Goal: Task Accomplishment & Management: Manage account settings

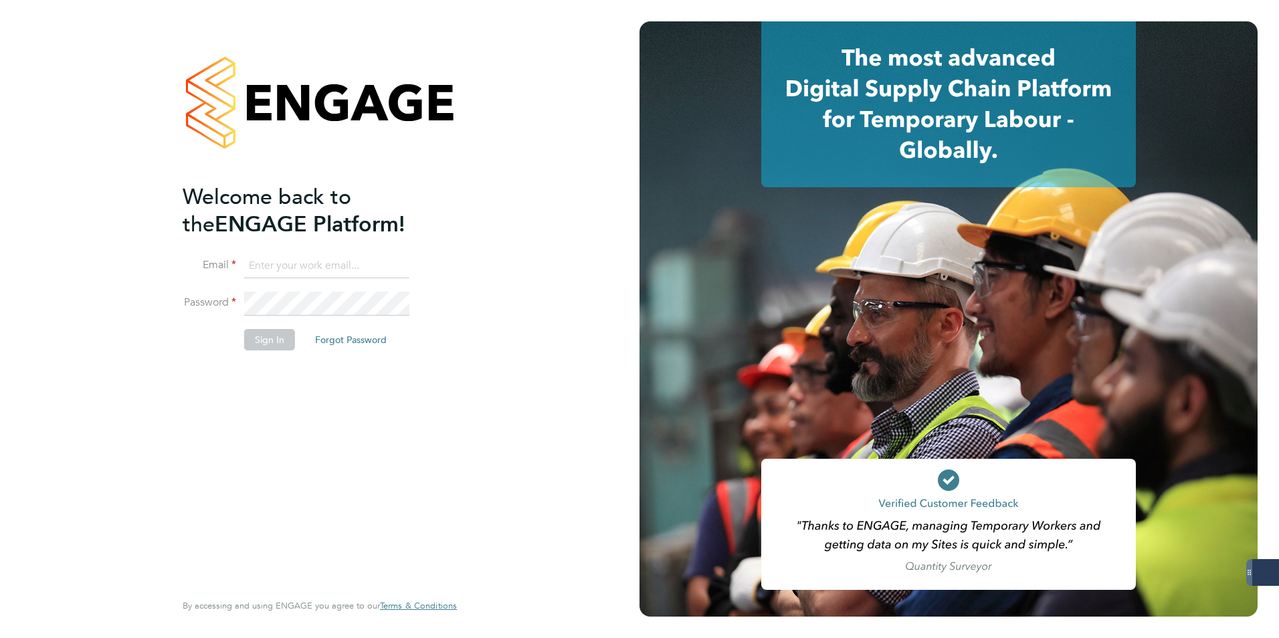
type input "michael.potts@servicecare.org.uk"
click at [253, 335] on button "Sign In" at bounding box center [269, 339] width 51 height 21
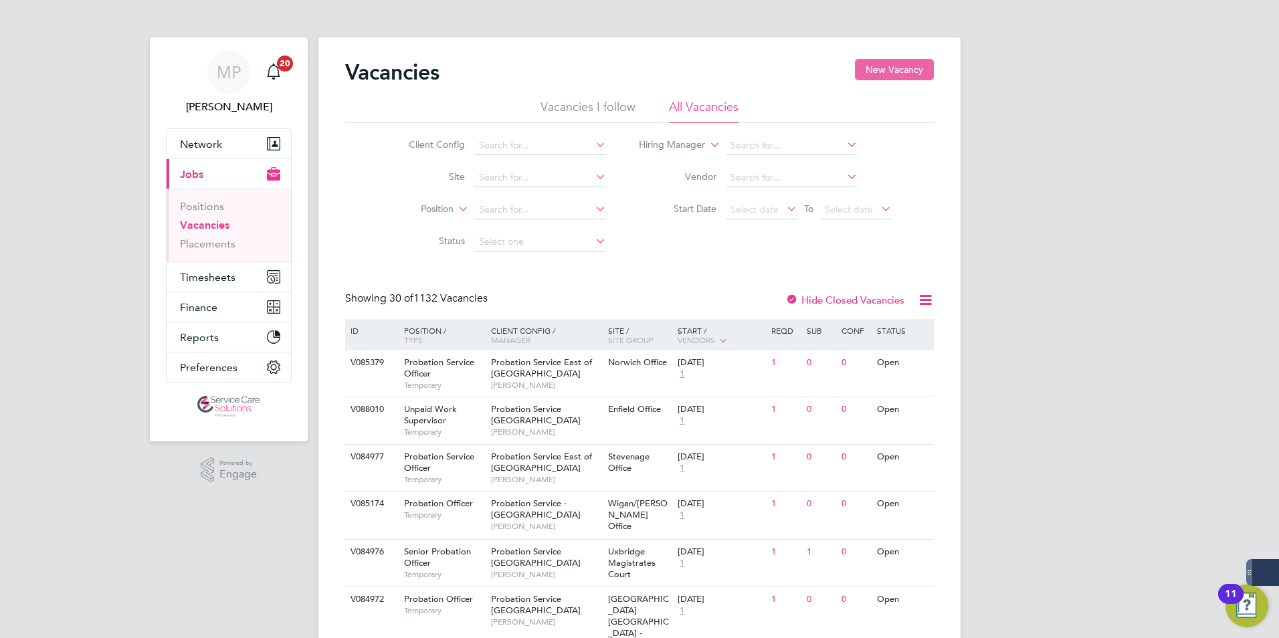
click at [905, 68] on button "New Vacancy" at bounding box center [894, 69] width 79 height 21
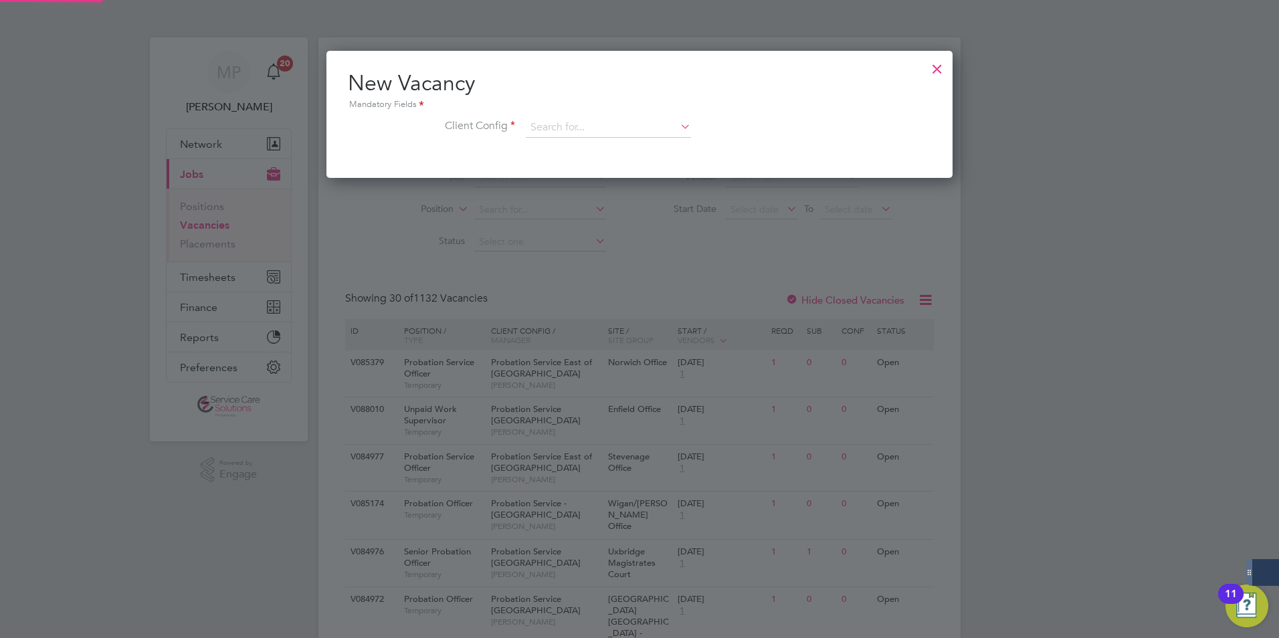
scroll to position [127, 627]
click at [588, 126] on input at bounding box center [608, 128] width 165 height 20
click at [624, 148] on b "South" at bounding box center [617, 146] width 25 height 11
type input "Probation Service South Central"
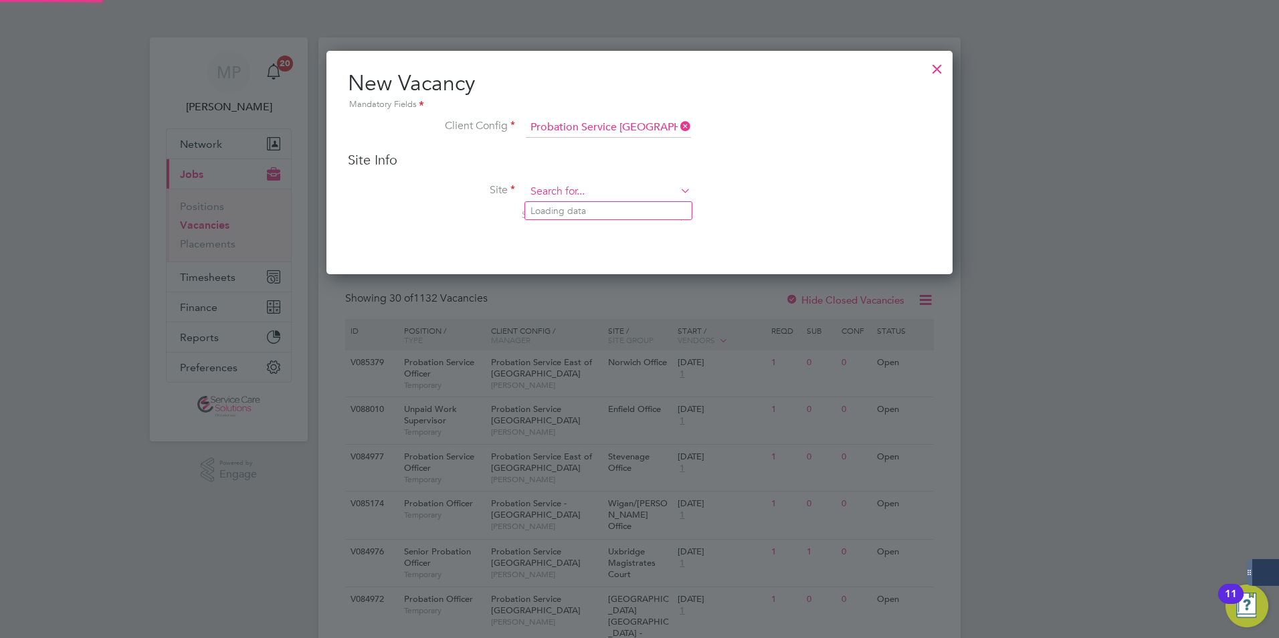
click at [545, 192] on input at bounding box center [608, 192] width 165 height 20
type input "M"
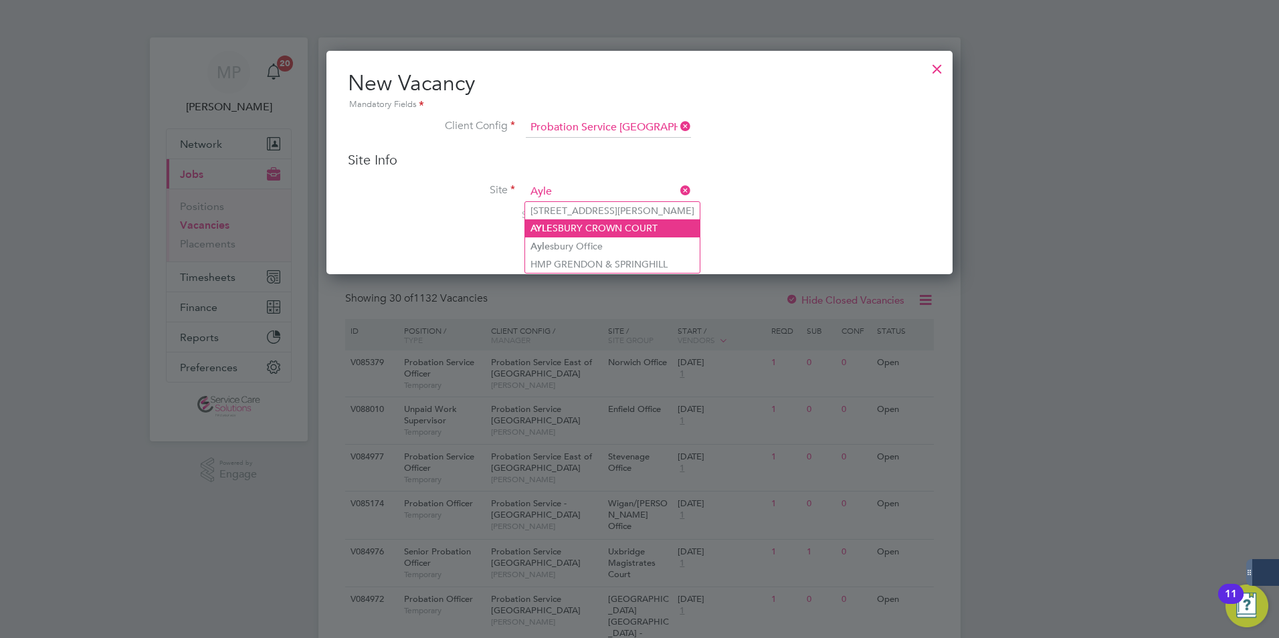
click at [571, 228] on li "AYLE SBURY CROWN COURT" at bounding box center [612, 228] width 175 height 18
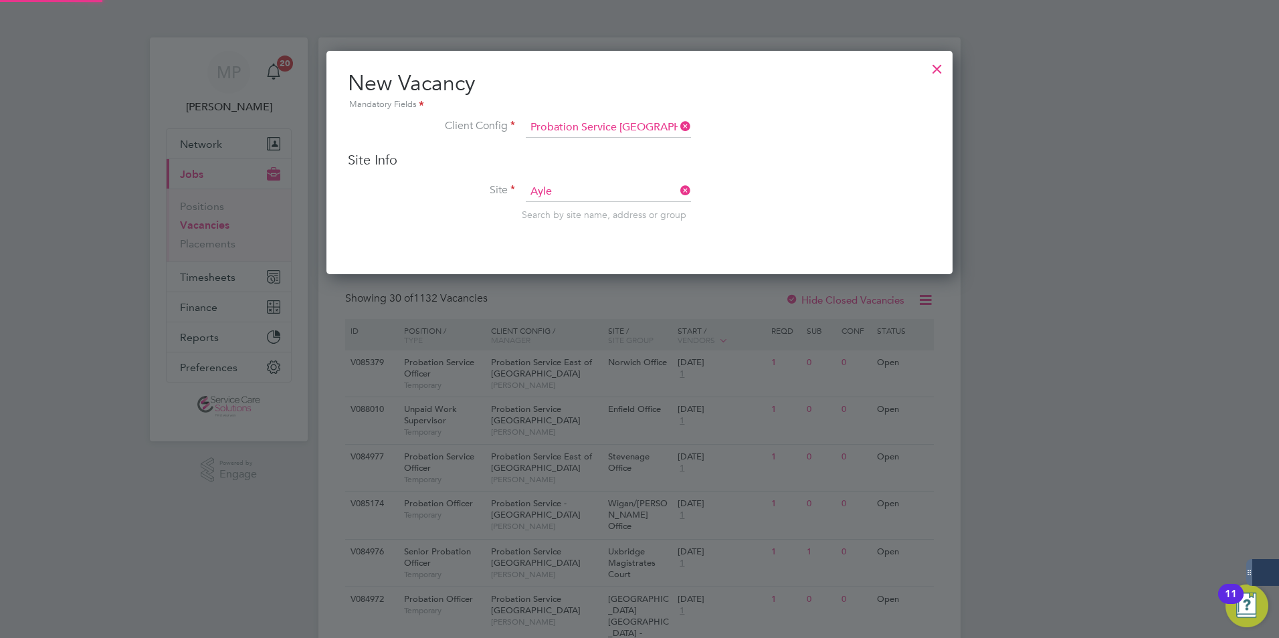
type input "AYLESBURY CROWN COURT"
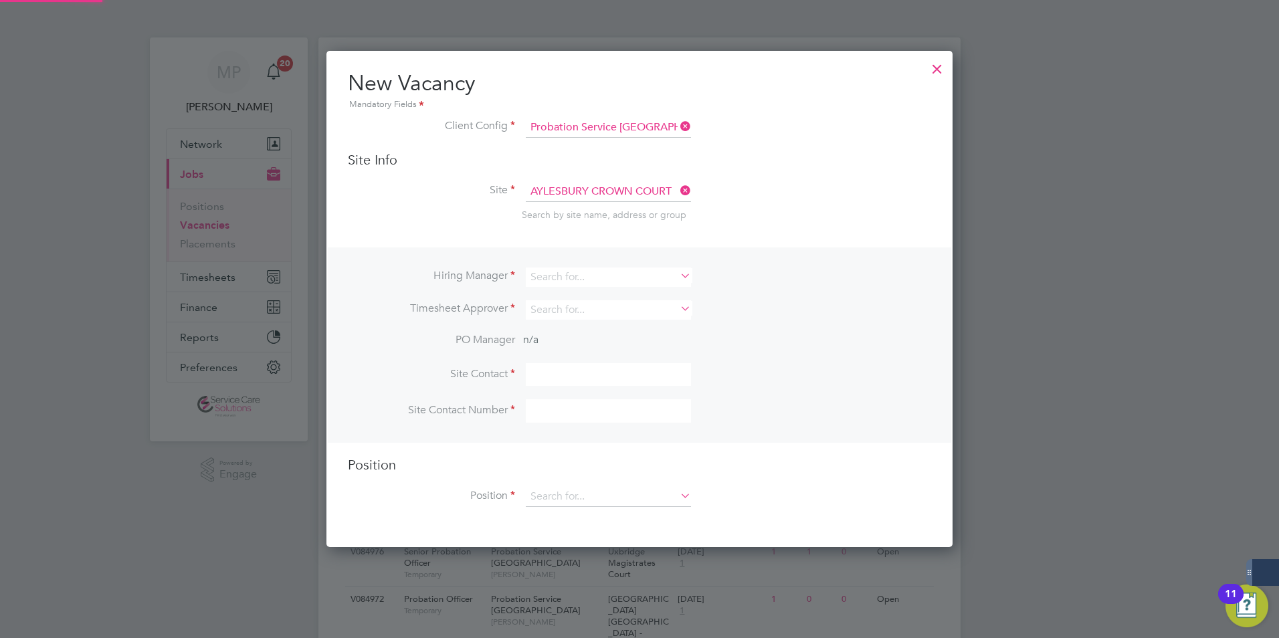
scroll to position [498, 627]
click at [561, 277] on input at bounding box center [608, 276] width 165 height 19
click at [560, 310] on b "Charlie" at bounding box center [569, 313] width 78 height 11
type input "Charlie Walls"
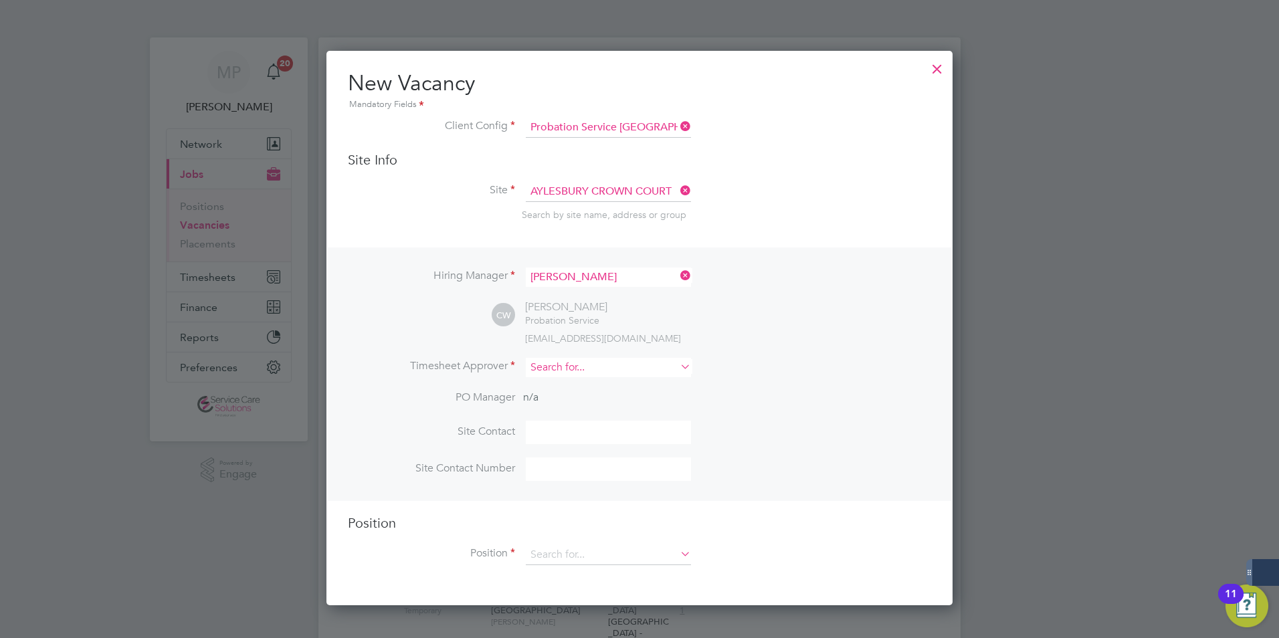
click at [563, 363] on input at bounding box center [608, 367] width 165 height 19
click at [588, 407] on li "Charlie Walls" at bounding box center [608, 405] width 167 height 18
type input "Charlie Walls"
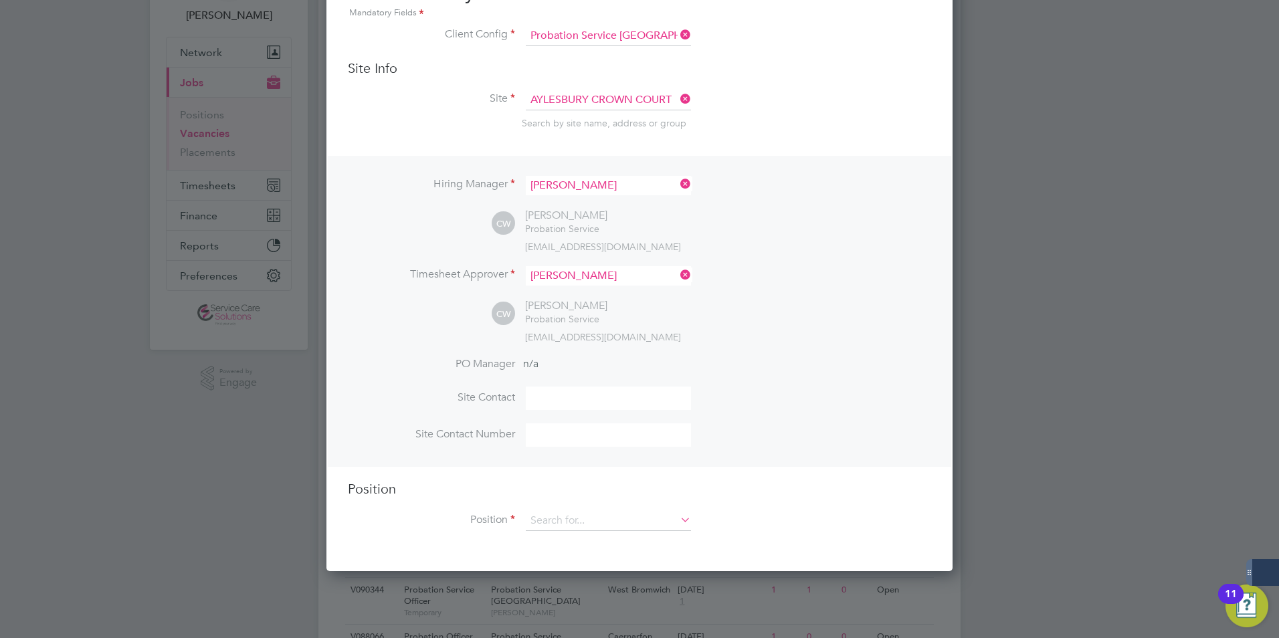
scroll to position [201, 0]
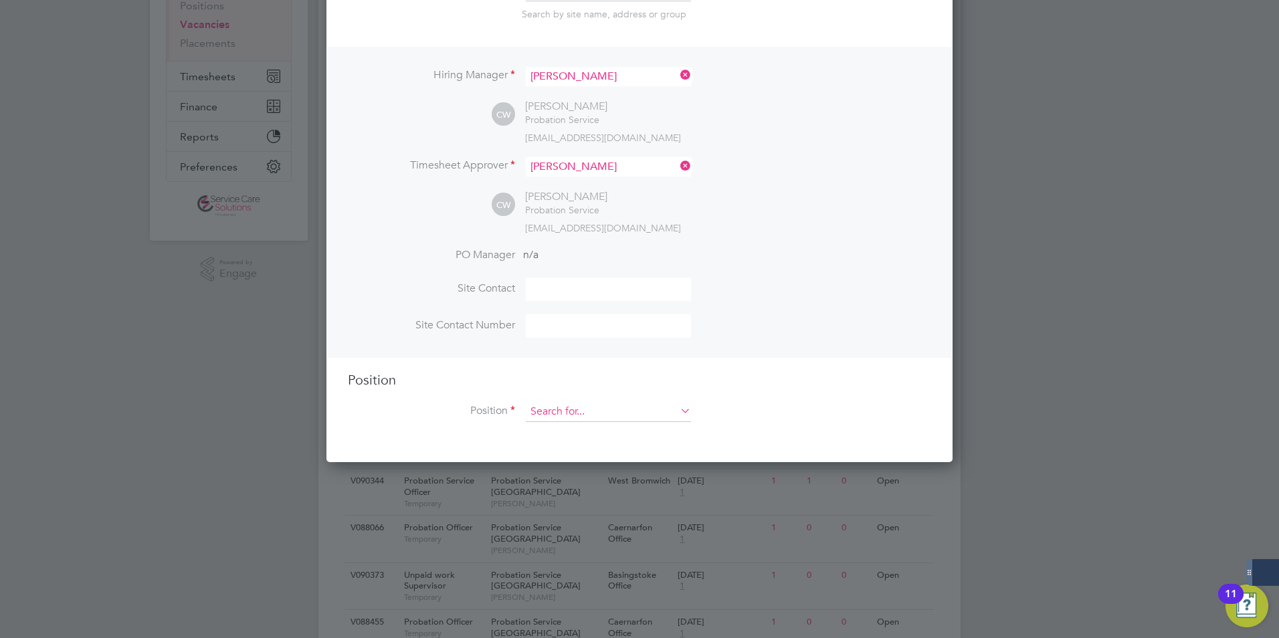
click at [563, 414] on input at bounding box center [608, 412] width 165 height 20
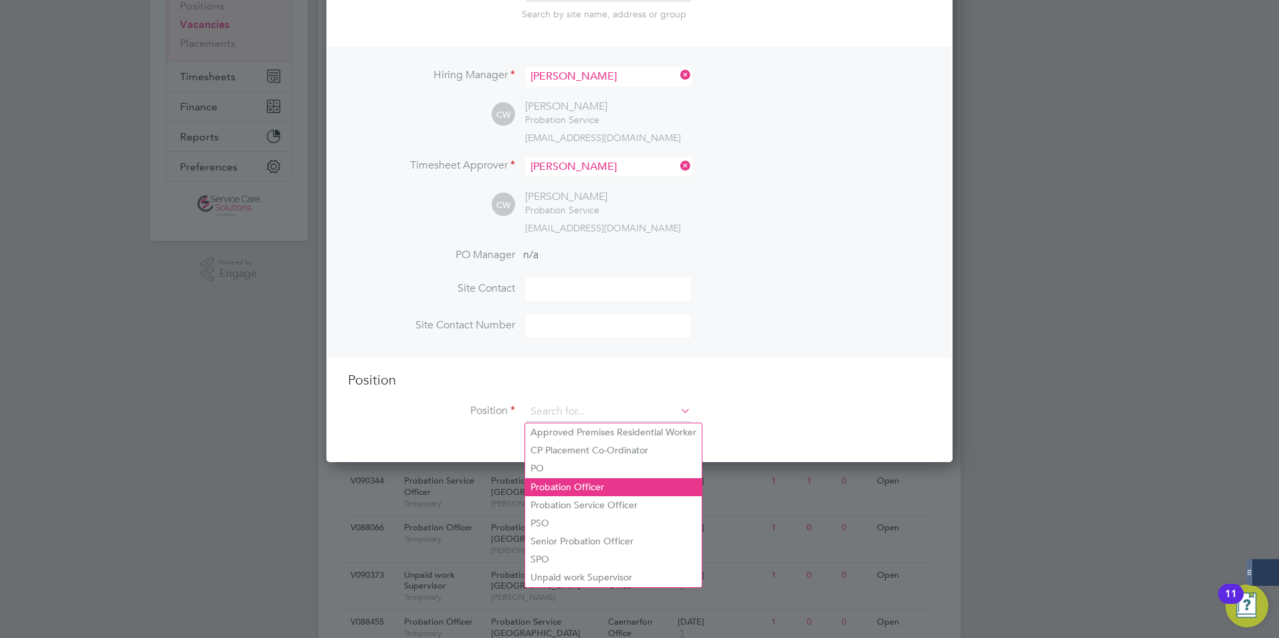
click at [582, 484] on li "Probation Officer" at bounding box center [613, 487] width 177 height 18
type input "Probation Officer"
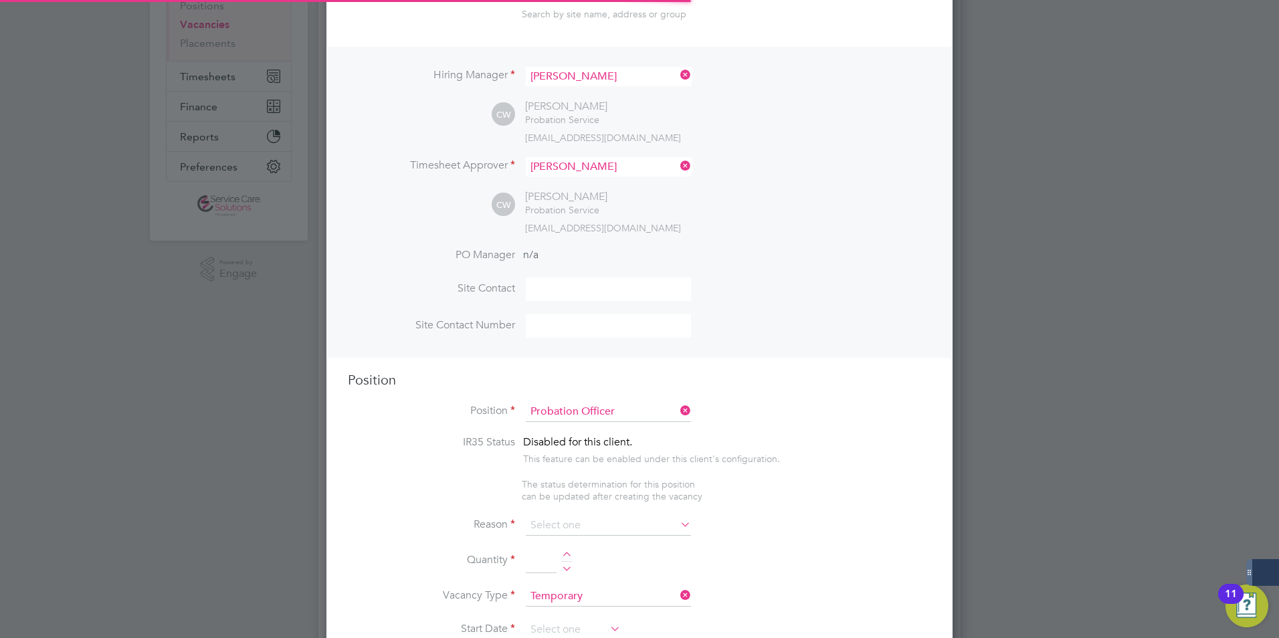
scroll to position [7, 7]
type textarea "Qualified Probation Officer"
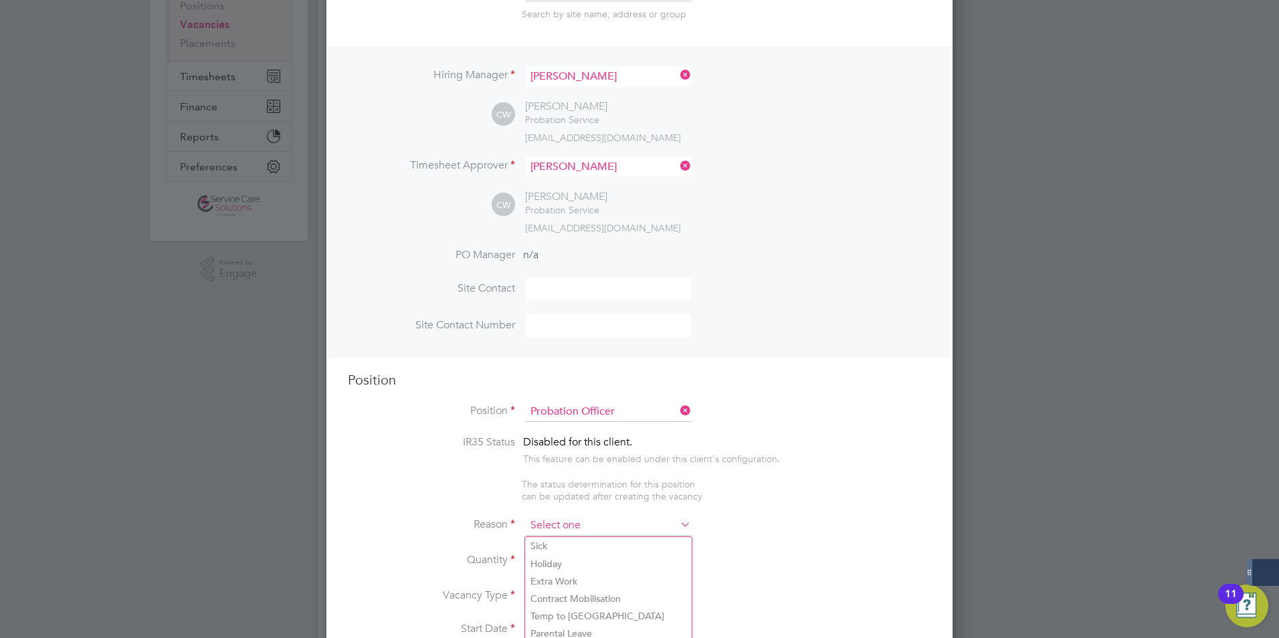
click at [572, 522] on input at bounding box center [608, 526] width 165 height 20
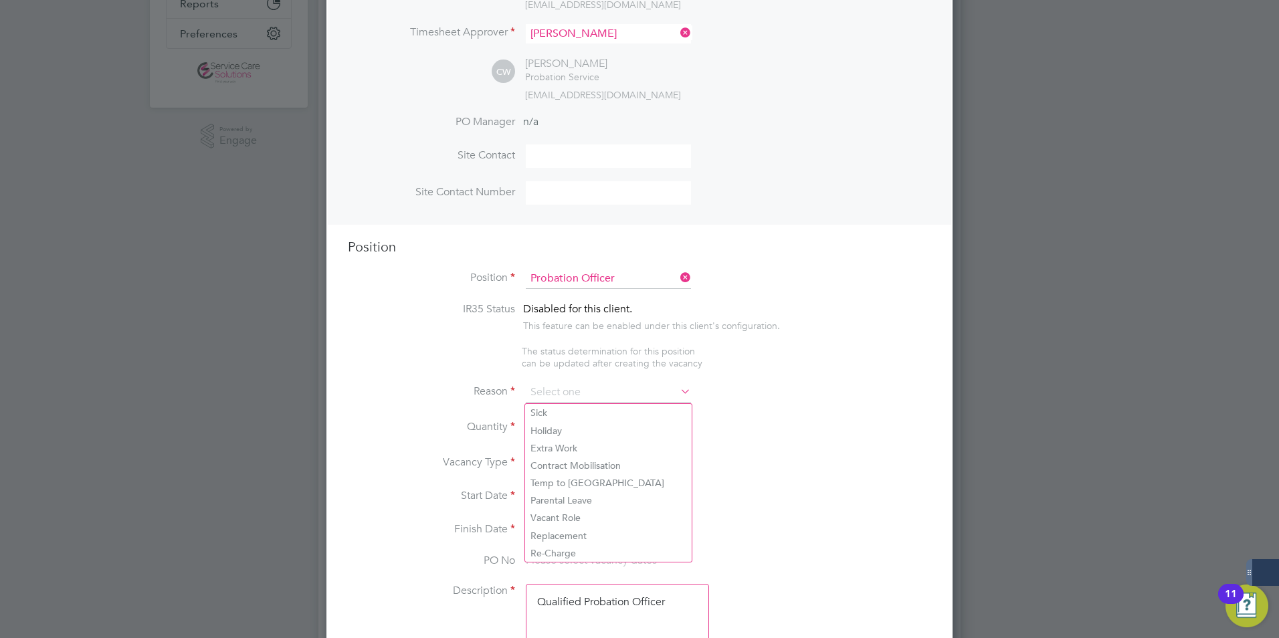
scroll to position [334, 0]
click at [555, 510] on li "Vacant Role" at bounding box center [608, 516] width 167 height 17
type input "Vacant Role"
click at [566, 421] on div at bounding box center [566, 422] width 11 height 9
type input "1"
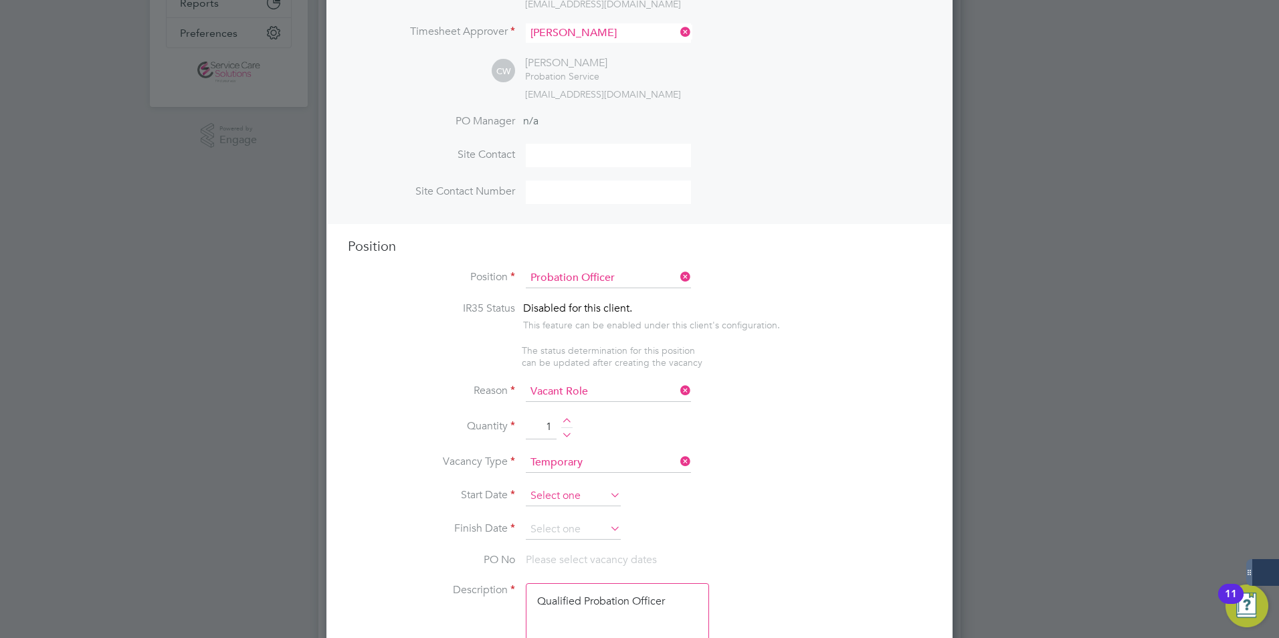
click at [556, 497] on input at bounding box center [573, 496] width 95 height 20
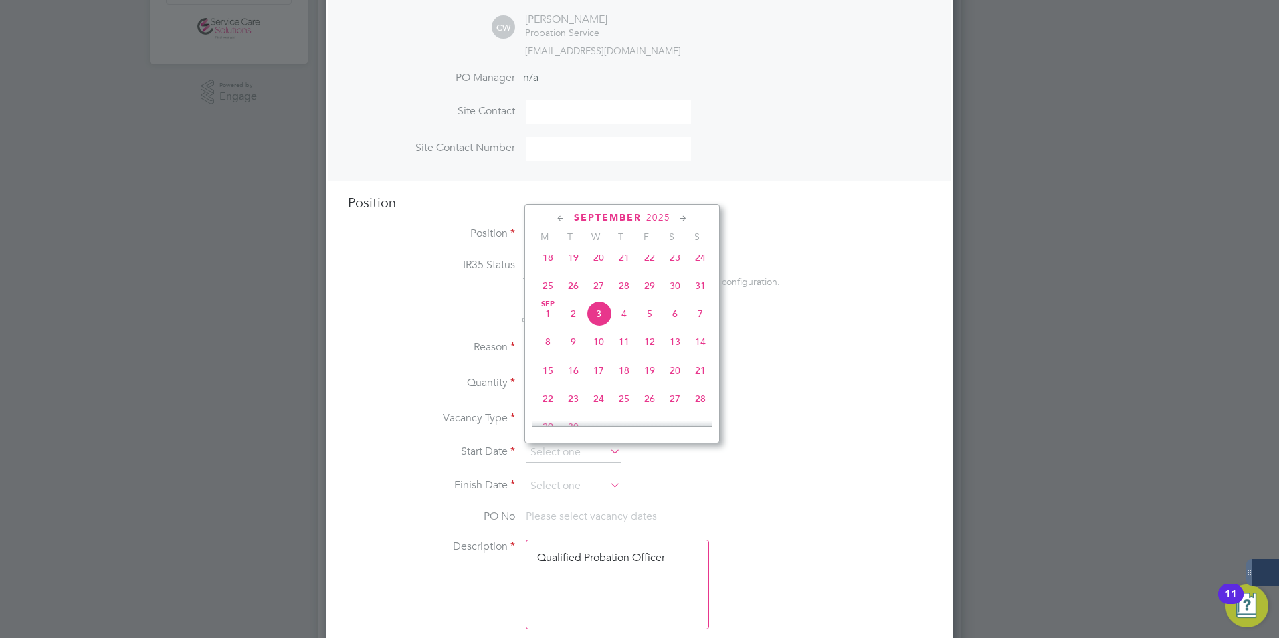
scroll to position [401, 0]
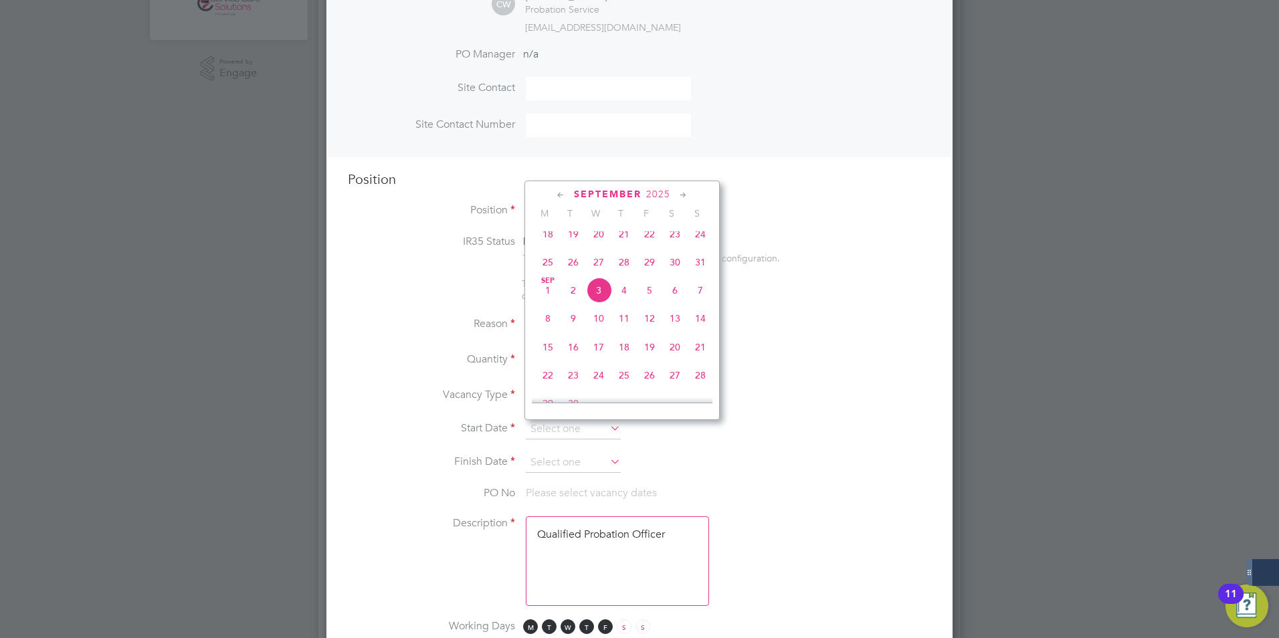
click at [550, 301] on span "Sep 1" at bounding box center [547, 290] width 25 height 25
type input "01 Sep 2025"
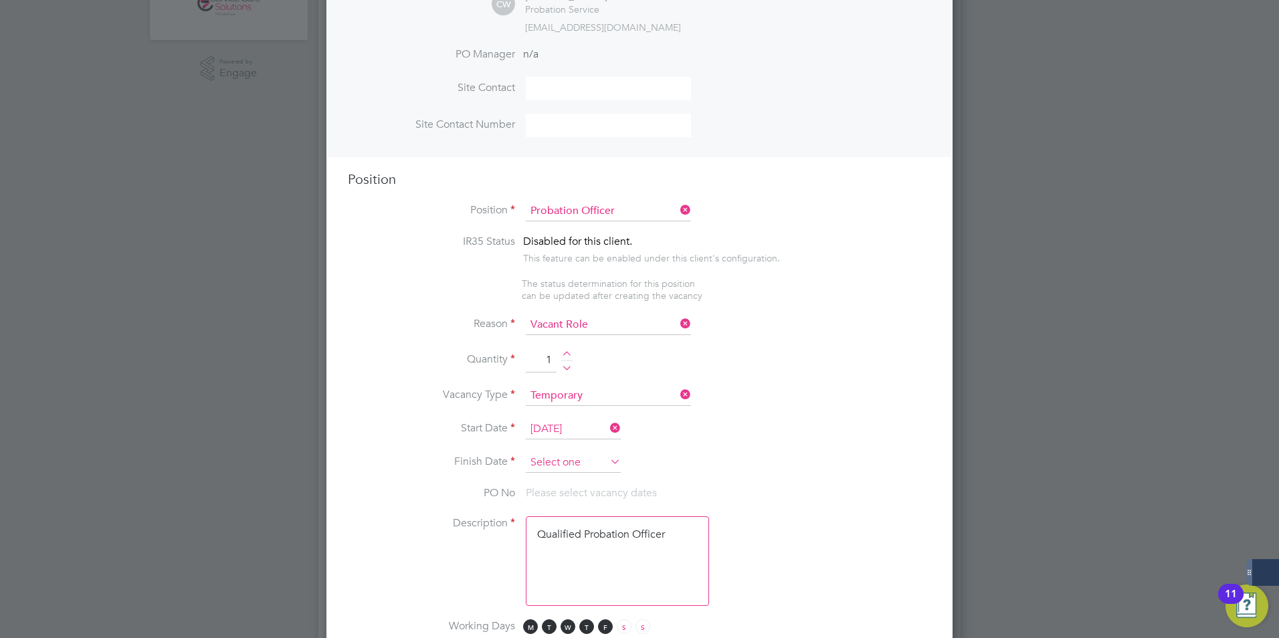
click at [576, 464] on input at bounding box center [573, 463] width 95 height 20
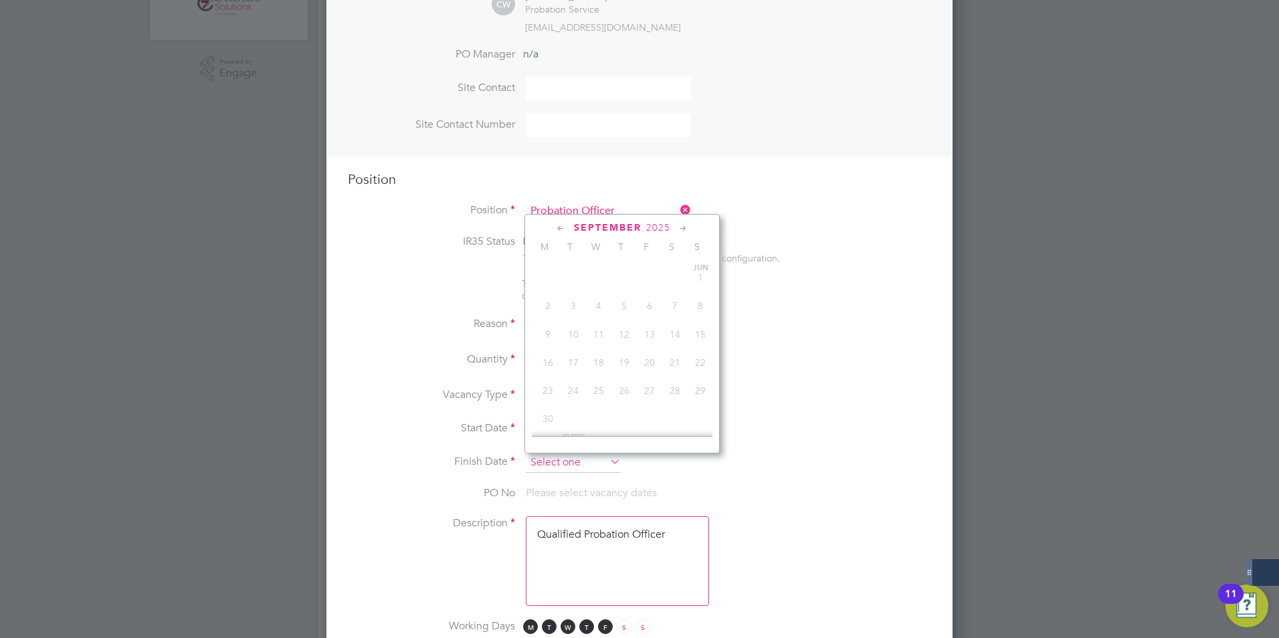
scroll to position [405, 0]
click at [684, 225] on icon at bounding box center [683, 228] width 13 height 15
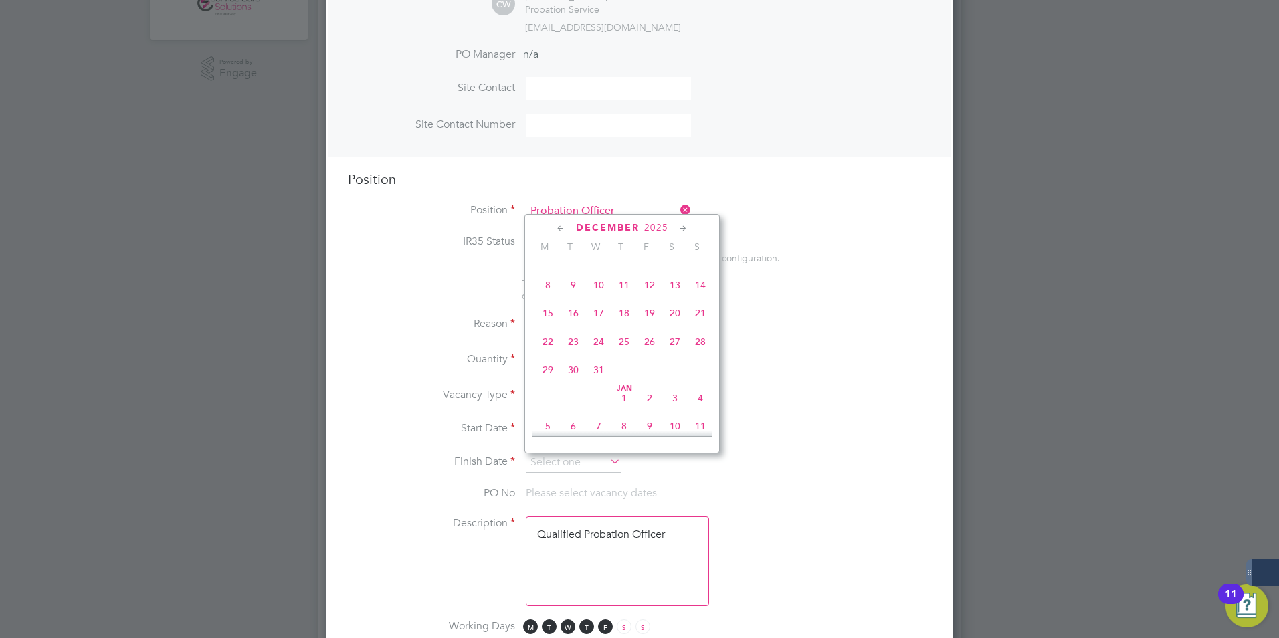
click at [696, 411] on span "4" at bounding box center [699, 397] width 25 height 25
type input "04 Jan 2026"
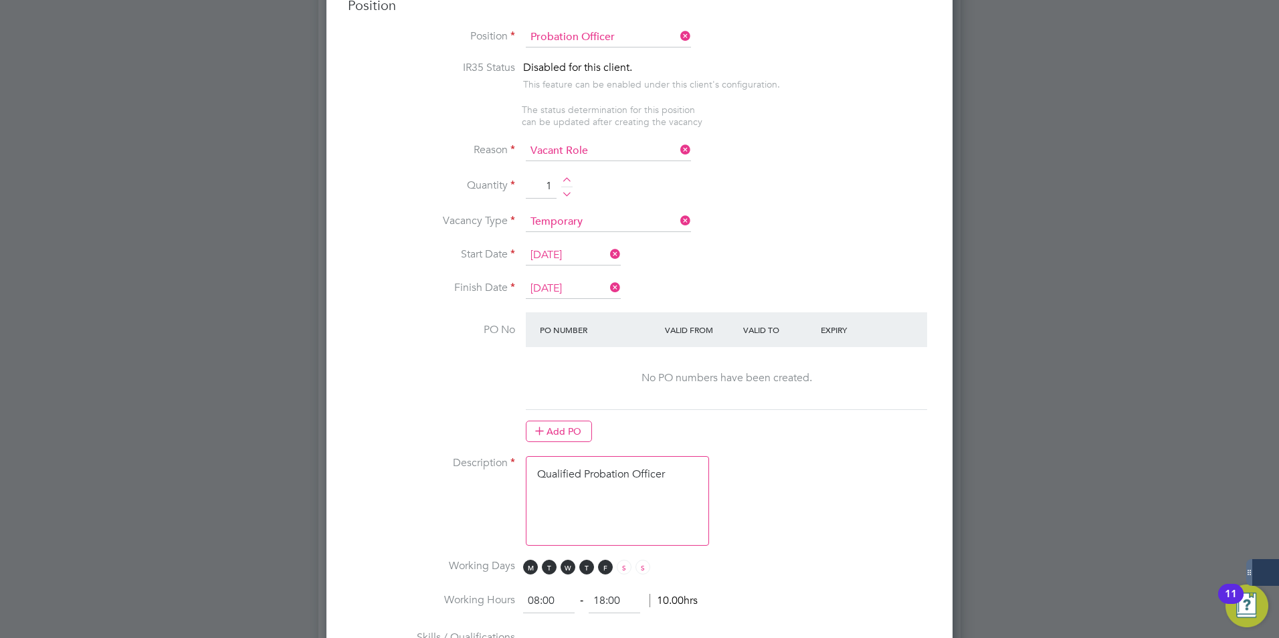
scroll to position [602, 0]
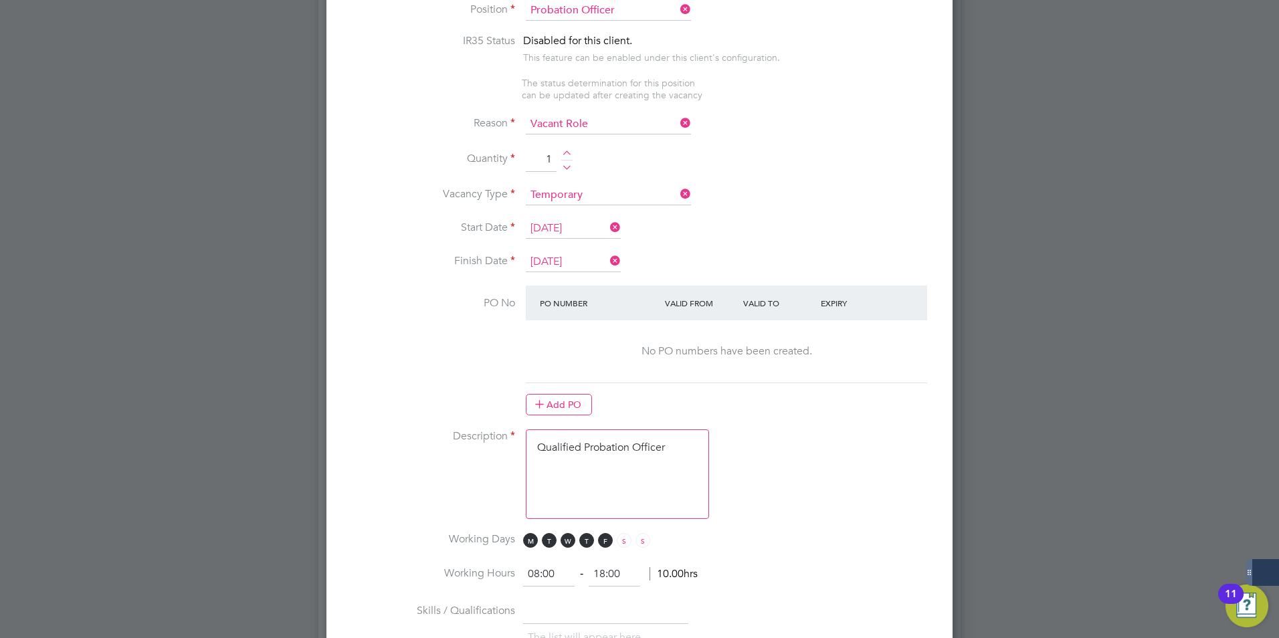
click at [592, 464] on textarea "Qualified Probation Officer" at bounding box center [617, 474] width 183 height 90
drag, startPoint x: 687, startPoint y: 447, endPoint x: 467, endPoint y: 441, distance: 220.1
click at [472, 441] on li "Description Qualified Probation Officer" at bounding box center [639, 480] width 583 height 103
click at [643, 471] on textarea at bounding box center [617, 474] width 183 height 90
paste textarea "The tracking number for this OP1 request is: " 2316B" Yes Question Answer Proba…"
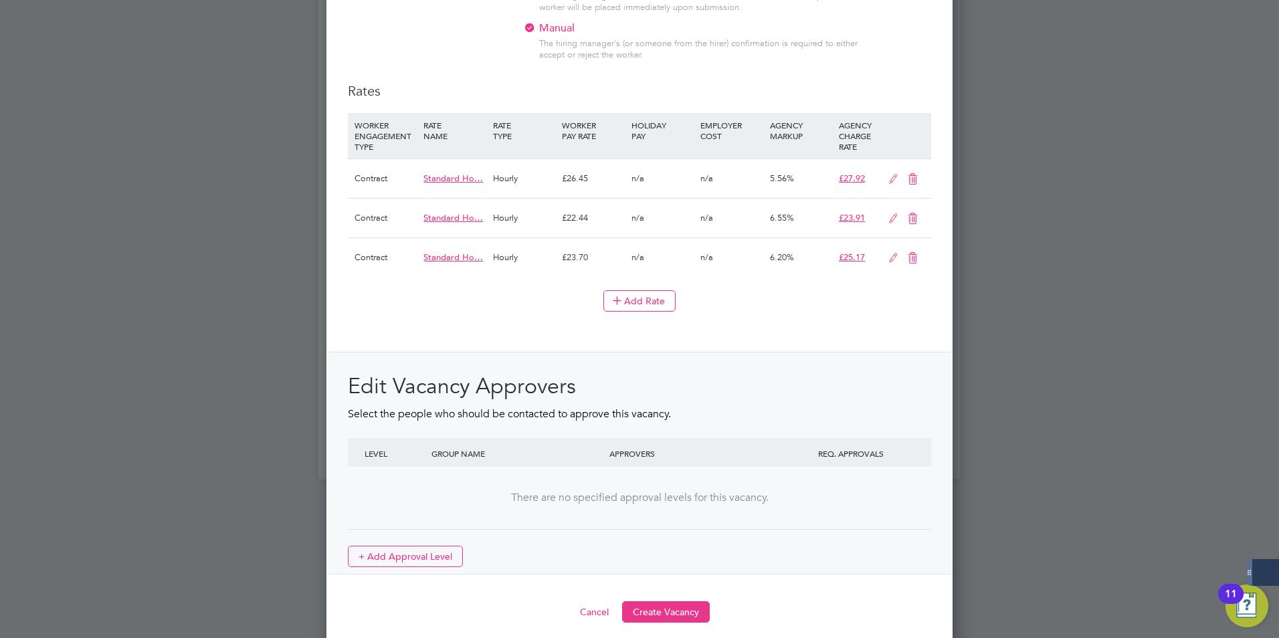
scroll to position [1504, 0]
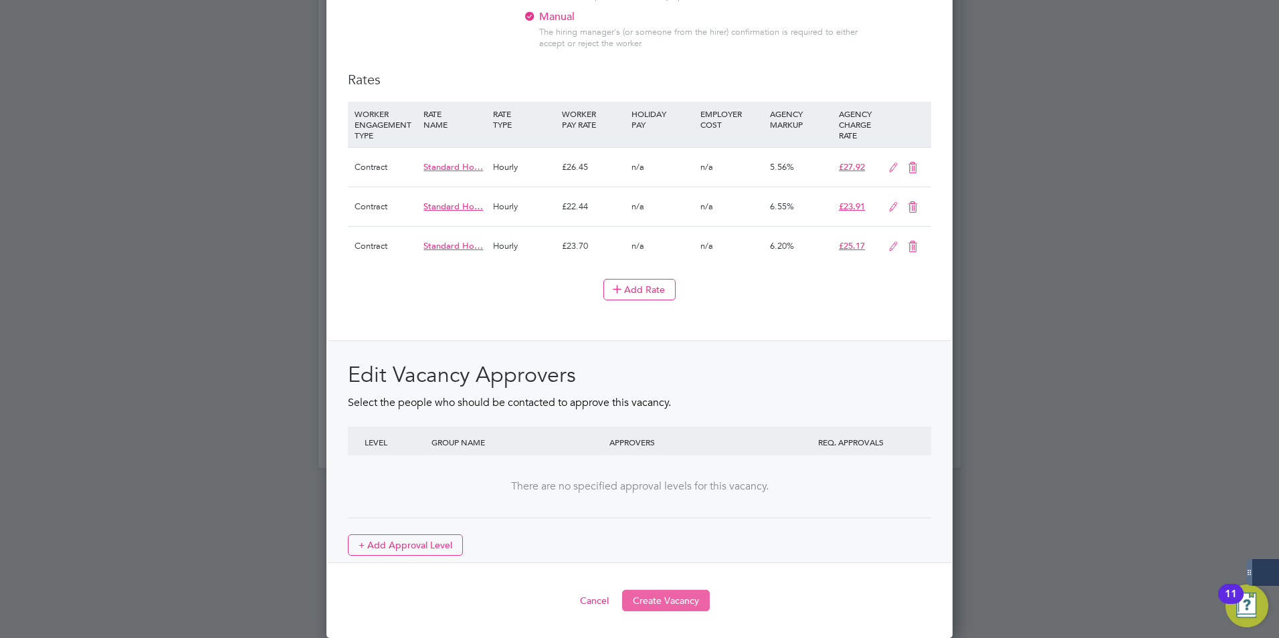
type textarea "The tracking number for this OP1 request is: " 2316B" Yes Question Answer Proba…"
click at [648, 599] on button "Create Vacancy" at bounding box center [666, 600] width 88 height 21
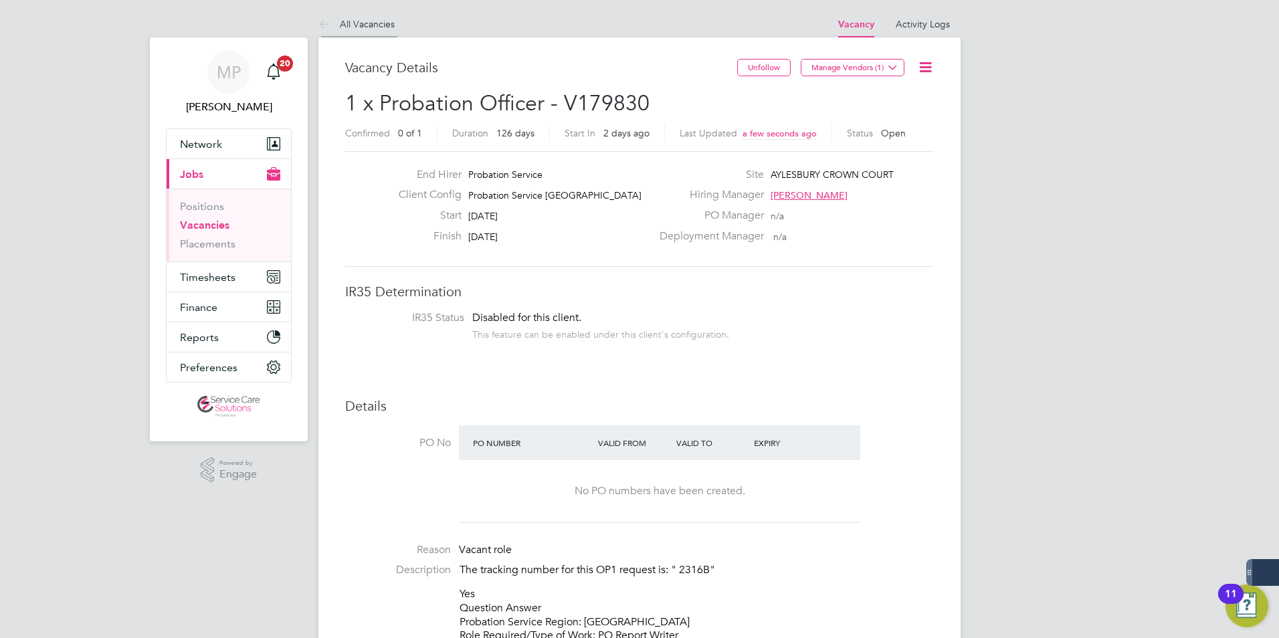
click at [330, 26] on icon at bounding box center [326, 25] width 17 height 17
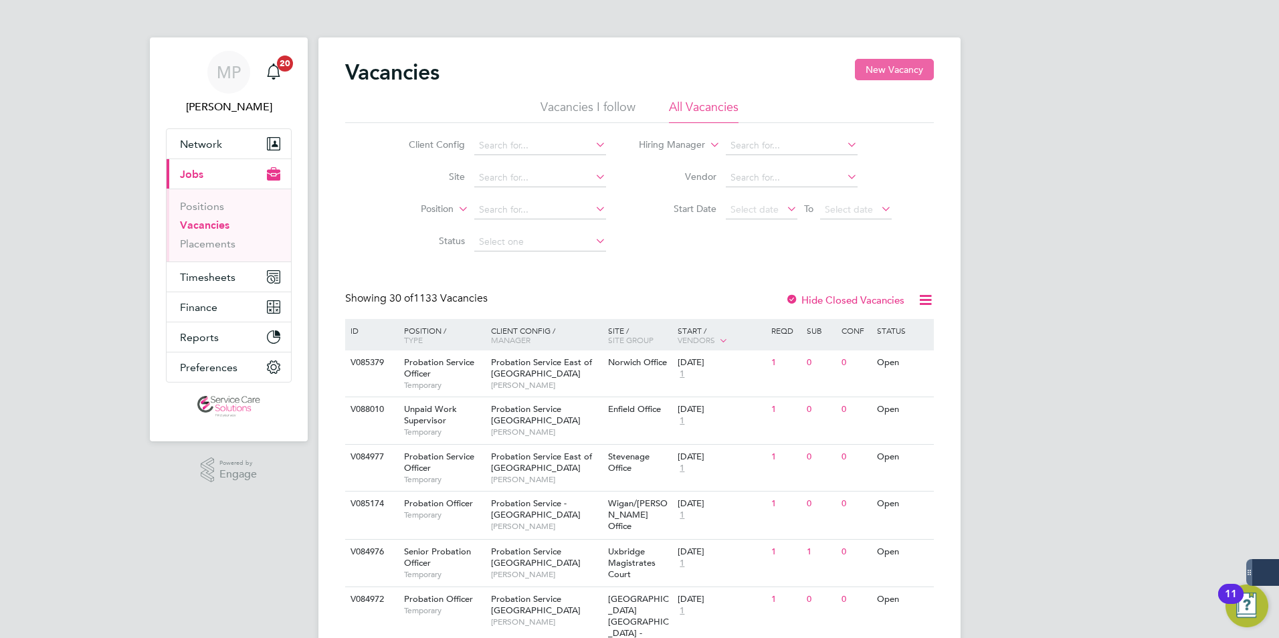
click at [898, 59] on button "New Vacancy" at bounding box center [894, 69] width 79 height 21
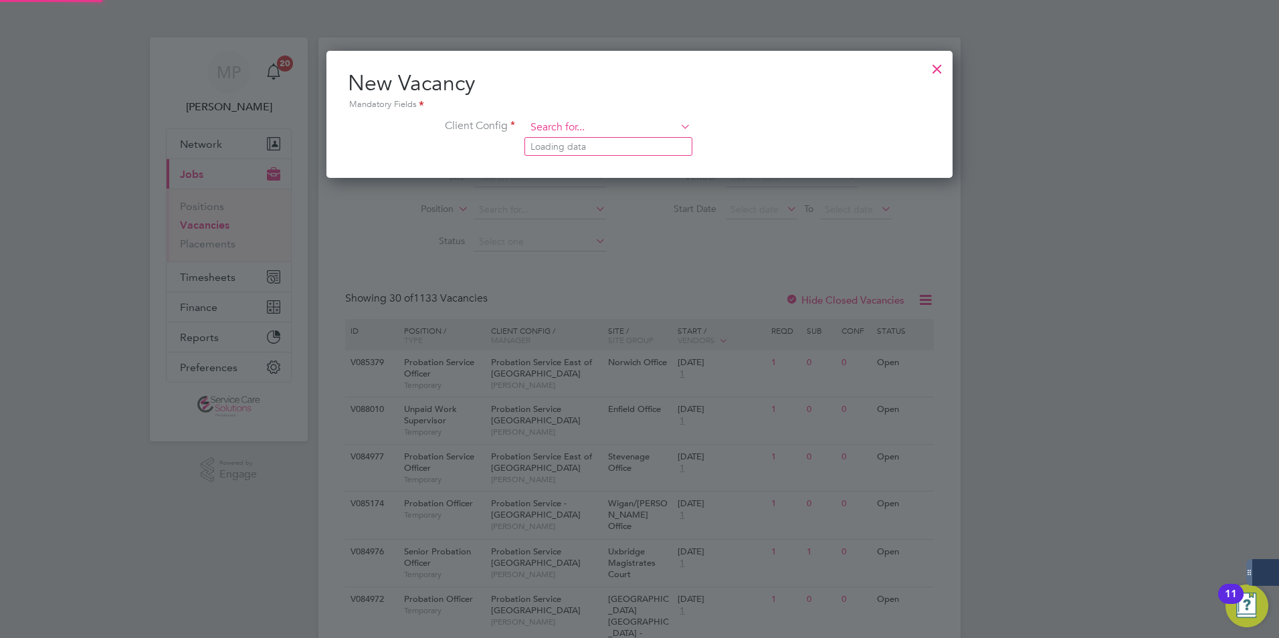
click at [590, 128] on input at bounding box center [608, 128] width 165 height 20
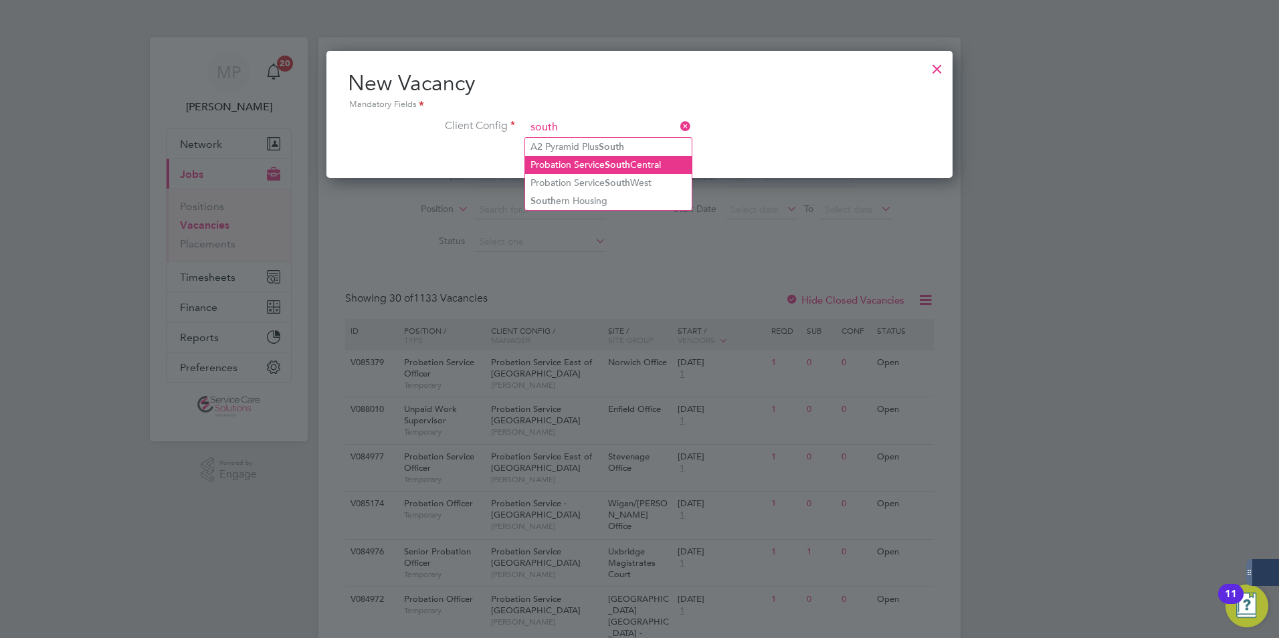
click at [617, 160] on b "South" at bounding box center [617, 164] width 25 height 11
type input "Probation Service South Central"
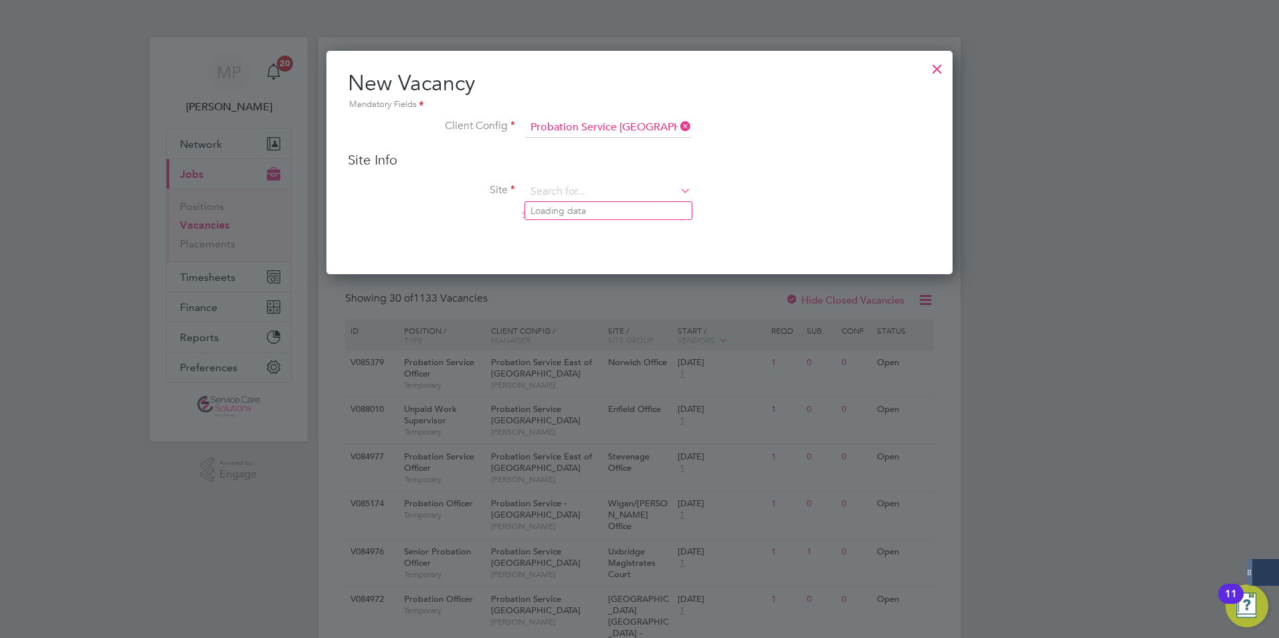
drag, startPoint x: 578, startPoint y: 195, endPoint x: 43, endPoint y: 227, distance: 536.7
click at [563, 196] on input at bounding box center [608, 192] width 165 height 20
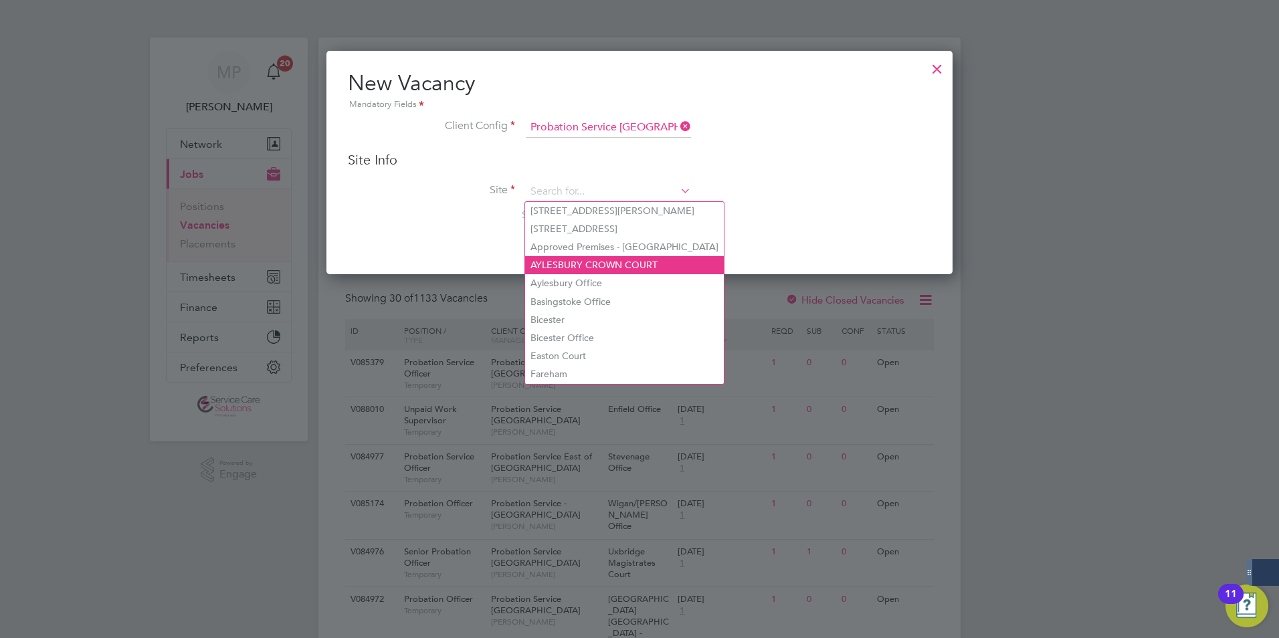
click at [610, 262] on li "AYLESBURY CROWN COURT" at bounding box center [624, 265] width 199 height 18
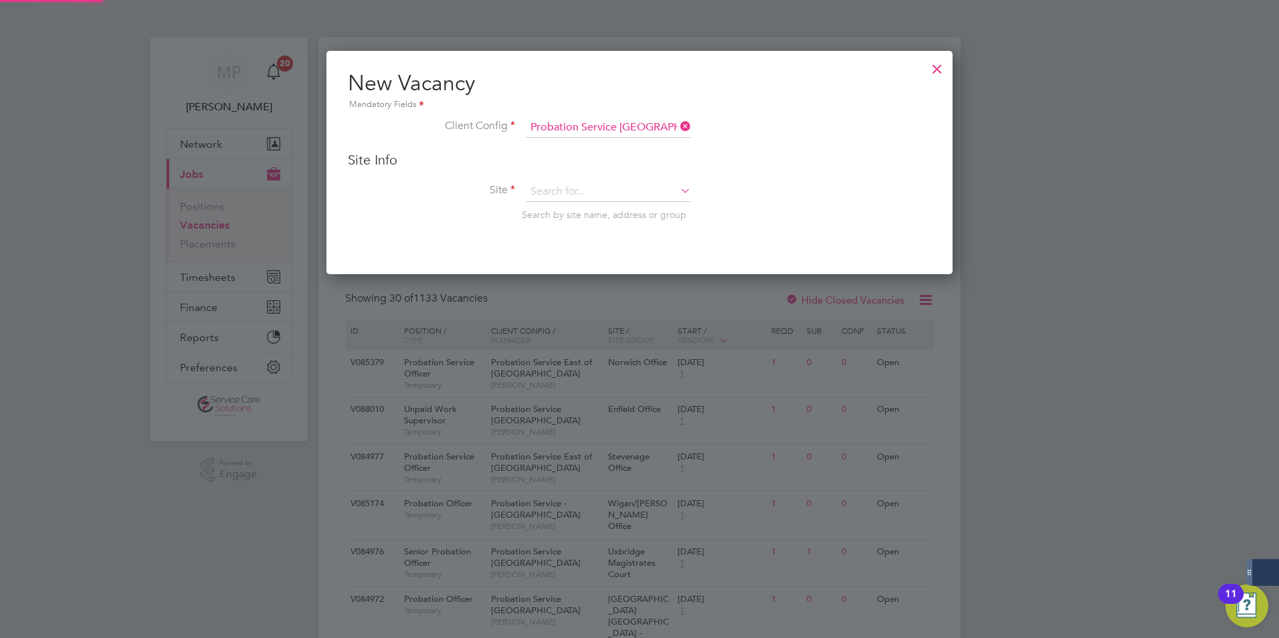
type input "AYLESBURY CROWN COURT"
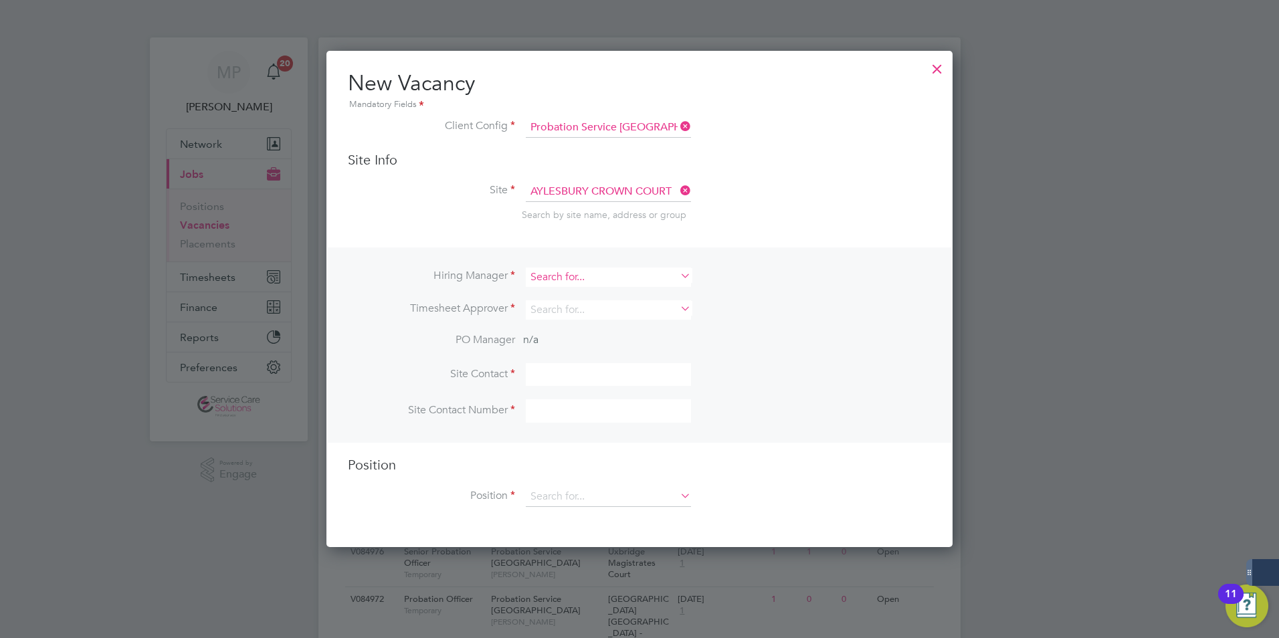
click at [579, 280] on input at bounding box center [608, 276] width 165 height 19
click at [597, 309] on li "Charlie Walls" at bounding box center [608, 314] width 167 height 18
type input "Charlie Walls"
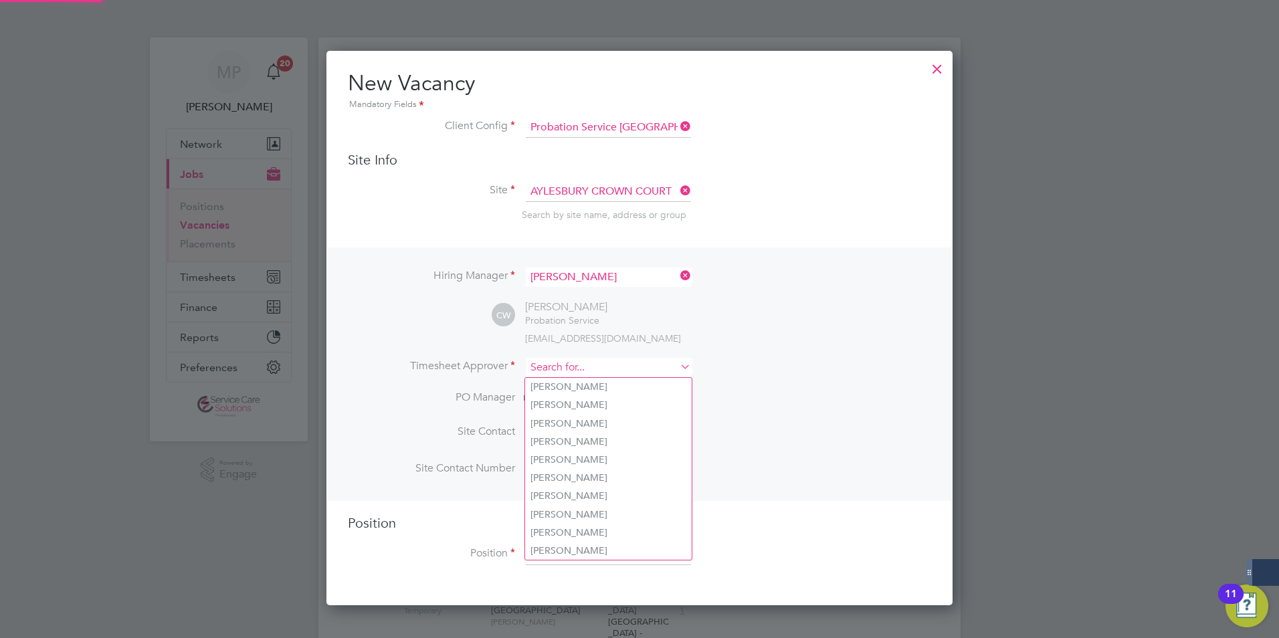
click at [562, 370] on input at bounding box center [608, 367] width 165 height 19
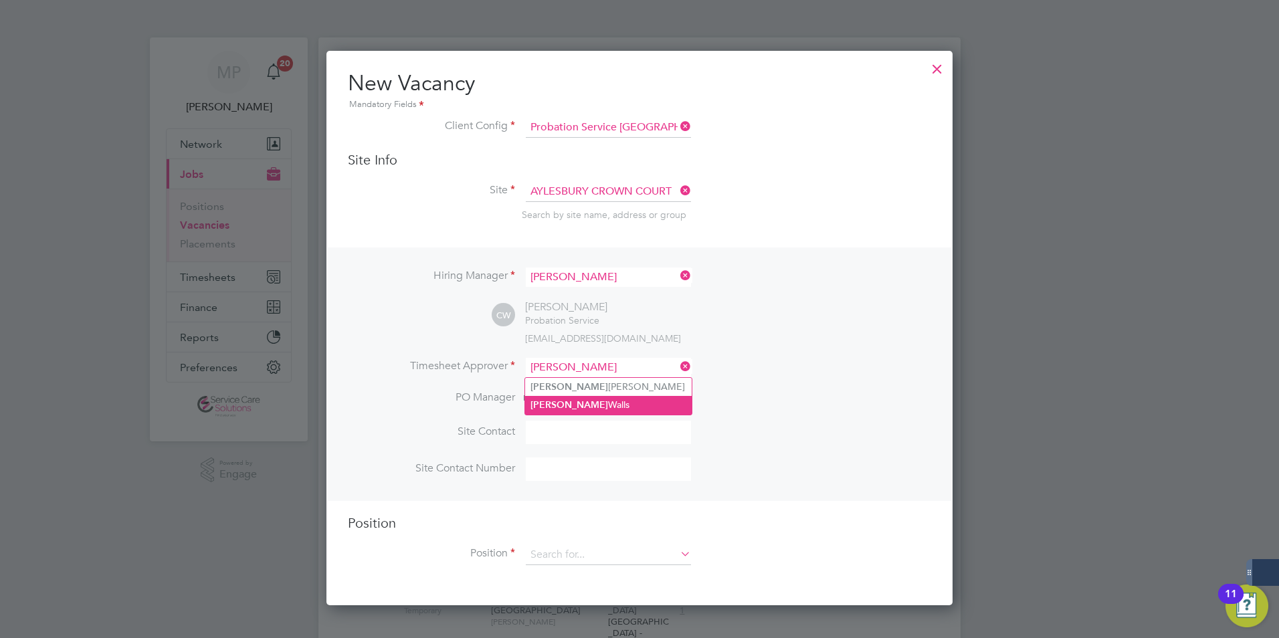
click at [573, 409] on li "Charlie Walls" at bounding box center [608, 405] width 167 height 18
type input "Charlie Walls"
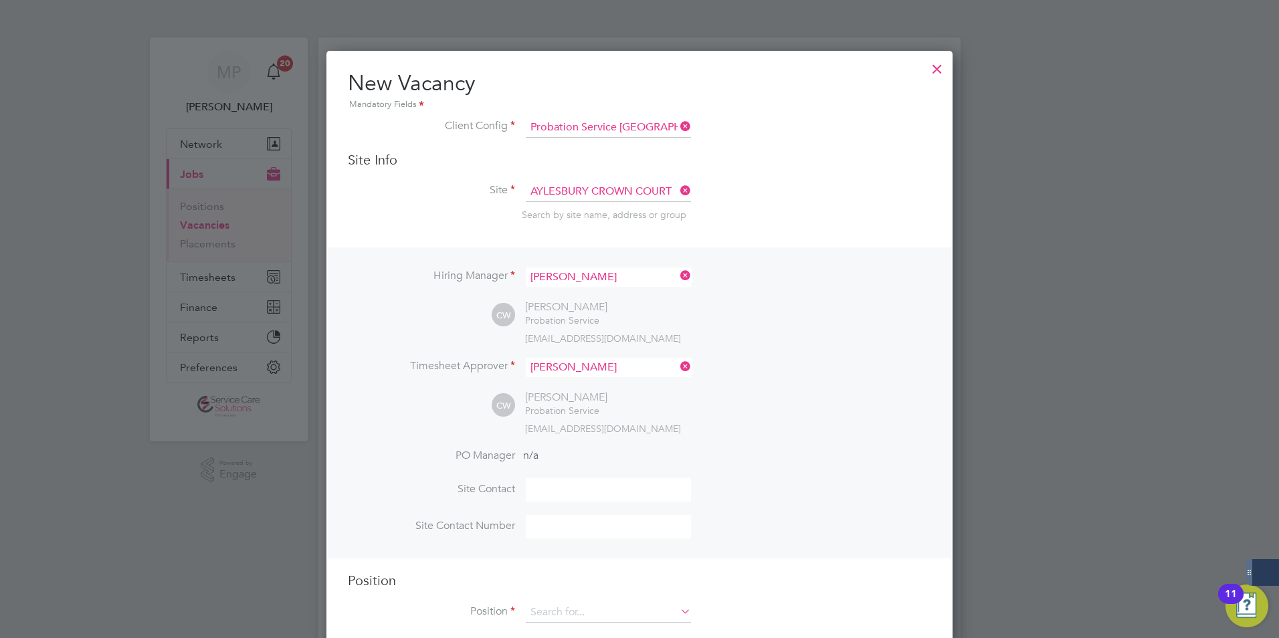
scroll to position [67, 0]
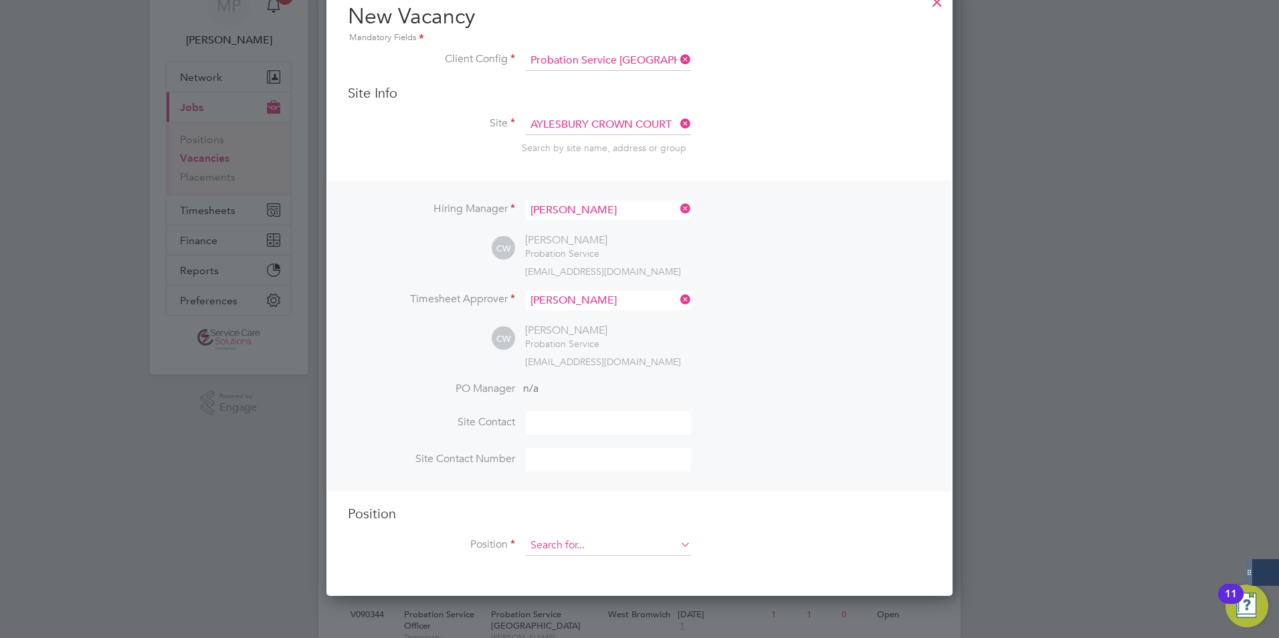
click at [566, 553] on input at bounding box center [608, 546] width 165 height 20
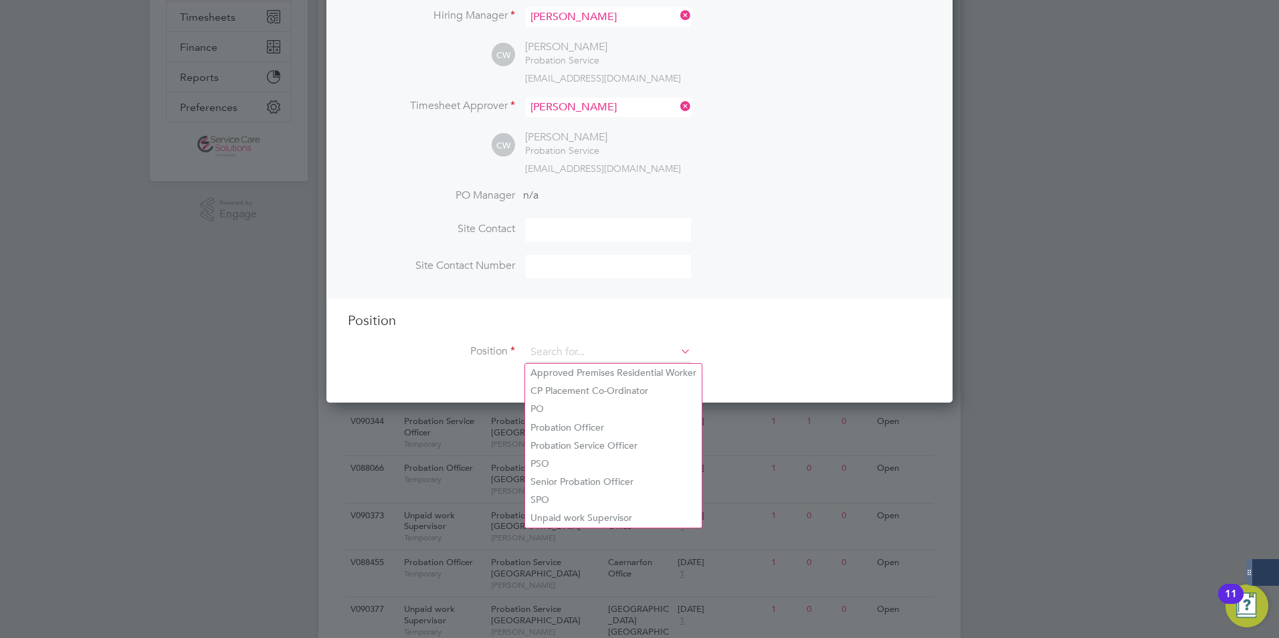
scroll to position [267, 0]
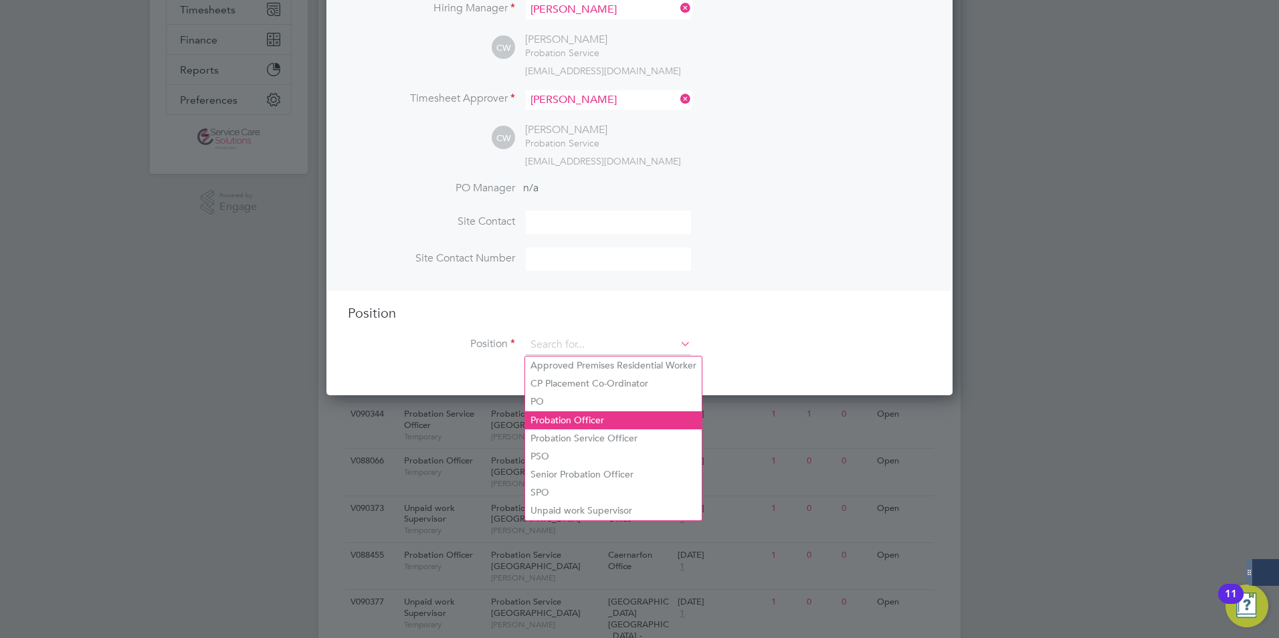
click at [580, 417] on li "Probation Officer" at bounding box center [613, 420] width 177 height 18
type input "Probation Officer"
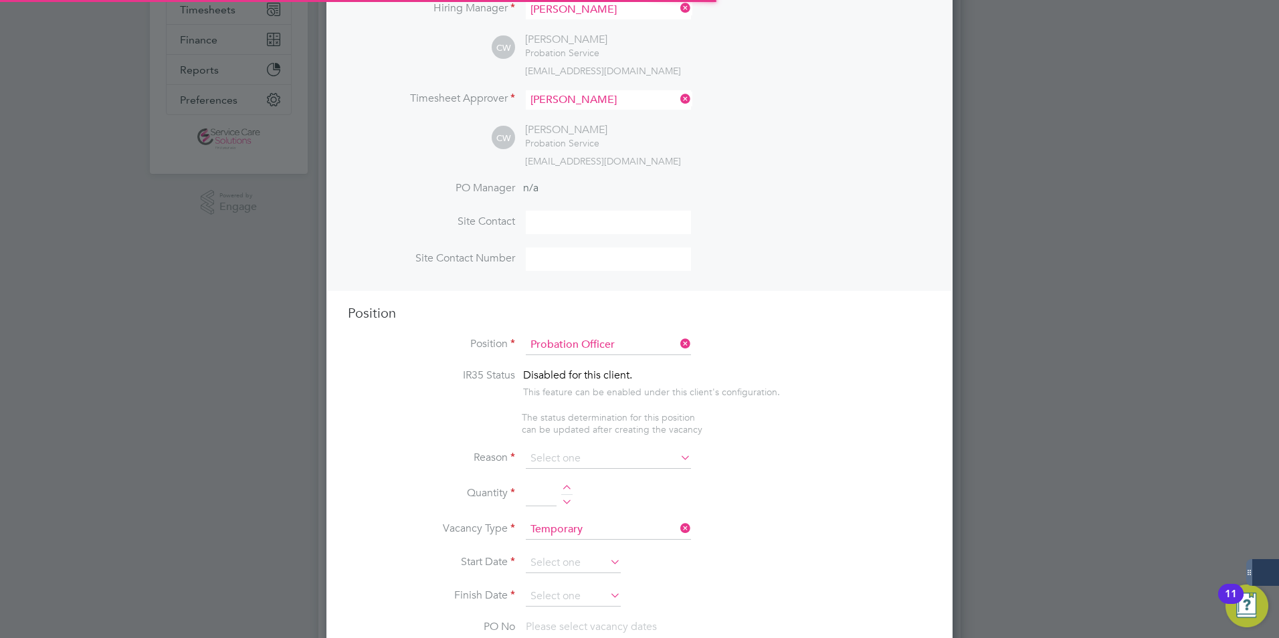
scroll to position [7, 7]
click at [581, 463] on input at bounding box center [608, 459] width 165 height 20
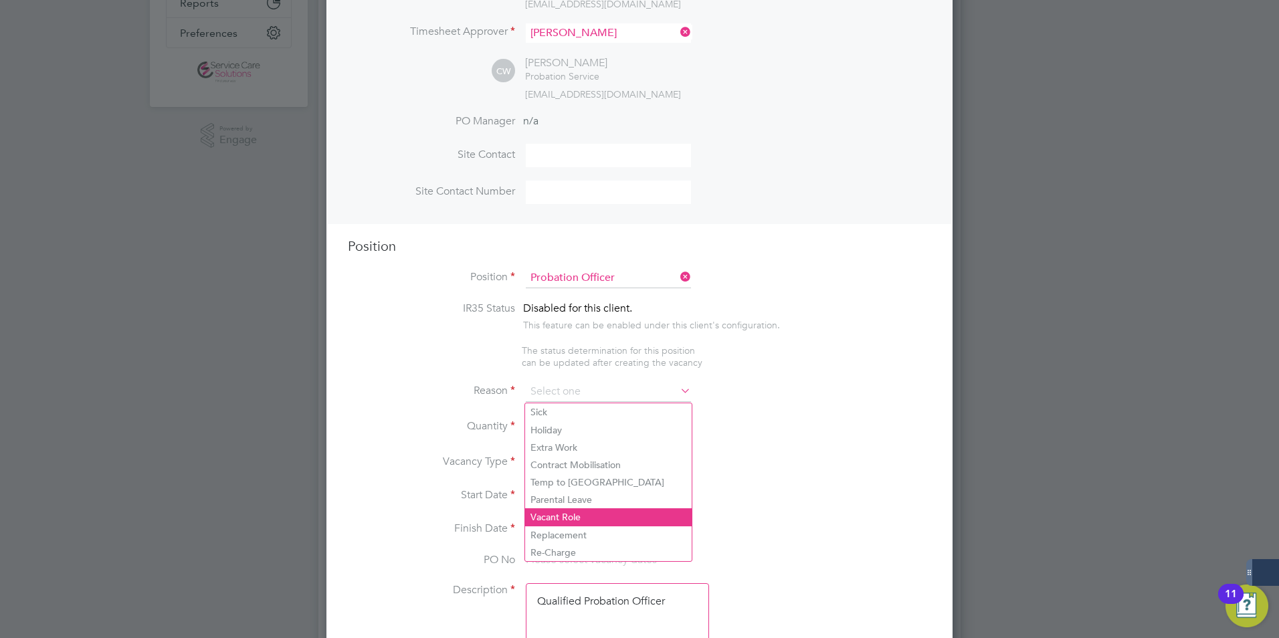
click at [560, 516] on li "Vacant Role" at bounding box center [608, 516] width 167 height 17
type input "Vacant Role"
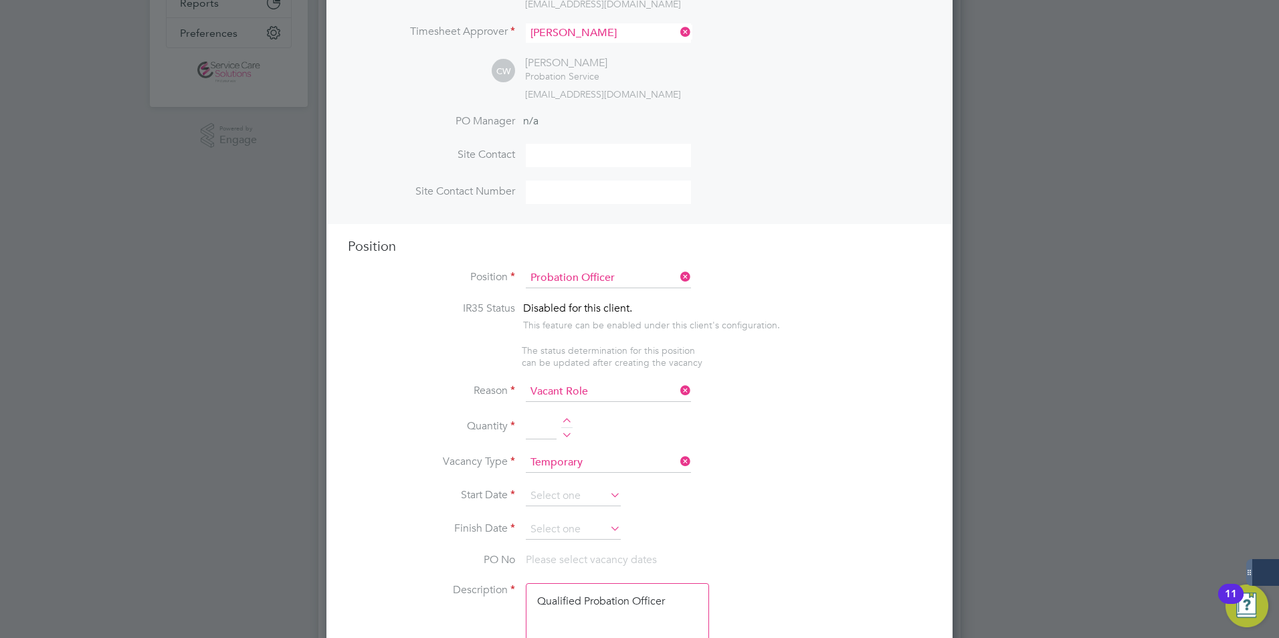
click at [568, 421] on div at bounding box center [566, 422] width 11 height 9
type input "1"
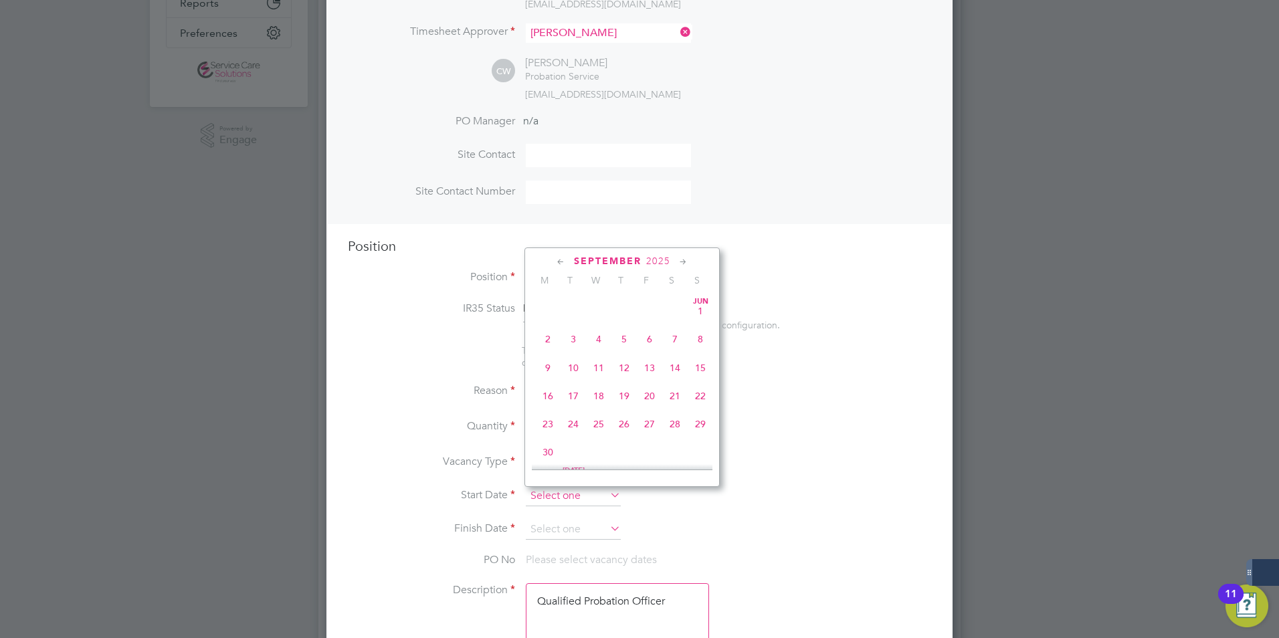
click at [557, 496] on input at bounding box center [573, 496] width 95 height 20
click at [548, 369] on span "Sep 1" at bounding box center [547, 356] width 25 height 25
type input "01 Sep 2025"
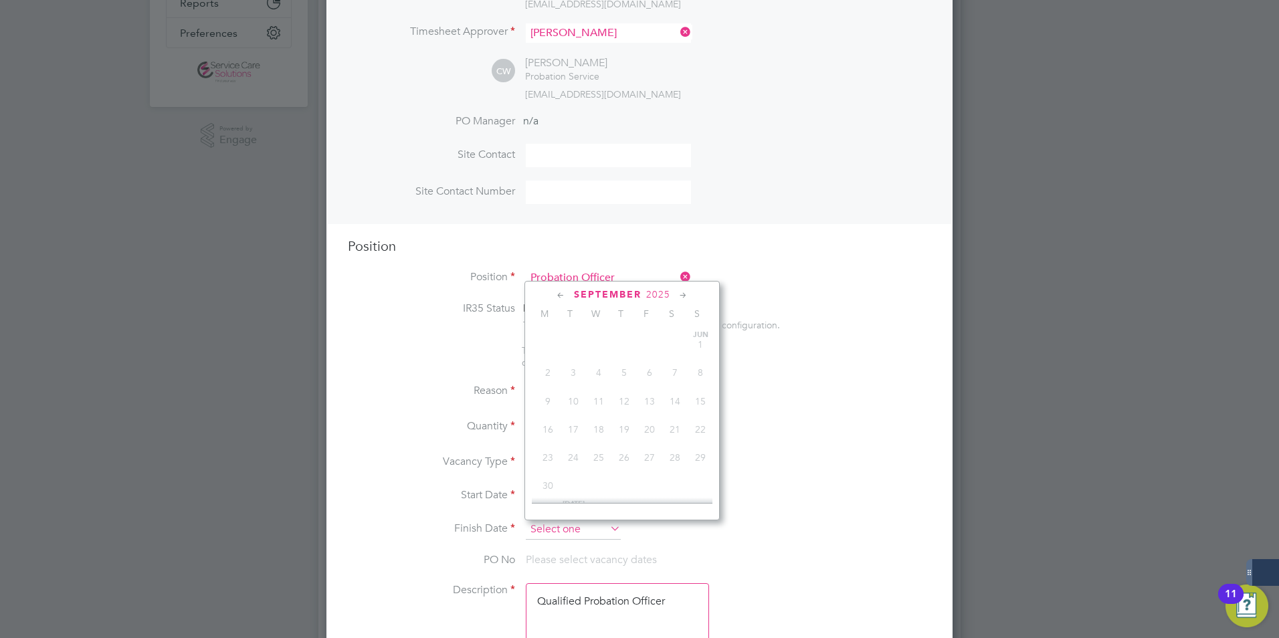
click at [545, 534] on input at bounding box center [573, 530] width 95 height 20
click at [548, 401] on span "Sep 1" at bounding box center [547, 390] width 25 height 25
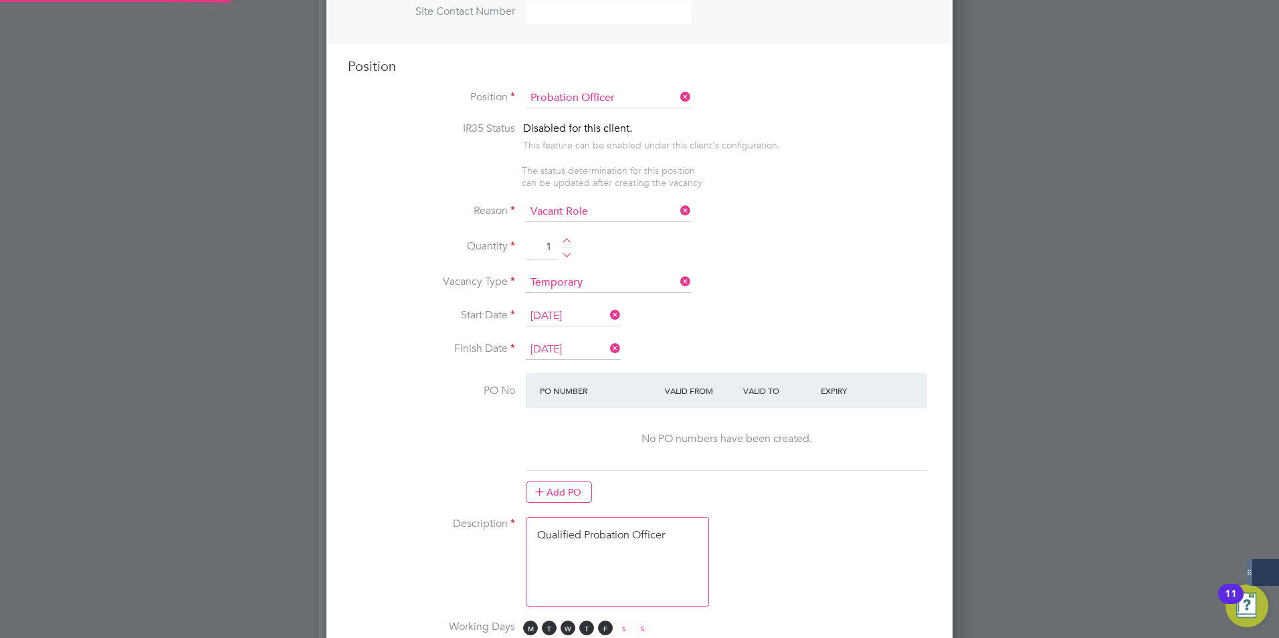
scroll to position [535, 0]
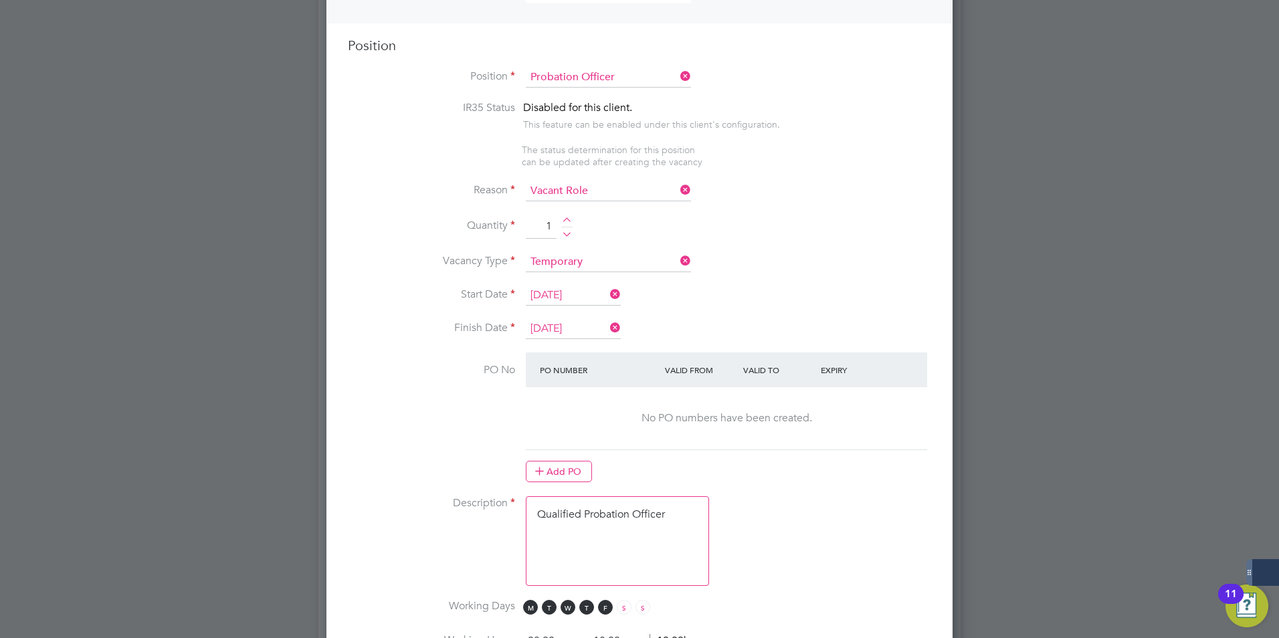
click at [592, 330] on input "01 Sep 2025" at bounding box center [573, 329] width 95 height 20
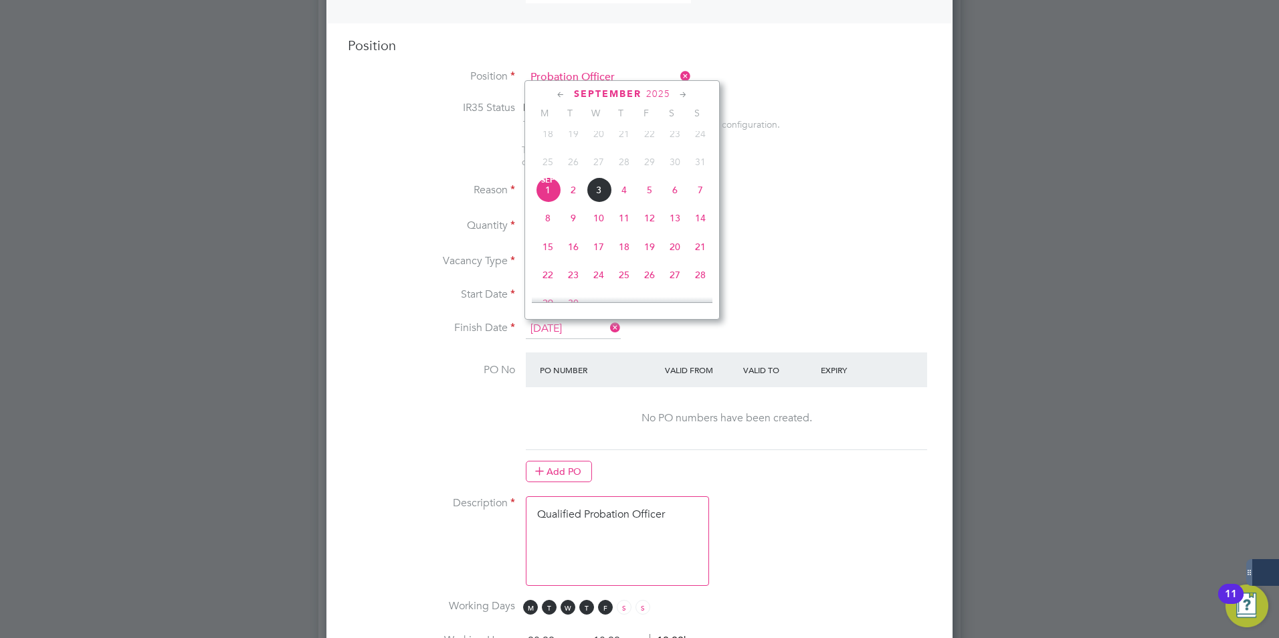
click at [681, 96] on icon at bounding box center [683, 95] width 13 height 15
click at [682, 96] on icon at bounding box center [683, 95] width 13 height 15
click at [700, 277] on span "4" at bounding box center [699, 263] width 25 height 25
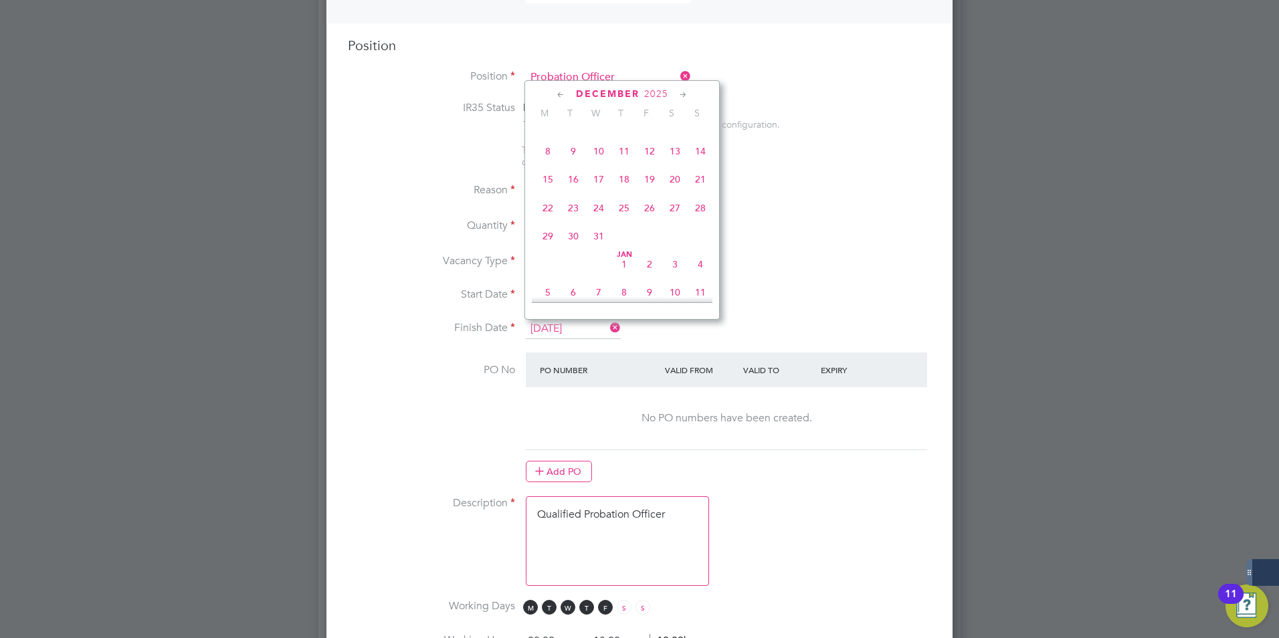
type input "04 Jan 2026"
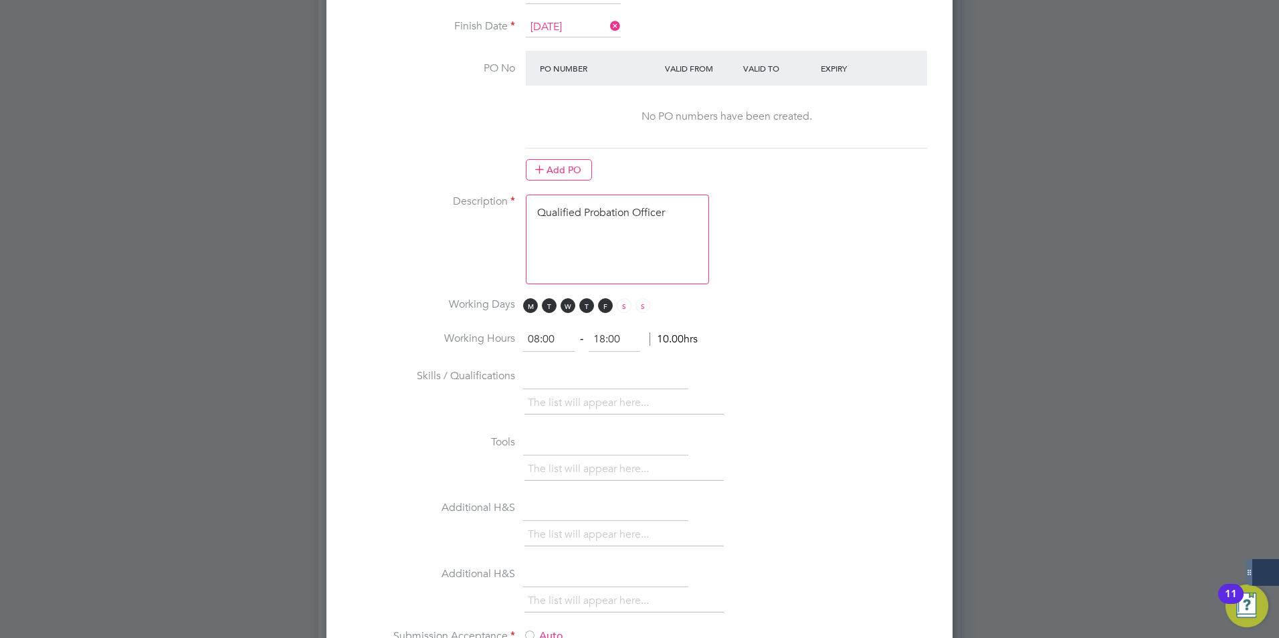
scroll to position [869, 0]
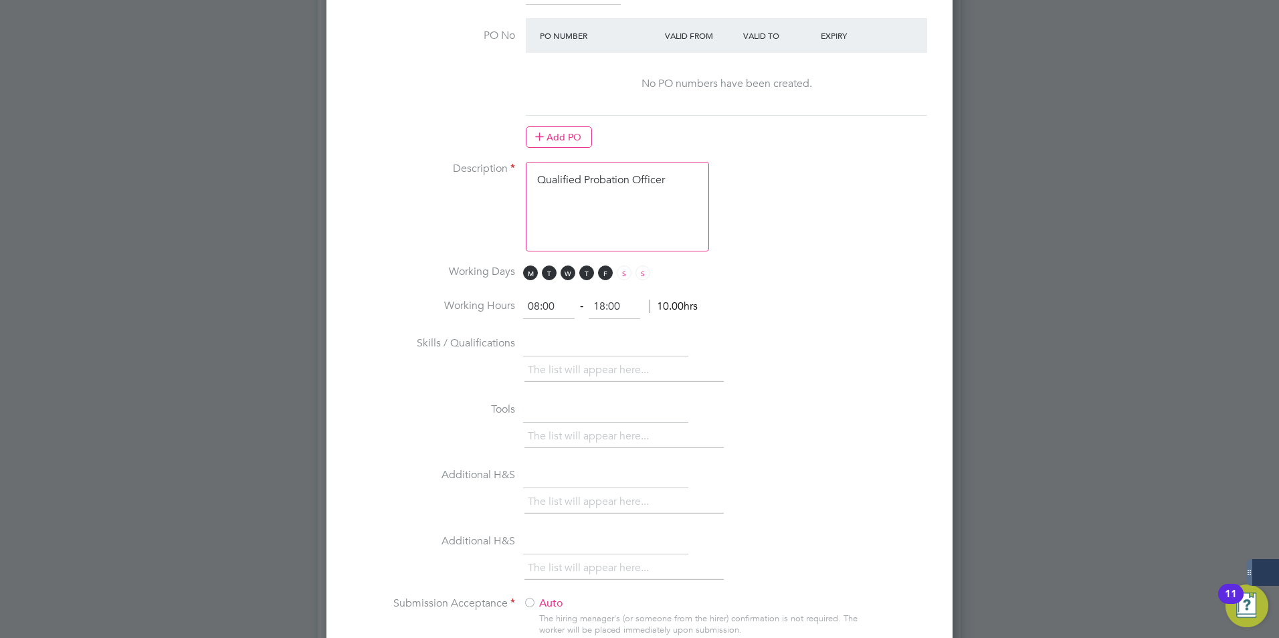
click at [683, 185] on textarea "Qualified Probation Officer" at bounding box center [617, 207] width 183 height 90
drag, startPoint x: 681, startPoint y: 178, endPoint x: 476, endPoint y: 185, distance: 205.4
click at [486, 183] on li "Description Qualified Probation Officer" at bounding box center [639, 213] width 583 height 103
click at [618, 189] on textarea "Qualified Probation Officer" at bounding box center [617, 207] width 183 height 90
paste textarea "The tracking number for this OP1 request is: " 2317B" No Question Answer Probat…"
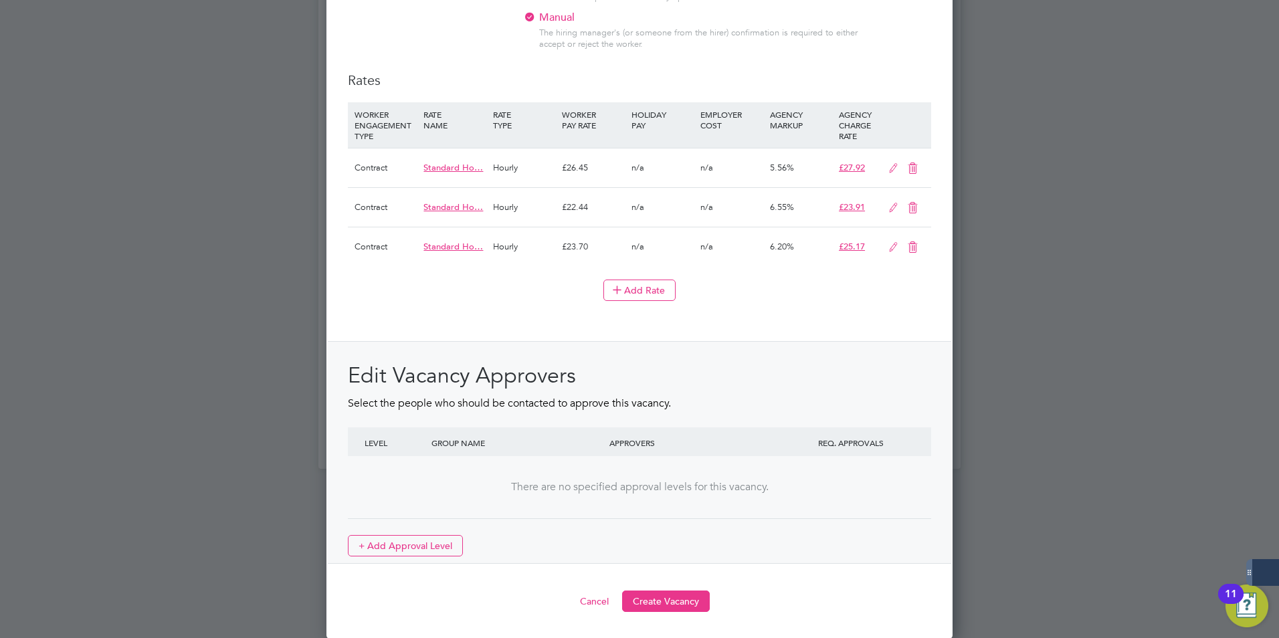
scroll to position [1504, 0]
type textarea "The tracking number for this OP1 request is: " 2317B" No Question Answer Probat…"
click at [650, 603] on button "Create Vacancy" at bounding box center [666, 600] width 88 height 21
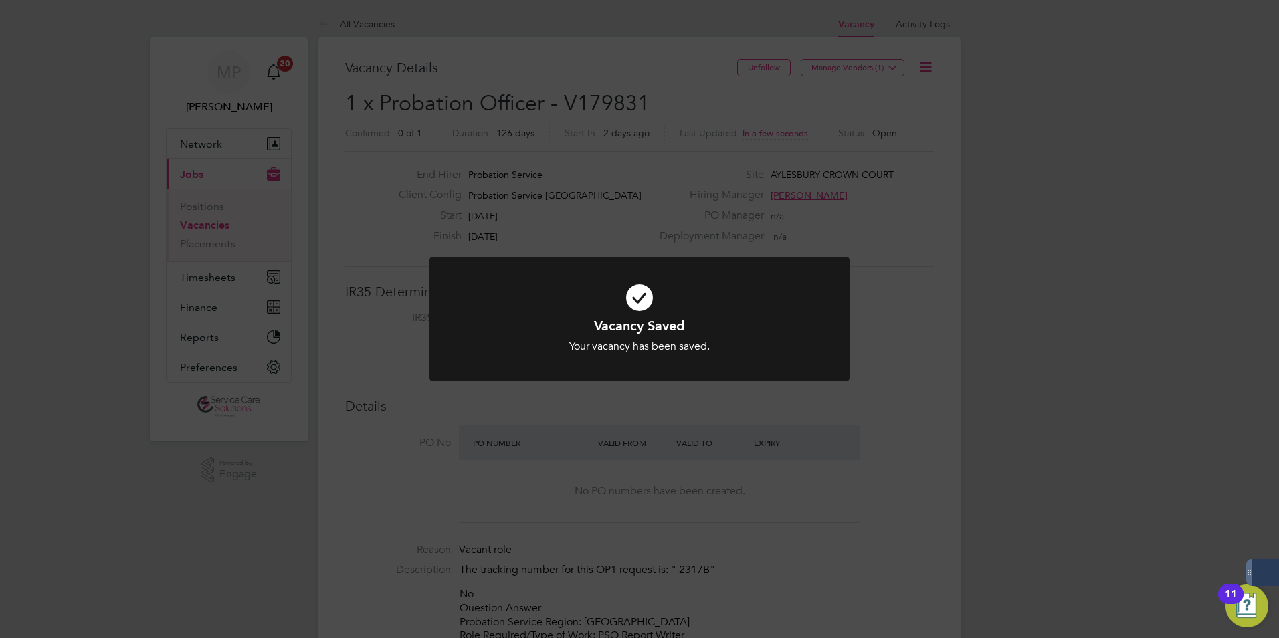
click at [601, 201] on div "Vacancy Saved Your vacancy has been saved. Cancel Okay" at bounding box center [639, 319] width 1279 height 638
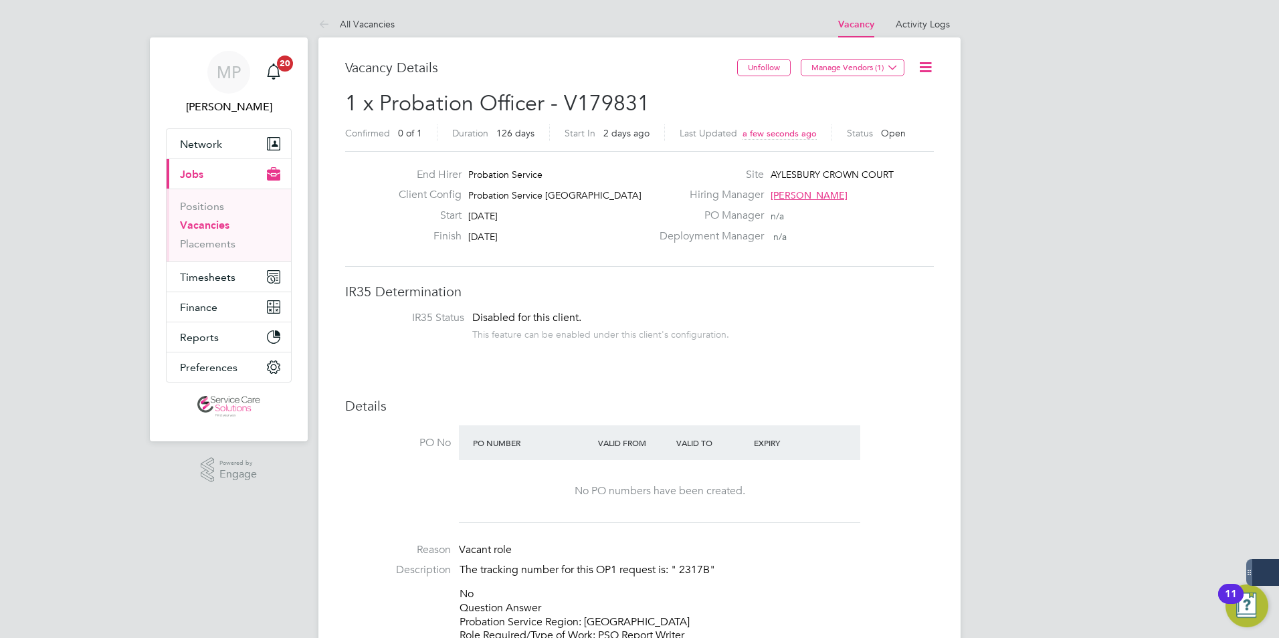
drag, startPoint x: 341, startPoint y: 11, endPoint x: 345, endPoint y: 19, distance: 8.4
click at [342, 11] on li "All Vacancies" at bounding box center [356, 24] width 76 height 27
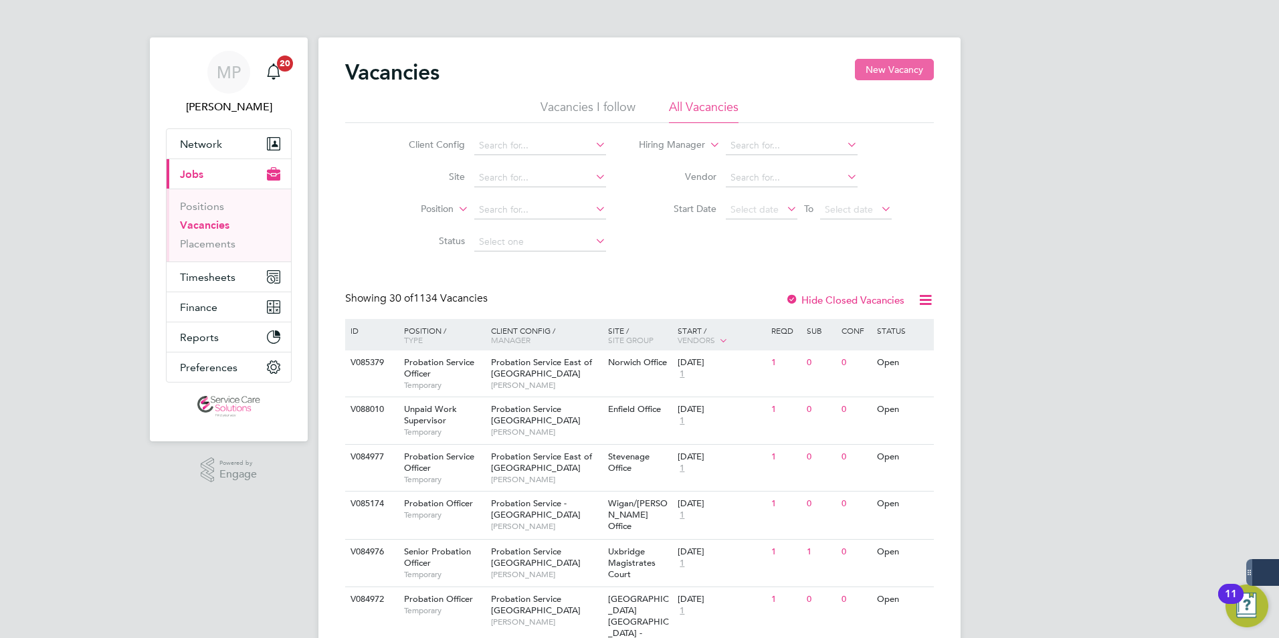
click at [898, 69] on button "New Vacancy" at bounding box center [894, 69] width 79 height 21
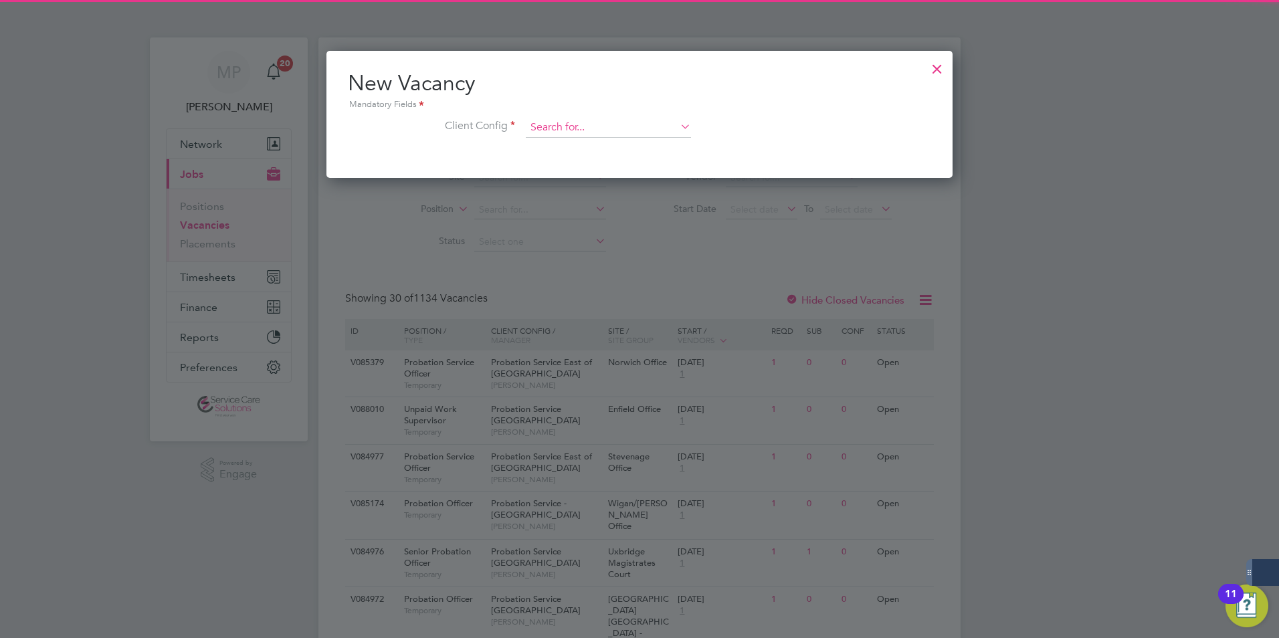
click at [635, 128] on input at bounding box center [608, 128] width 165 height 20
click at [617, 167] on b "London" at bounding box center [654, 164] width 98 height 11
type input "Probation Service [GEOGRAPHIC_DATA]"
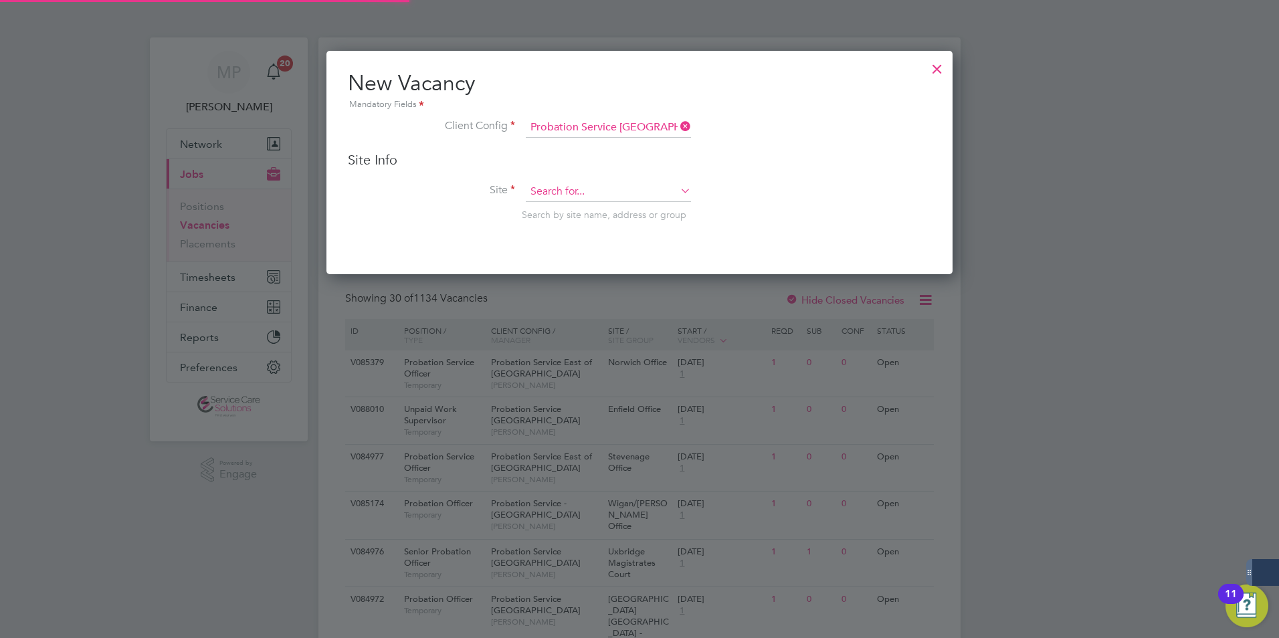
click at [582, 187] on input at bounding box center [608, 192] width 165 height 20
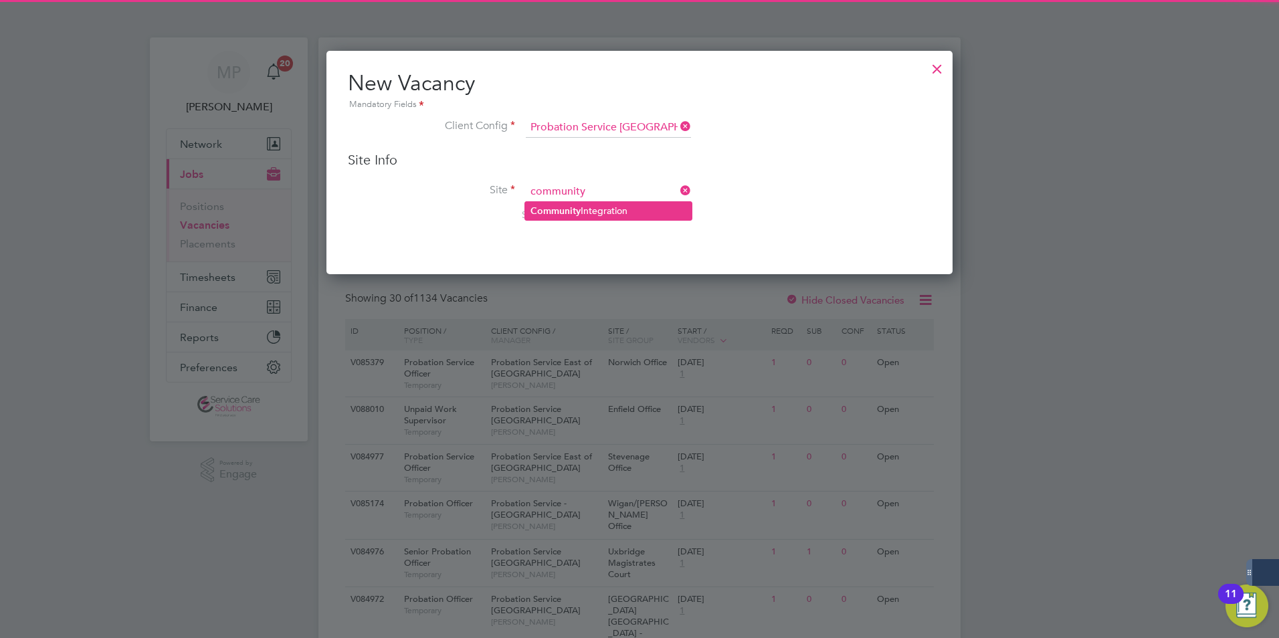
click at [605, 203] on li "Community Integration" at bounding box center [608, 211] width 167 height 18
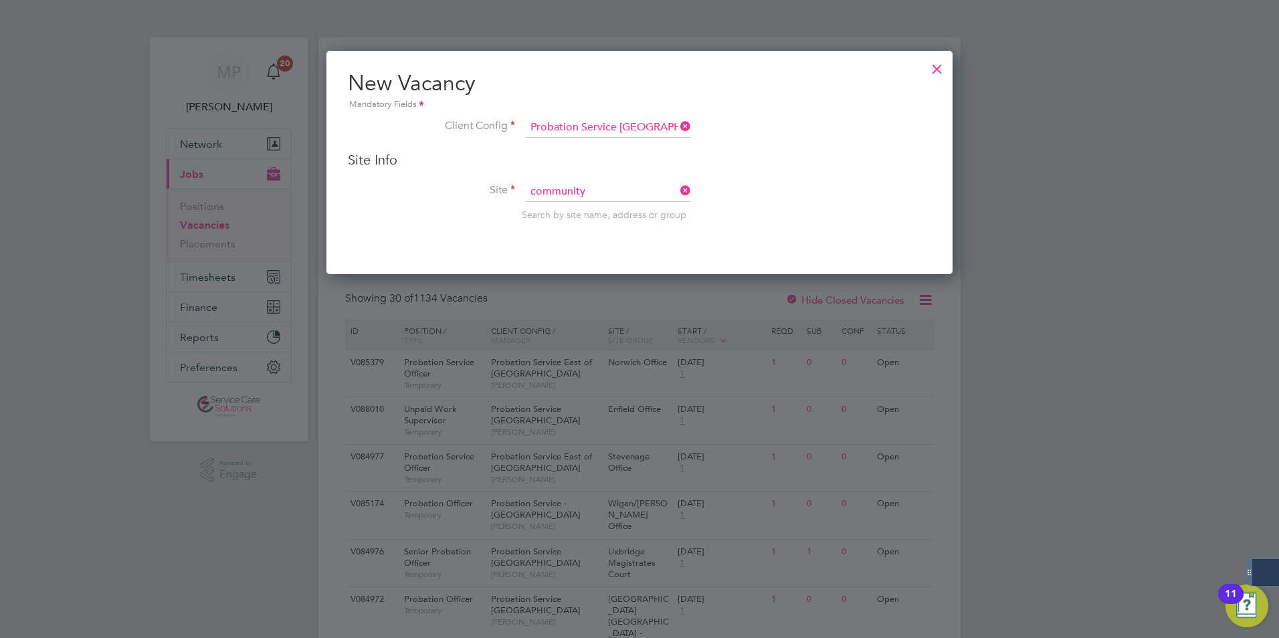
type input "Community Integration"
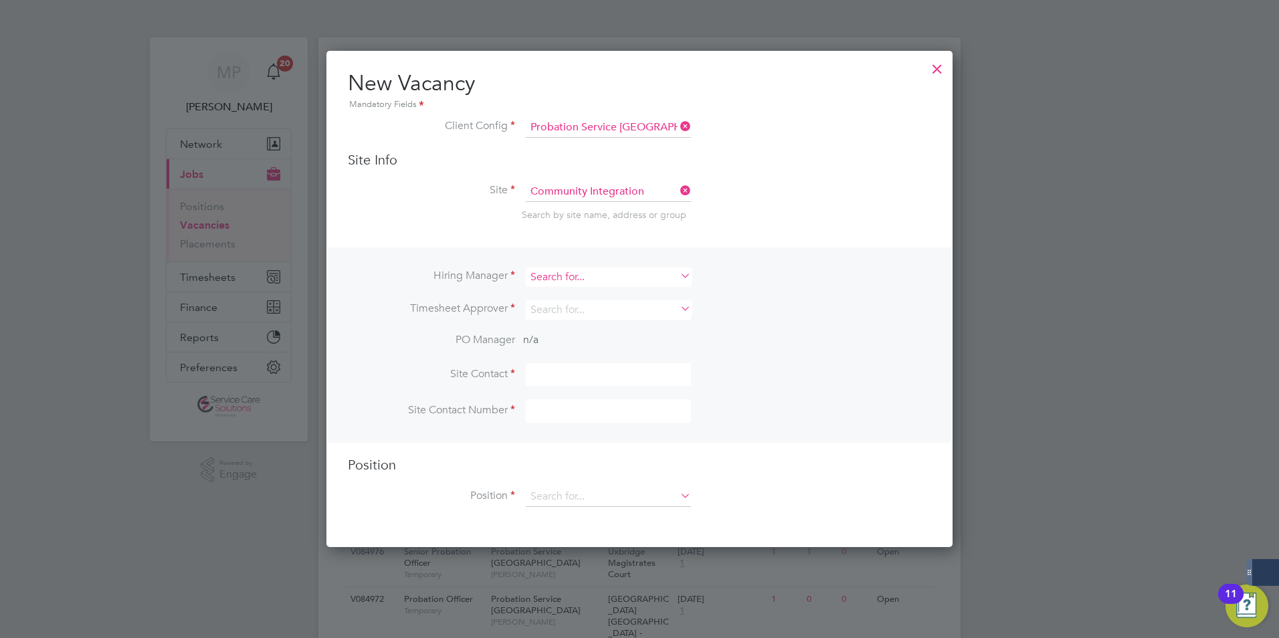
click at [550, 272] on input at bounding box center [608, 276] width 165 height 19
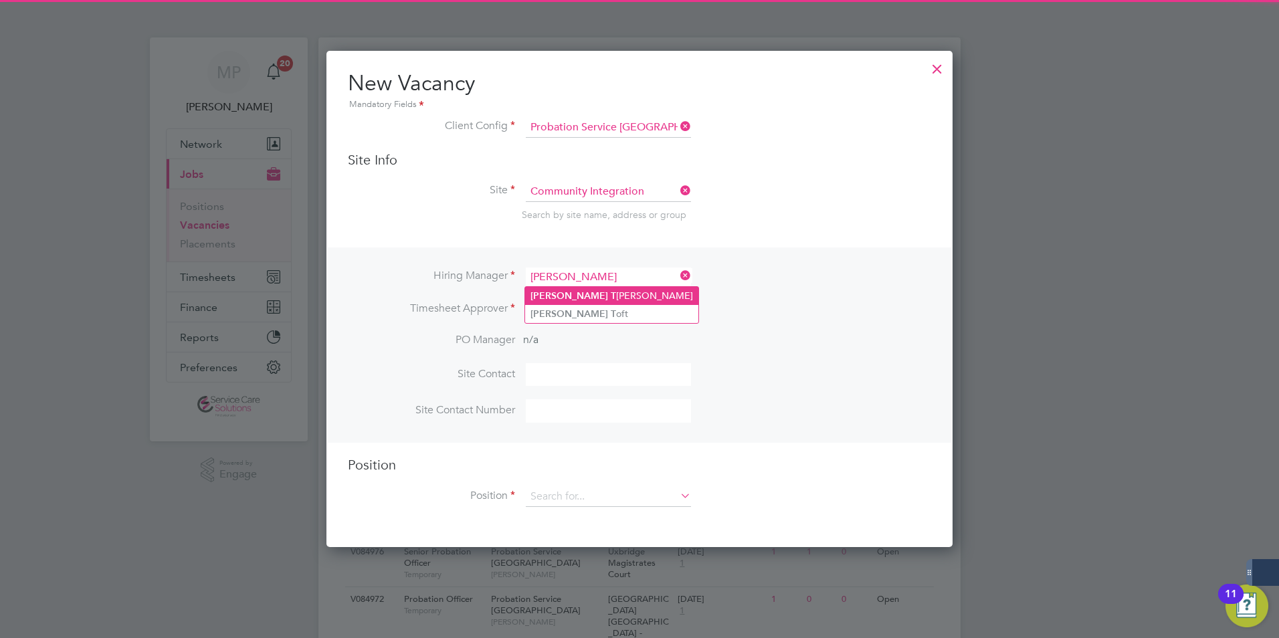
click at [586, 293] on li "Andrew T horne" at bounding box center [611, 296] width 173 height 18
type input "Andrew Thorne"
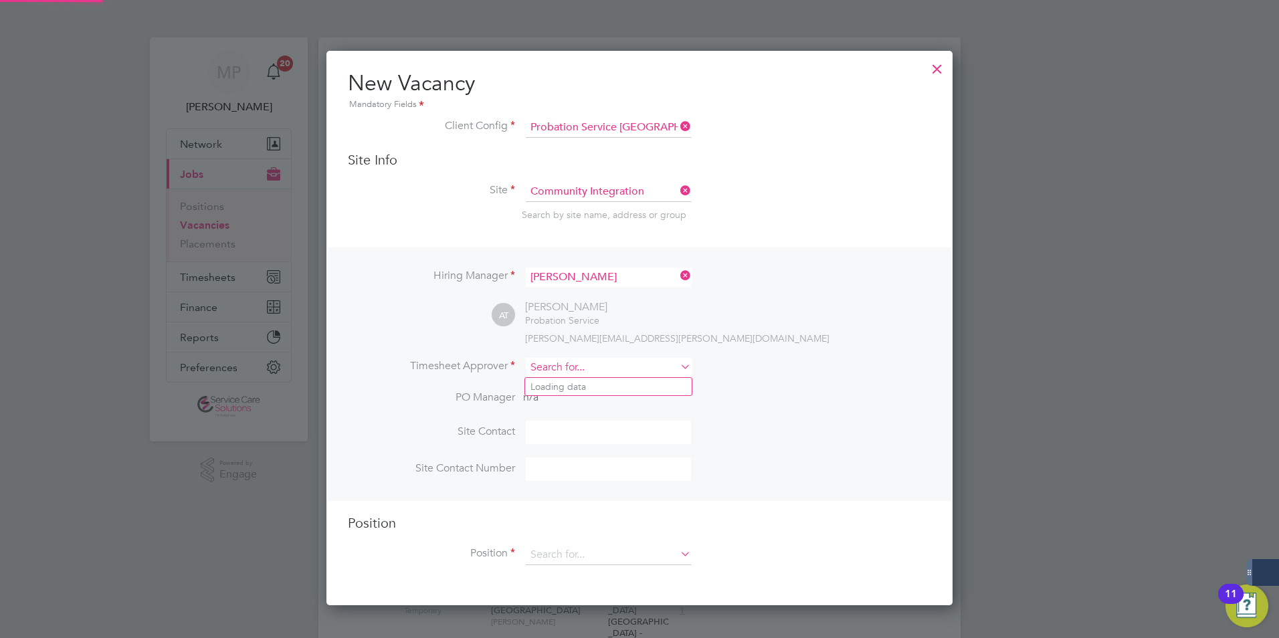
click at [551, 364] on input at bounding box center [608, 367] width 165 height 19
click at [572, 419] on li "Andrew Thorne" at bounding box center [608, 424] width 167 height 18
type input "Andrew Thorne"
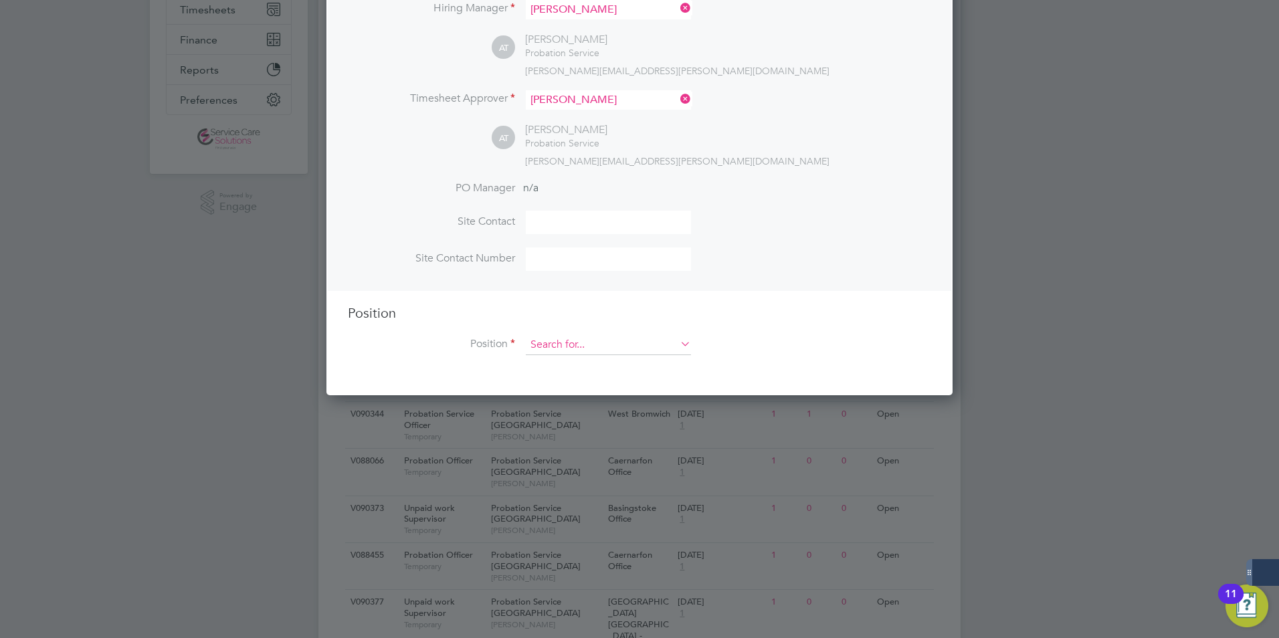
click at [612, 344] on input at bounding box center [608, 345] width 165 height 20
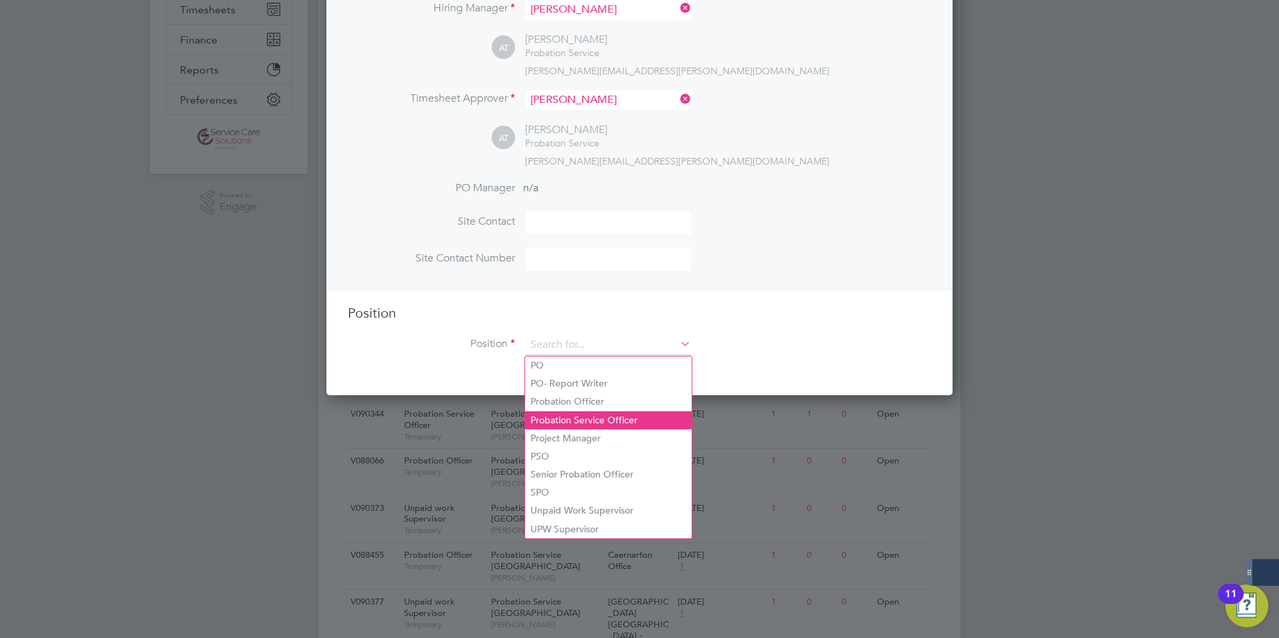
click at [559, 413] on li "Probation Service Officer" at bounding box center [608, 420] width 167 height 18
type input "Probation Service Officer"
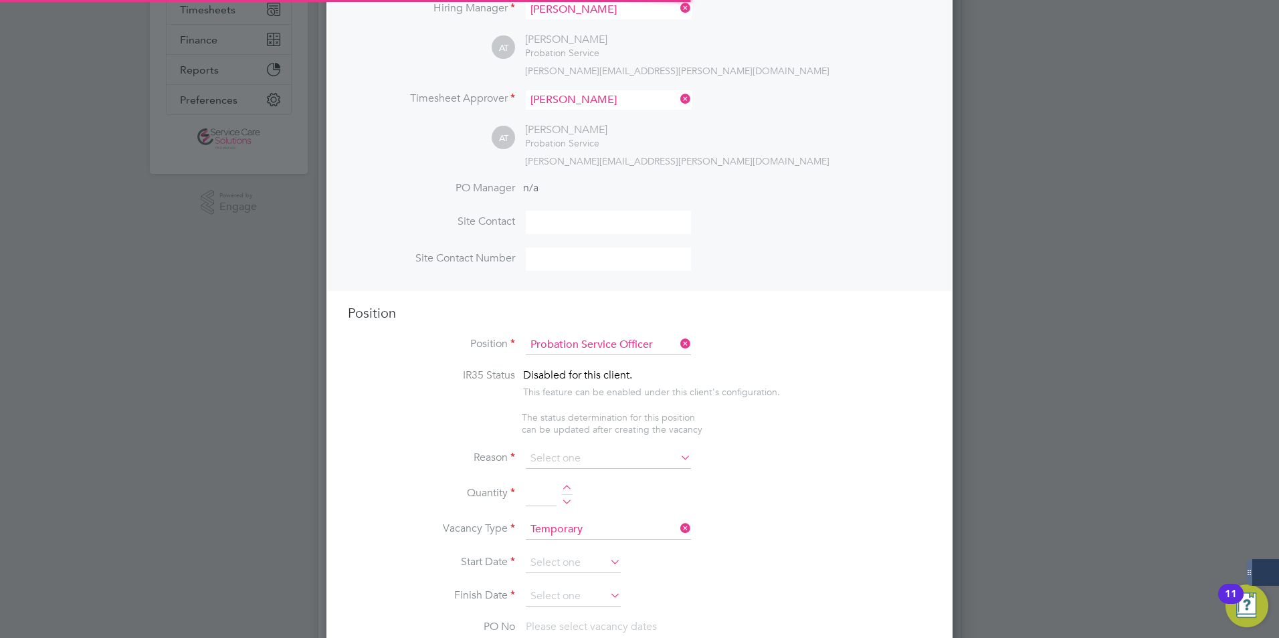
type textarea "PSO Role"
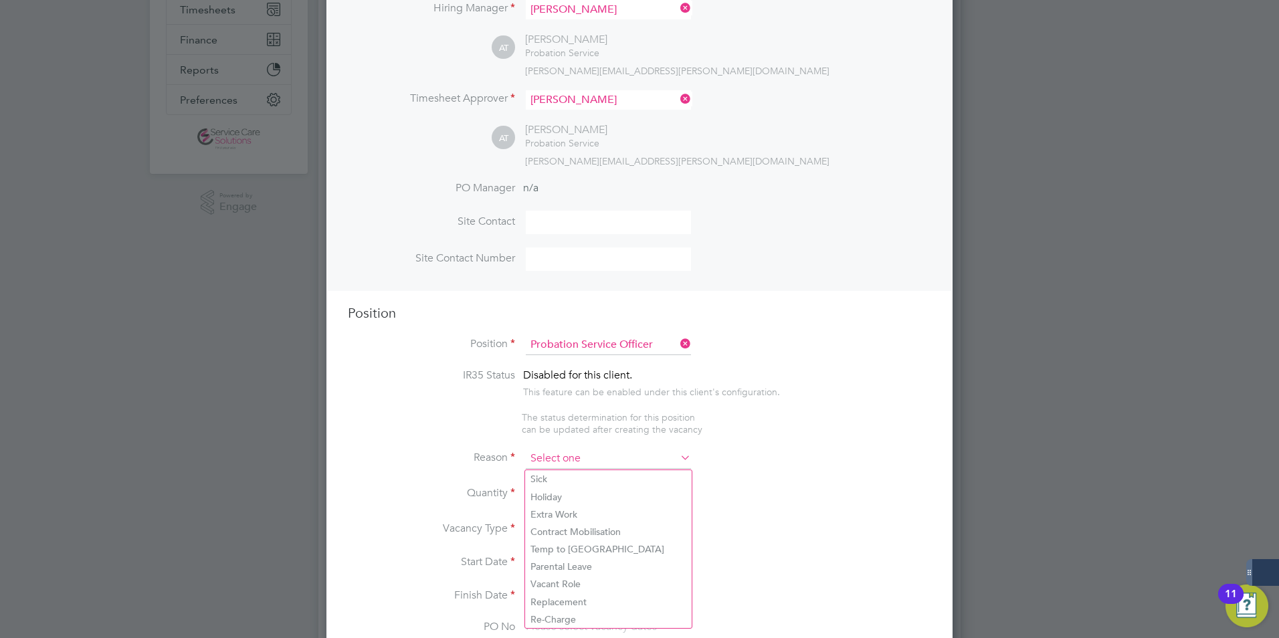
click at [552, 461] on input at bounding box center [608, 459] width 165 height 20
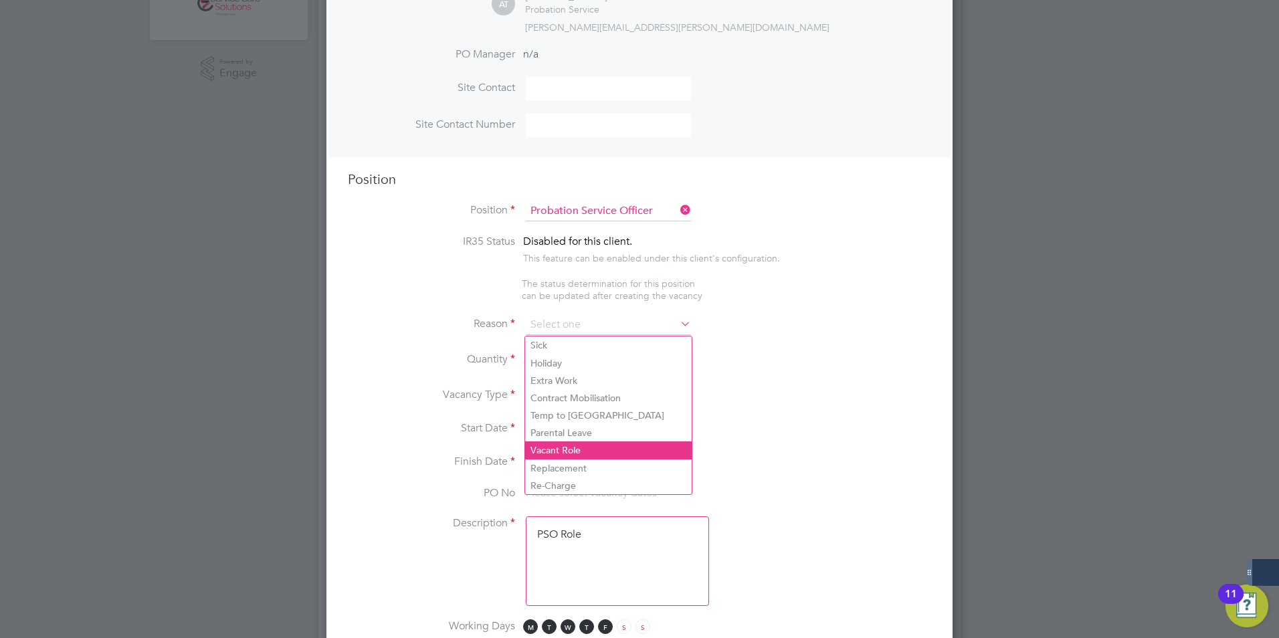
click at [550, 450] on li "Vacant Role" at bounding box center [608, 449] width 167 height 17
type input "Vacant Role"
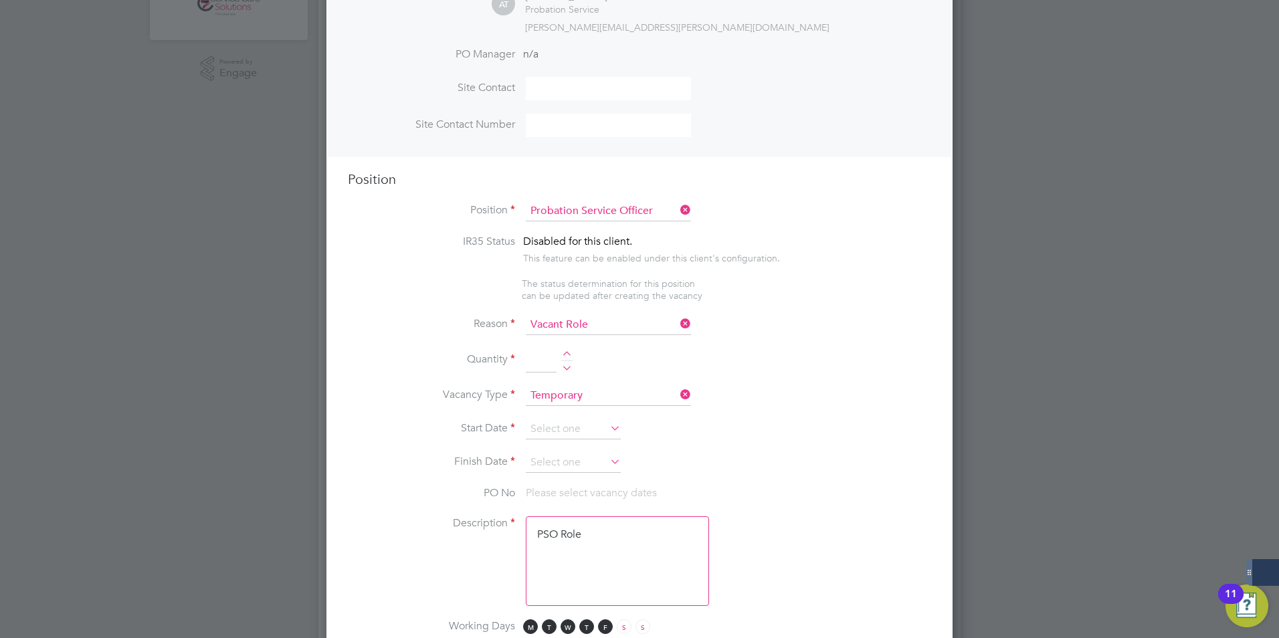
click at [569, 352] on div at bounding box center [566, 355] width 11 height 9
type input "1"
click at [556, 434] on input at bounding box center [573, 429] width 95 height 20
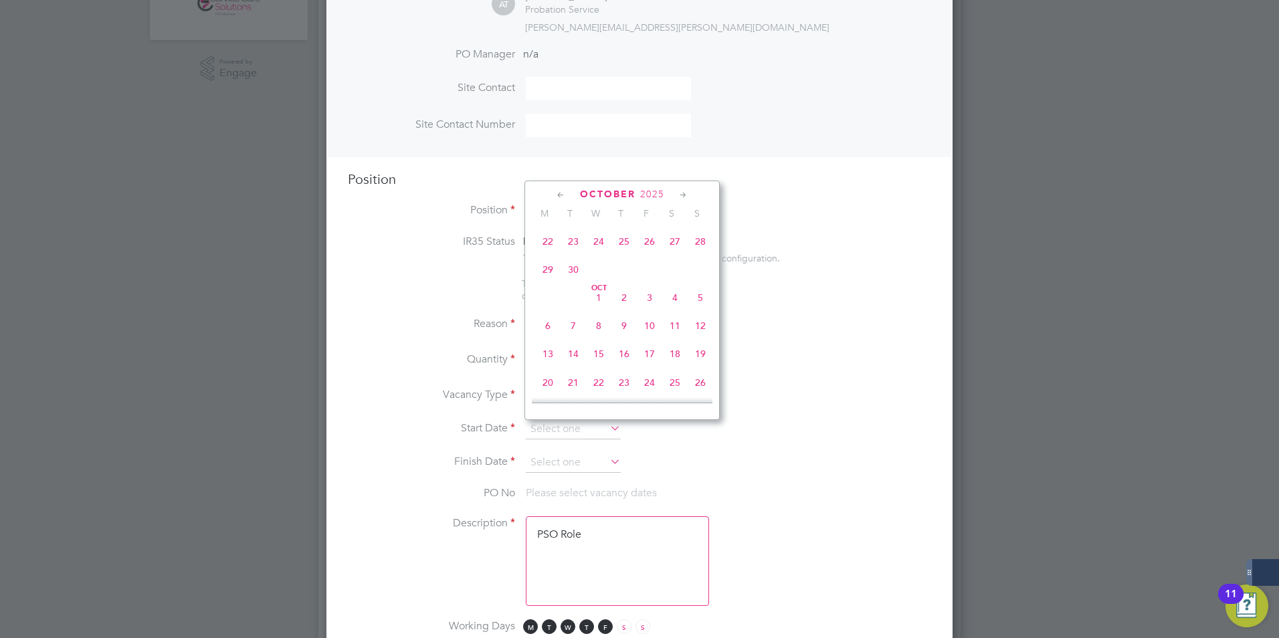
click at [600, 307] on span "Oct 1" at bounding box center [598, 297] width 25 height 25
type input "01 Oct 2025"
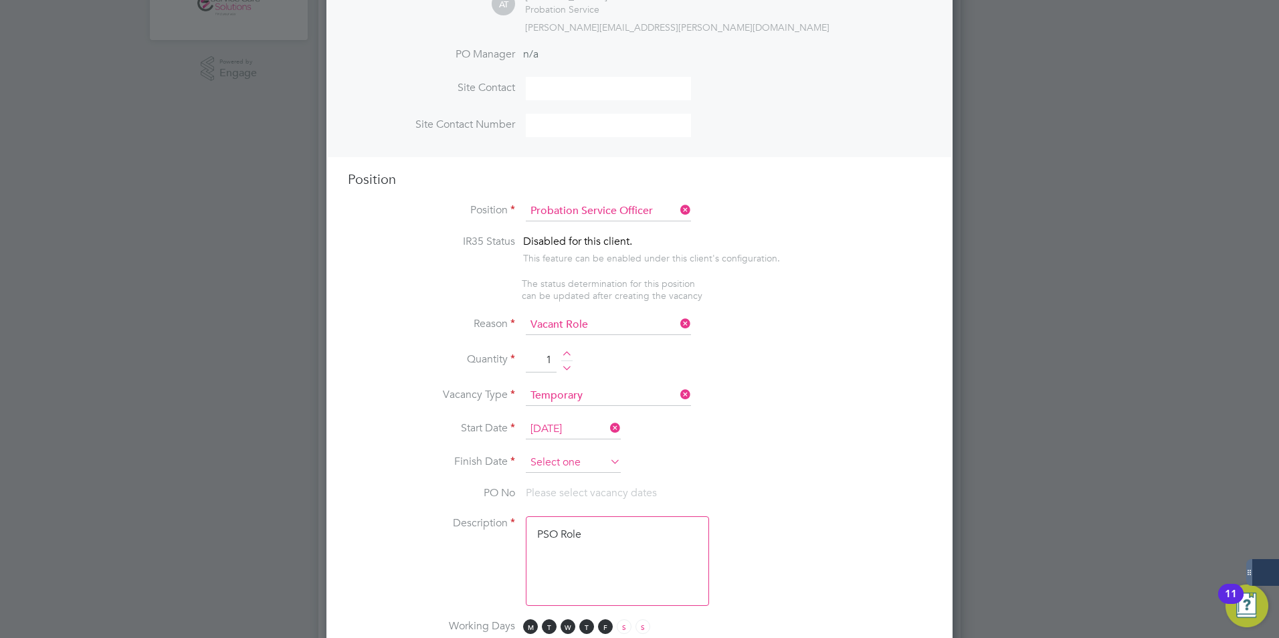
click at [553, 463] on input at bounding box center [573, 463] width 95 height 20
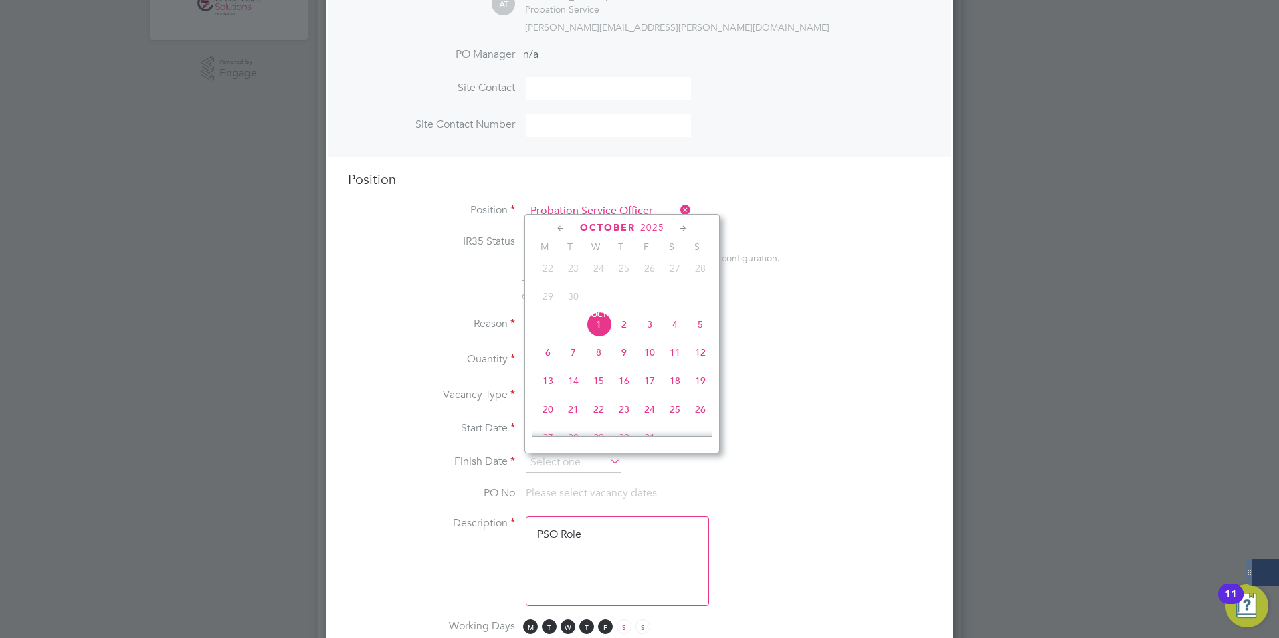
click at [684, 228] on icon at bounding box center [683, 228] width 13 height 15
click at [684, 229] on icon at bounding box center [683, 228] width 13 height 15
click at [699, 354] on span "25" at bounding box center [699, 341] width 25 height 25
type input "25 Jan 2026"
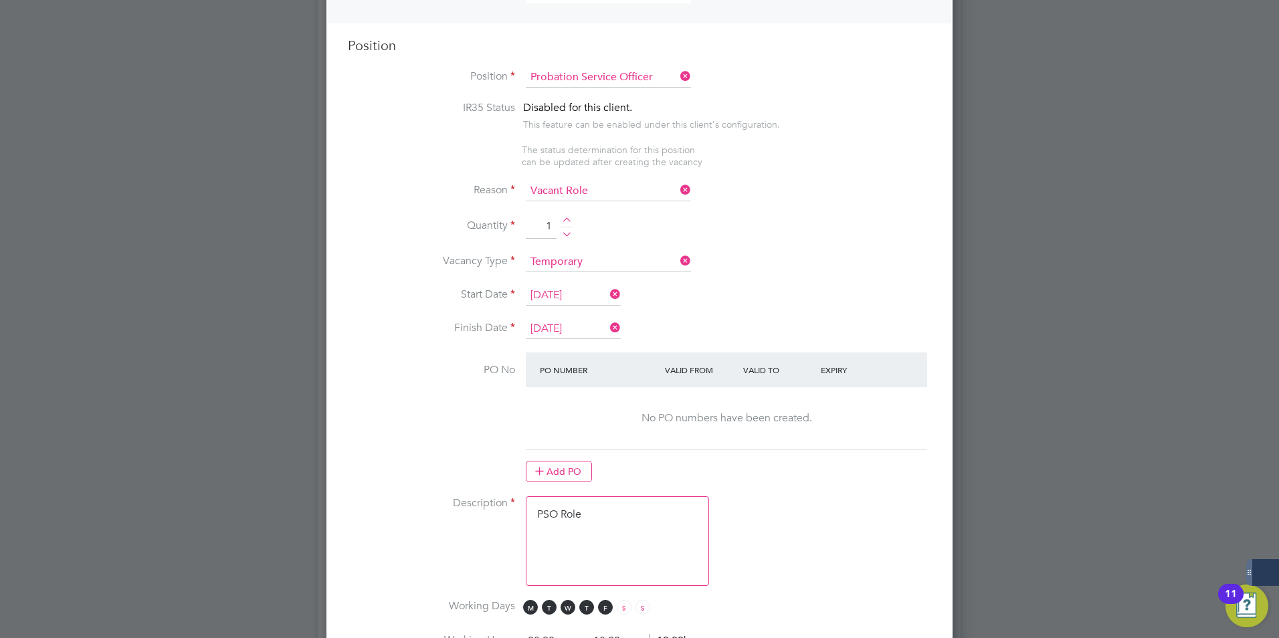
click at [607, 529] on textarea "PSO Role" at bounding box center [617, 541] width 183 height 90
drag, startPoint x: 608, startPoint y: 517, endPoint x: 472, endPoint y: 495, distance: 137.5
click at [472, 495] on ng-container "IR35 Status Disabled for this client. This feature can be enabled under this cl…" at bounding box center [639, 570] width 583 height 938
paste textarea "The tracking number for this OP1 request is: " 2318B" Yes Question Answer Proba…"
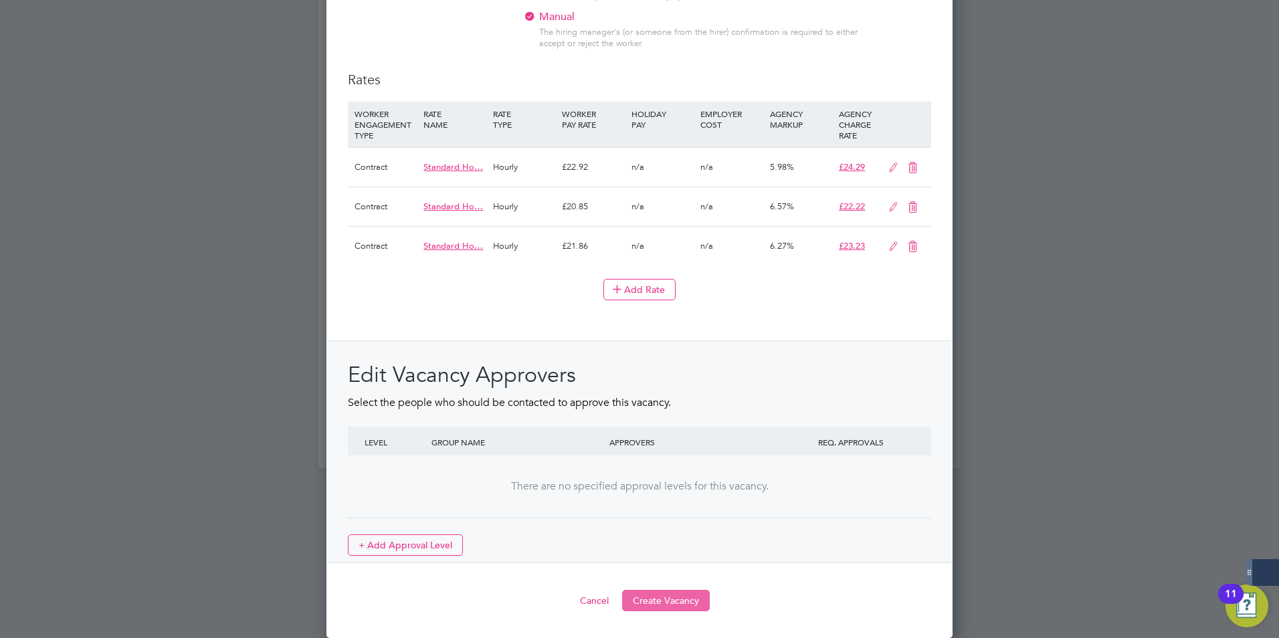
type textarea "The tracking number for this OP1 request is: " 2318B" Yes Question Answer Proba…"
click at [643, 601] on button "Create Vacancy" at bounding box center [666, 600] width 88 height 21
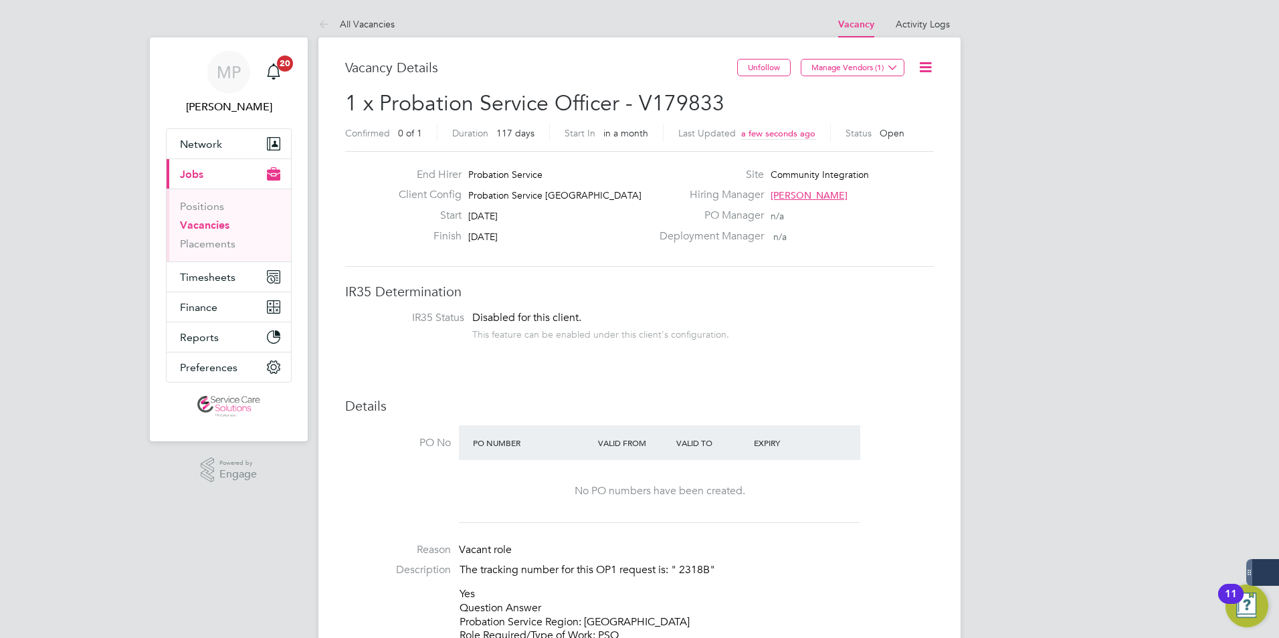
click at [714, 259] on div "End Hirer Probation Service Client Config Probation Service London Start 01 Oct…" at bounding box center [639, 209] width 588 height 116
click at [350, 27] on link "All Vacancies" at bounding box center [356, 24] width 76 height 12
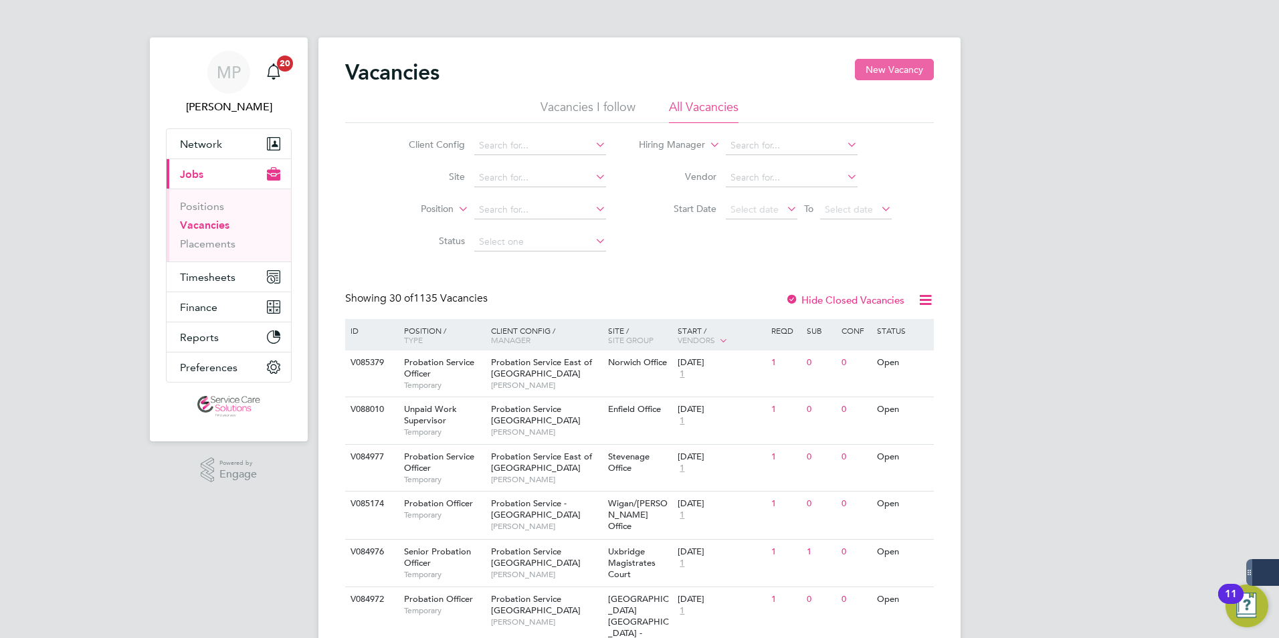
click at [876, 74] on button "New Vacancy" at bounding box center [894, 69] width 79 height 21
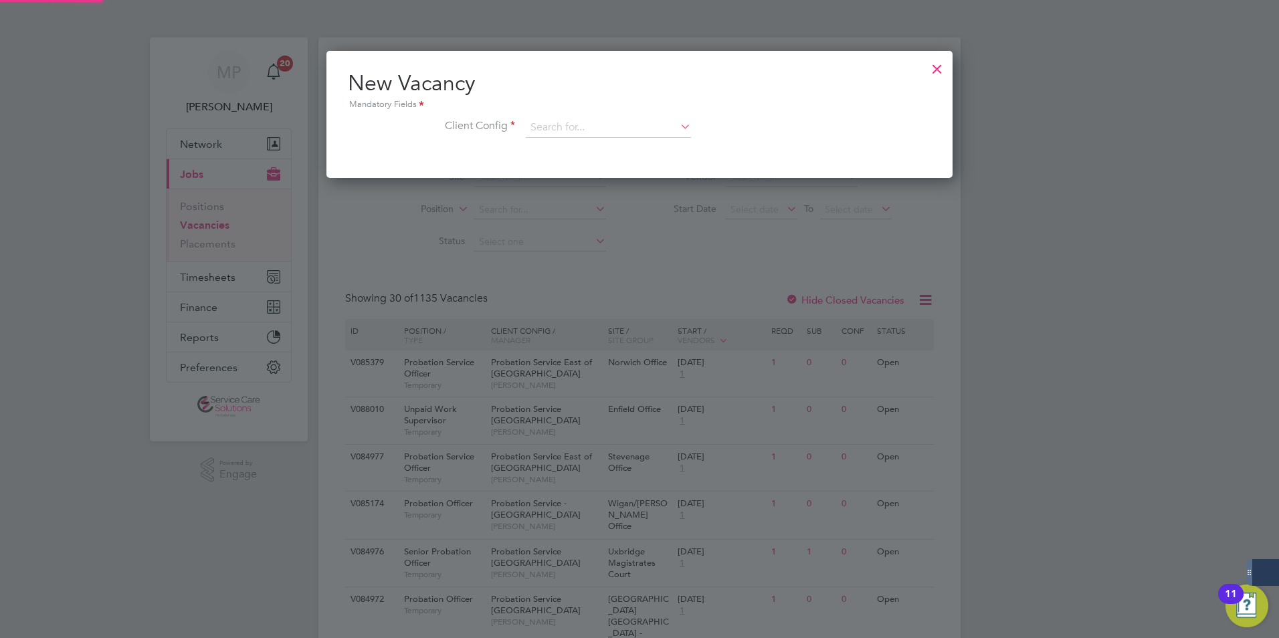
scroll to position [127, 627]
click at [592, 128] on input at bounding box center [608, 128] width 165 height 20
click at [599, 143] on li "Probation Service North West" at bounding box center [608, 147] width 167 height 18
type input "Probation Service North West"
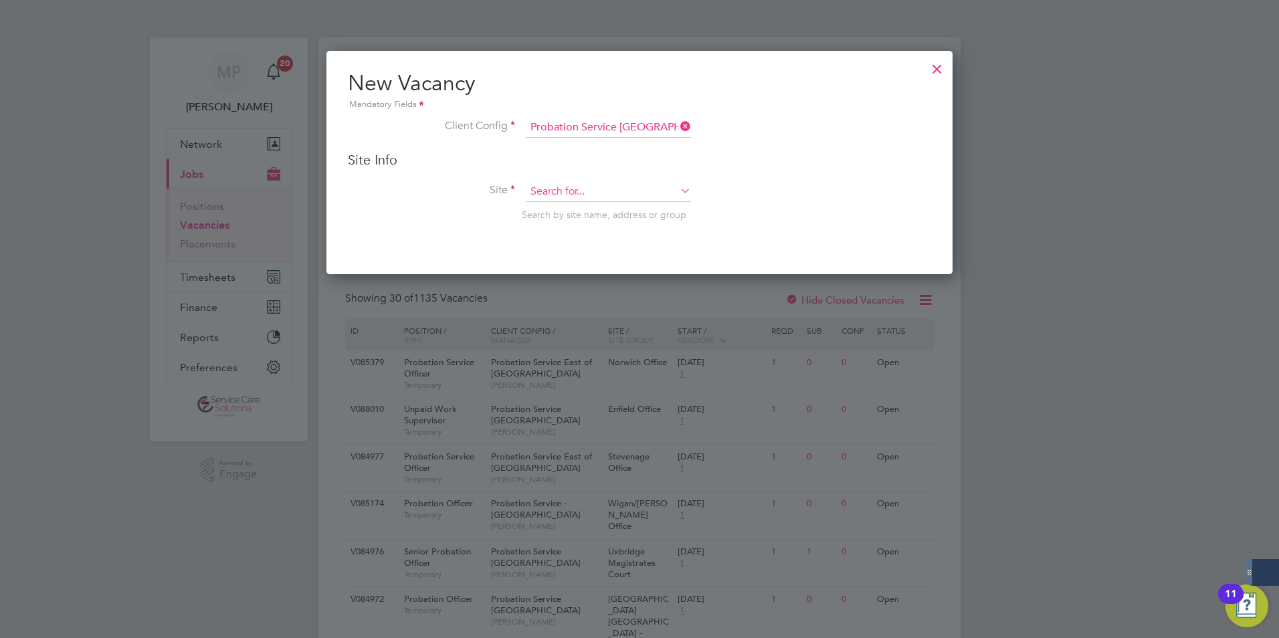
click at [587, 197] on input at bounding box center [608, 192] width 165 height 20
type input "b"
type input "s"
type input "c"
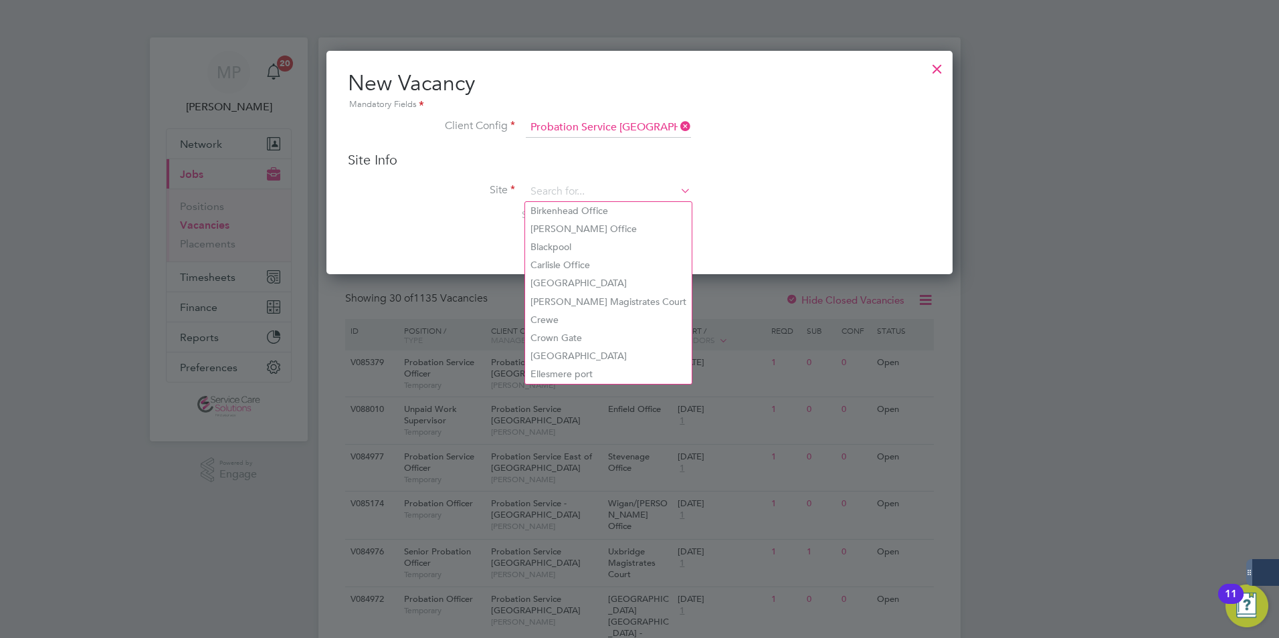
click at [941, 69] on div at bounding box center [937, 65] width 24 height 24
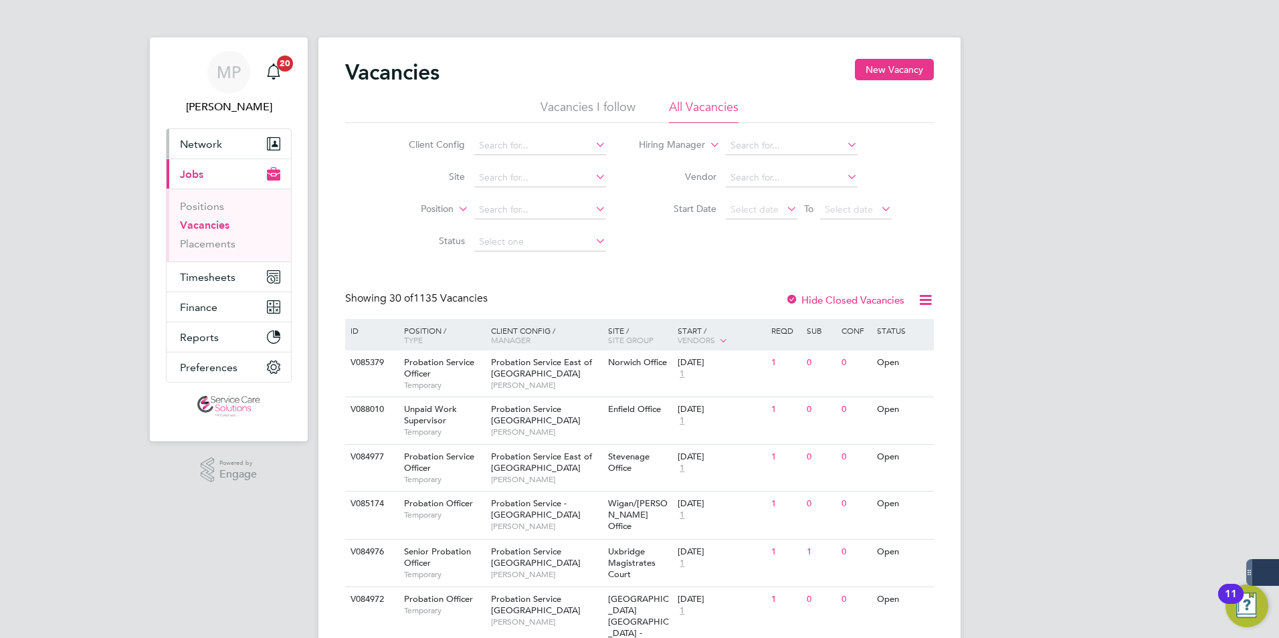
click at [193, 148] on span "Network" at bounding box center [201, 144] width 42 height 13
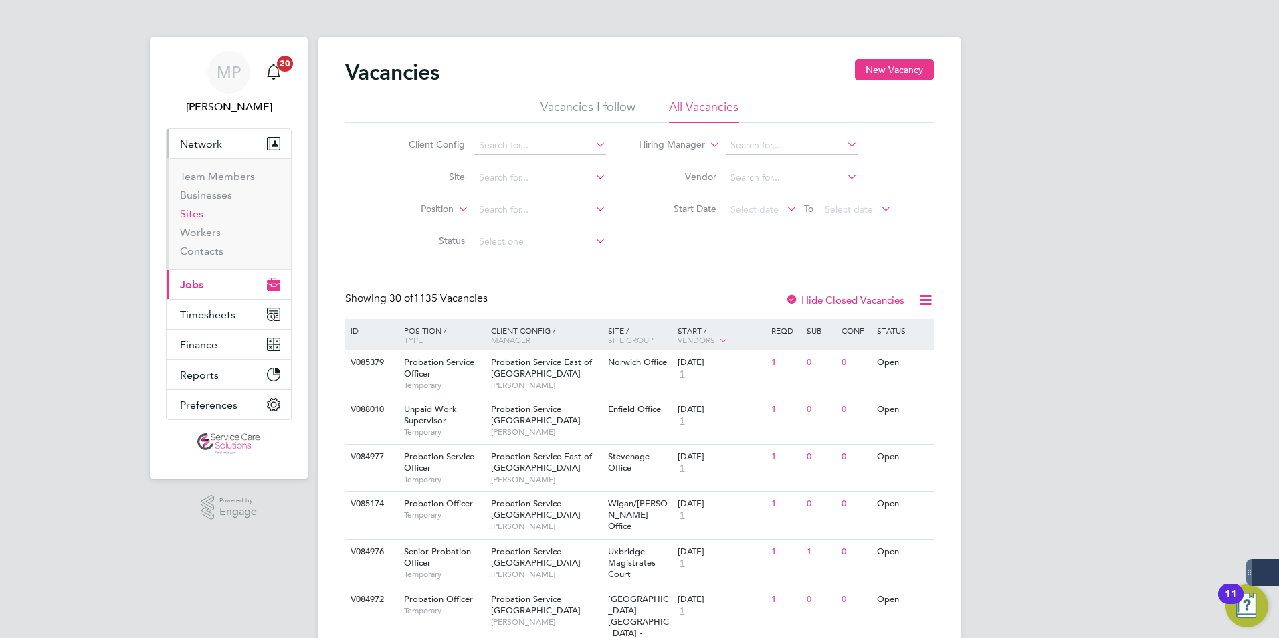
click at [195, 209] on link "Sites" at bounding box center [191, 213] width 23 height 13
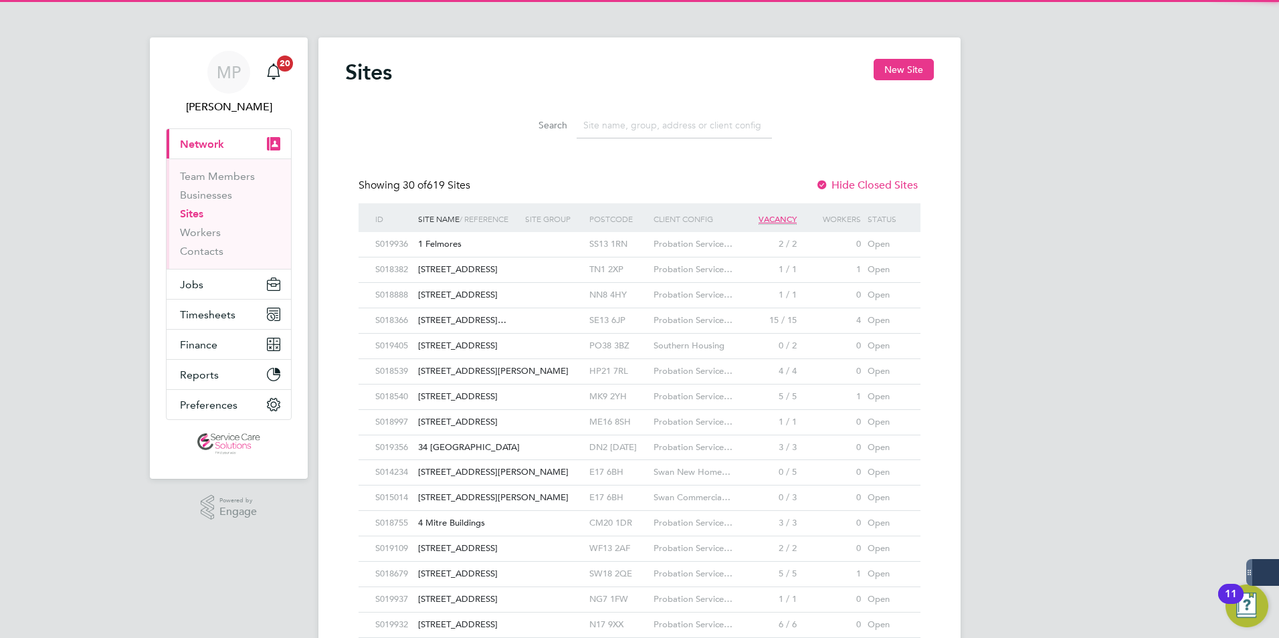
scroll to position [25, 65]
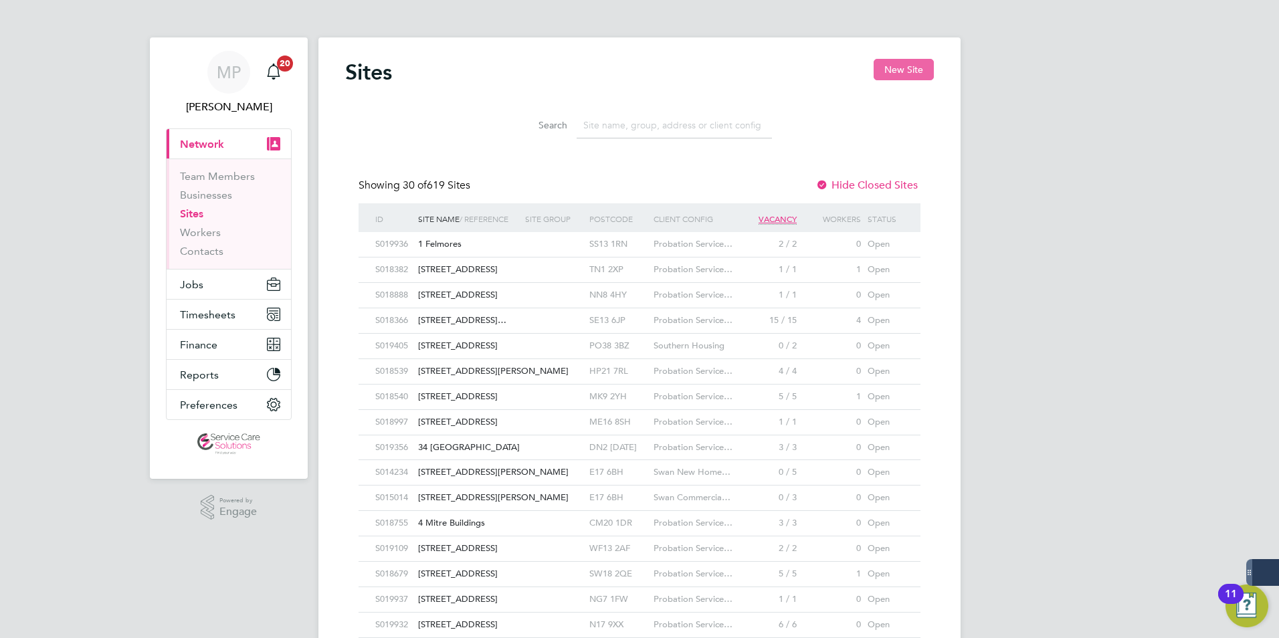
click at [907, 65] on button "New Site" at bounding box center [903, 69] width 60 height 21
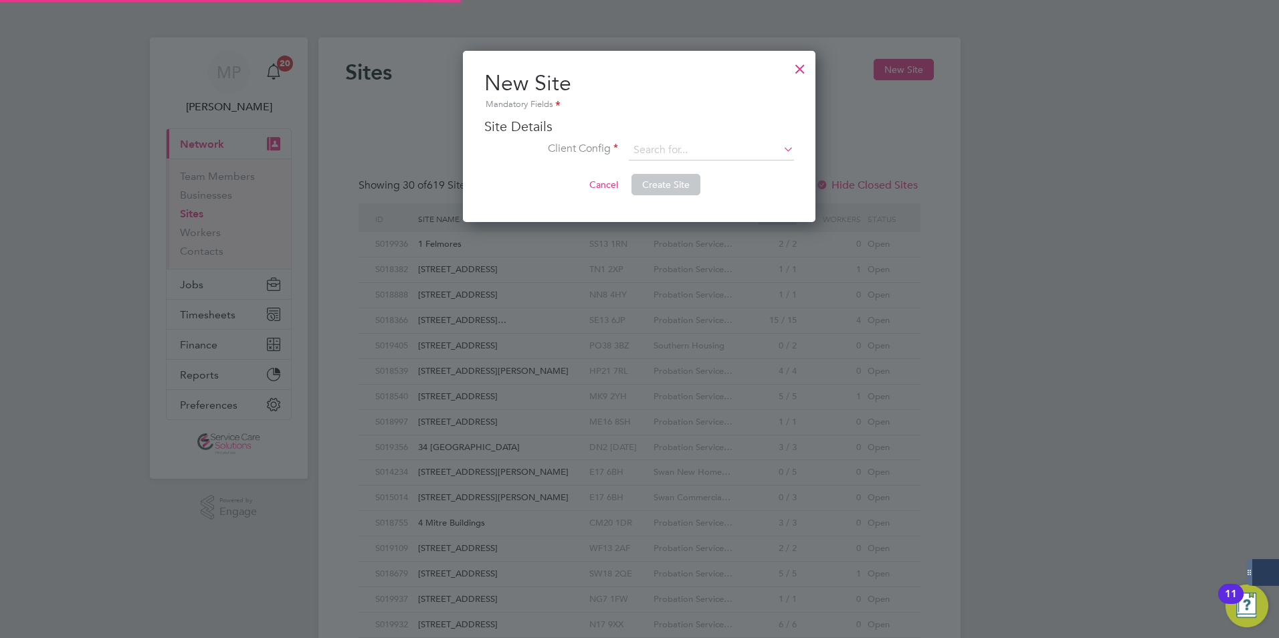
scroll to position [172, 354]
click at [644, 149] on input at bounding box center [711, 150] width 165 height 20
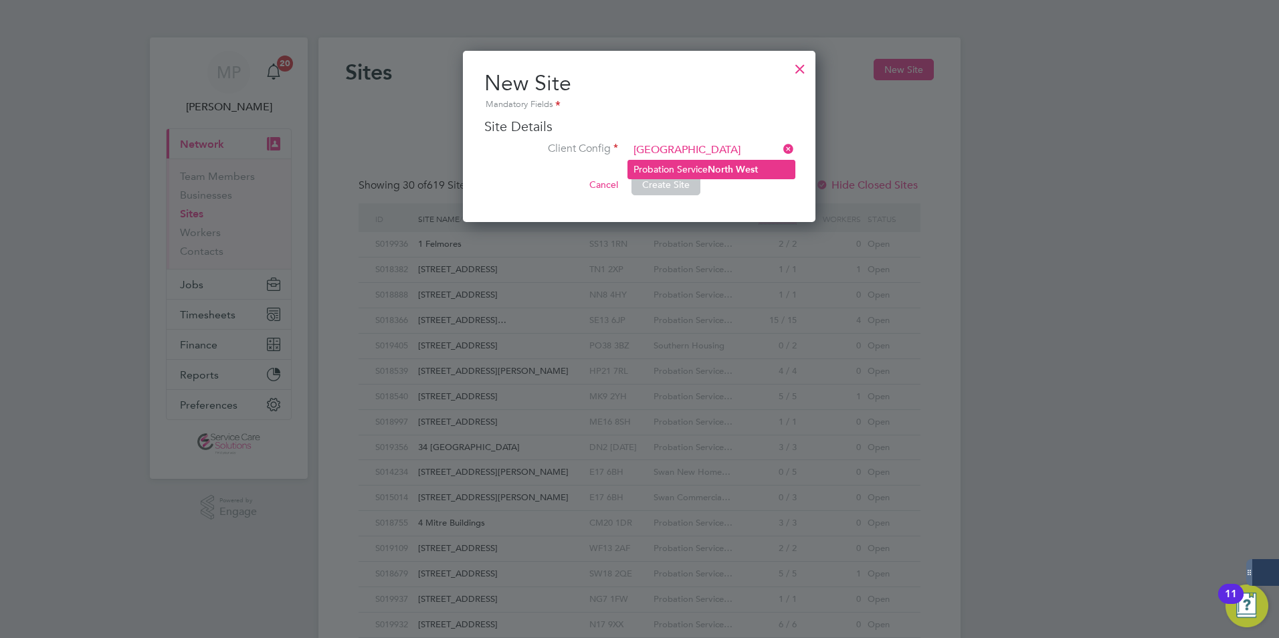
drag, startPoint x: 716, startPoint y: 171, endPoint x: 682, endPoint y: 175, distance: 34.4
click at [716, 170] on b "North" at bounding box center [720, 169] width 25 height 11
type input "Probation Service North West"
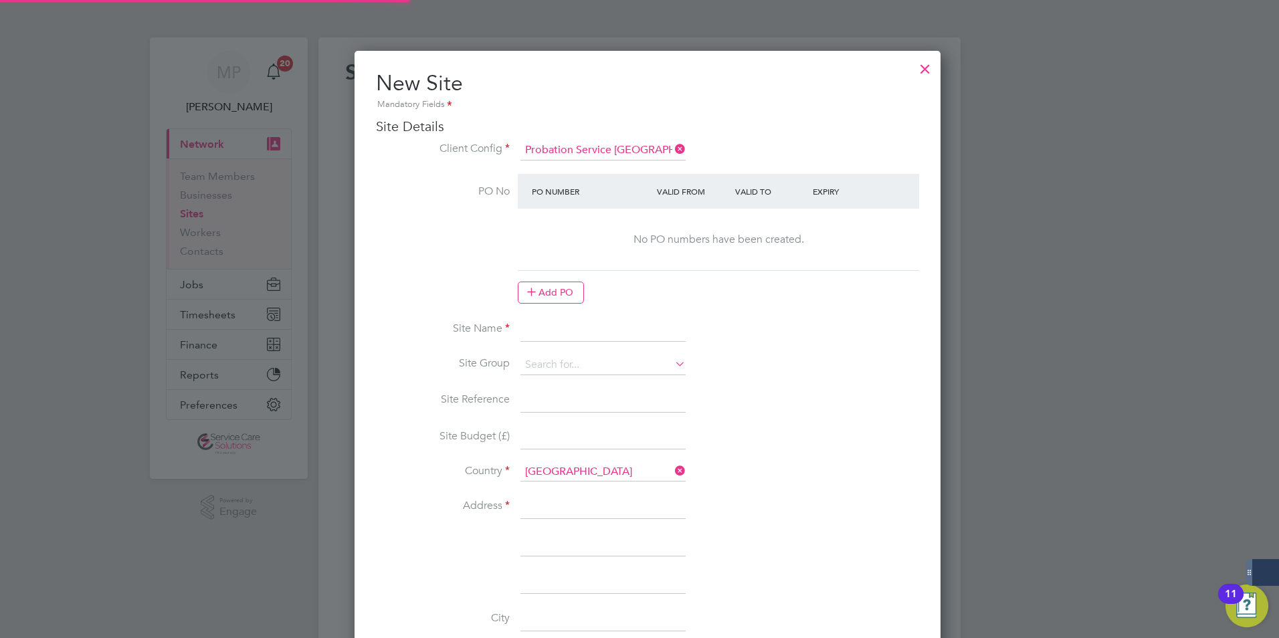
scroll to position [1186, 586]
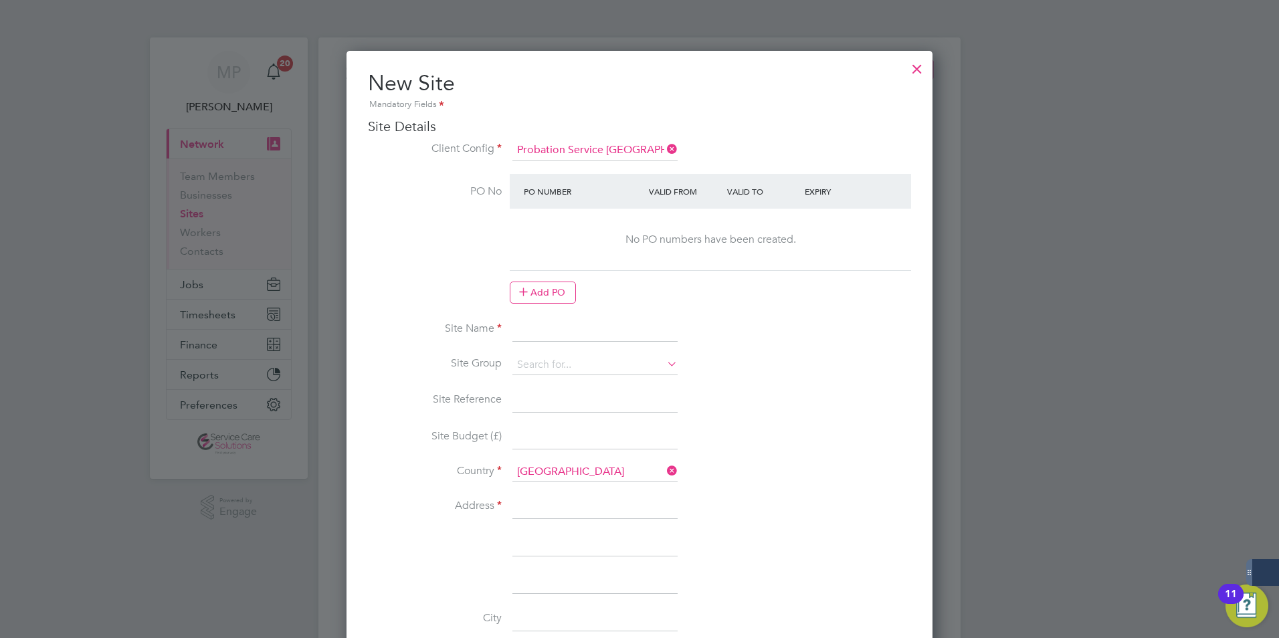
click at [534, 326] on input at bounding box center [594, 330] width 165 height 24
type input "South Cumbria"
click at [540, 504] on input at bounding box center [594, 507] width 165 height 24
type input "Barrow in Furness"
click at [537, 542] on input at bounding box center [594, 544] width 165 height 24
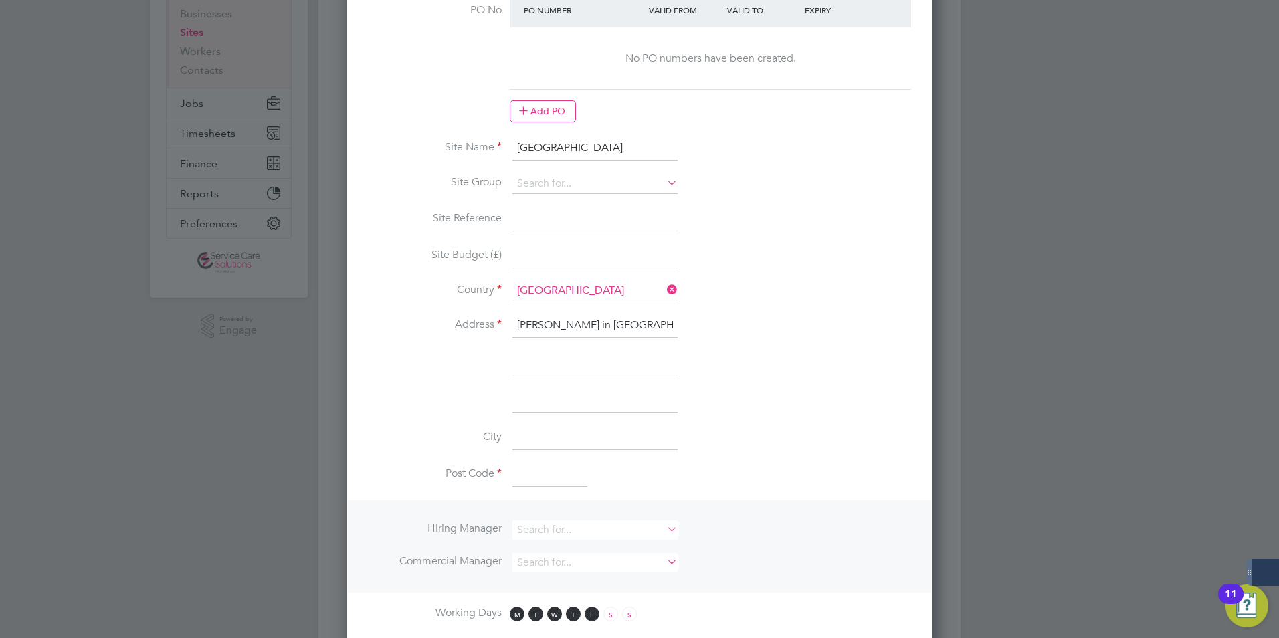
scroll to position [201, 0]
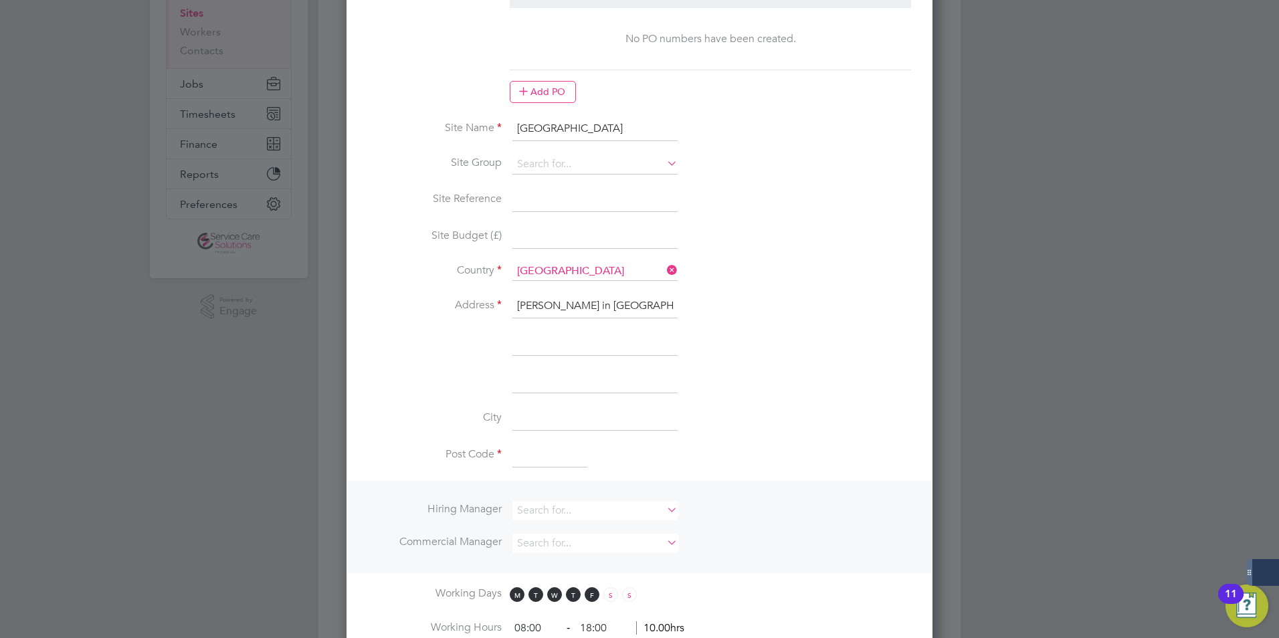
click at [539, 455] on input at bounding box center [549, 456] width 75 height 24
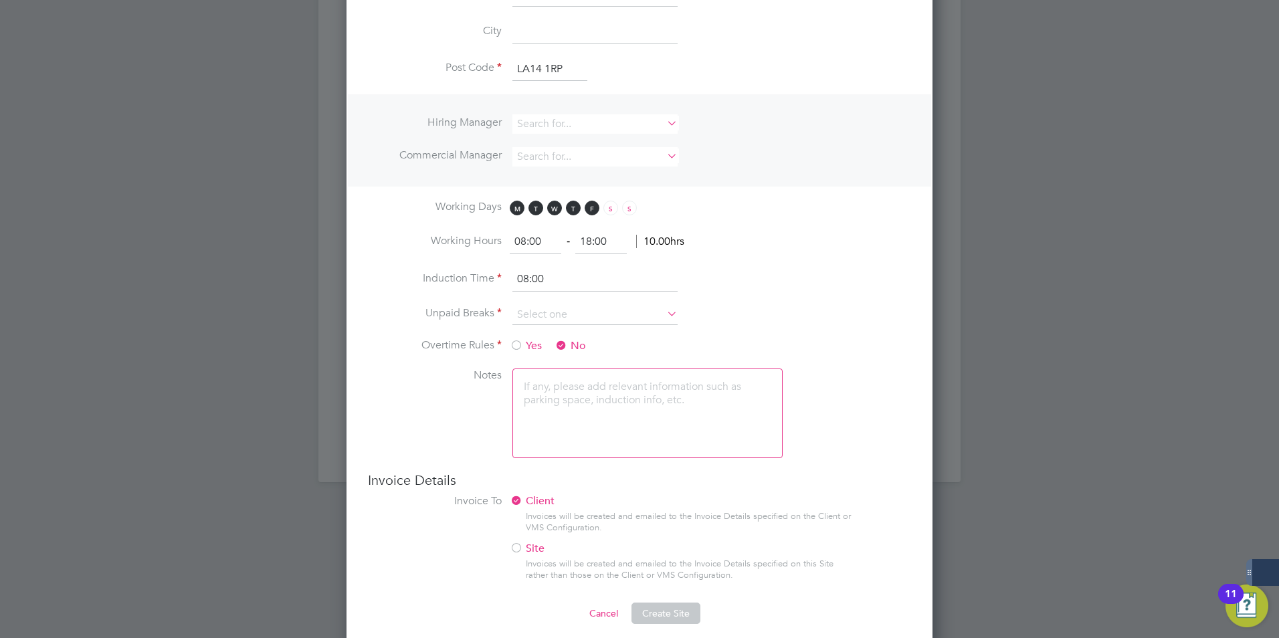
scroll to position [599, 0]
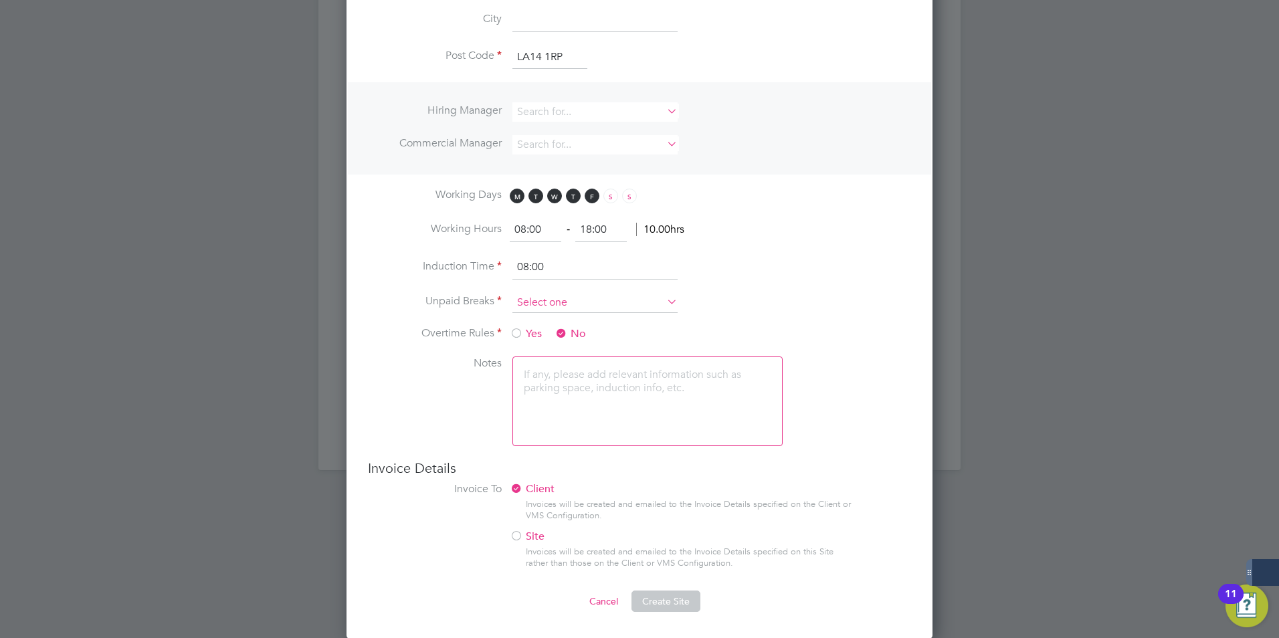
type input "LA14 1RP"
click at [538, 293] on input at bounding box center [594, 303] width 165 height 20
click at [534, 350] on li "30 mins" at bounding box center [595, 355] width 167 height 17
type input "30 mins"
click at [665, 600] on span "Create Site" at bounding box center [665, 601] width 47 height 12
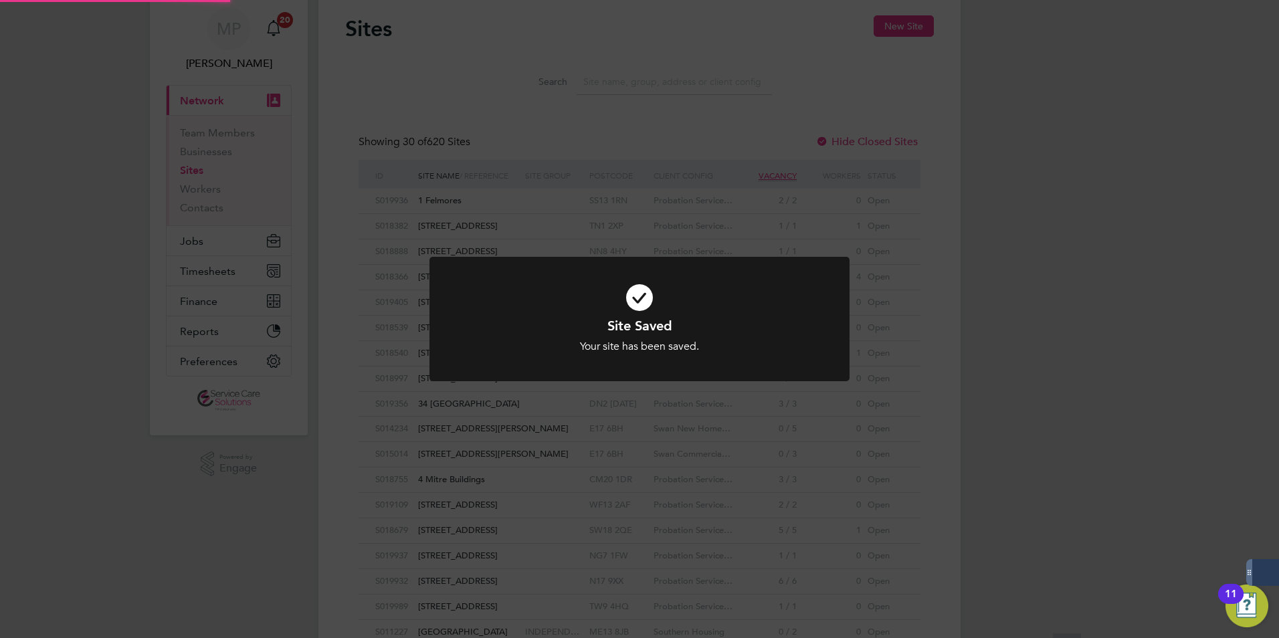
scroll to position [0, 0]
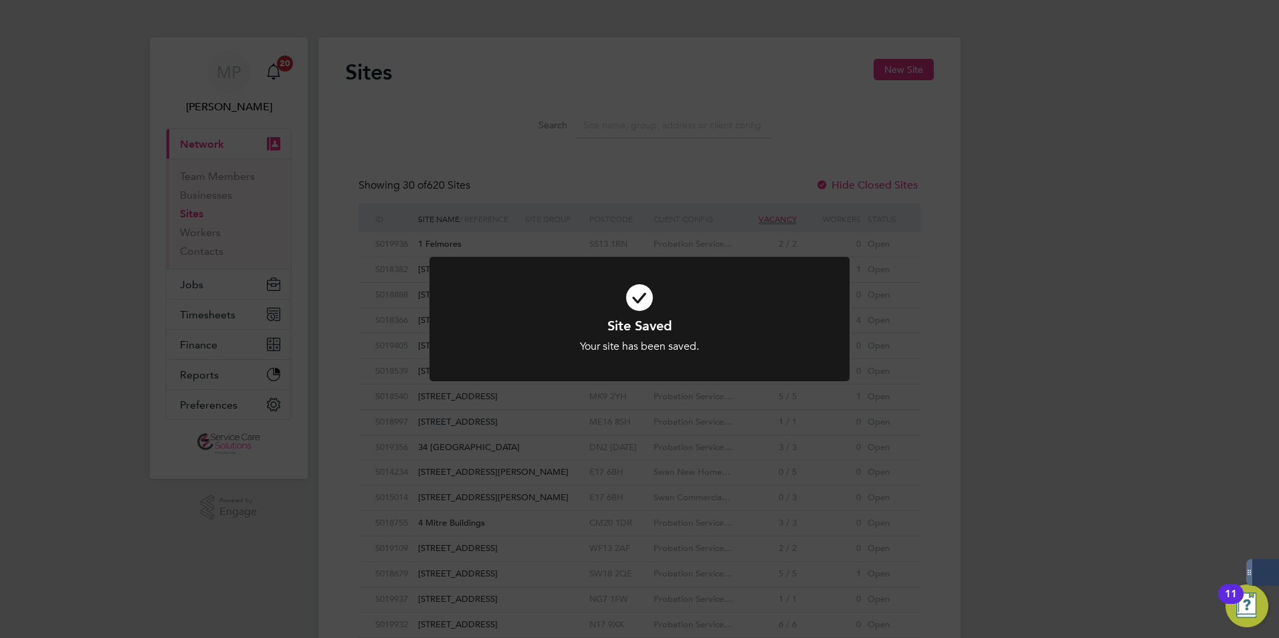
click at [552, 70] on div "Site Saved Your site has been saved. Cancel Okay" at bounding box center [639, 319] width 1279 height 638
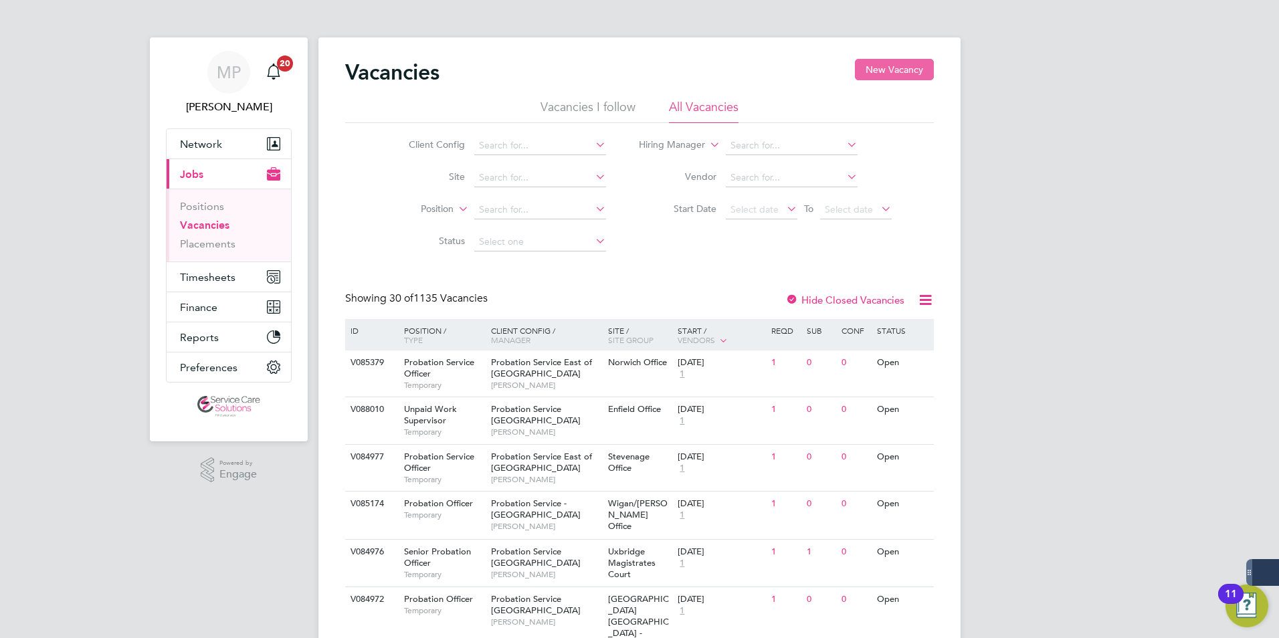
click at [902, 71] on button "New Vacancy" at bounding box center [894, 69] width 79 height 21
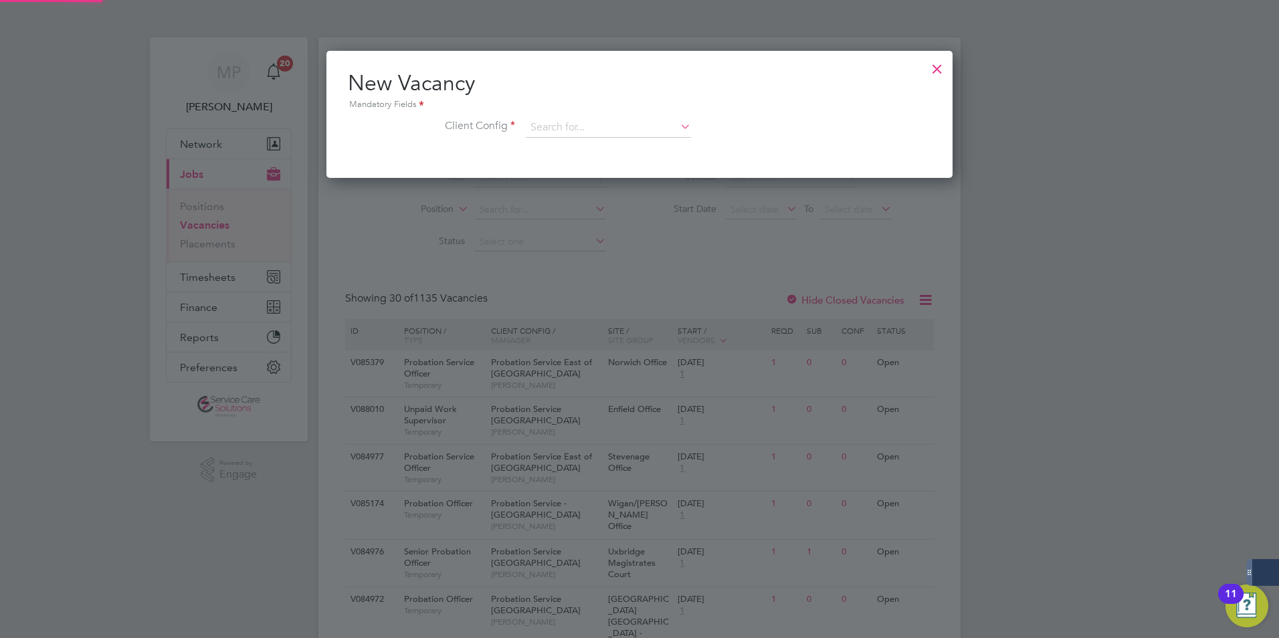
scroll to position [127, 627]
click at [556, 129] on input at bounding box center [608, 128] width 165 height 20
click at [601, 150] on li "Probation Service North West" at bounding box center [608, 147] width 167 height 18
type input "Probation Service North West"
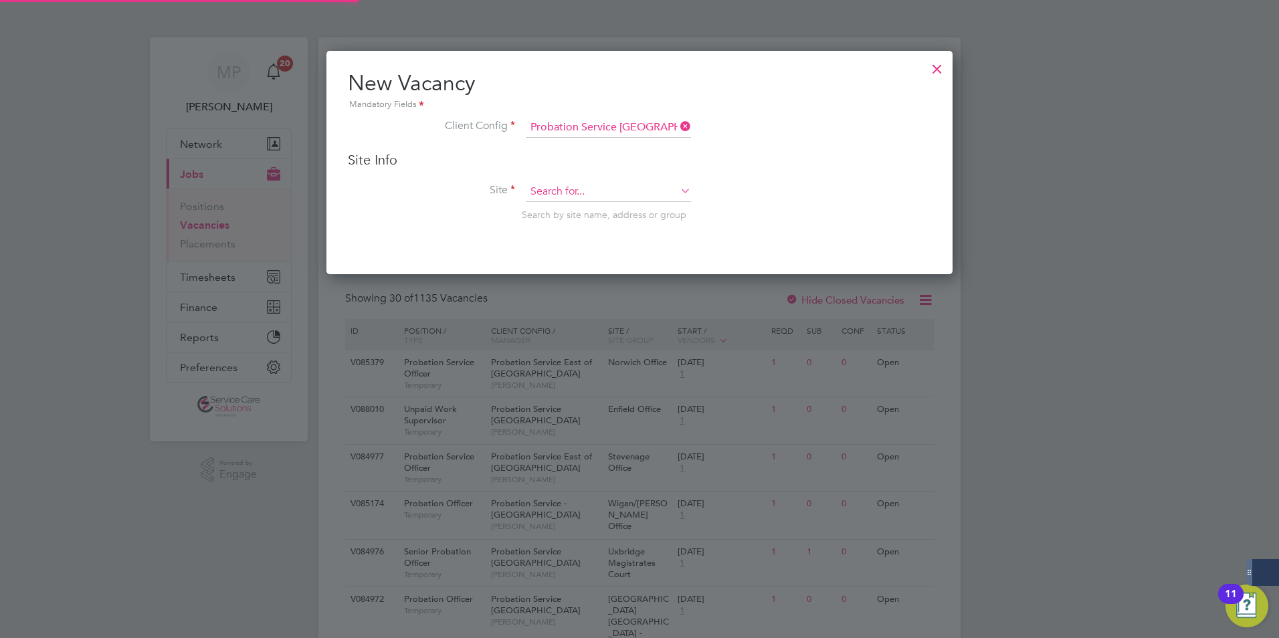
scroll to position [224, 627]
click at [568, 197] on input at bounding box center [608, 192] width 165 height 20
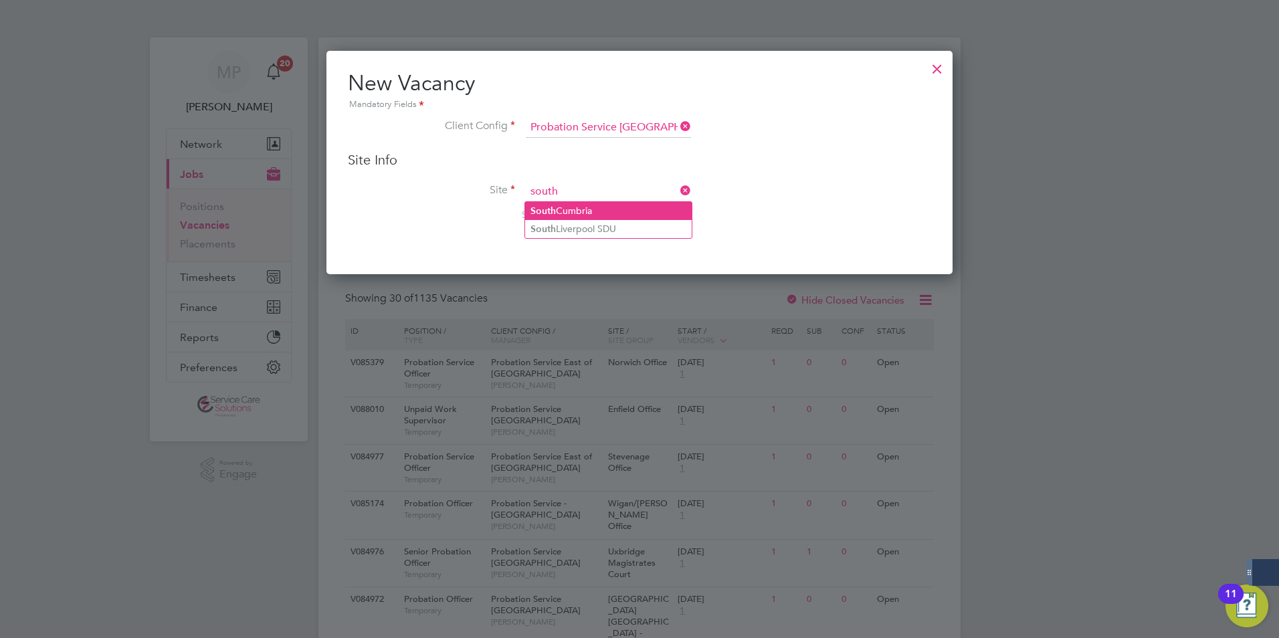
click at [577, 209] on li "South Cumbria" at bounding box center [608, 211] width 167 height 18
type input "South Cumbria"
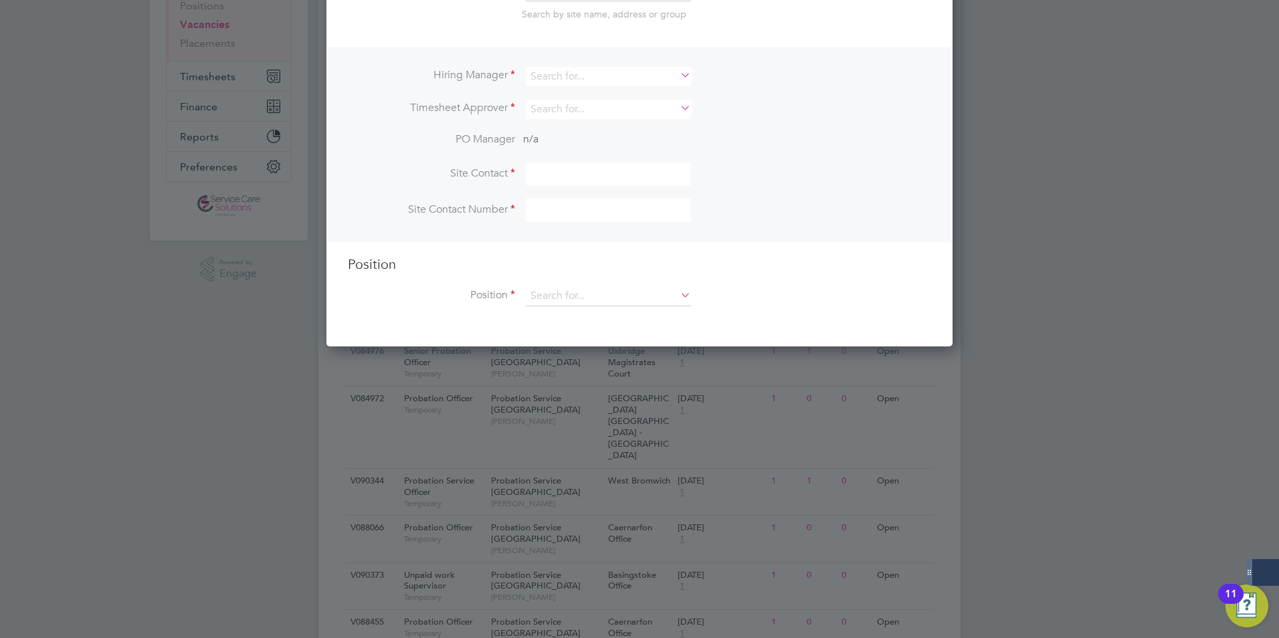
scroll to position [134, 0]
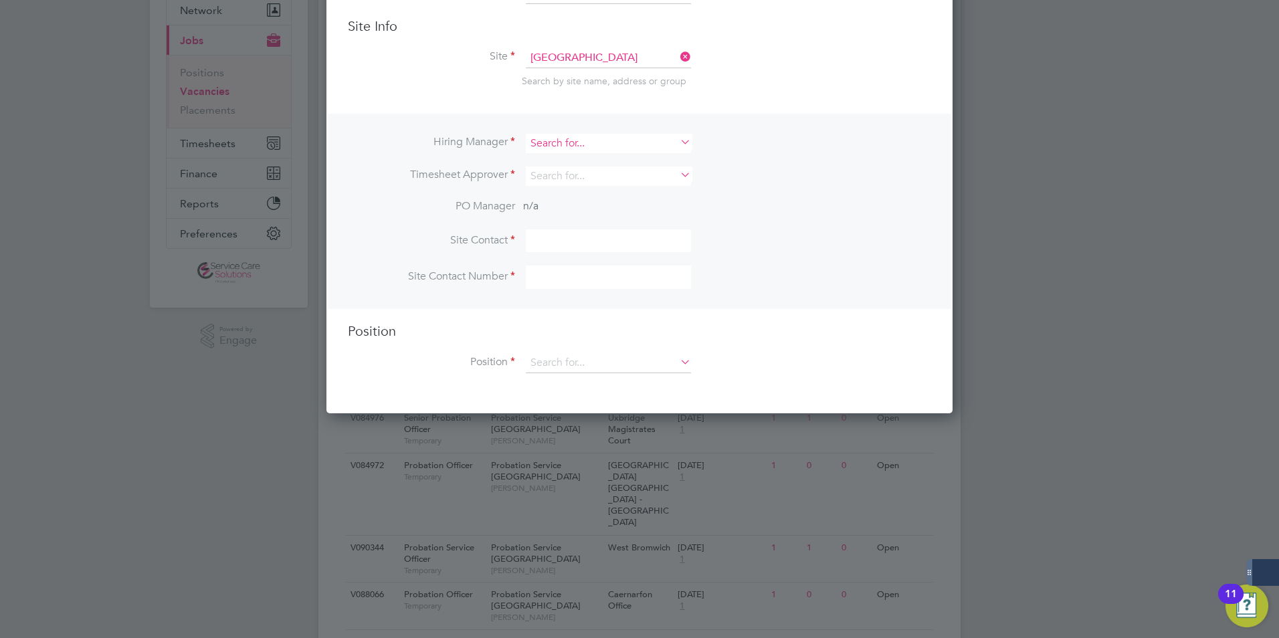
click at [591, 139] on input at bounding box center [608, 143] width 165 height 19
click at [580, 169] on li "Clint on Dan-Jumbo" at bounding box center [630, 162] width 211 height 18
type input "Clinton Dan-Jumbo"
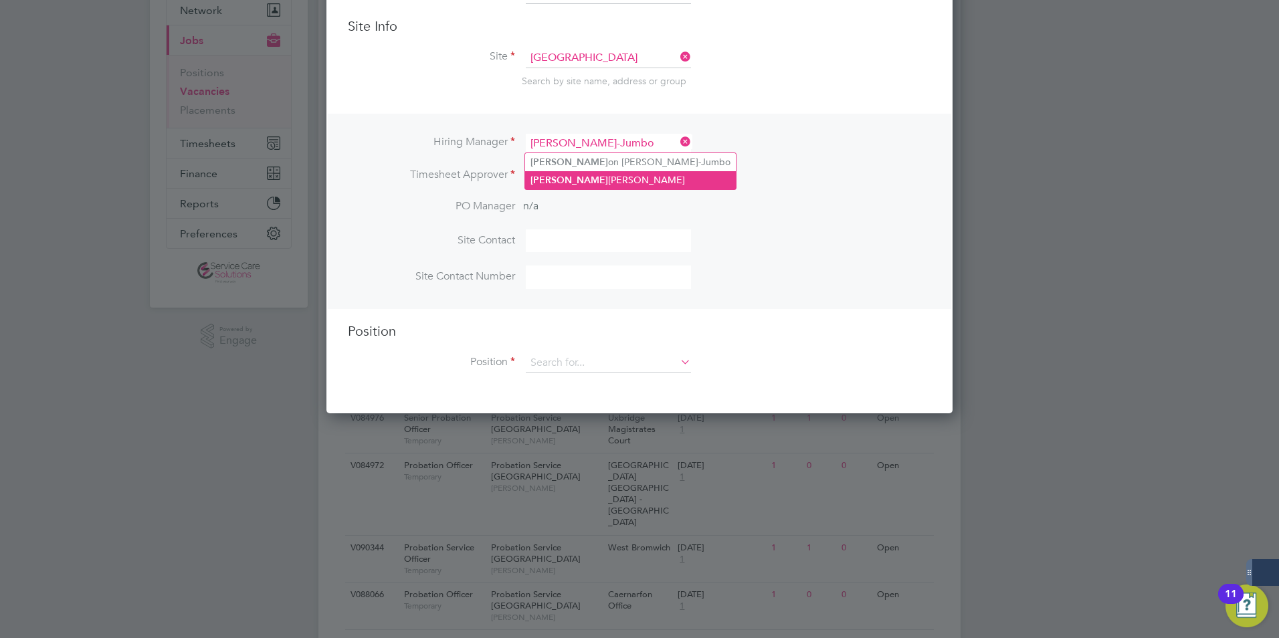
scroll to position [555, 627]
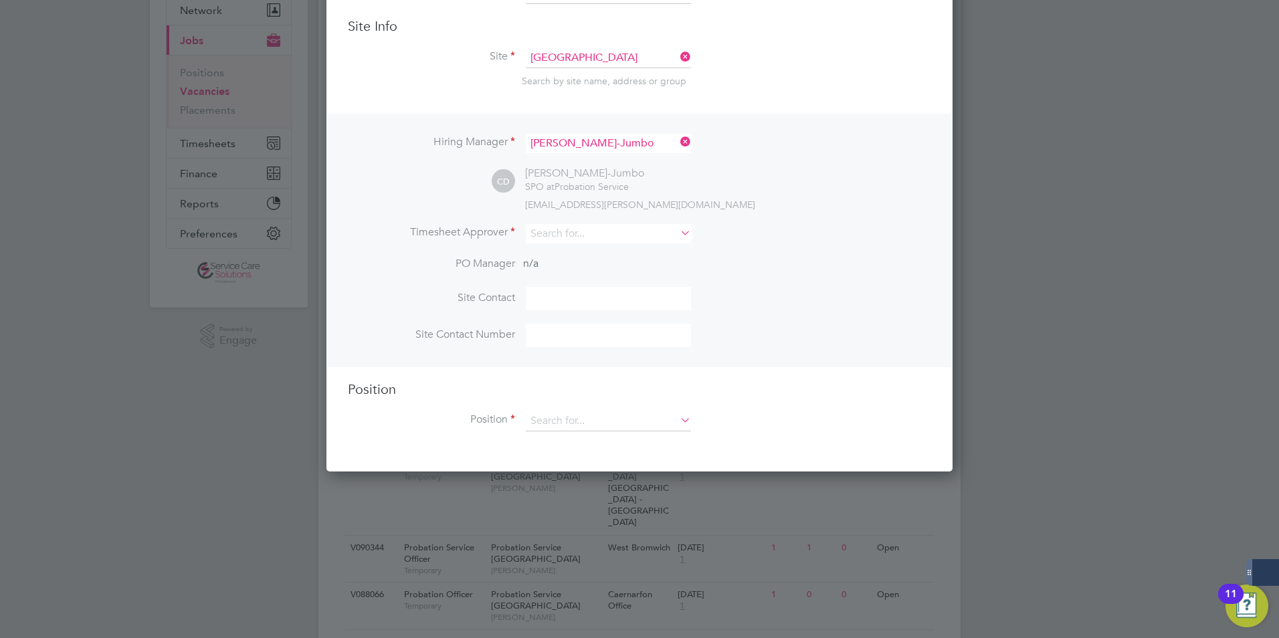
click at [693, 140] on li "Hiring Manager Clinton Dan-Jumbo" at bounding box center [639, 150] width 583 height 33
click at [677, 140] on icon at bounding box center [677, 141] width 0 height 19
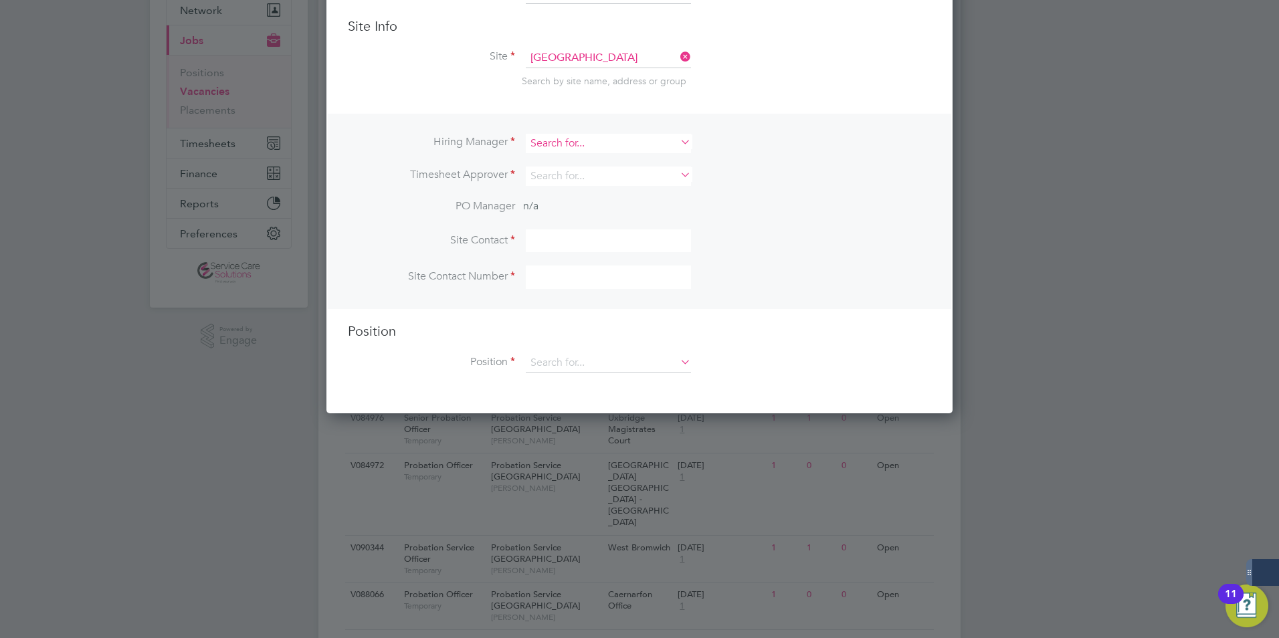
click at [547, 140] on input at bounding box center [608, 143] width 165 height 19
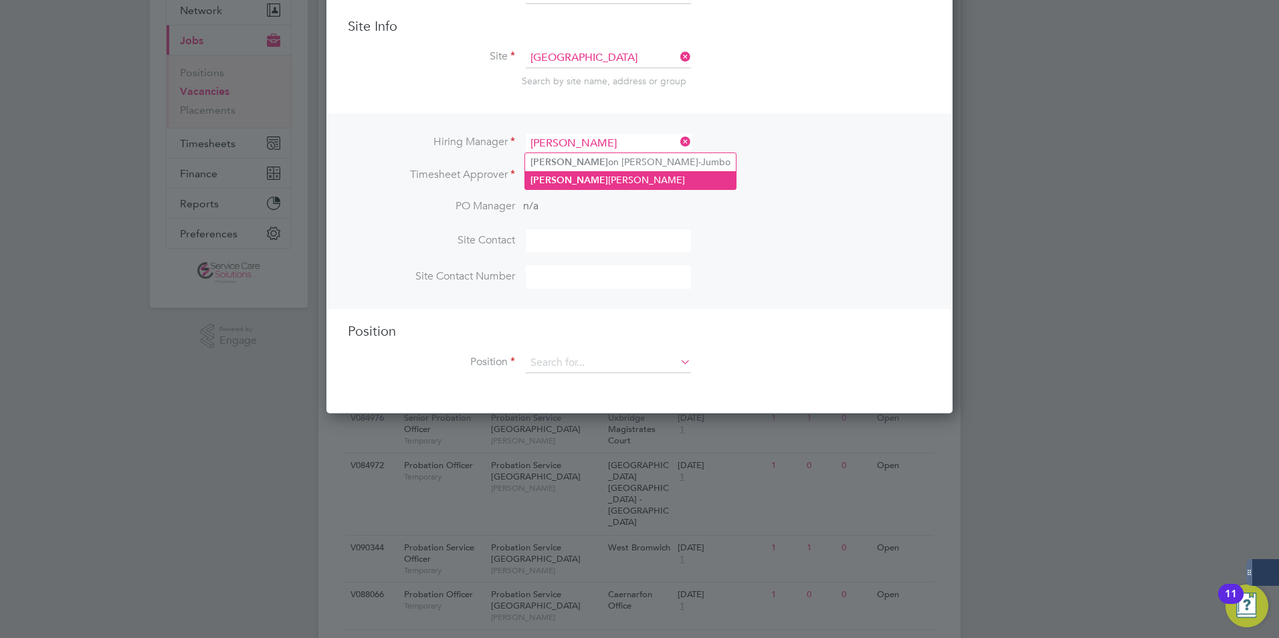
click at [565, 179] on li "Clint Howat" at bounding box center [630, 180] width 211 height 18
type input "Clint Howat"
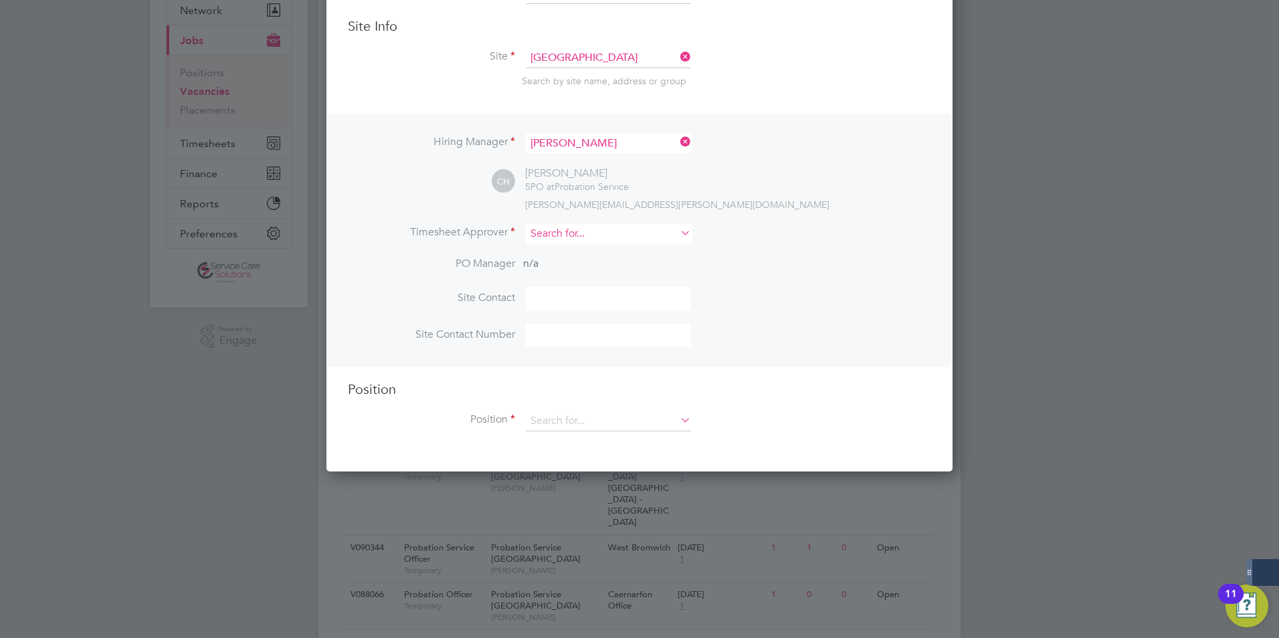
scroll to position [555, 627]
click at [546, 231] on input at bounding box center [608, 233] width 165 height 19
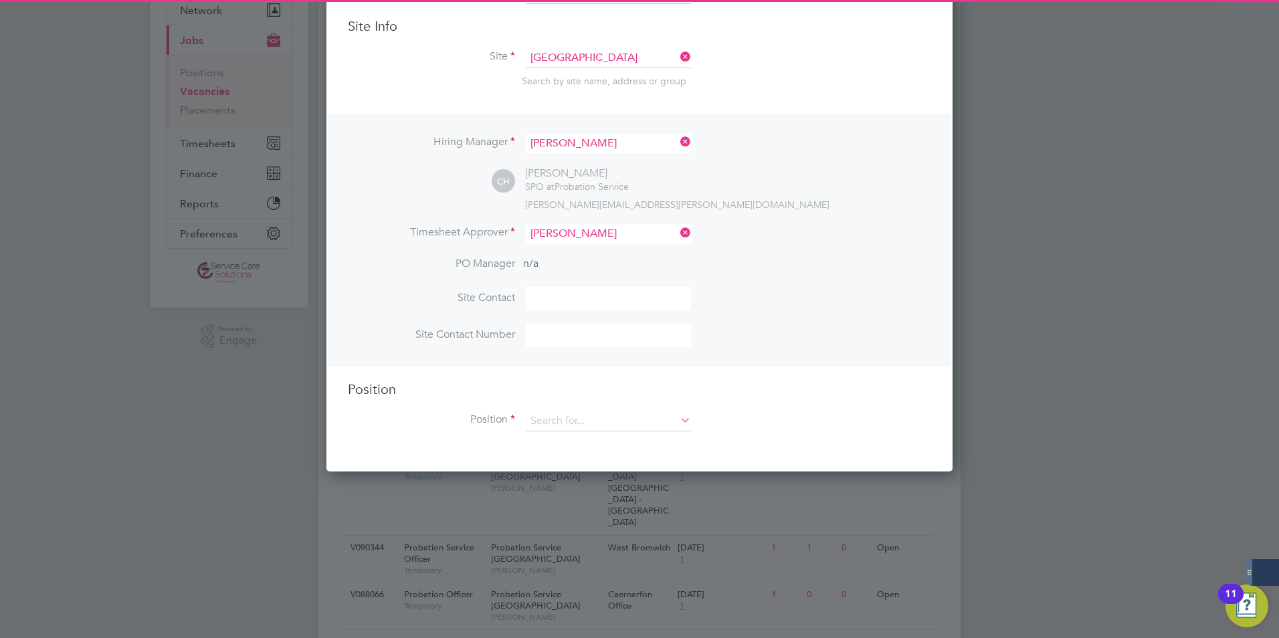
click at [565, 269] on li "Clint Howat" at bounding box center [630, 271] width 211 height 18
type input "Clint Howat"
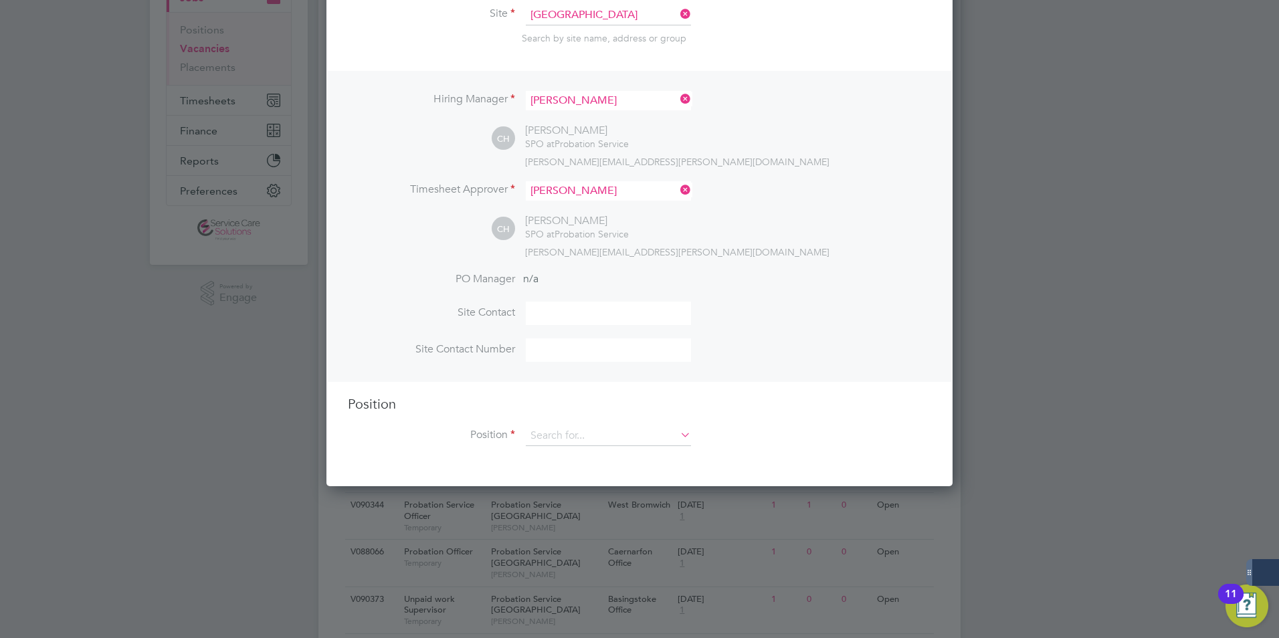
scroll to position [201, 0]
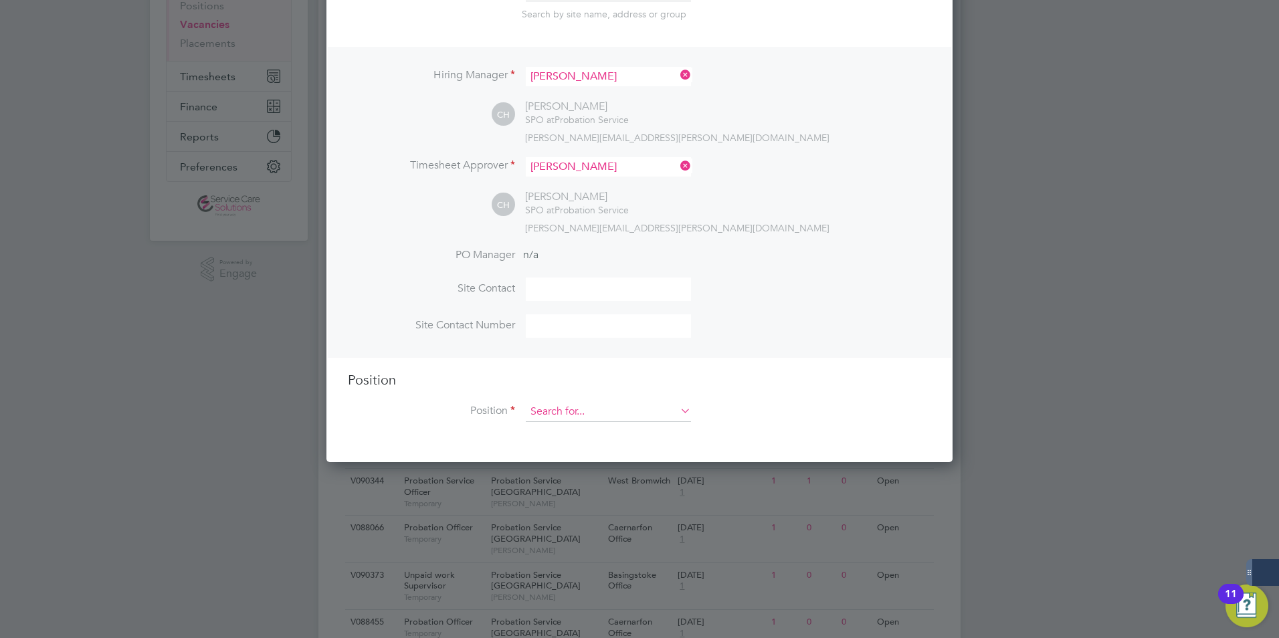
click at [623, 416] on input at bounding box center [608, 412] width 165 height 20
click at [569, 486] on li "Probation Officer" at bounding box center [613, 487] width 177 height 18
type input "Probation Officer"
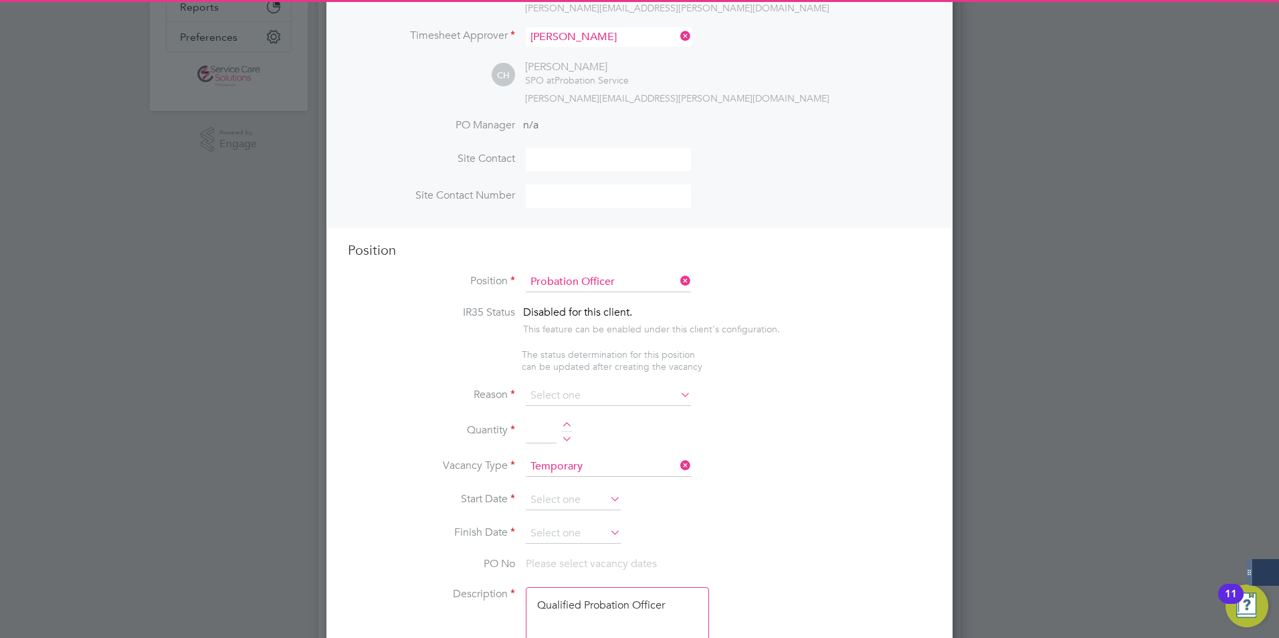
scroll to position [334, 0]
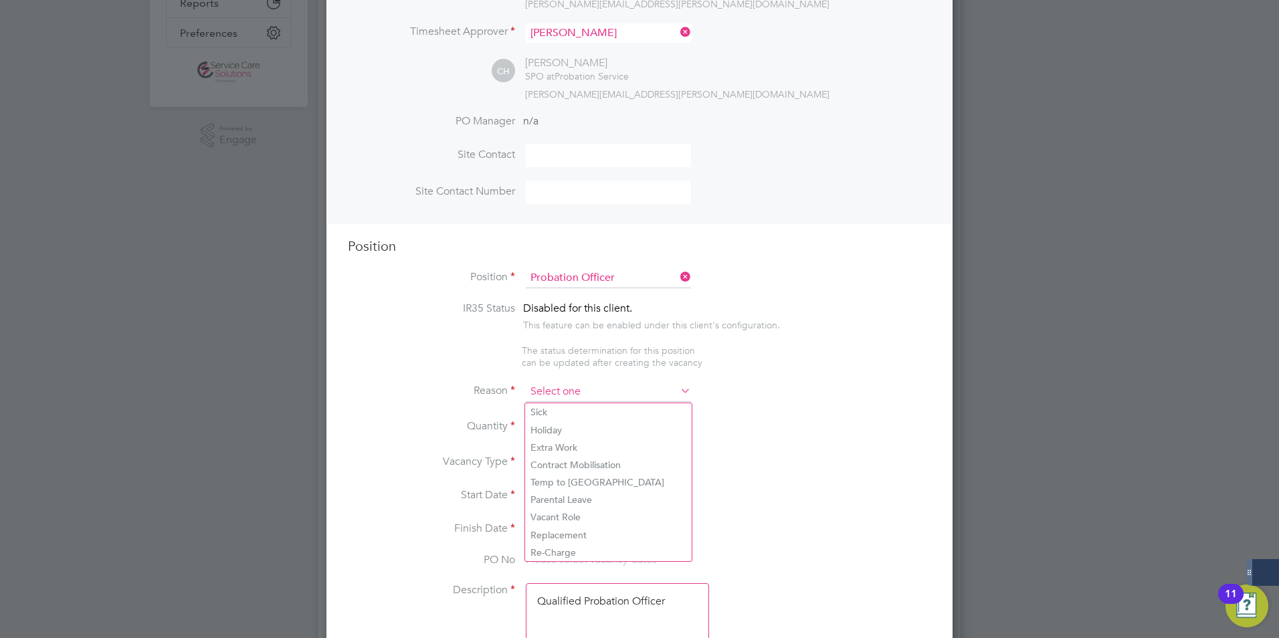
click at [563, 384] on input at bounding box center [608, 392] width 165 height 20
click at [548, 512] on li "Vacant Role" at bounding box center [608, 516] width 167 height 17
type input "Vacant Role"
click at [566, 440] on li "Quantity" at bounding box center [639, 433] width 583 height 37
click at [566, 424] on div at bounding box center [566, 422] width 11 height 9
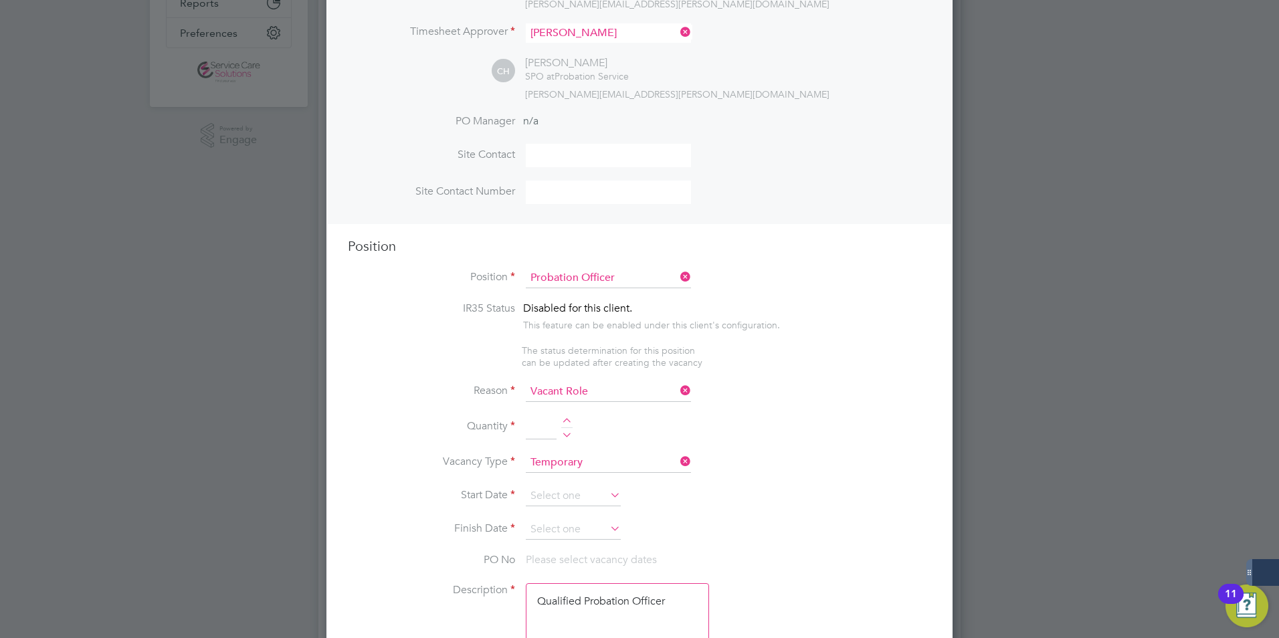
type input "1"
click at [546, 502] on input at bounding box center [573, 496] width 95 height 20
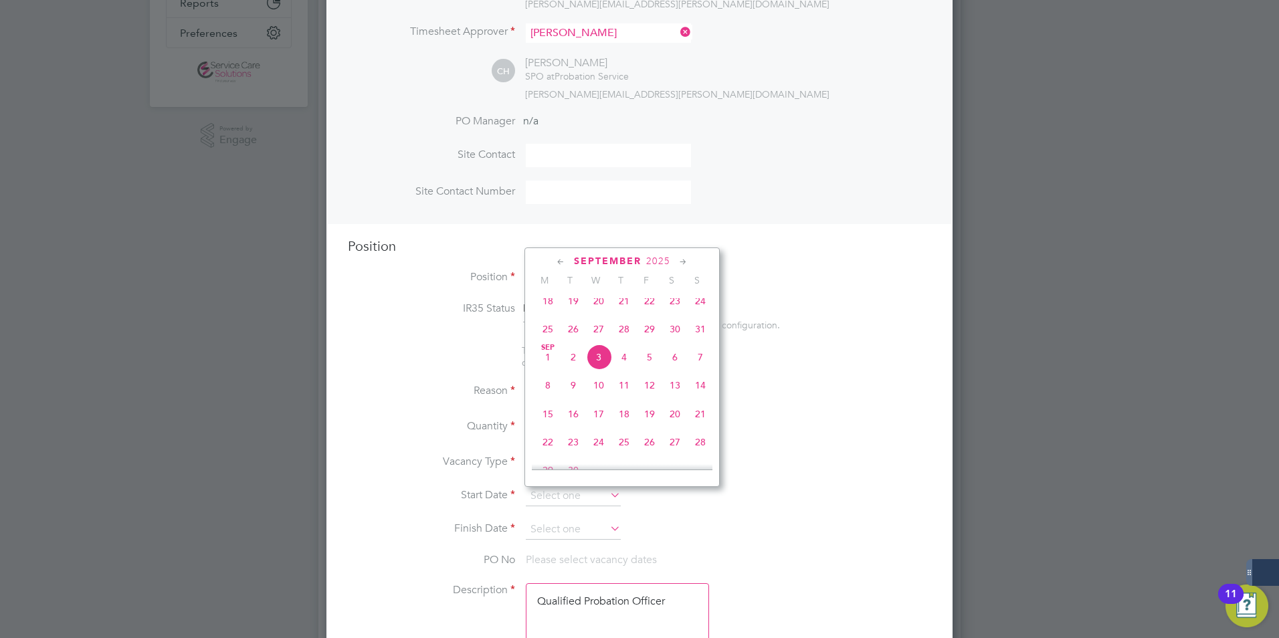
click at [683, 259] on icon at bounding box center [683, 262] width 13 height 15
click at [550, 423] on span "27" at bounding box center [547, 409] width 25 height 25
type input "27 Oct 2025"
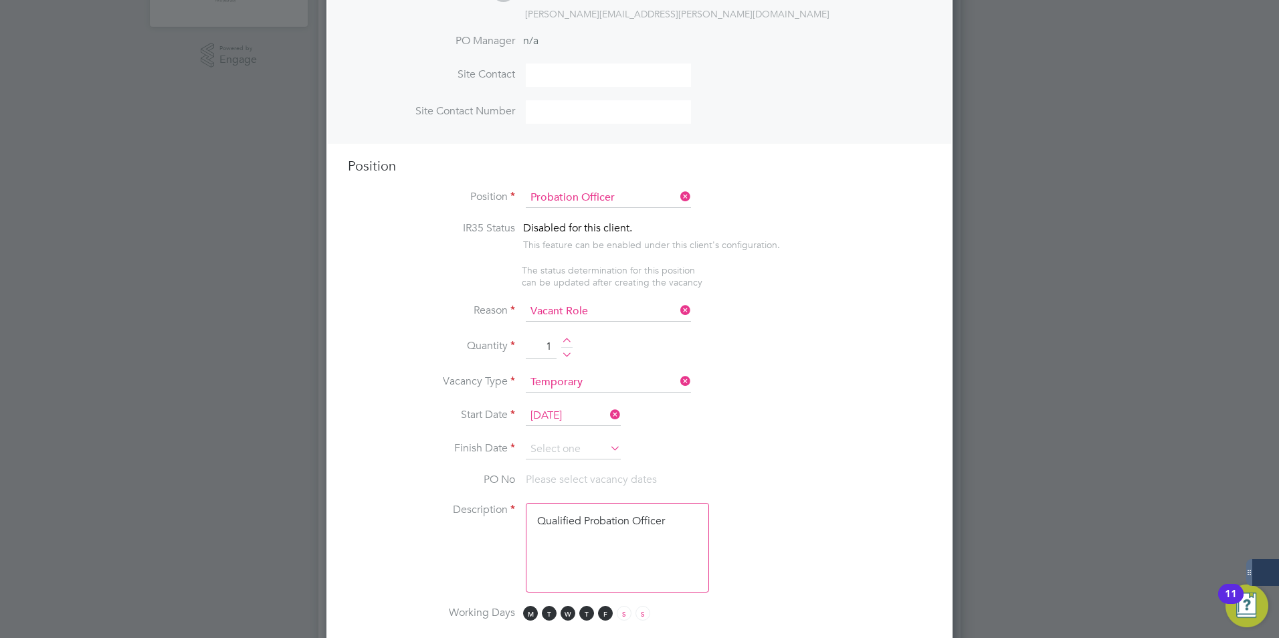
scroll to position [602, 0]
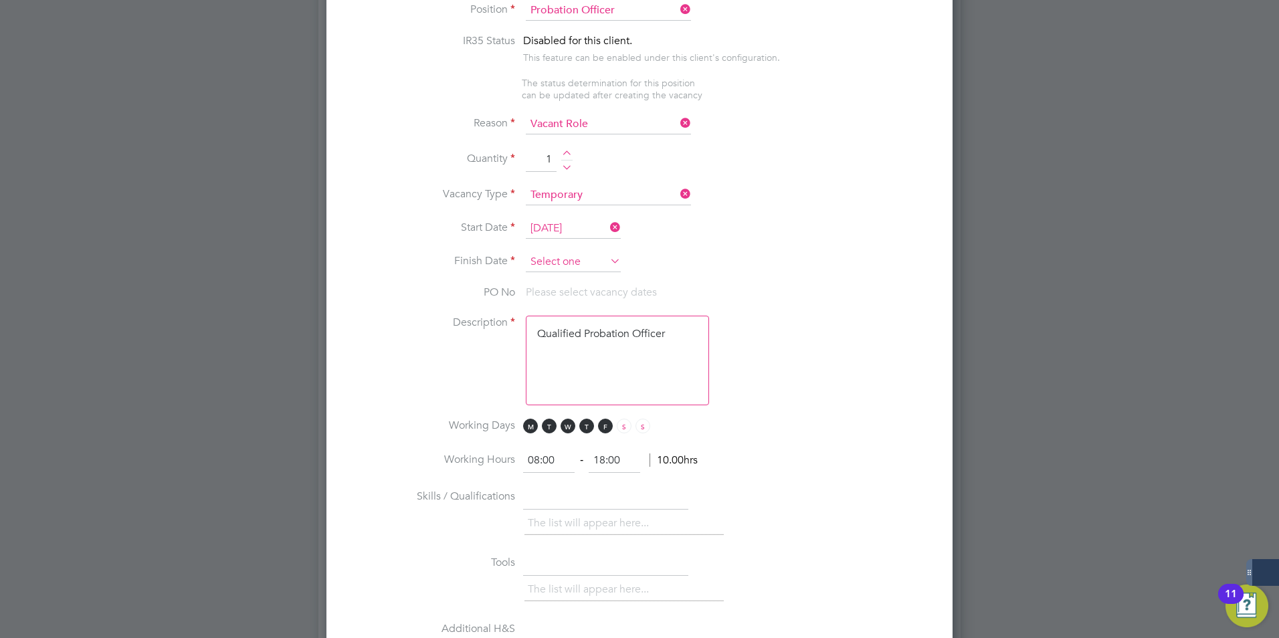
click at [576, 261] on input at bounding box center [573, 262] width 95 height 20
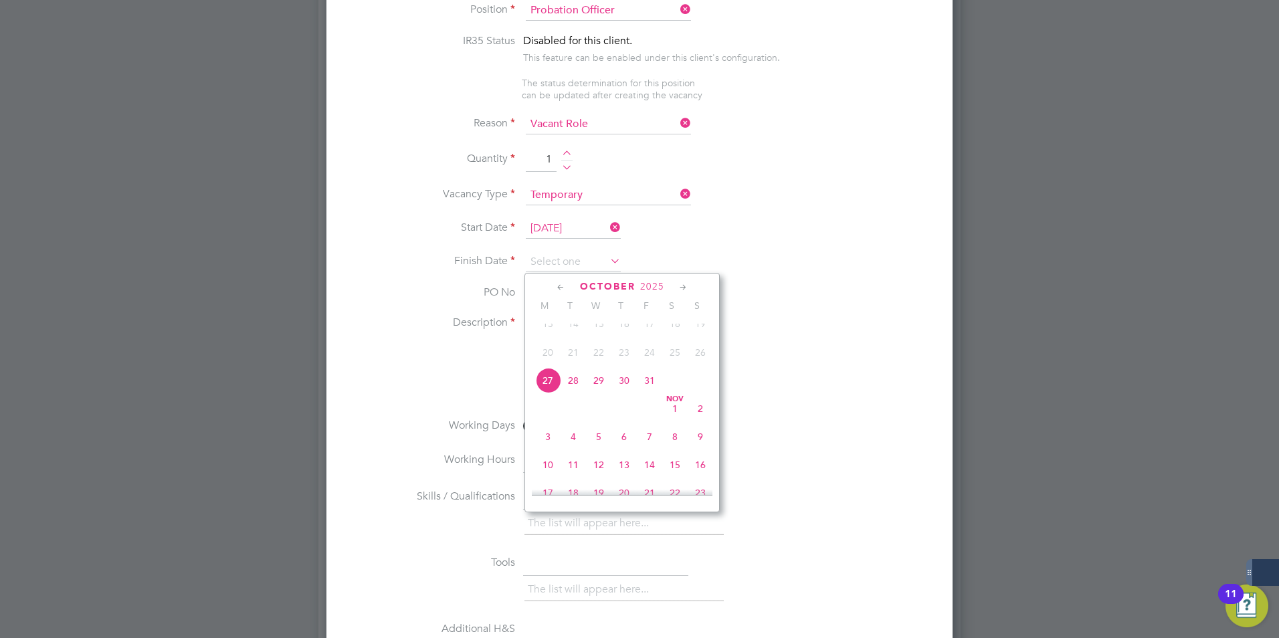
click at [680, 288] on icon at bounding box center [683, 287] width 13 height 15
click at [700, 413] on span "25" at bounding box center [699, 400] width 25 height 25
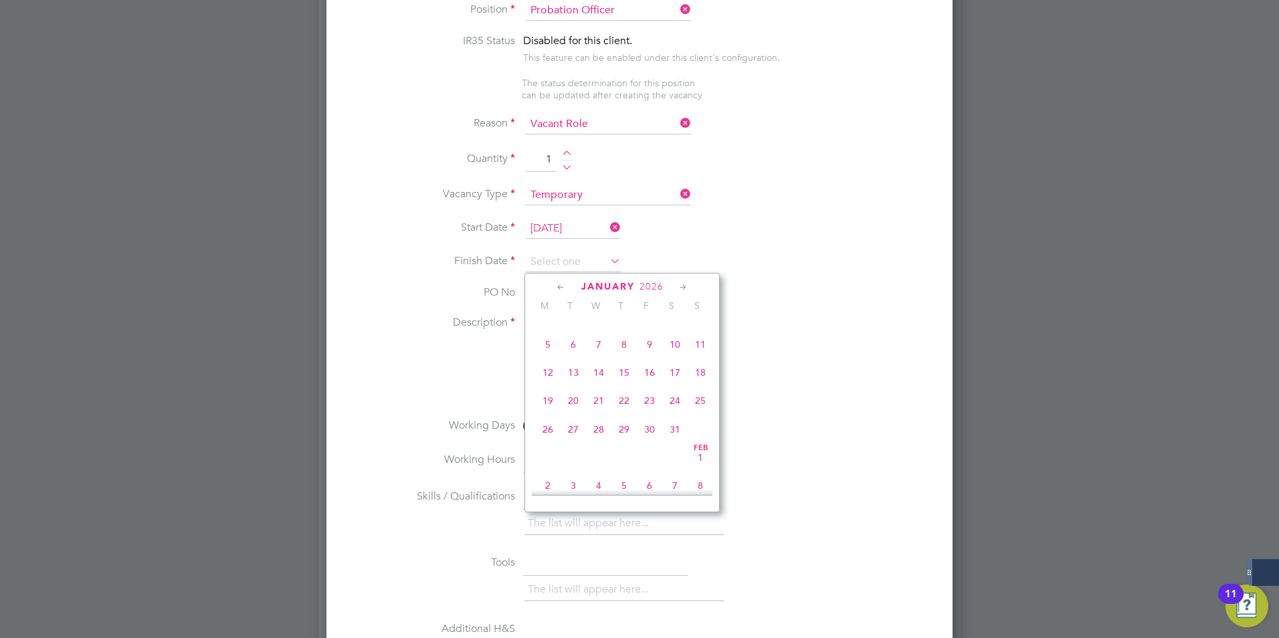
type input "25 Jan 2026"
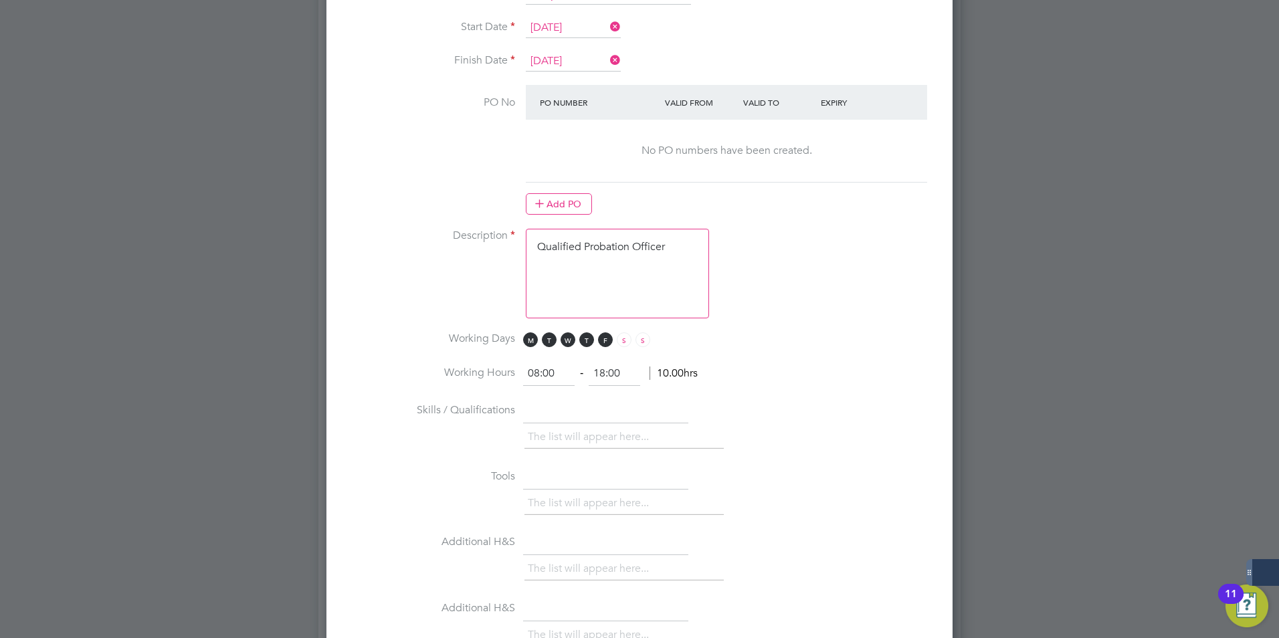
drag, startPoint x: 605, startPoint y: 276, endPoint x: 630, endPoint y: 274, distance: 25.5
click at [606, 276] on textarea "Qualified Probation Officer" at bounding box center [617, 274] width 183 height 90
drag, startPoint x: 672, startPoint y: 253, endPoint x: 451, endPoint y: 255, distance: 220.7
click at [453, 255] on li "Description Qualified Probation Officer" at bounding box center [639, 280] width 583 height 103
paste textarea "The tracking number for this OP1 request is: " 2319B" Yes Question Answer Proba…"
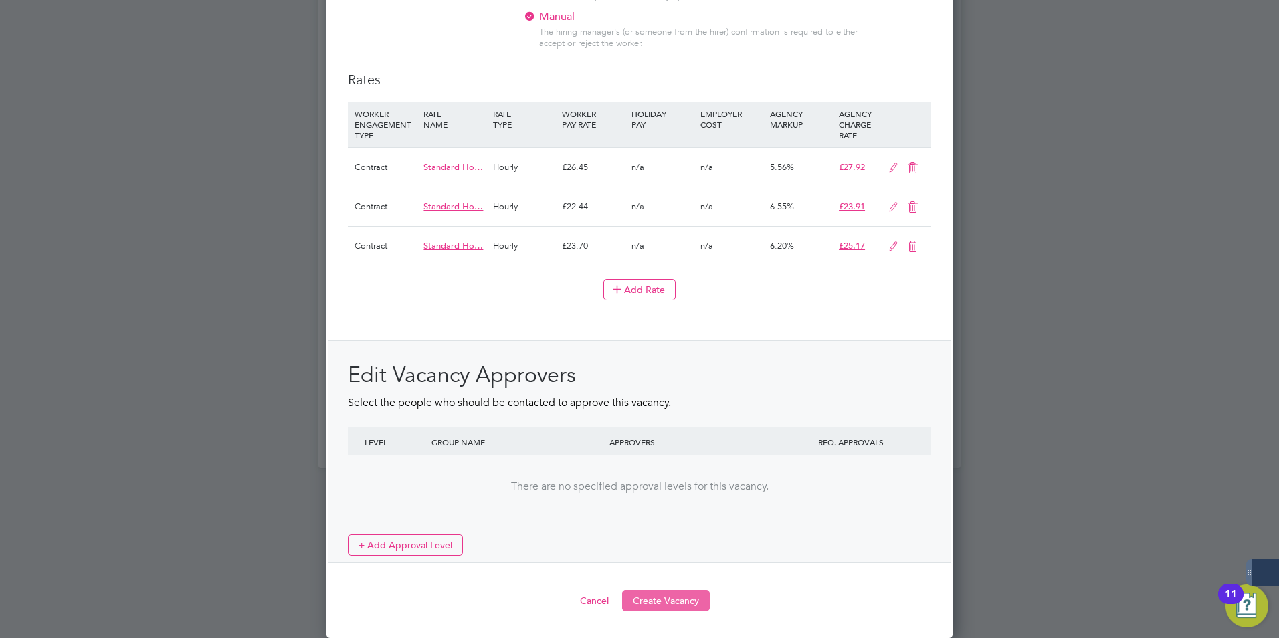
type textarea "The tracking number for this OP1 request is: " 2319B" Yes Question Answer Proba…"
click at [635, 605] on button "Create Vacancy" at bounding box center [666, 600] width 88 height 21
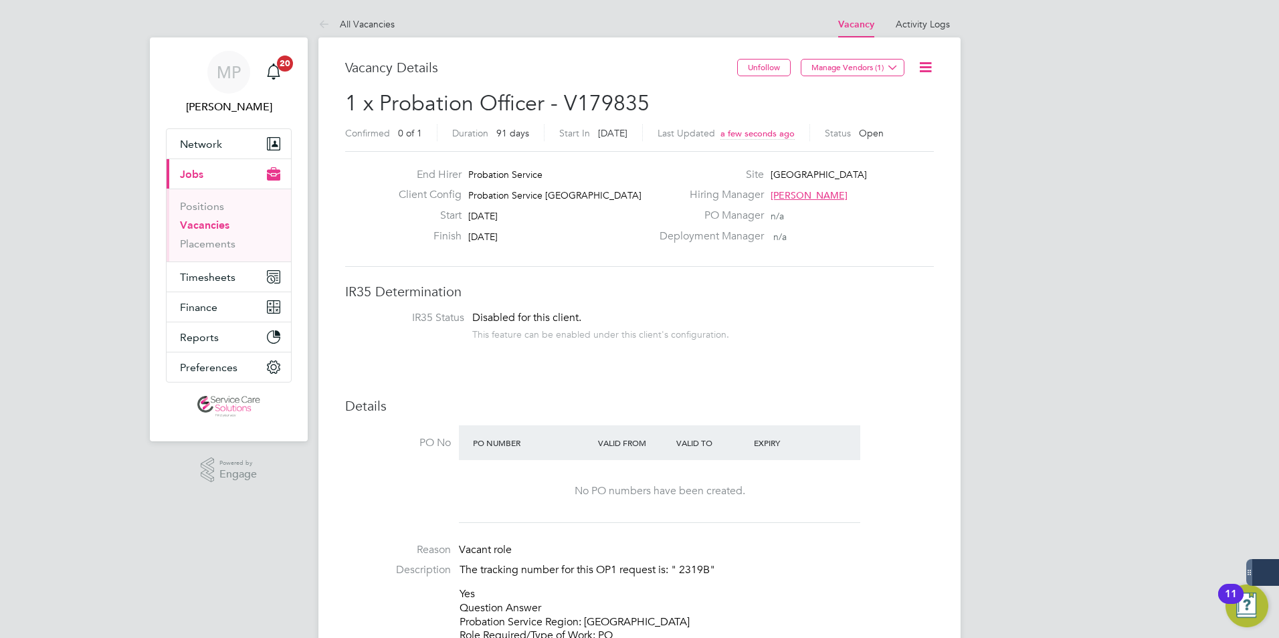
click at [362, 22] on link "All Vacancies" at bounding box center [356, 24] width 76 height 12
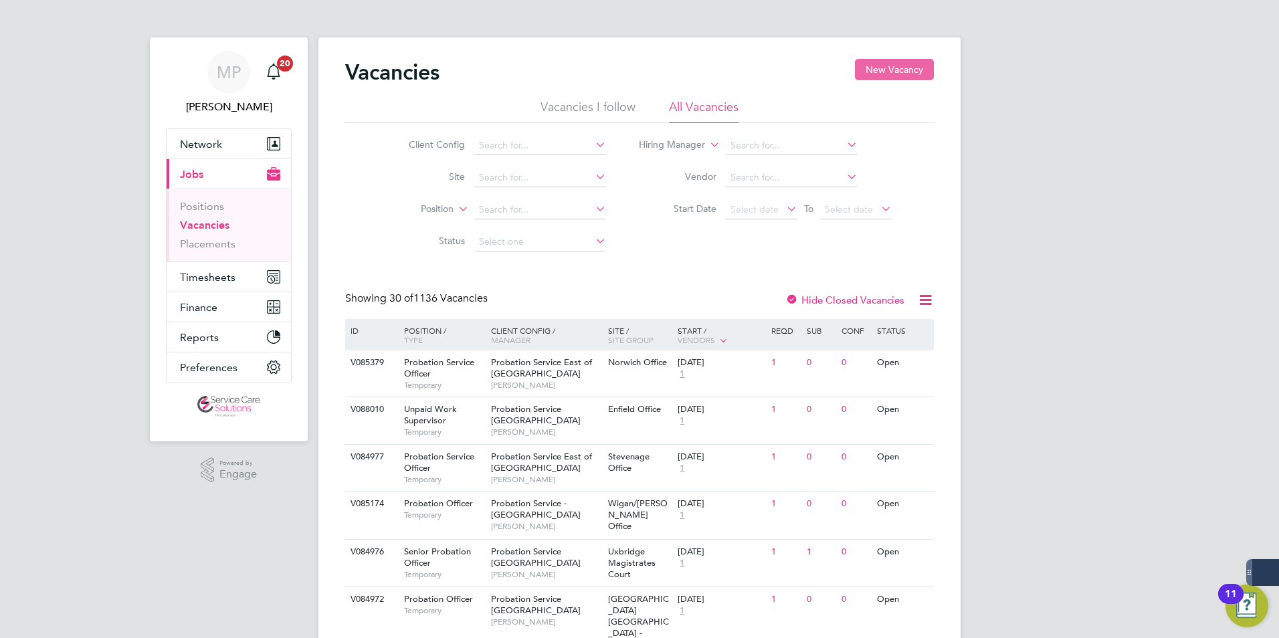
click at [918, 72] on button "New Vacancy" at bounding box center [894, 69] width 79 height 21
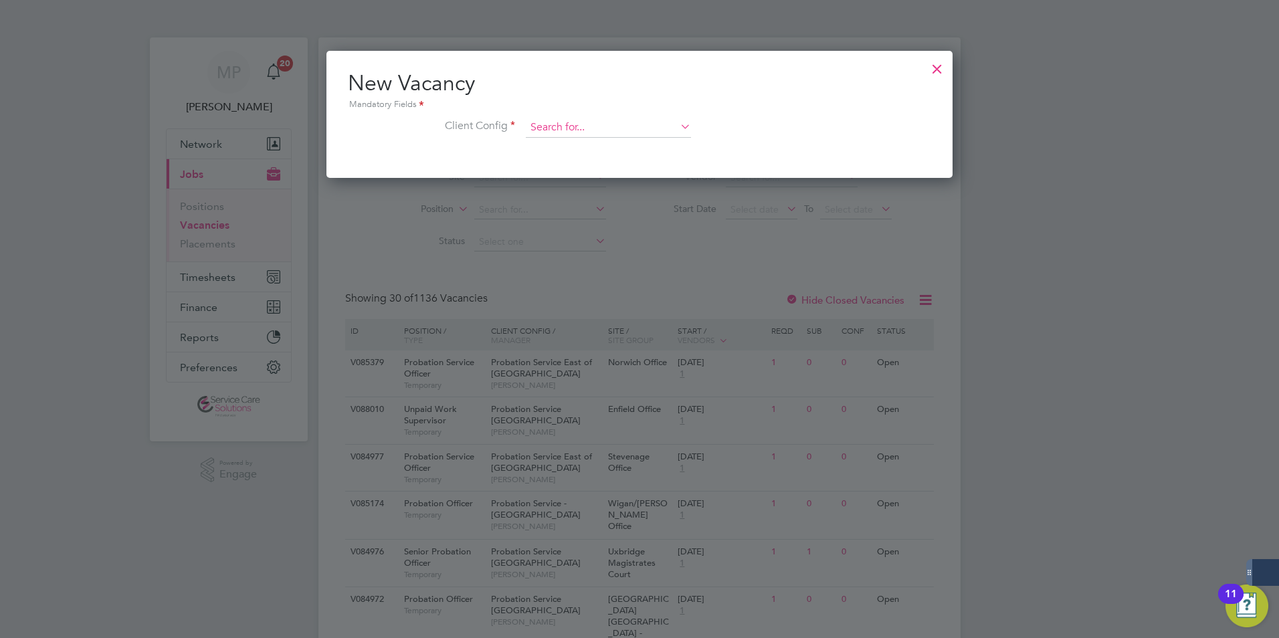
click at [552, 123] on input at bounding box center [608, 128] width 165 height 20
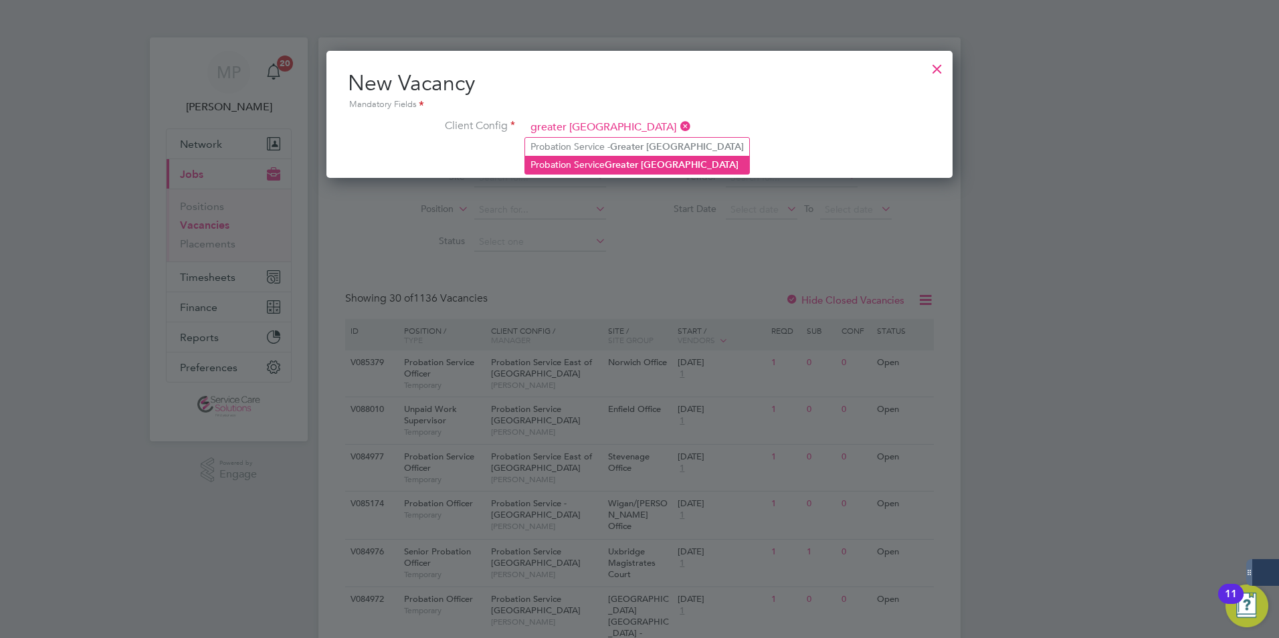
click at [594, 165] on li "Probation Service Greater Manchester" at bounding box center [637, 165] width 224 height 18
type input "Probation Service Greater Manchester"
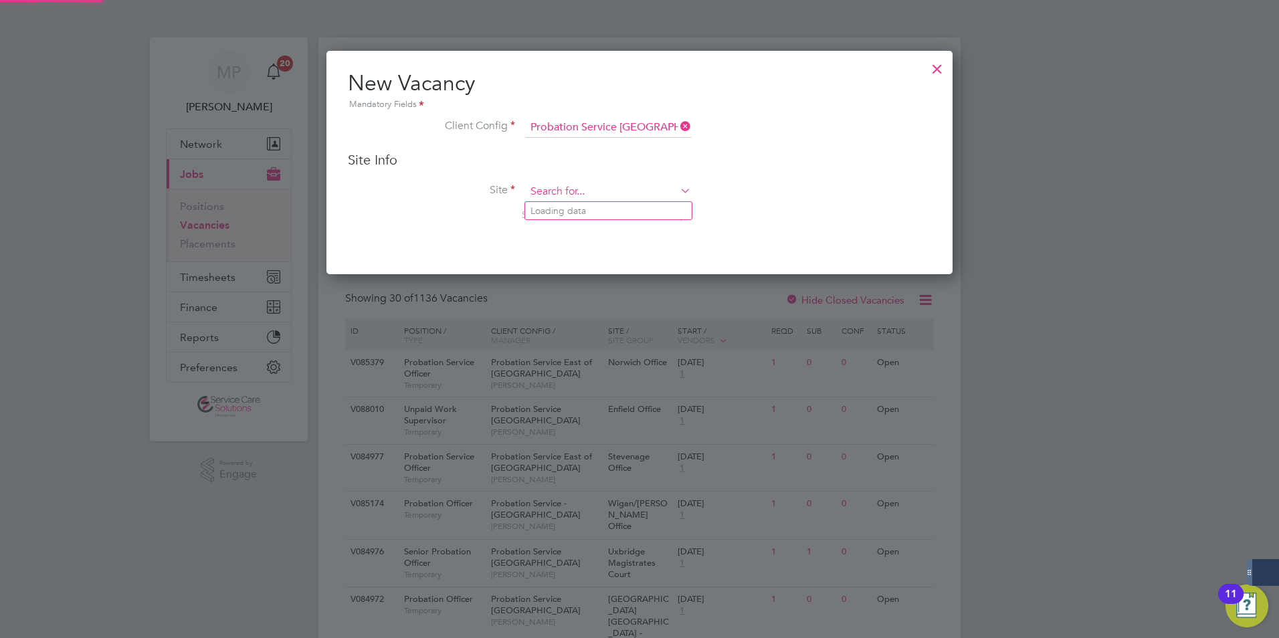
drag, startPoint x: 617, startPoint y: 188, endPoint x: 623, endPoint y: 190, distance: 7.0
click at [616, 188] on input at bounding box center [608, 192] width 165 height 20
click at [558, 203] on li "Tame side" at bounding box center [608, 211] width 167 height 18
type input "Tameside"
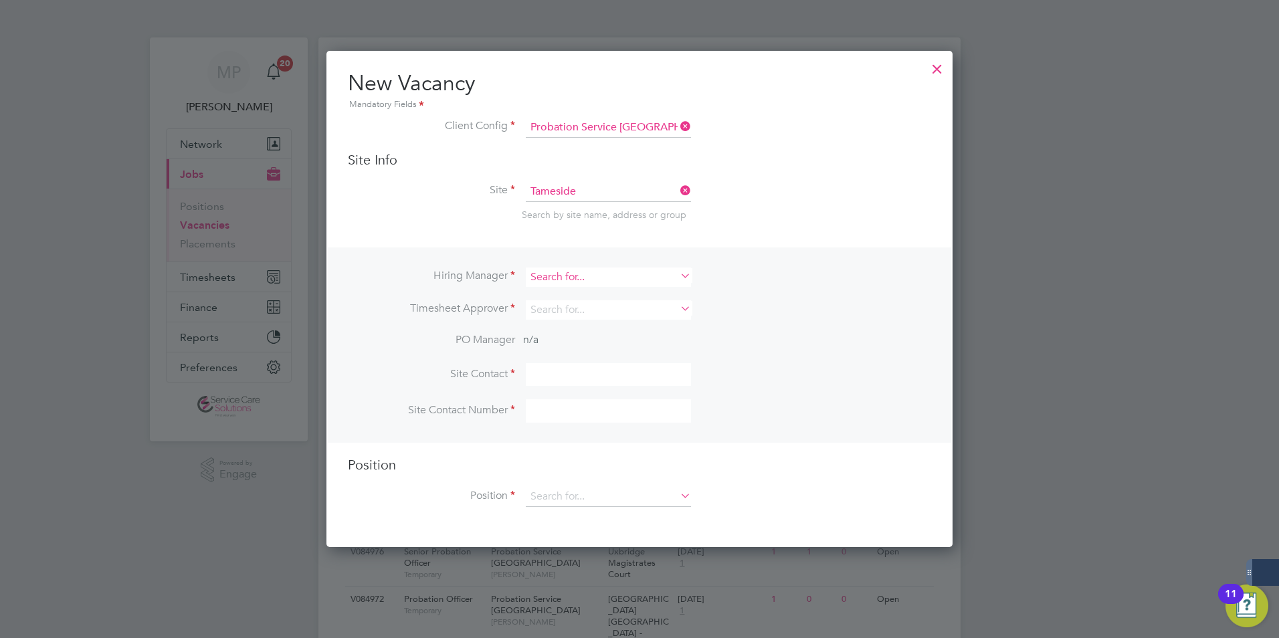
click at [554, 280] on input at bounding box center [608, 276] width 165 height 19
click at [570, 275] on input at bounding box center [608, 276] width 165 height 19
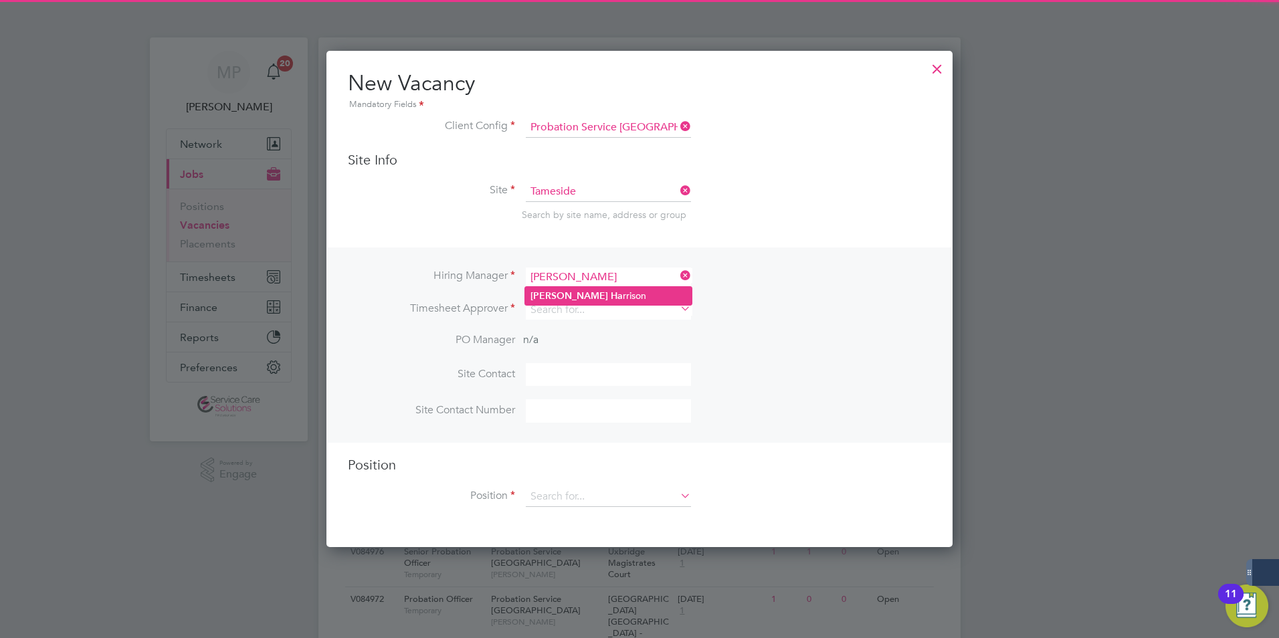
click at [576, 287] on li "Sarah Ha rrison" at bounding box center [608, 296] width 167 height 18
type input "Sarah Harrison"
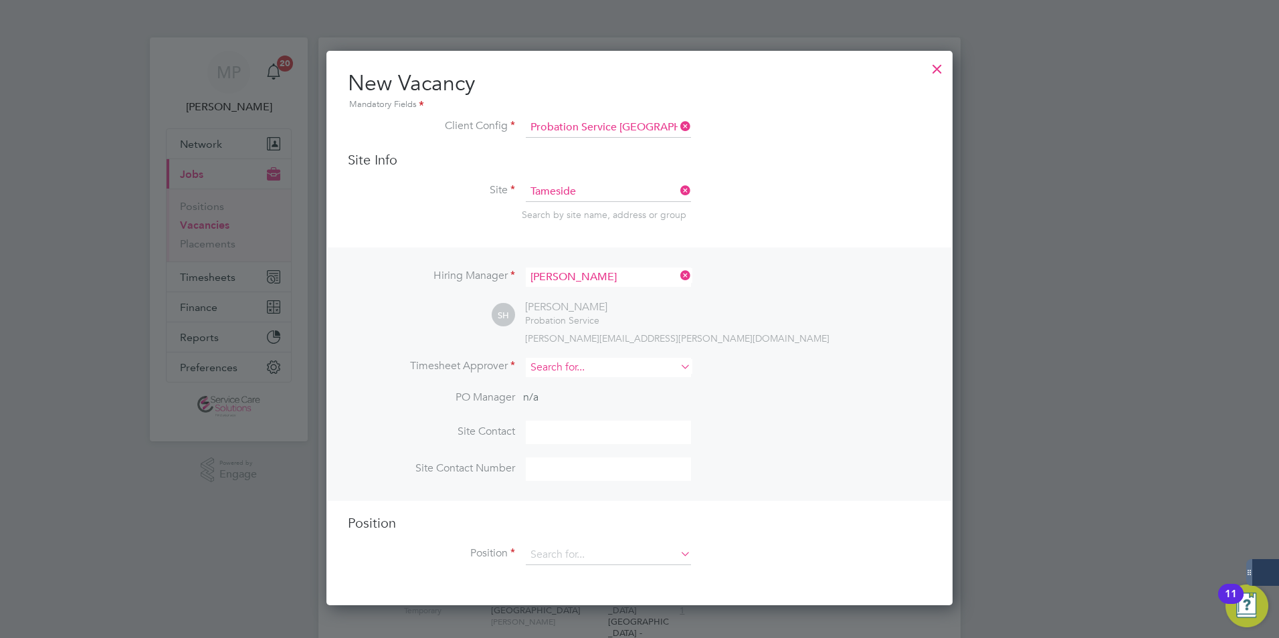
click at [556, 362] on input at bounding box center [608, 367] width 165 height 19
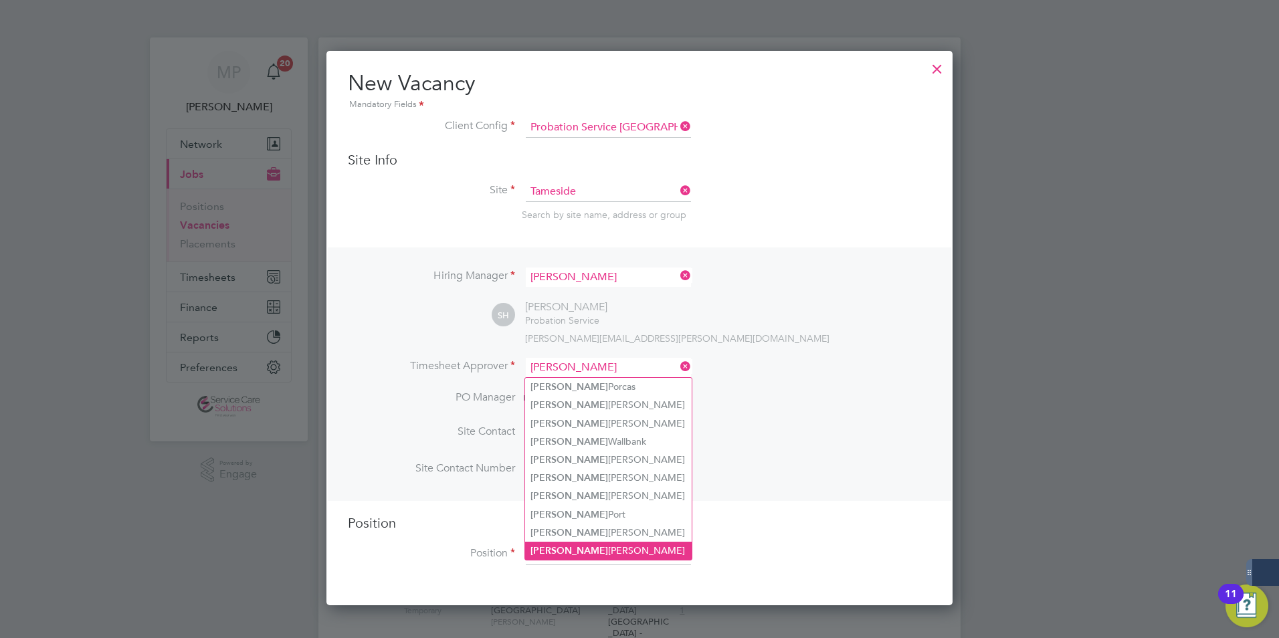
click at [586, 542] on li "Sarah Harrison" at bounding box center [608, 551] width 167 height 18
type input "Sarah Harrison"
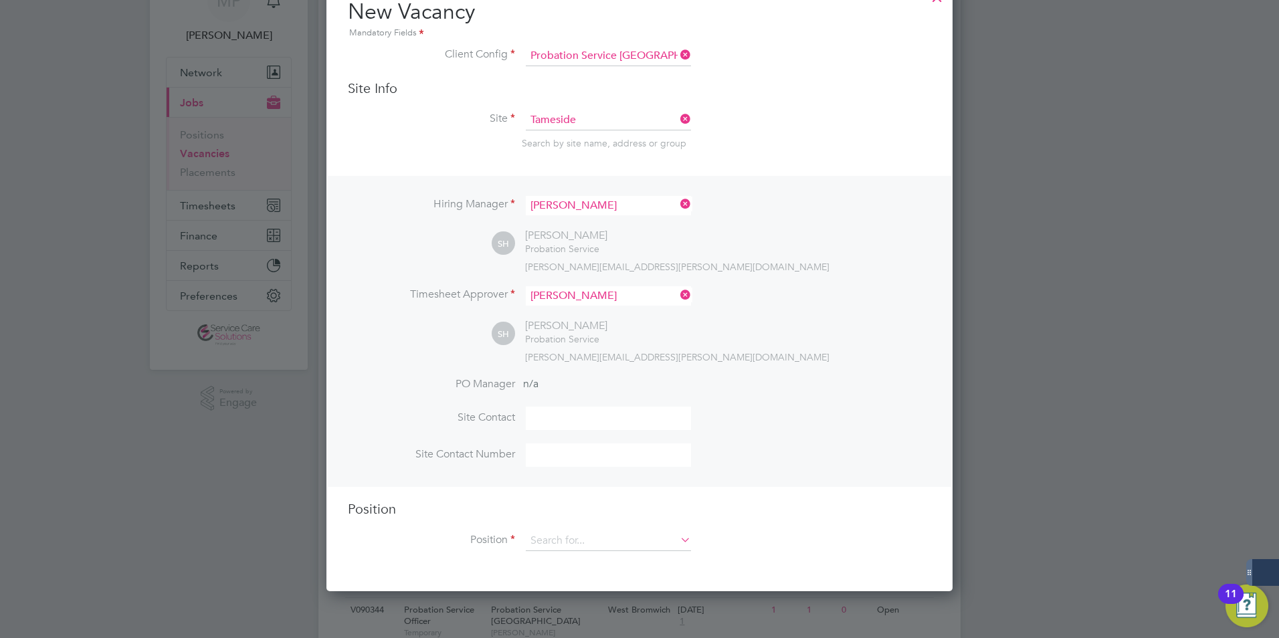
scroll to position [201, 0]
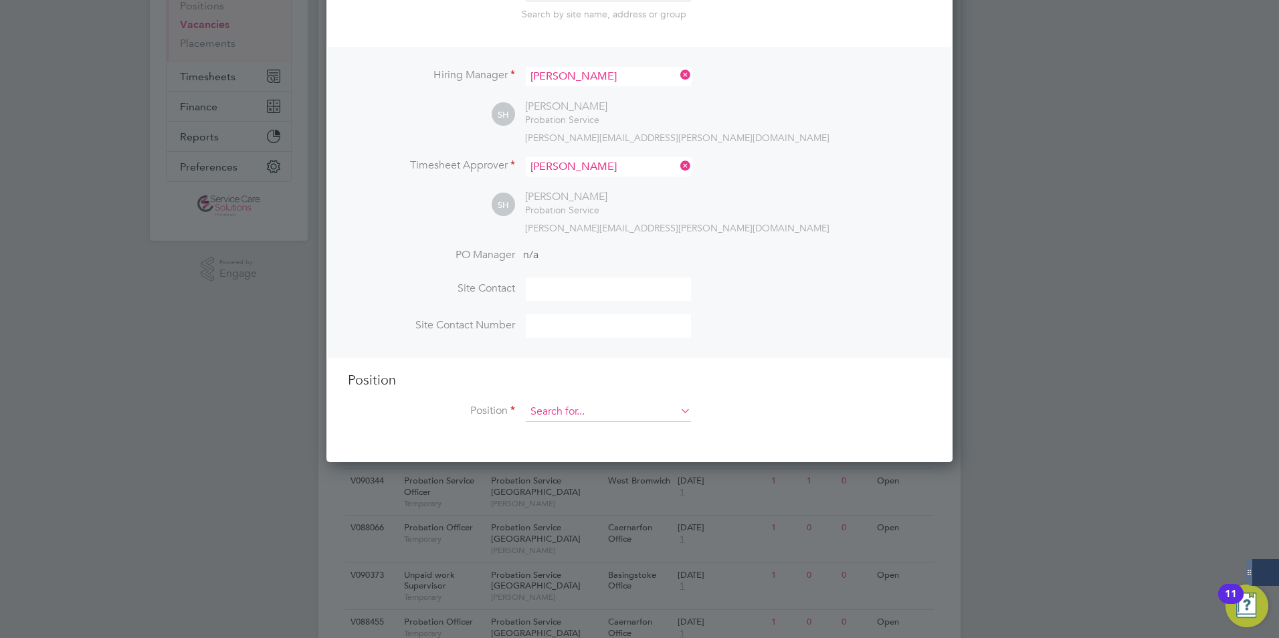
click at [586, 406] on input at bounding box center [608, 412] width 165 height 20
click at [584, 431] on li "Probation Officer" at bounding box center [608, 432] width 167 height 18
type input "Probation Officer"
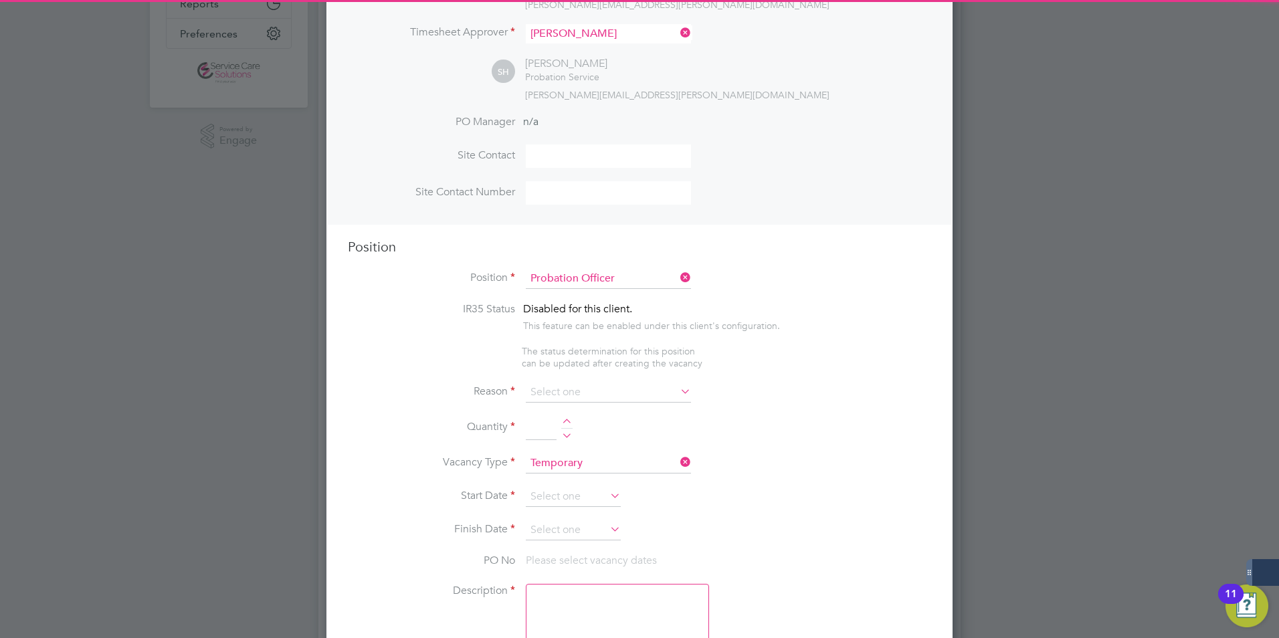
scroll to position [334, 0]
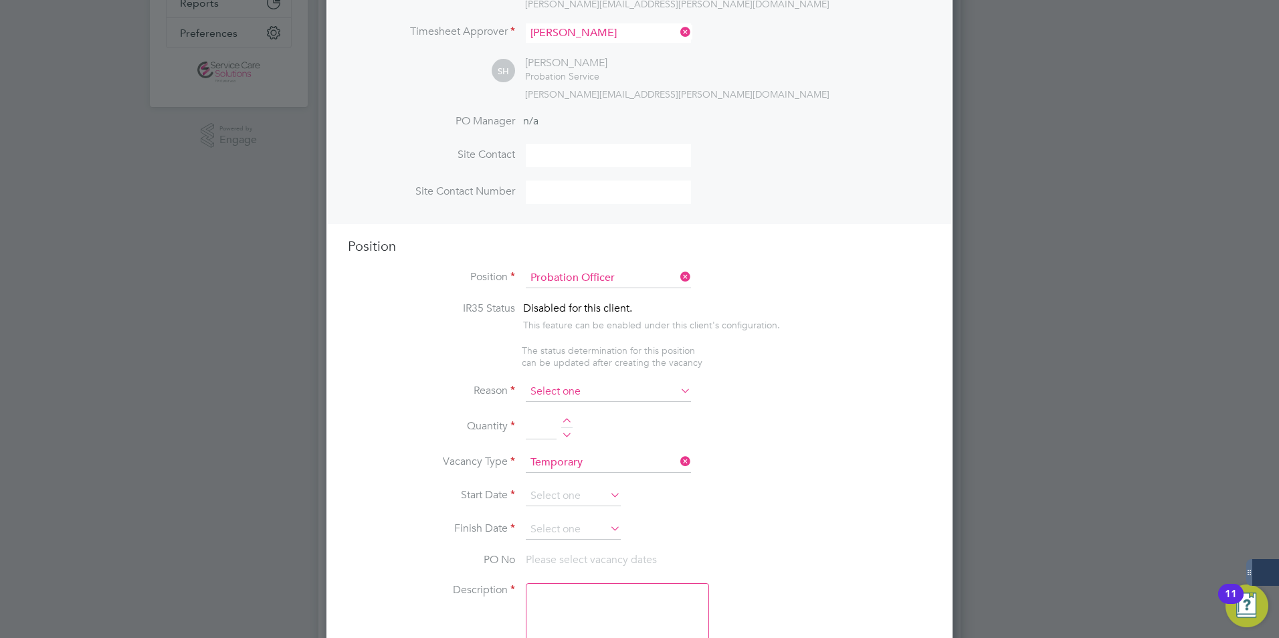
click at [543, 395] on input at bounding box center [608, 392] width 165 height 20
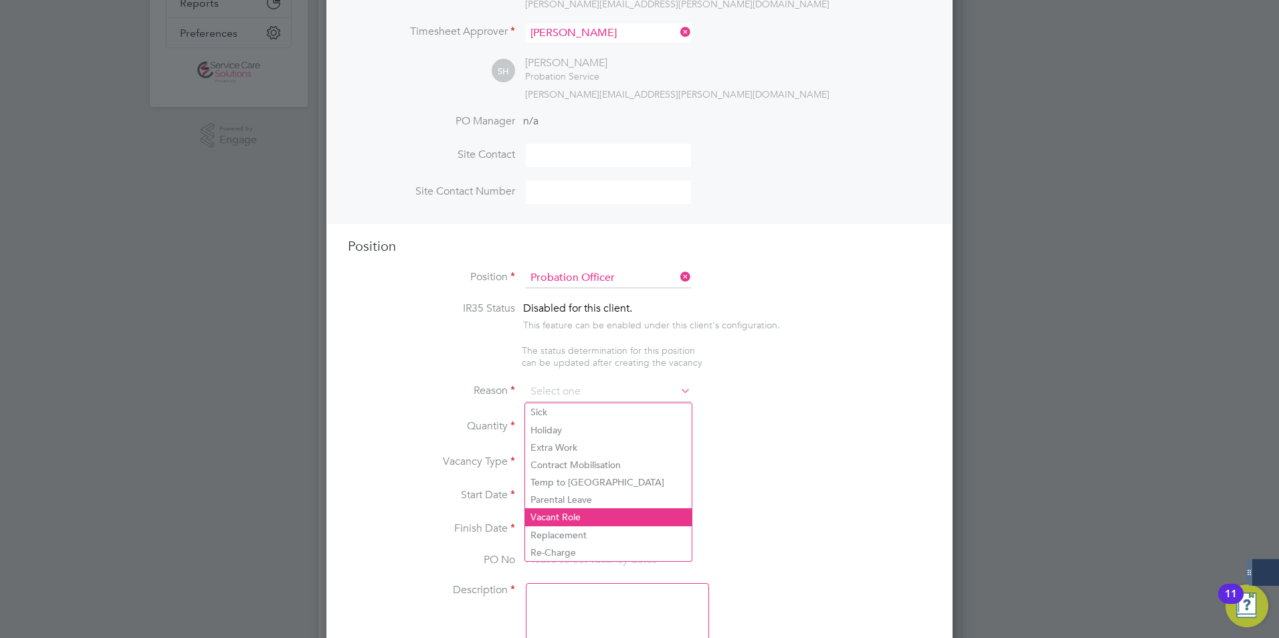
click at [563, 512] on li "Vacant Role" at bounding box center [608, 516] width 167 height 17
type input "Vacant Role"
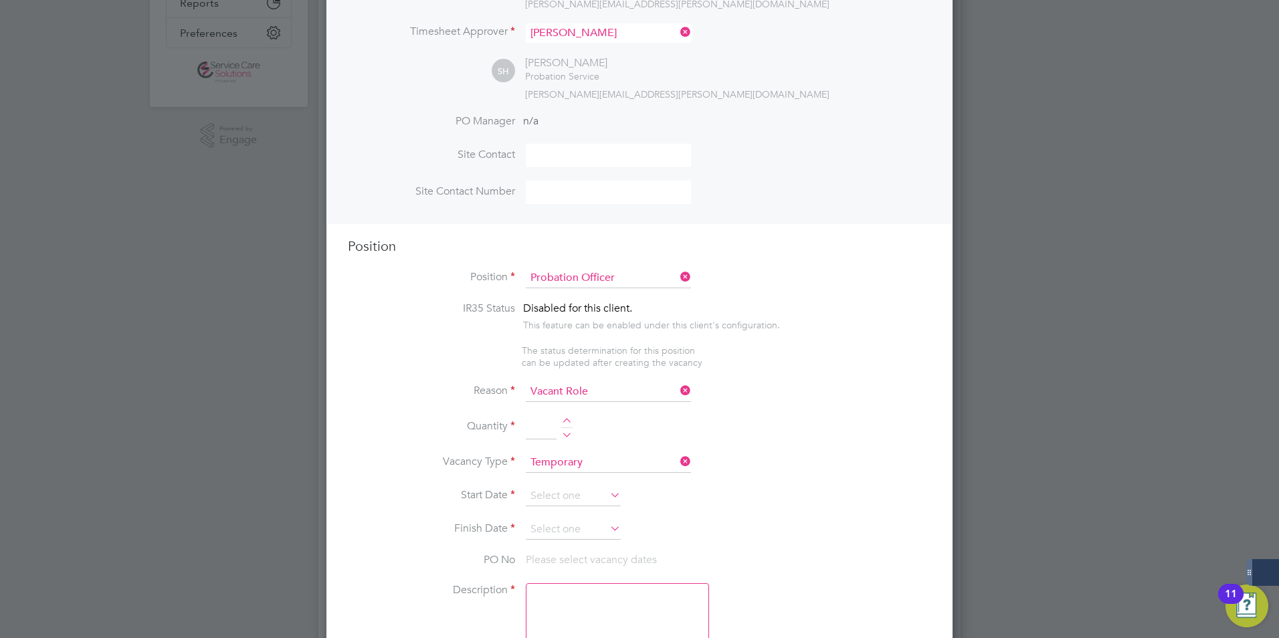
click at [565, 421] on div at bounding box center [566, 422] width 11 height 9
type input "1"
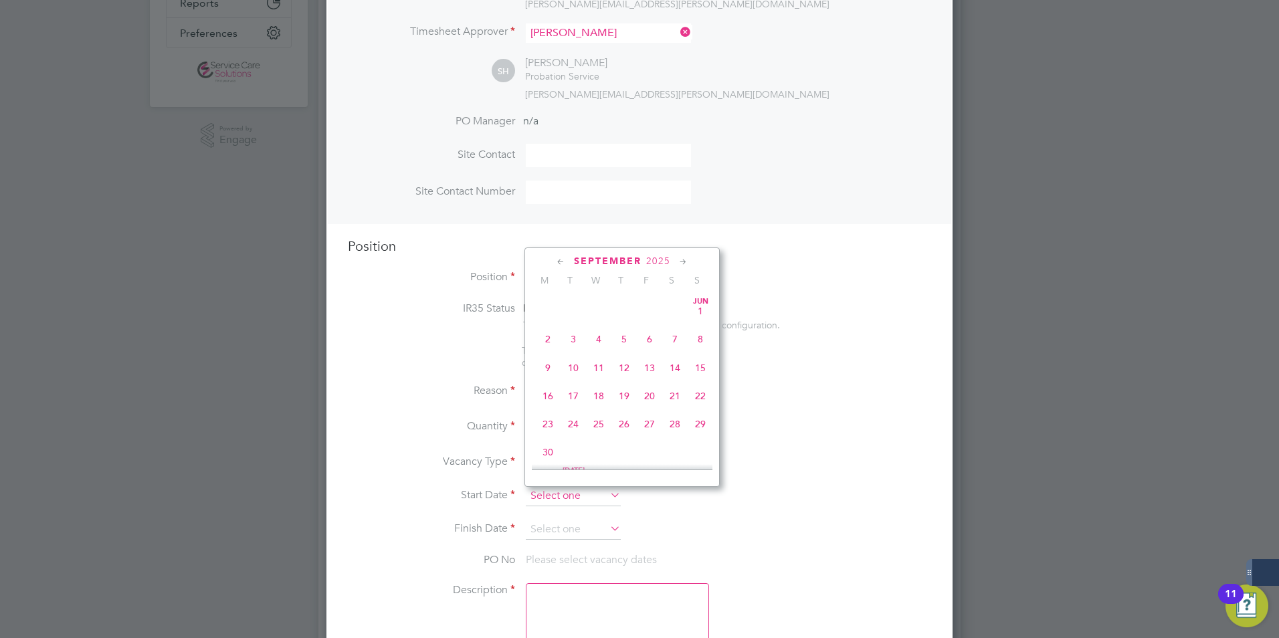
click at [547, 493] on input at bounding box center [573, 496] width 95 height 20
click at [552, 332] on span "25" at bounding box center [547, 328] width 25 height 25
type input "25 Aug 2025"
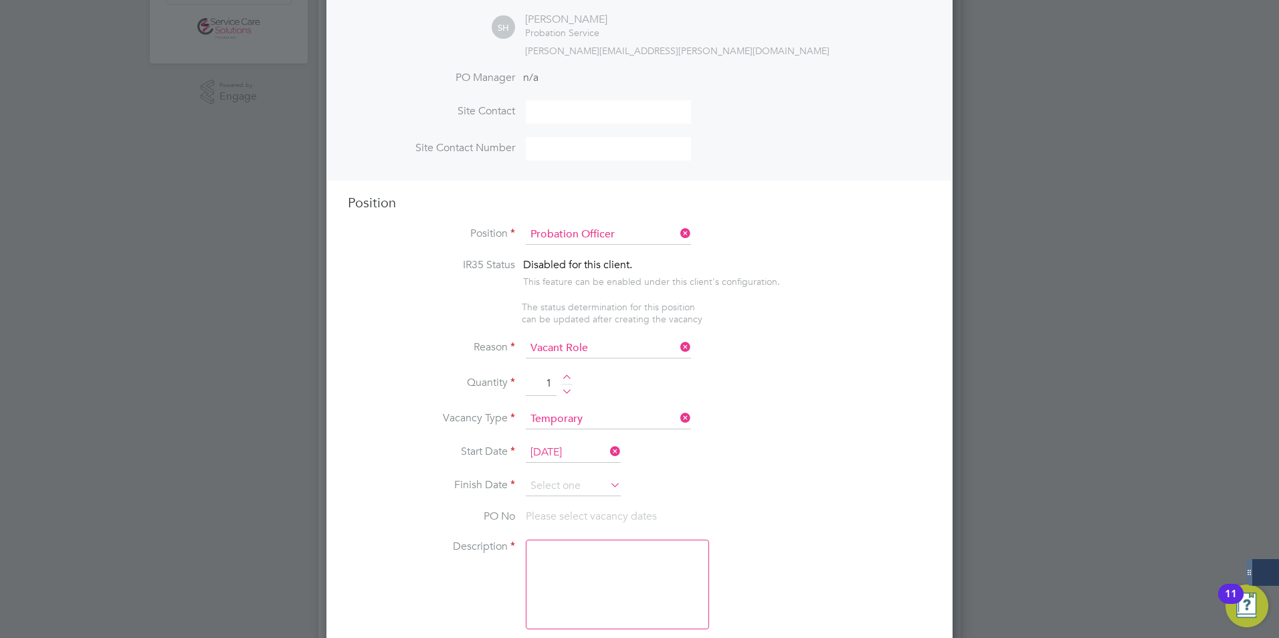
scroll to position [401, 0]
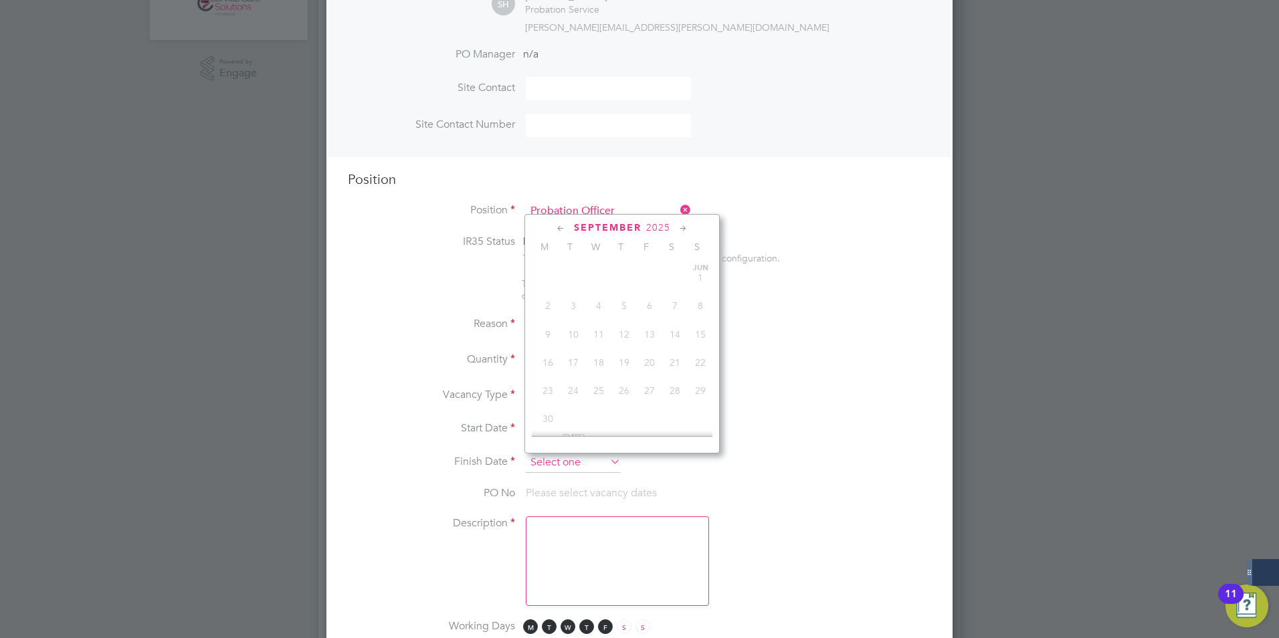
click at [578, 465] on input at bounding box center [573, 463] width 95 height 20
click at [685, 227] on icon at bounding box center [683, 228] width 13 height 15
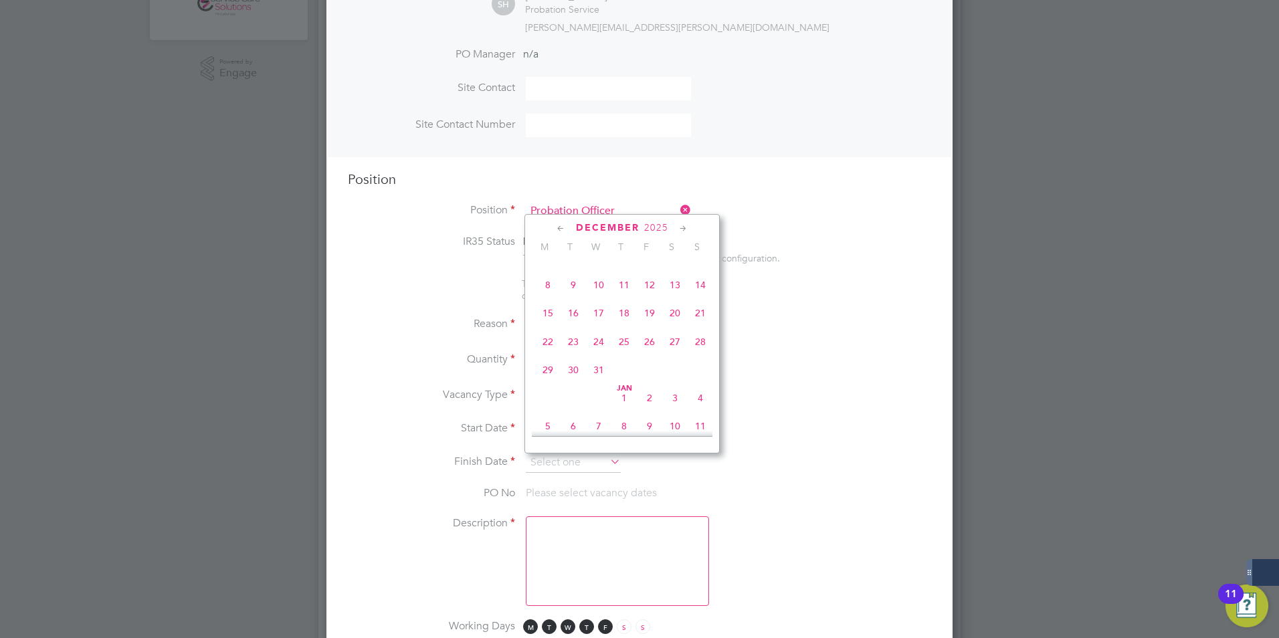
click at [685, 227] on icon at bounding box center [683, 228] width 13 height 15
click at [675, 379] on span "31" at bounding box center [674, 366] width 25 height 25
type input "31 Jan 2026"
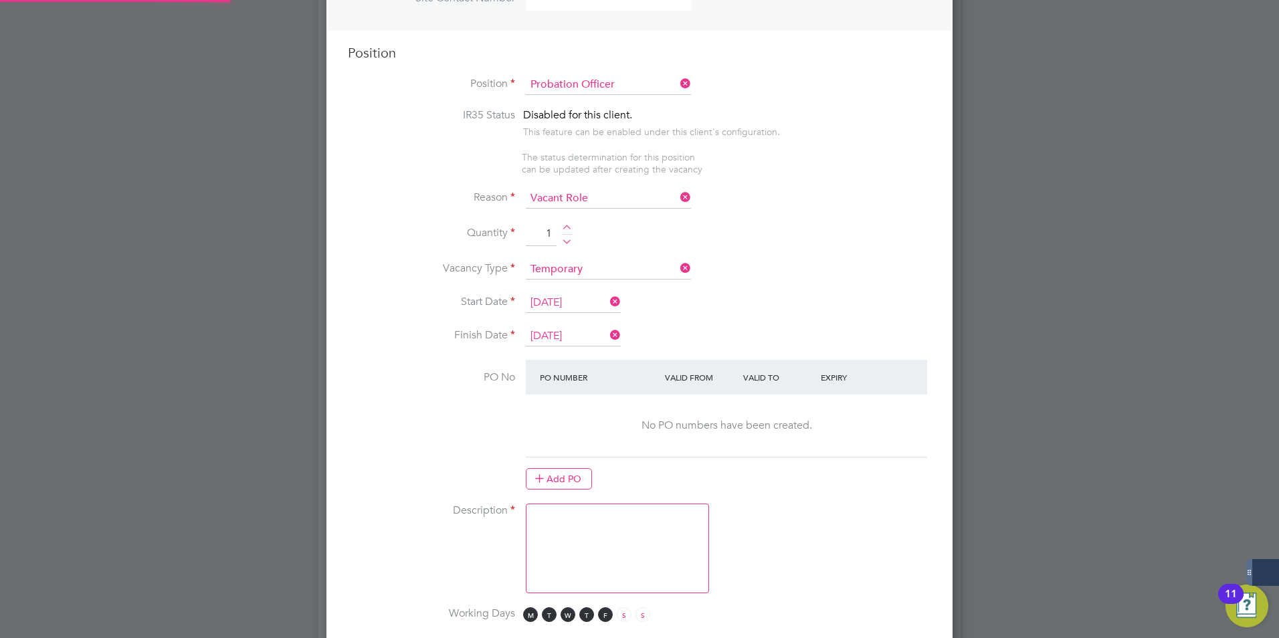
scroll to position [669, 0]
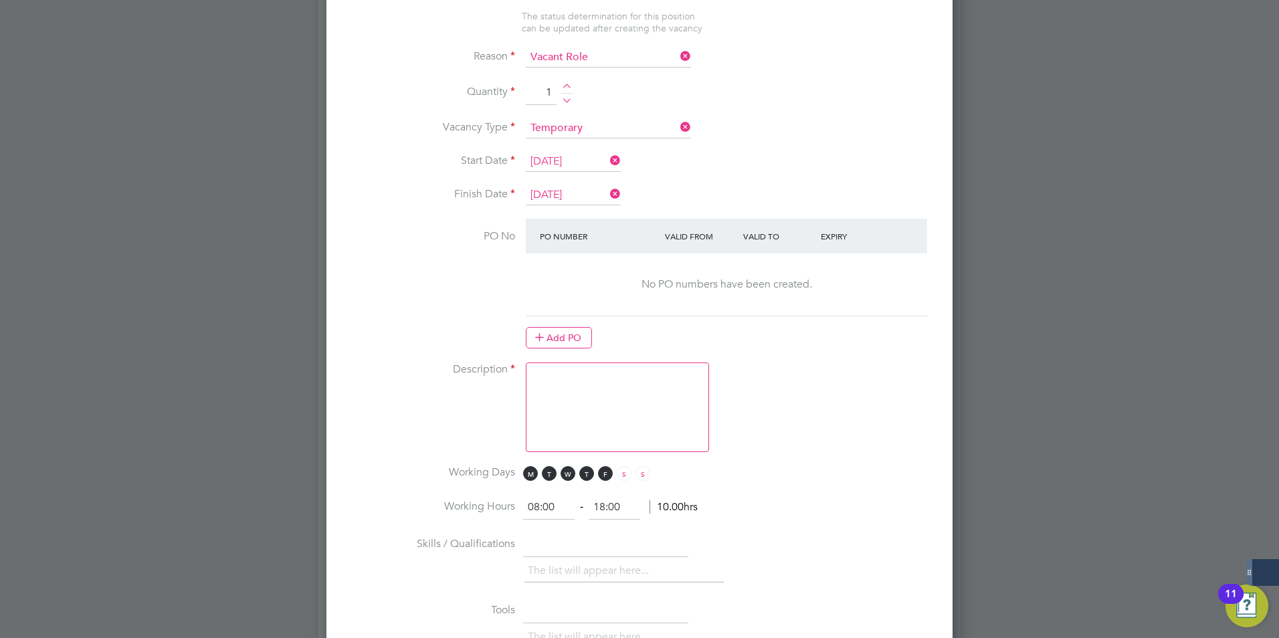
click at [562, 410] on textarea at bounding box center [617, 407] width 183 height 90
paste textarea "The tracking number for this OP1 request is: " 2320B" Yes Question Answer Proba…"
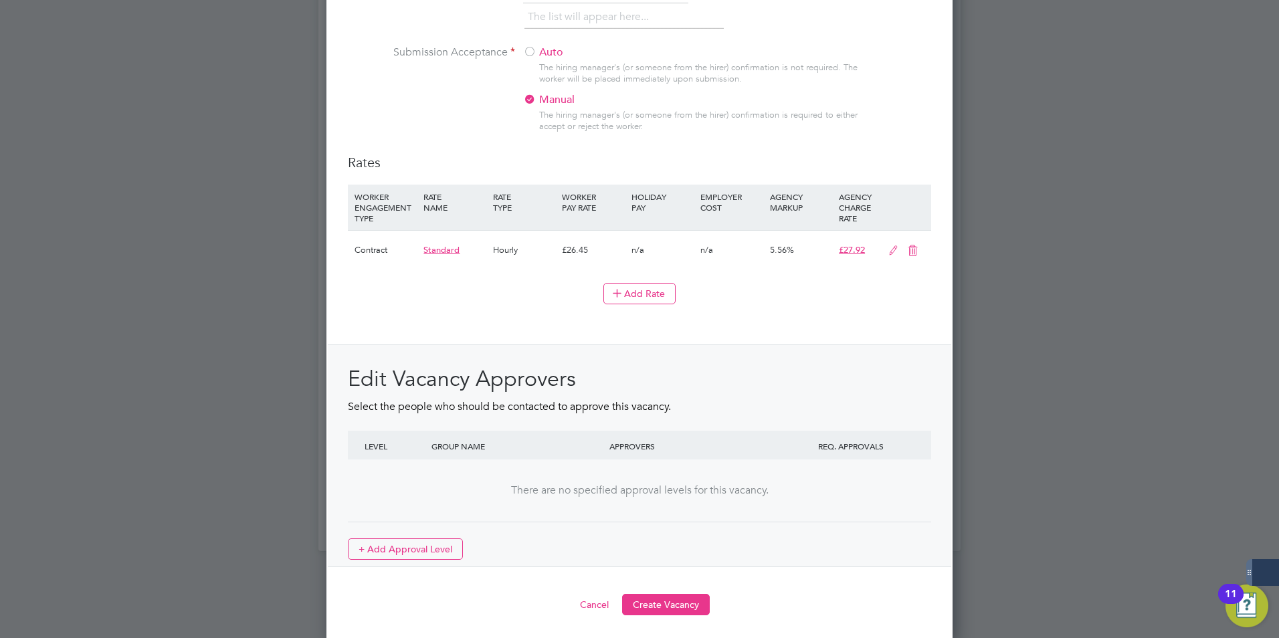
scroll to position [1425, 0]
type textarea "The tracking number for this OP1 request is: " 2320B" Yes Question Answer Proba…"
click at [677, 604] on button "Create Vacancy" at bounding box center [666, 600] width 88 height 21
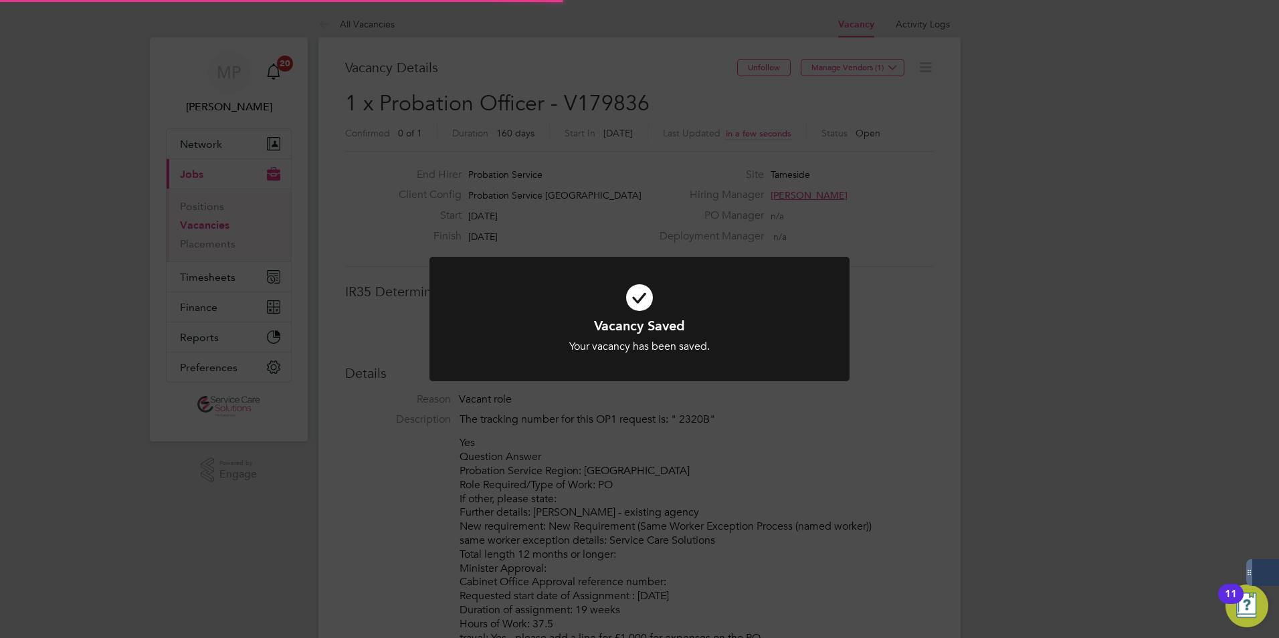
scroll to position [39, 94]
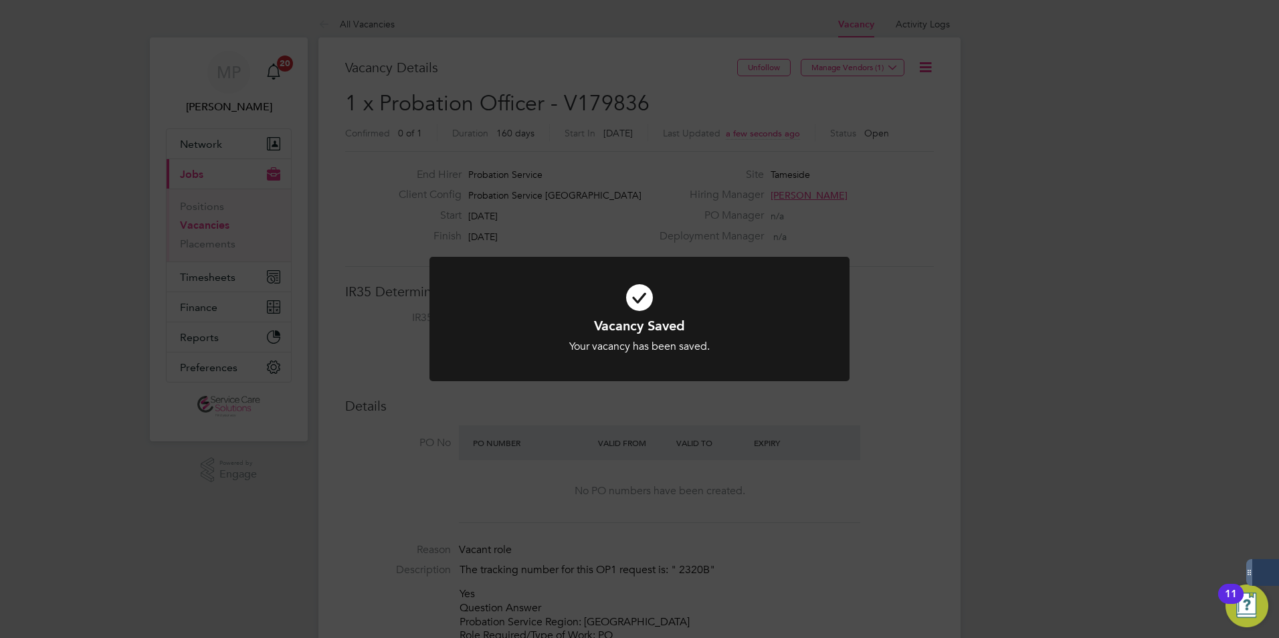
drag, startPoint x: 642, startPoint y: 471, endPoint x: 630, endPoint y: 449, distance: 25.7
click at [639, 467] on div "Vacancy Saved Your vacancy has been saved. Cancel Okay" at bounding box center [639, 319] width 1279 height 638
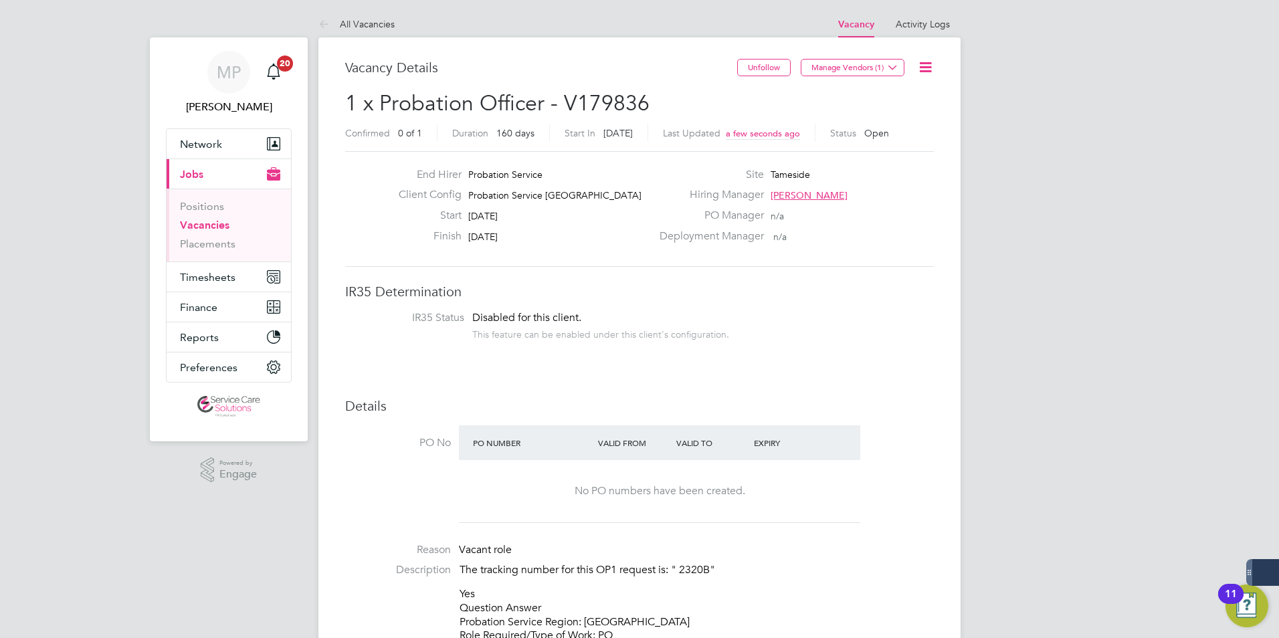
click at [343, 23] on link "All Vacancies" at bounding box center [356, 24] width 76 height 12
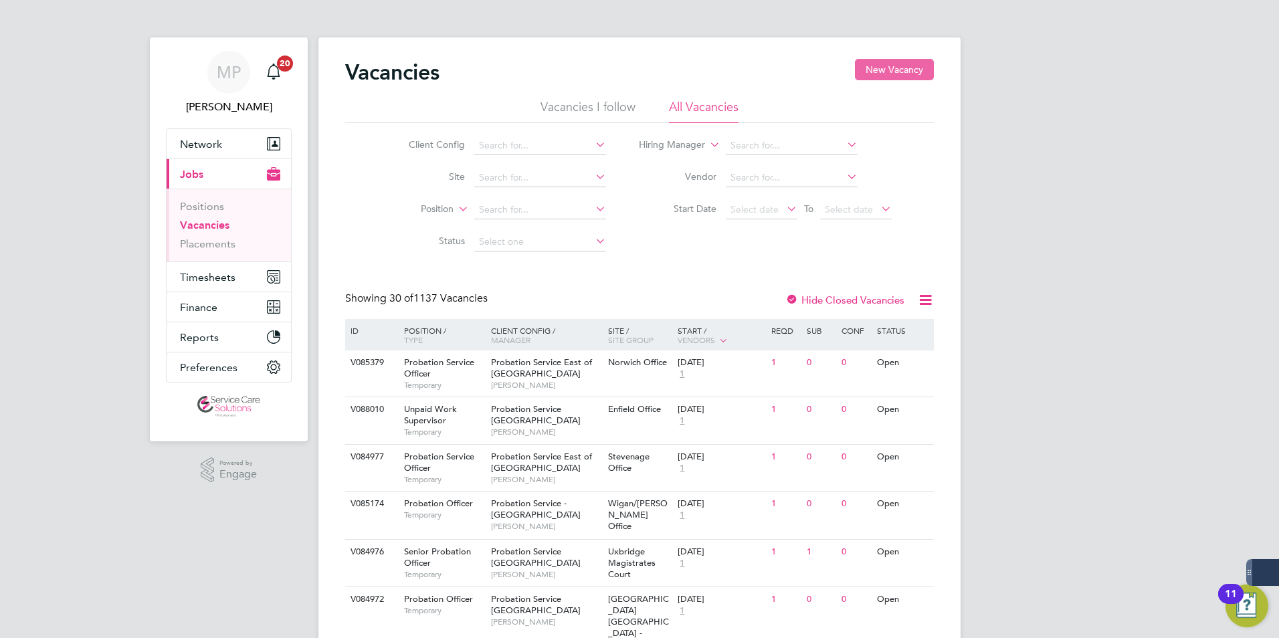
click at [903, 74] on button "New Vacancy" at bounding box center [894, 69] width 79 height 21
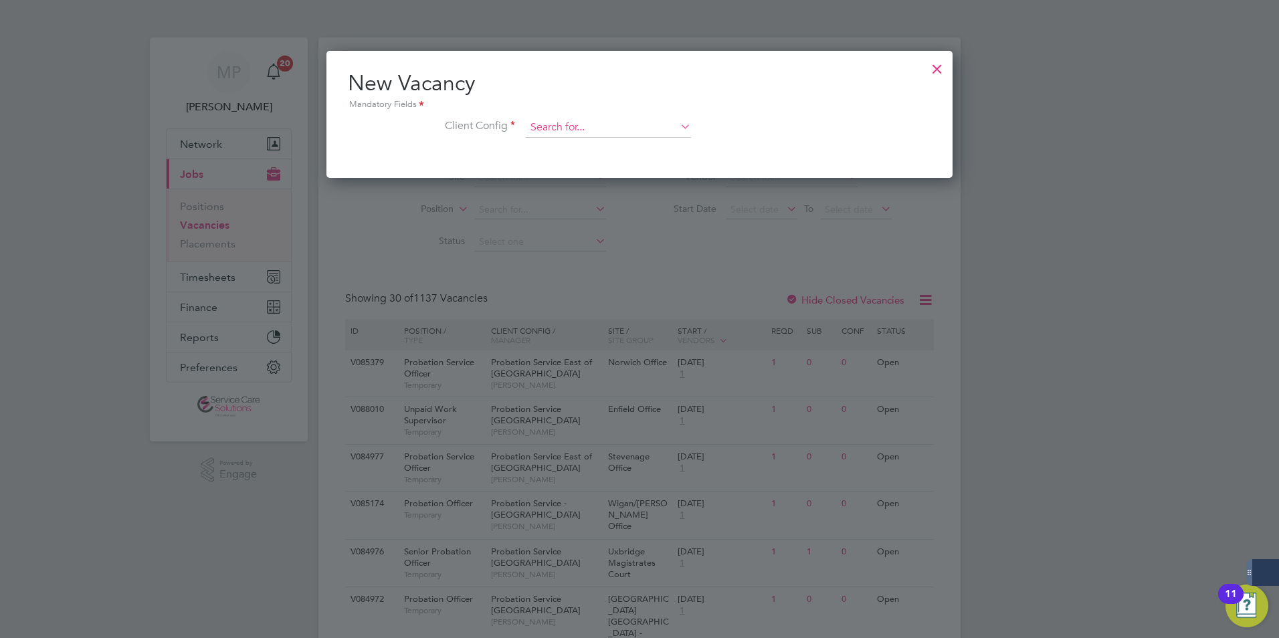
click at [558, 129] on input at bounding box center [608, 128] width 165 height 20
click at [584, 177] on li "Probation Service Lo ndon" at bounding box center [608, 183] width 167 height 18
type input "Probation Service [GEOGRAPHIC_DATA]"
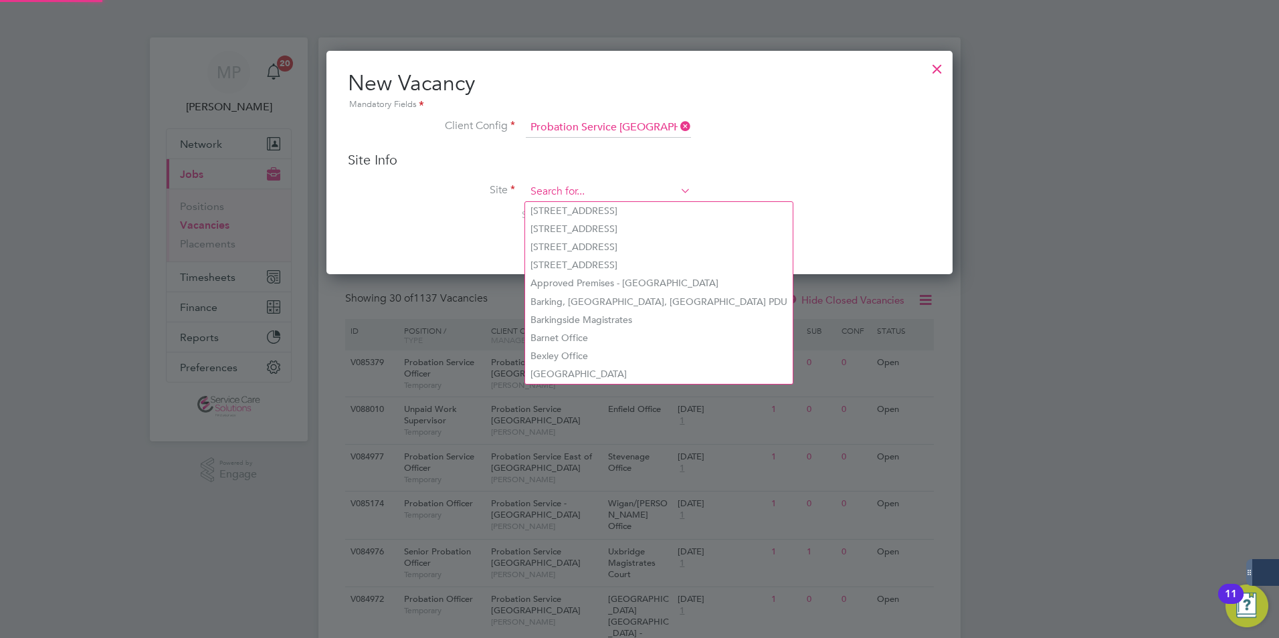
click at [553, 183] on input at bounding box center [608, 192] width 165 height 20
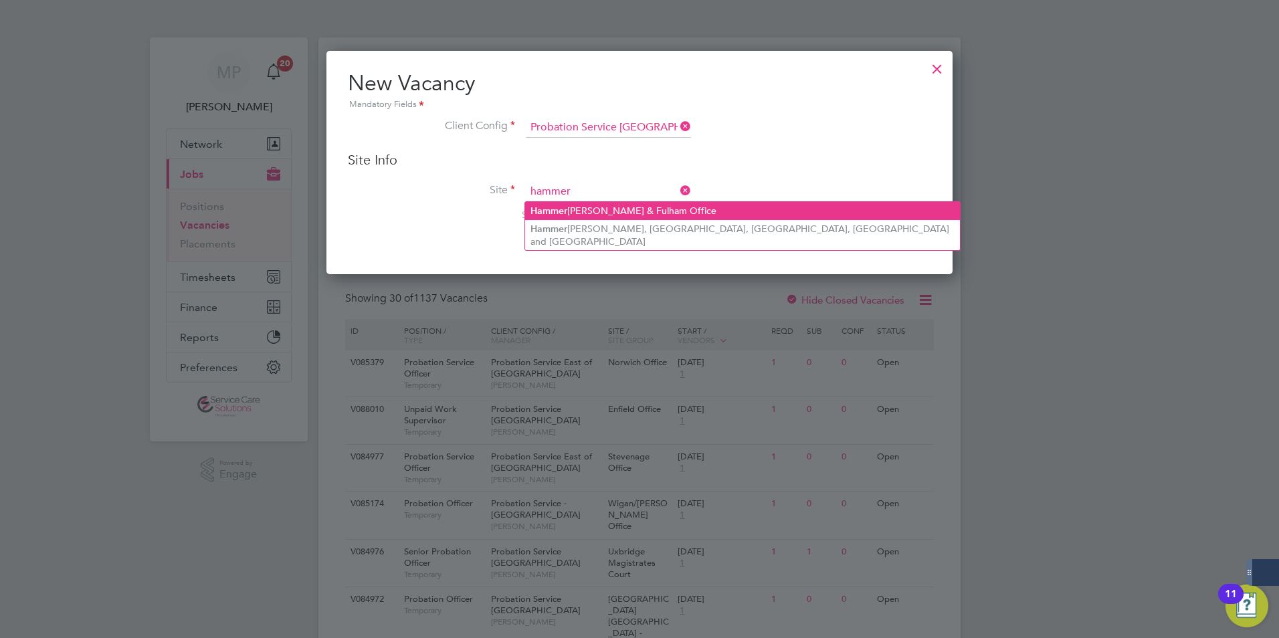
click at [651, 211] on li "Hammer smith & Fulham Office" at bounding box center [742, 211] width 435 height 18
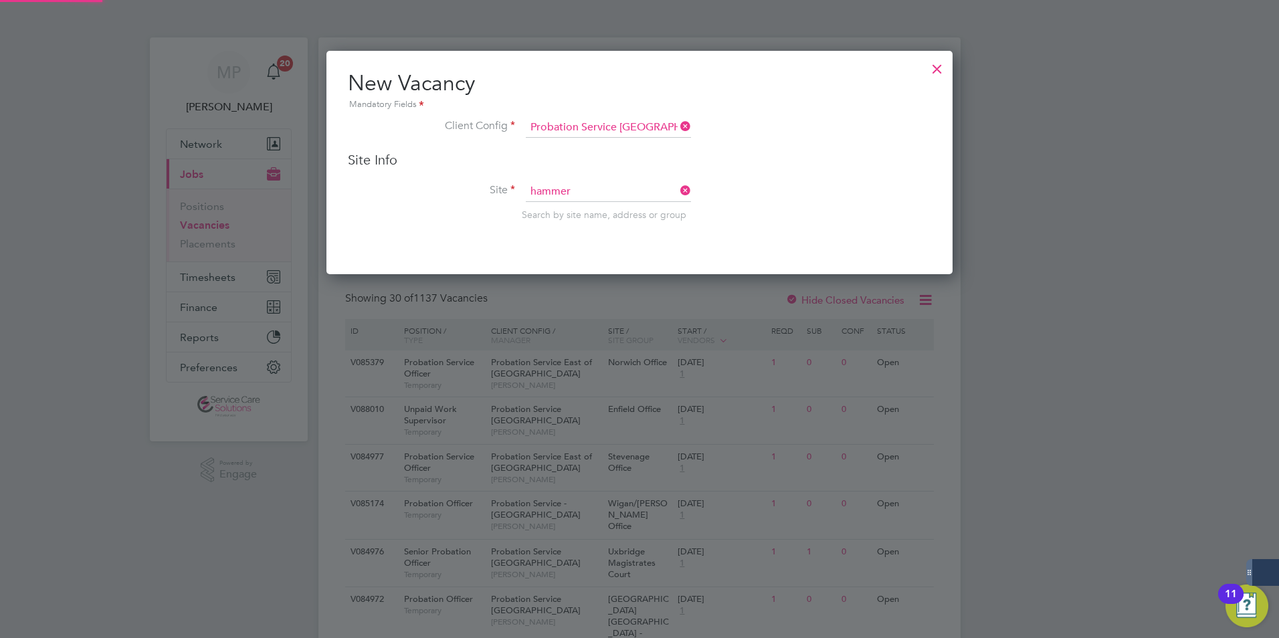
type input "Hammersmith & Fulham Office"
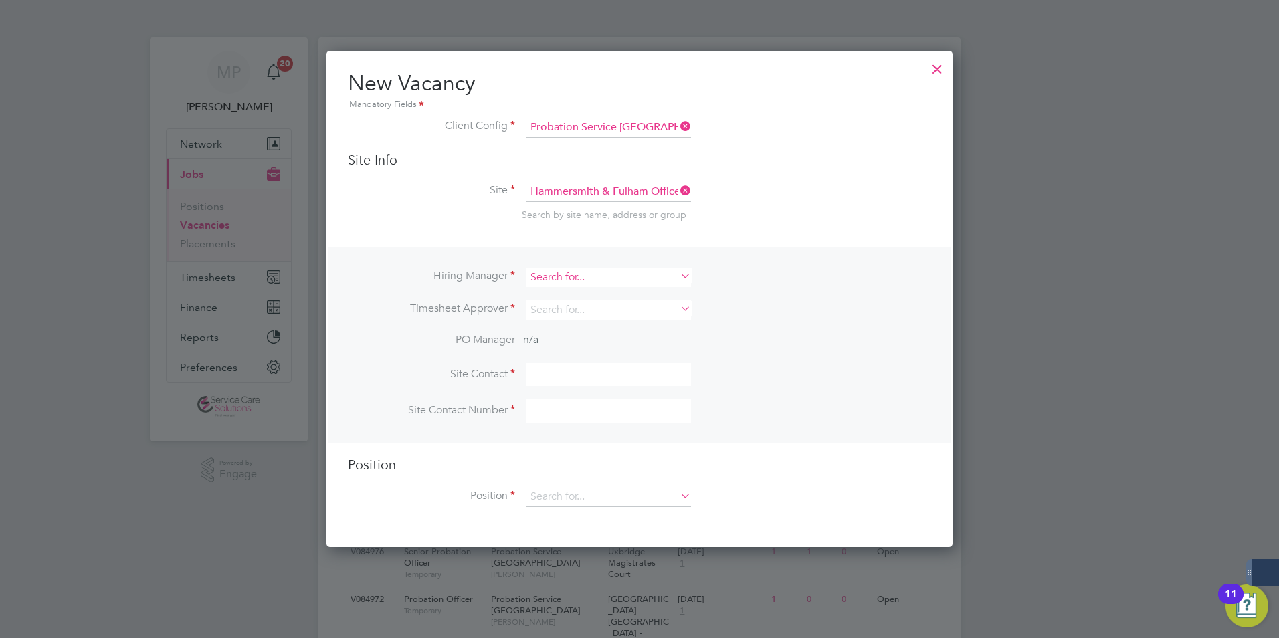
click at [636, 280] on input at bounding box center [608, 276] width 165 height 19
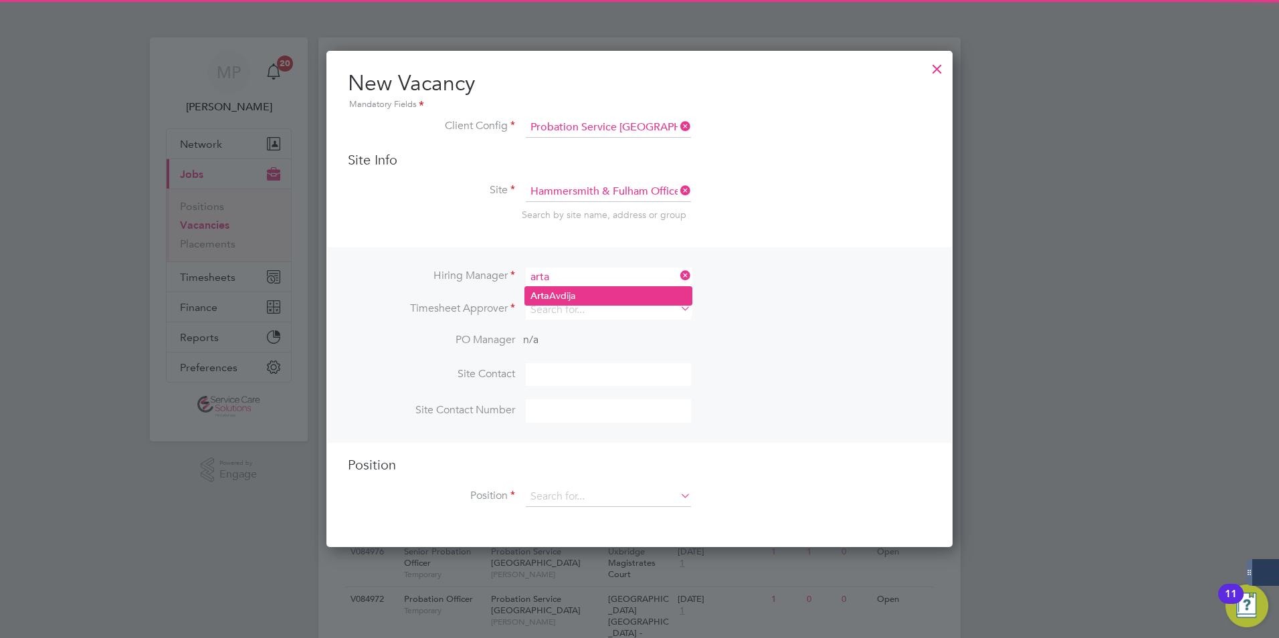
click at [564, 295] on li "Arta Avdija" at bounding box center [608, 296] width 167 height 18
type input "Arta Avdija"
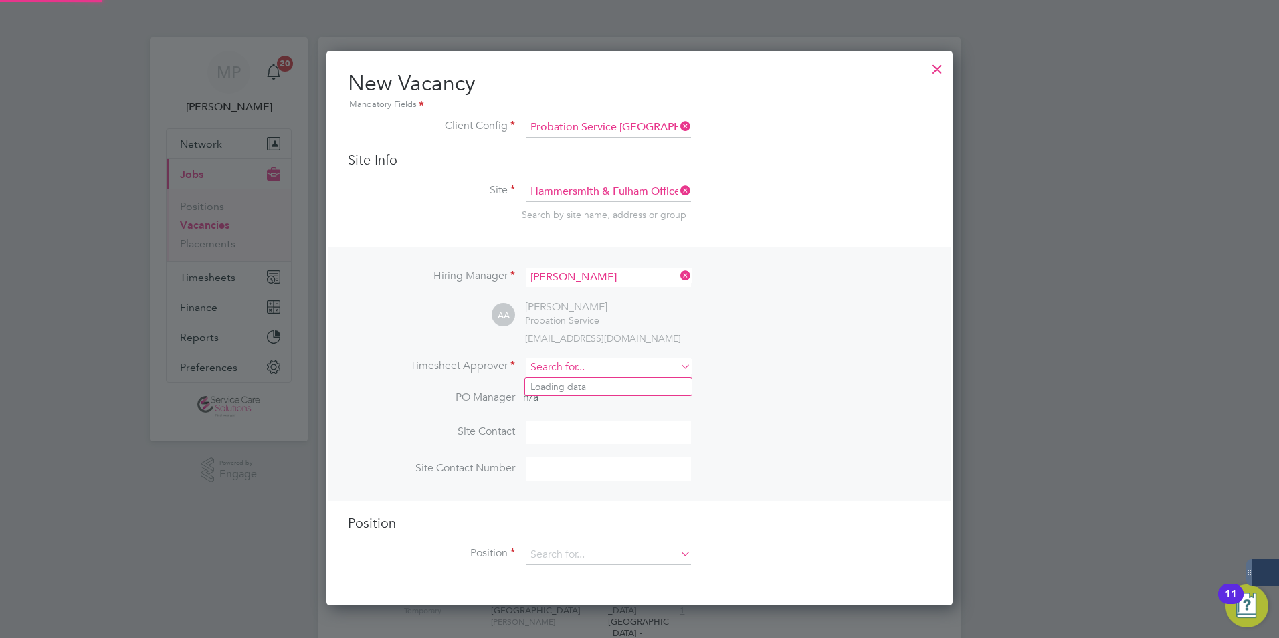
click at [545, 366] on input at bounding box center [608, 367] width 165 height 19
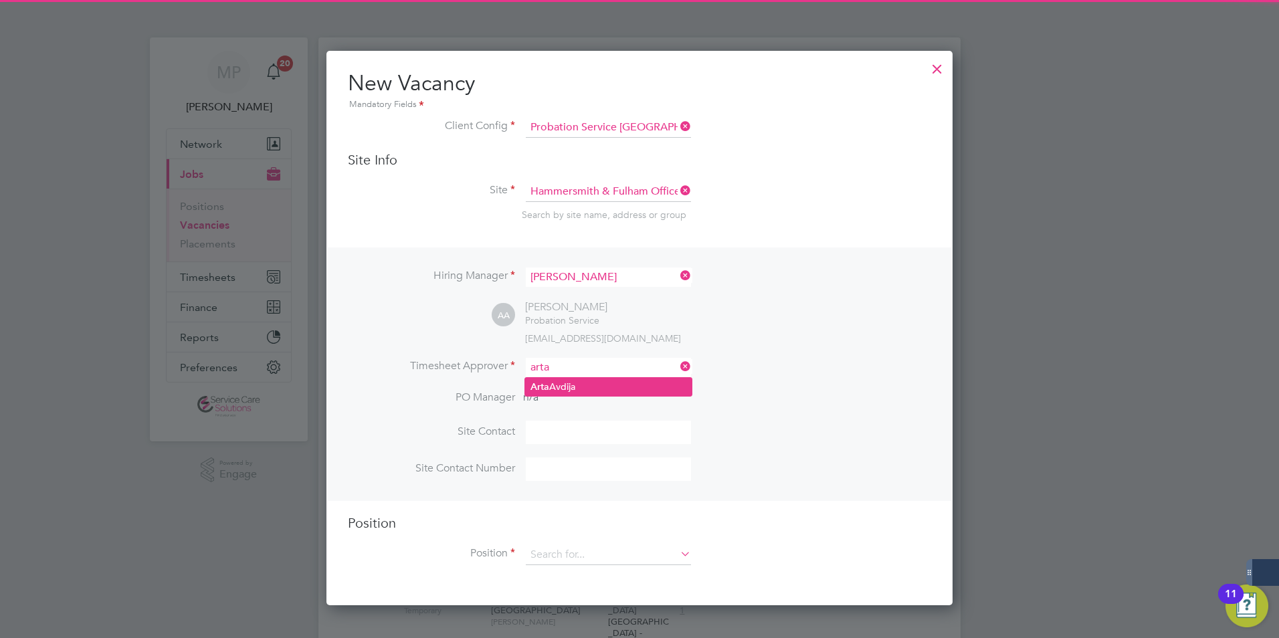
click at [570, 388] on li "Arta Avdija" at bounding box center [608, 387] width 167 height 18
type input "Arta Avdija"
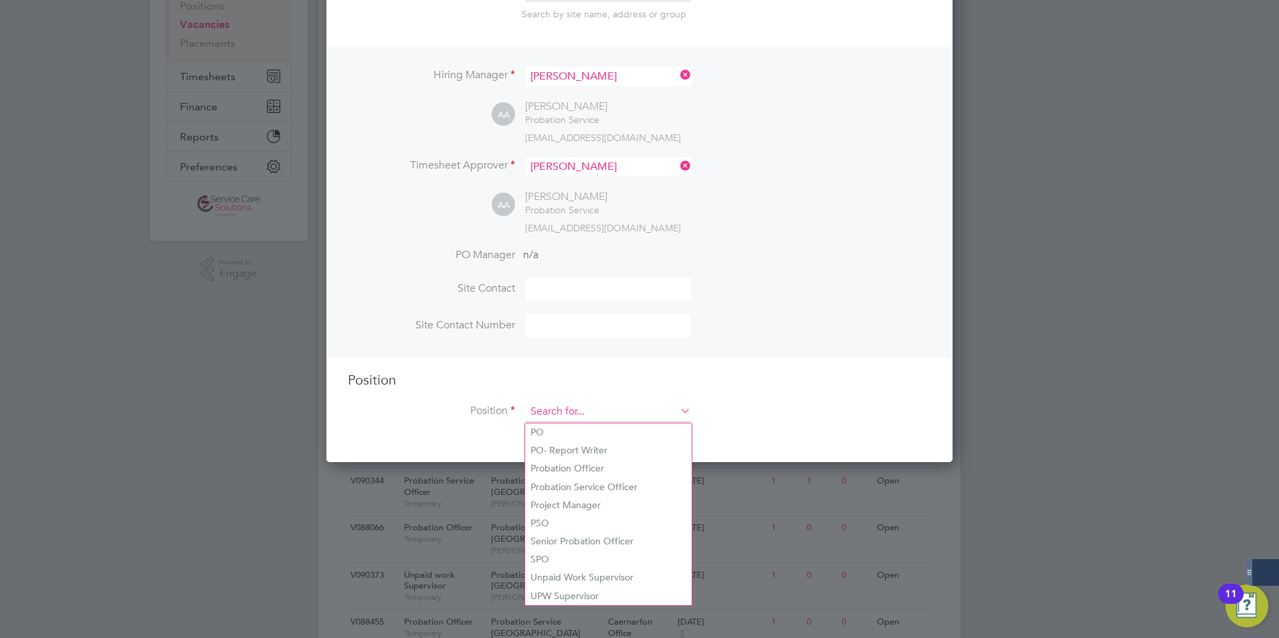
click at [548, 412] on input at bounding box center [608, 412] width 165 height 20
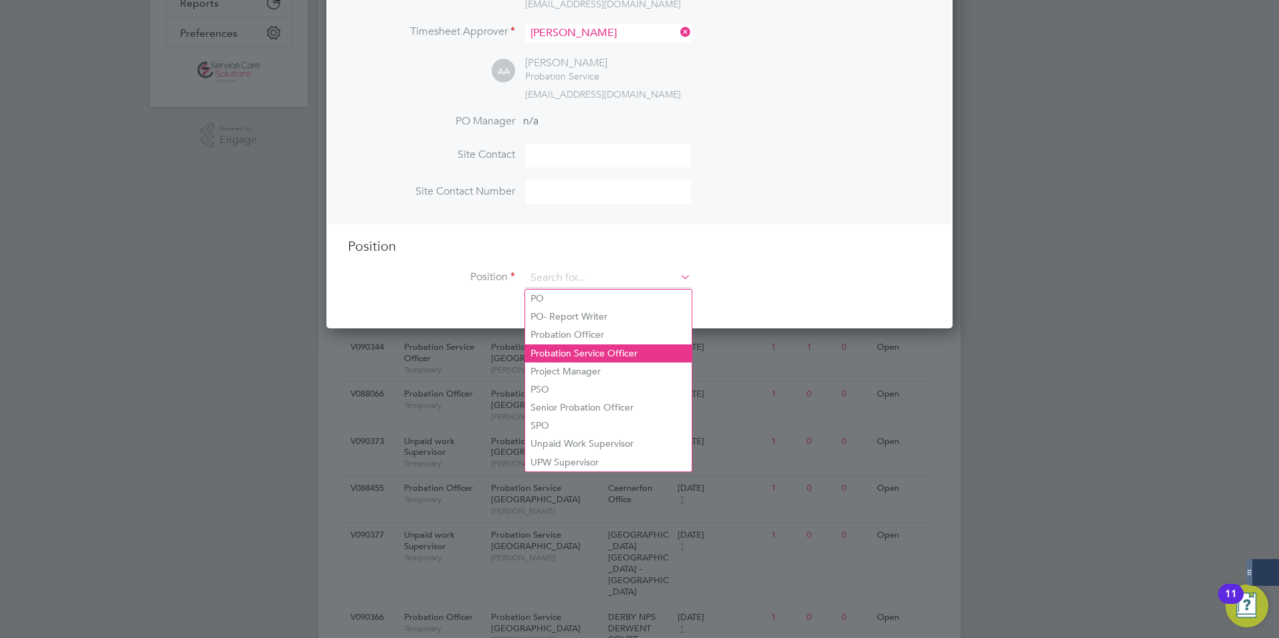
click at [636, 348] on li "Probation Service Officer" at bounding box center [608, 353] width 167 height 18
type input "Probation Service Officer"
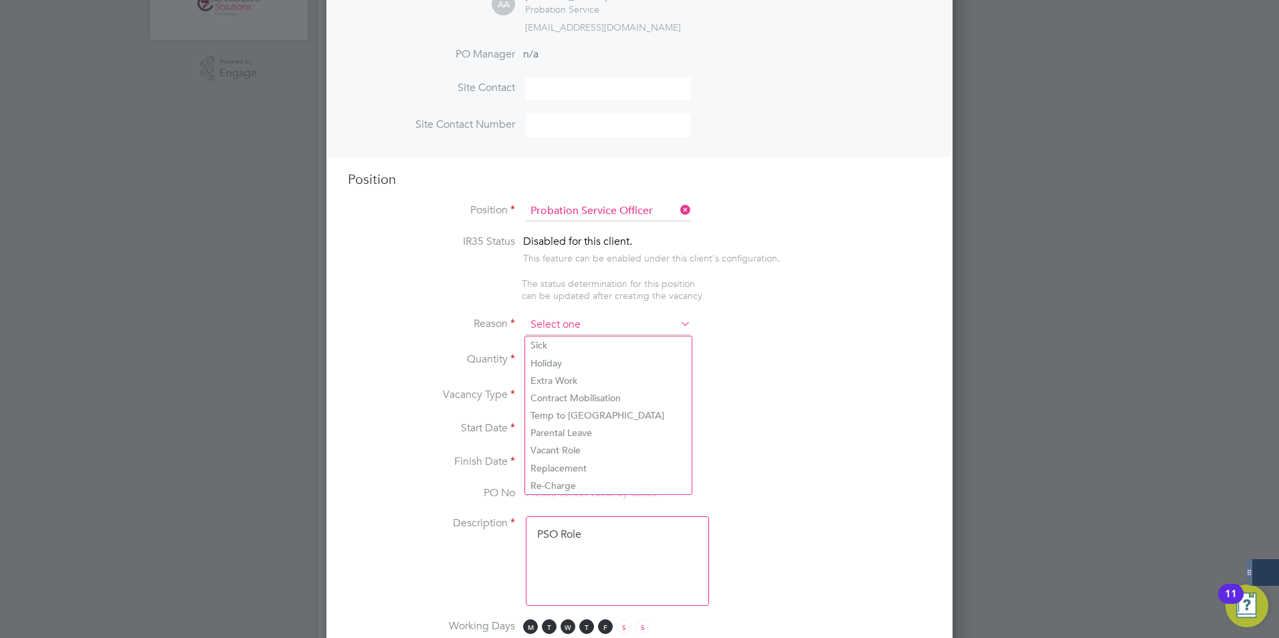
click at [600, 319] on input at bounding box center [608, 325] width 165 height 20
drag, startPoint x: 572, startPoint y: 451, endPoint x: 560, endPoint y: 402, distance: 50.3
click at [572, 449] on li "Vacant Role" at bounding box center [608, 449] width 167 height 17
type input "Vacant Role"
click at [566, 354] on div at bounding box center [566, 355] width 11 height 9
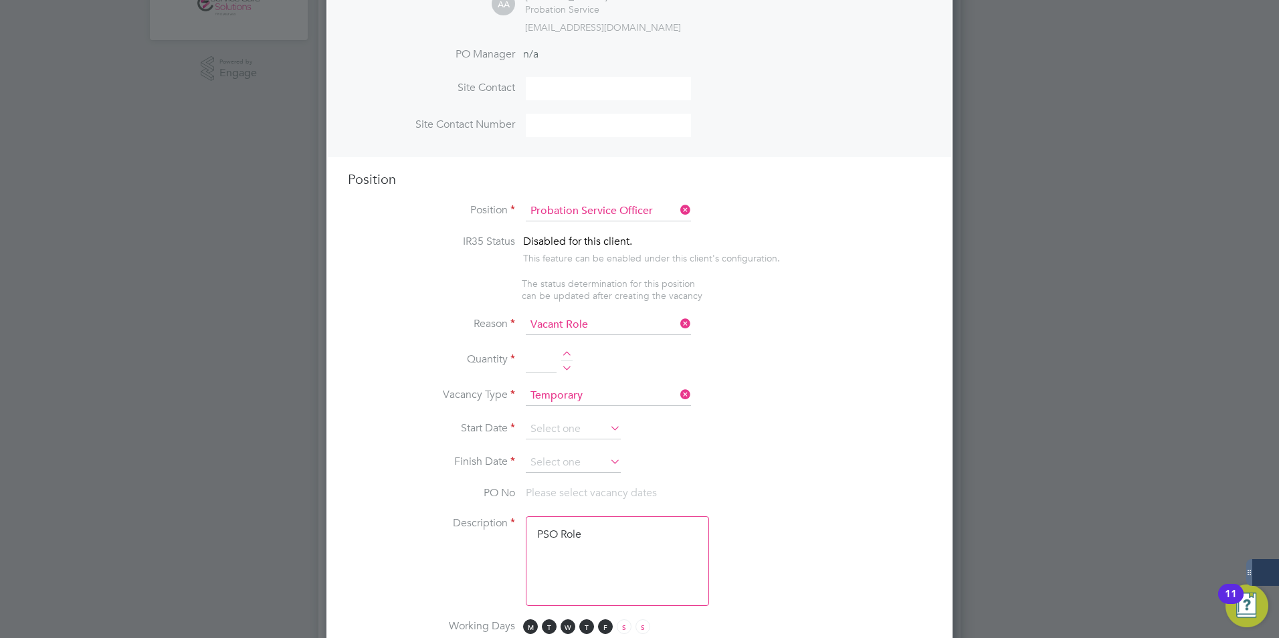
type input "1"
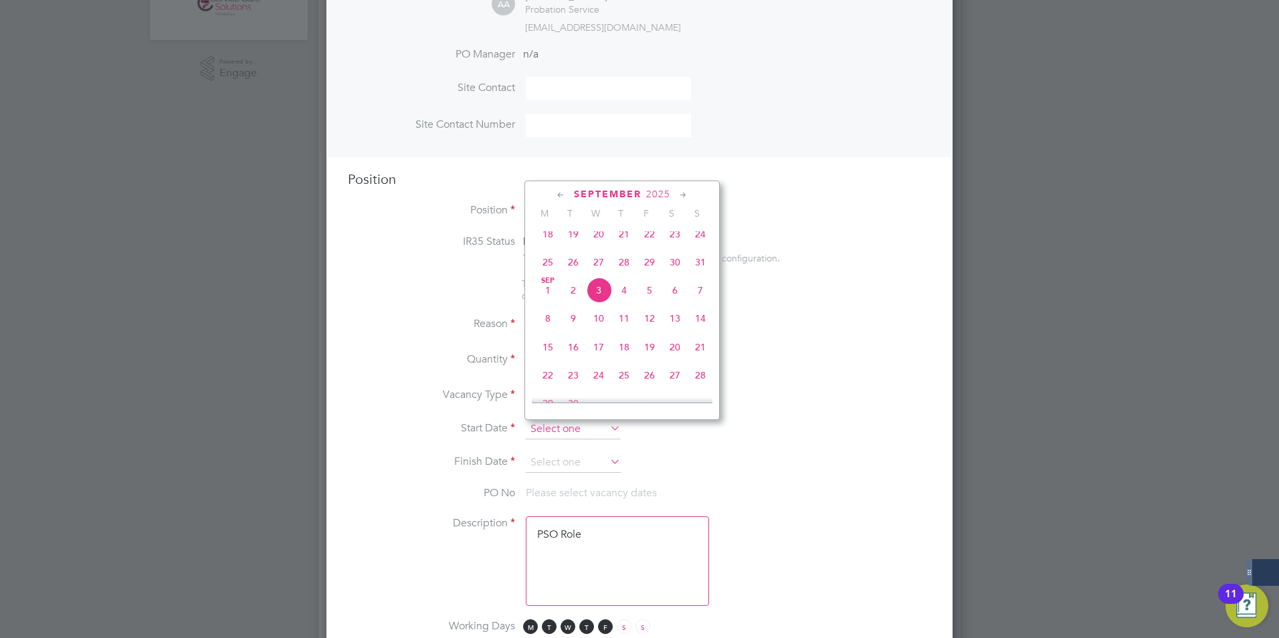
click at [544, 425] on input at bounding box center [573, 429] width 95 height 20
click at [549, 297] on span "Sep 1" at bounding box center [547, 290] width 25 height 25
type input "01 Sep 2025"
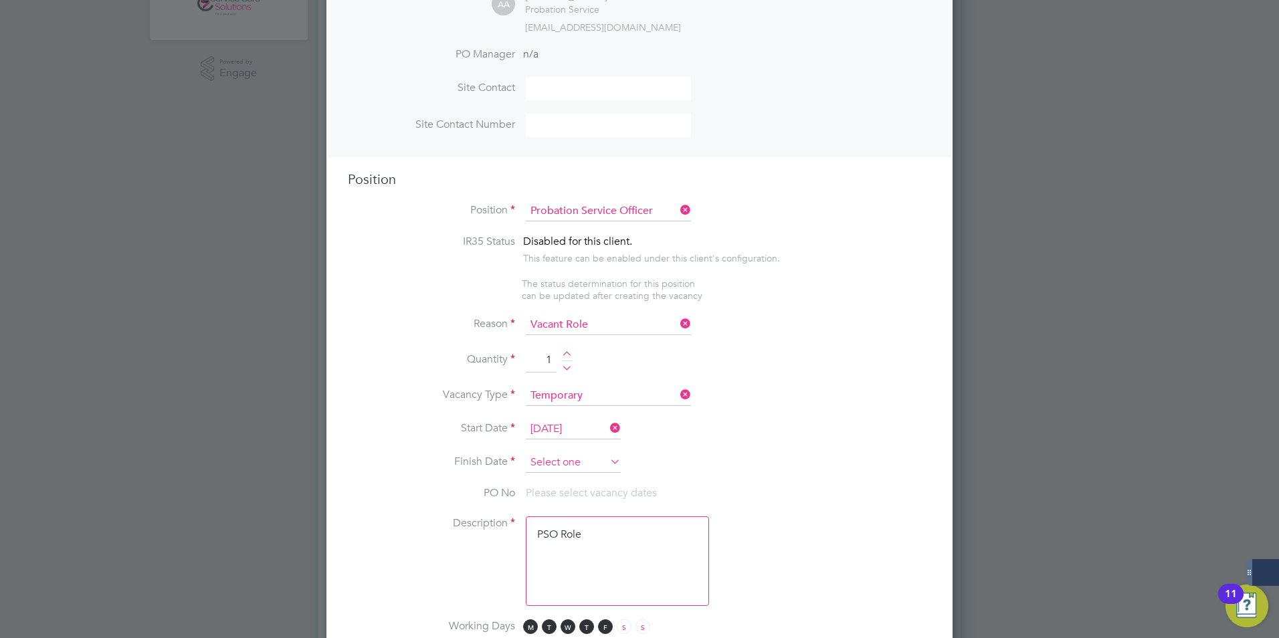
click at [562, 462] on input at bounding box center [573, 463] width 95 height 20
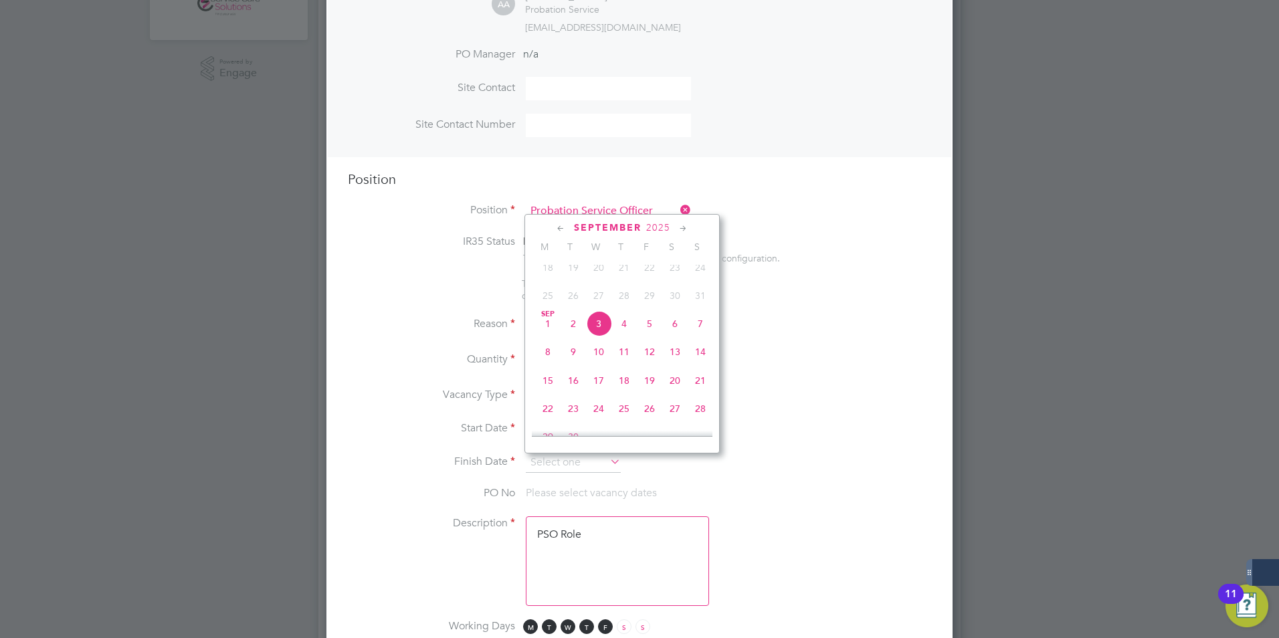
click at [681, 227] on icon at bounding box center [683, 228] width 13 height 15
click at [681, 228] on icon at bounding box center [683, 228] width 13 height 15
click at [681, 229] on icon at bounding box center [683, 228] width 13 height 15
click at [703, 354] on span "28" at bounding box center [699, 341] width 25 height 25
type input "28 Dec 2025"
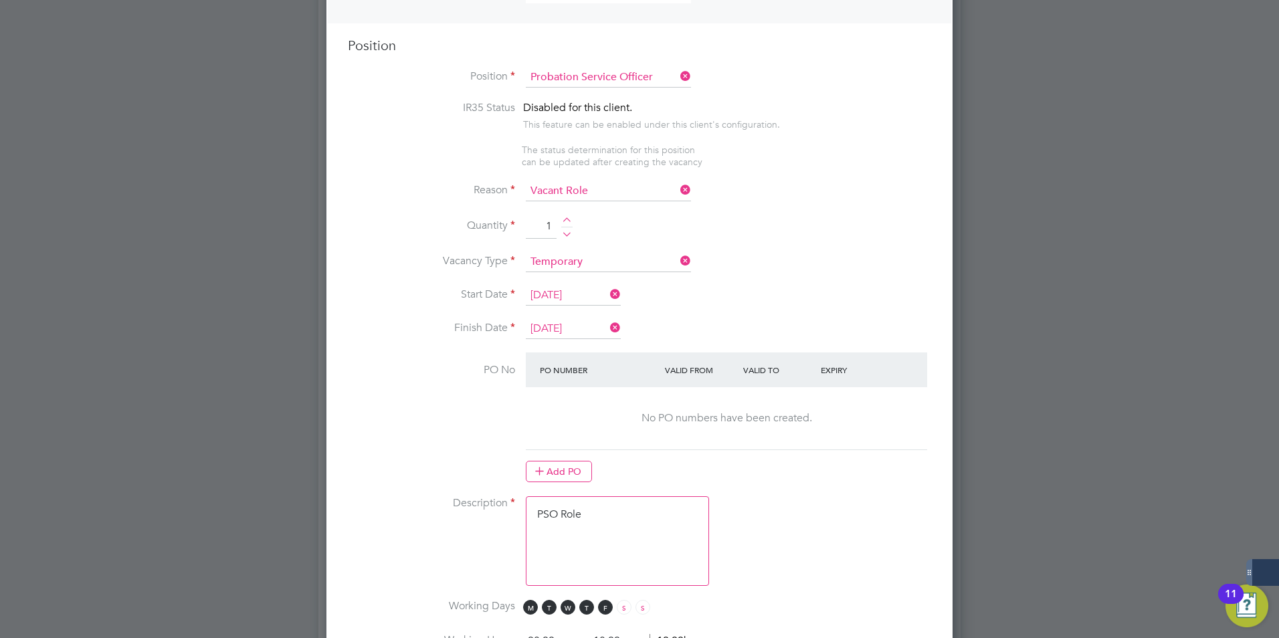
click at [560, 540] on textarea "PSO Role" at bounding box center [617, 541] width 183 height 90
drag, startPoint x: 554, startPoint y: 563, endPoint x: 572, endPoint y: 543, distance: 27.0
click at [556, 562] on textarea "PSO Role" at bounding box center [617, 541] width 183 height 90
drag, startPoint x: 593, startPoint y: 512, endPoint x: 521, endPoint y: 502, distance: 72.9
click at [522, 502] on li "Description PSO Role" at bounding box center [639, 547] width 583 height 103
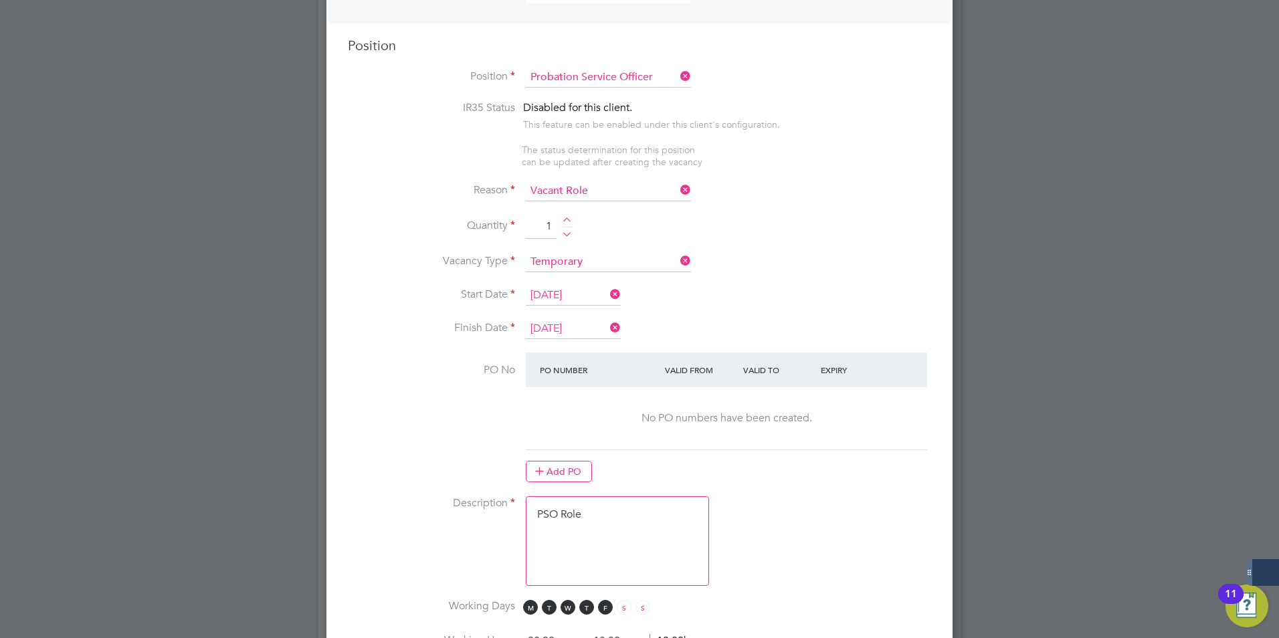
paste textarea "The tracking number for this OP1 request is: " 2321B" Yes Question Answer Proba…"
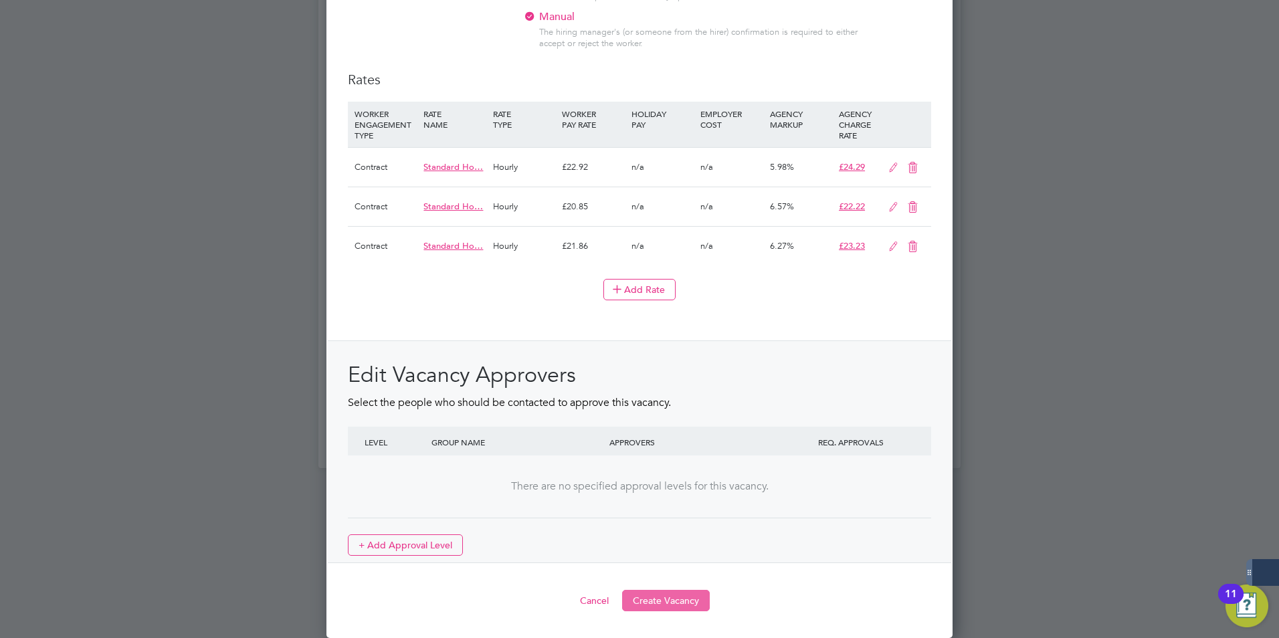
type textarea "The tracking number for this OP1 request is: " 2321B" Yes Question Answer Proba…"
click at [663, 598] on button "Create Vacancy" at bounding box center [666, 600] width 88 height 21
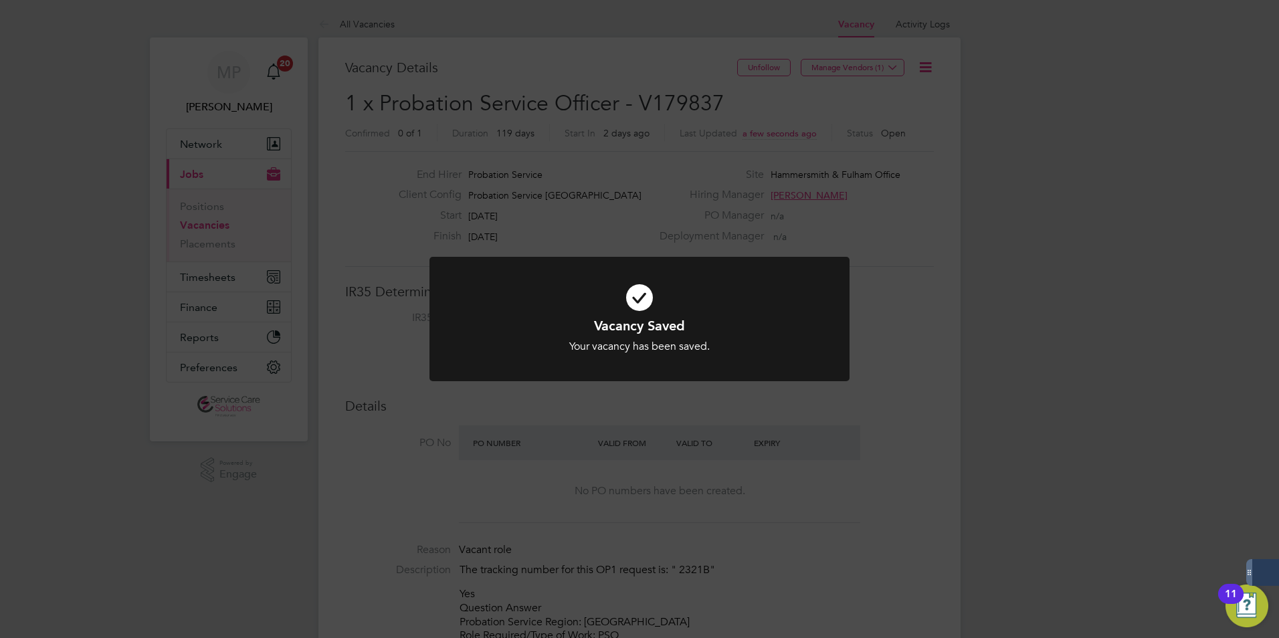
click at [550, 224] on div "Vacancy Saved Your vacancy has been saved. Cancel Okay" at bounding box center [639, 319] width 1279 height 638
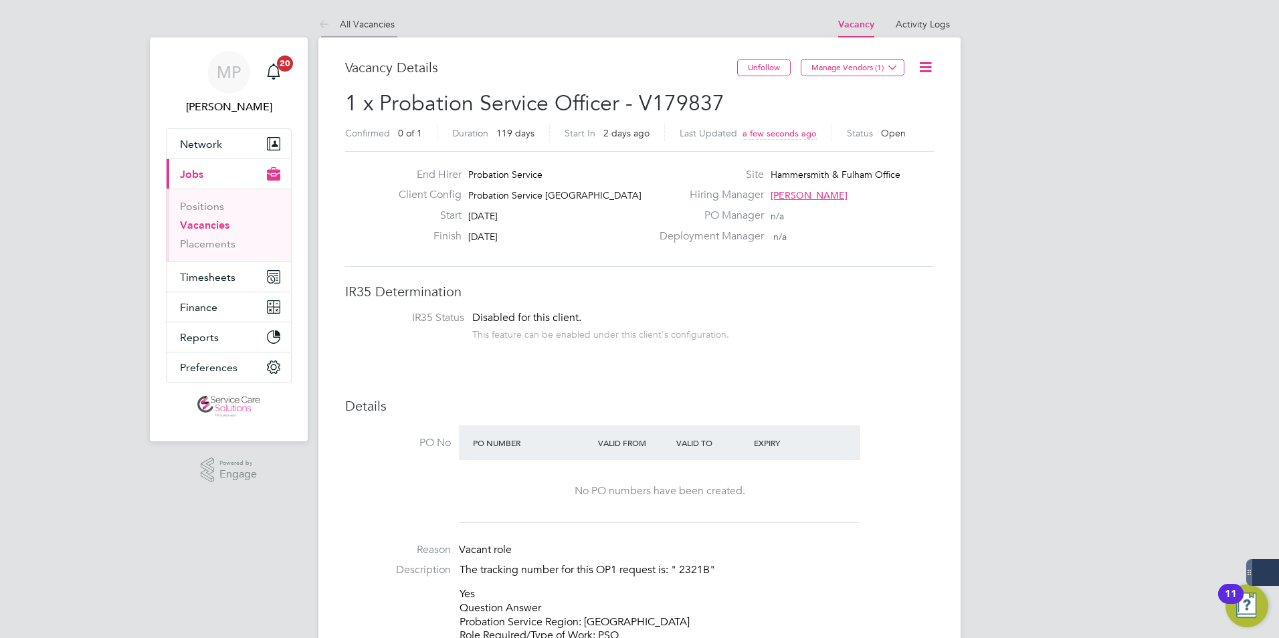
click at [363, 23] on link "All Vacancies" at bounding box center [356, 24] width 76 height 12
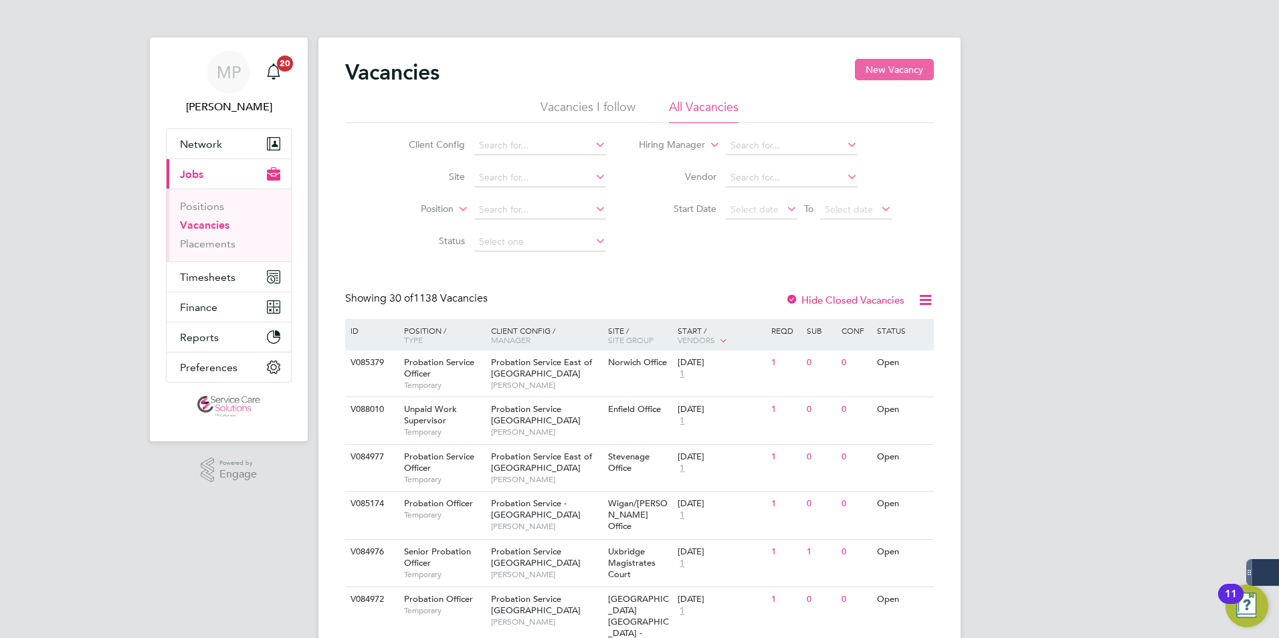
click at [871, 70] on button "New Vacancy" at bounding box center [894, 69] width 79 height 21
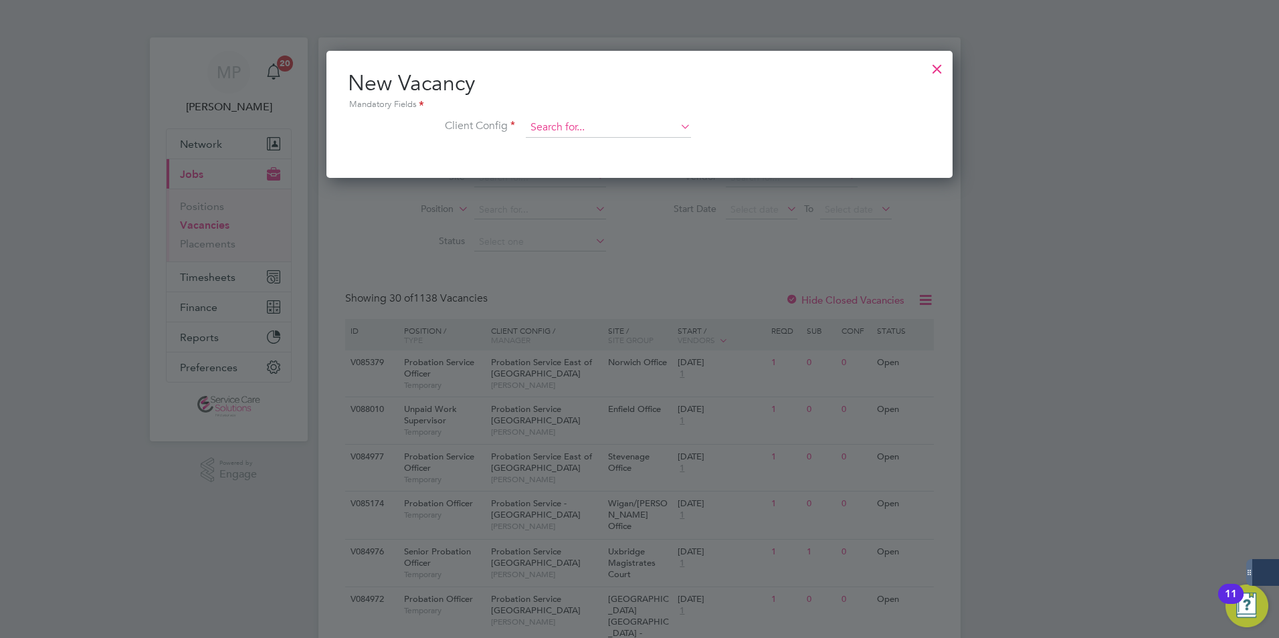
click at [595, 132] on input at bounding box center [608, 128] width 165 height 20
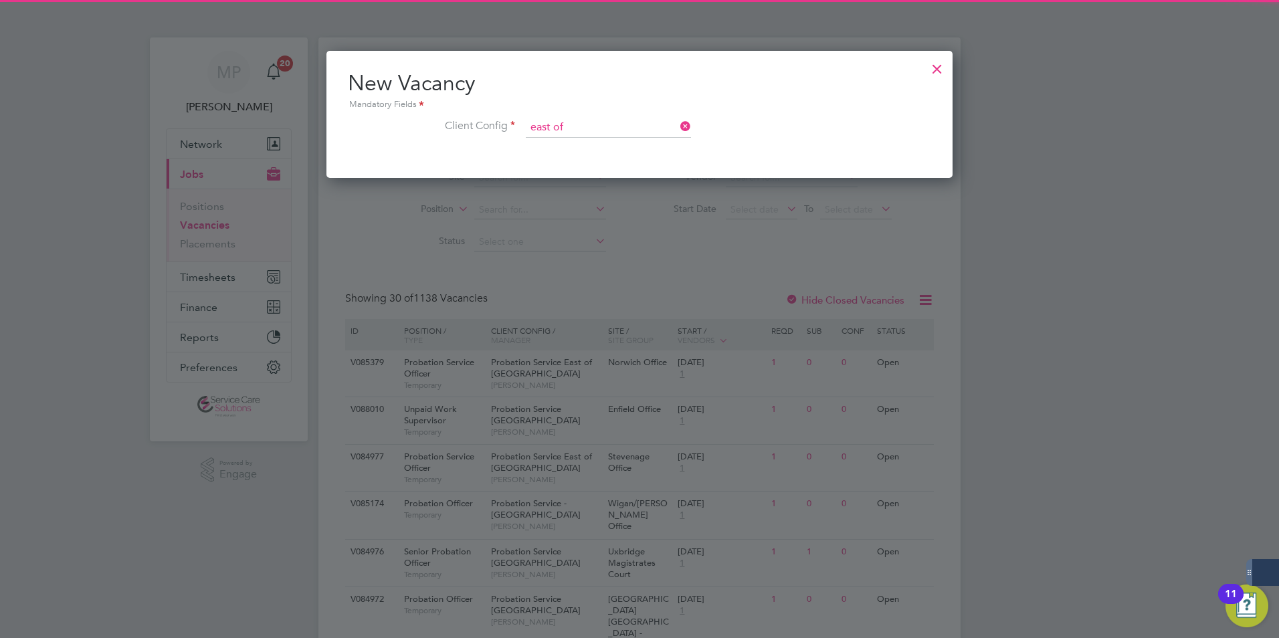
click at [629, 141] on b "of" at bounding box center [630, 146] width 9 height 11
type input "Probation Service East of England"
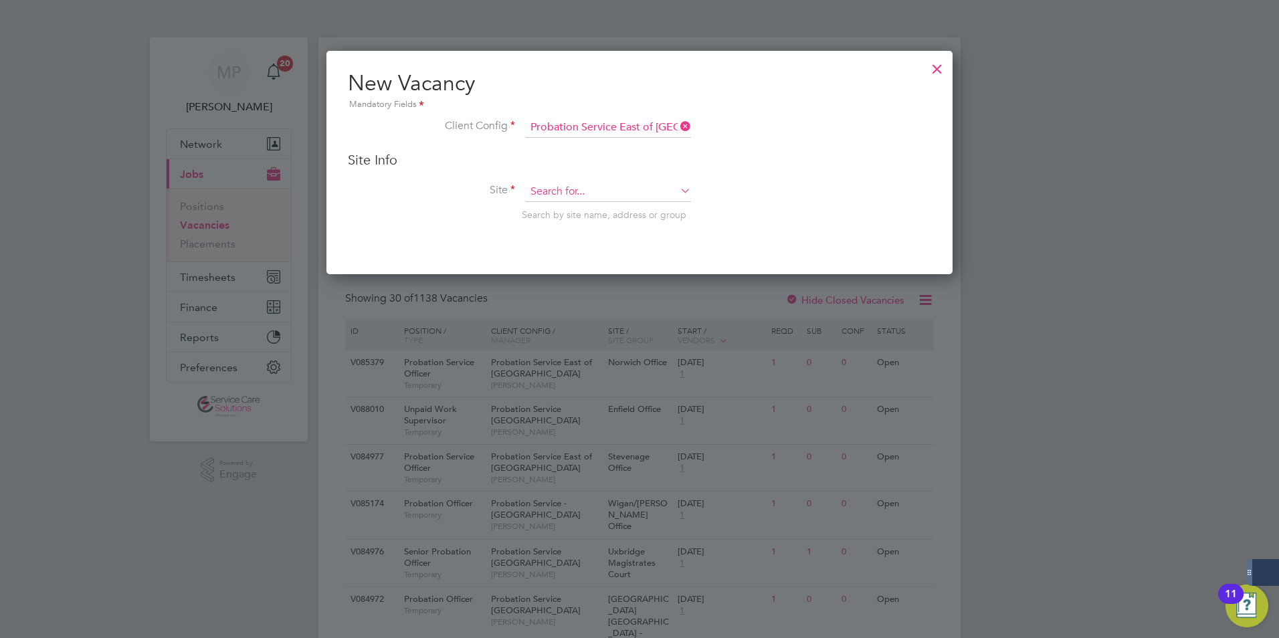
click at [575, 195] on input at bounding box center [608, 192] width 165 height 20
drag, startPoint x: 582, startPoint y: 187, endPoint x: 498, endPoint y: 187, distance: 84.3
click at [498, 187] on li "Site essex Search by site name, address or group" at bounding box center [639, 215] width 583 height 66
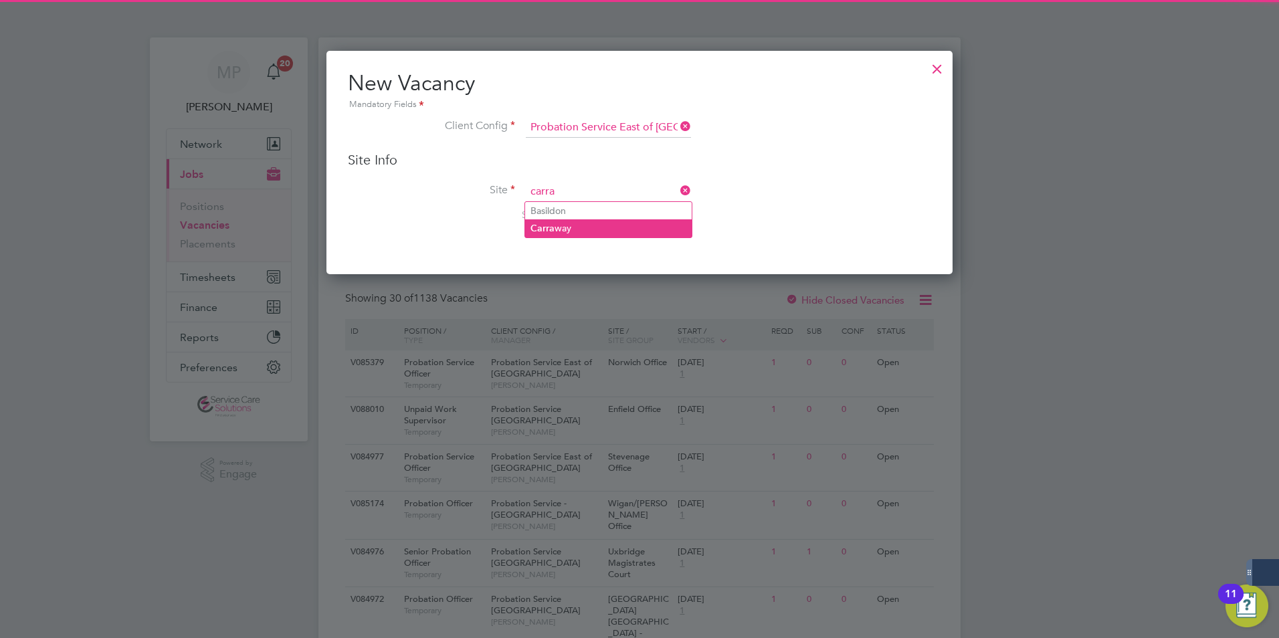
click at [595, 229] on li "Carra way" at bounding box center [608, 228] width 167 height 18
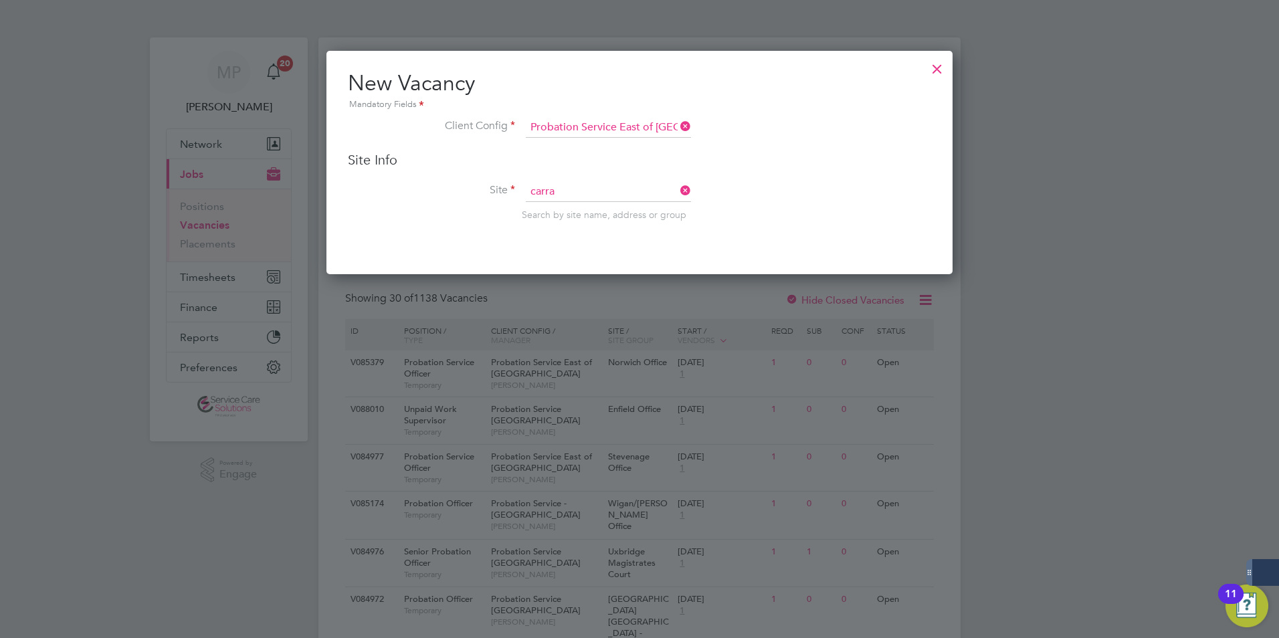
type input "Carraway"
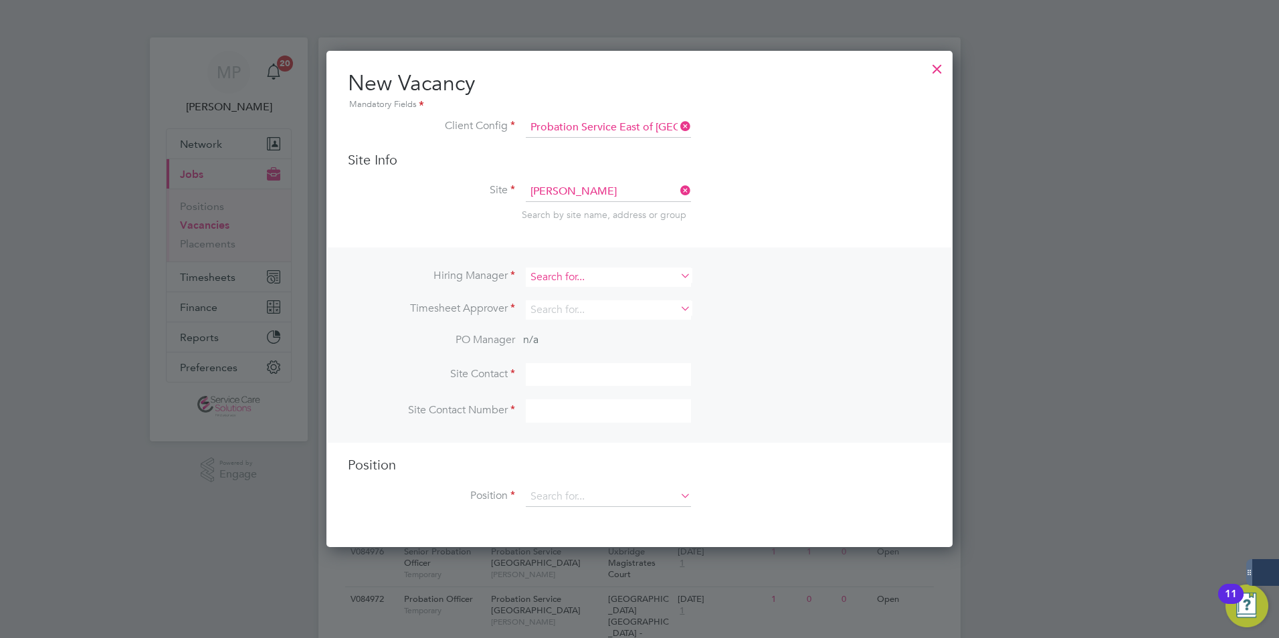
click at [585, 272] on input at bounding box center [608, 276] width 165 height 19
click at [572, 290] on li "Douglas Charlton" at bounding box center [608, 296] width 167 height 18
type input "Douglas Charlton"
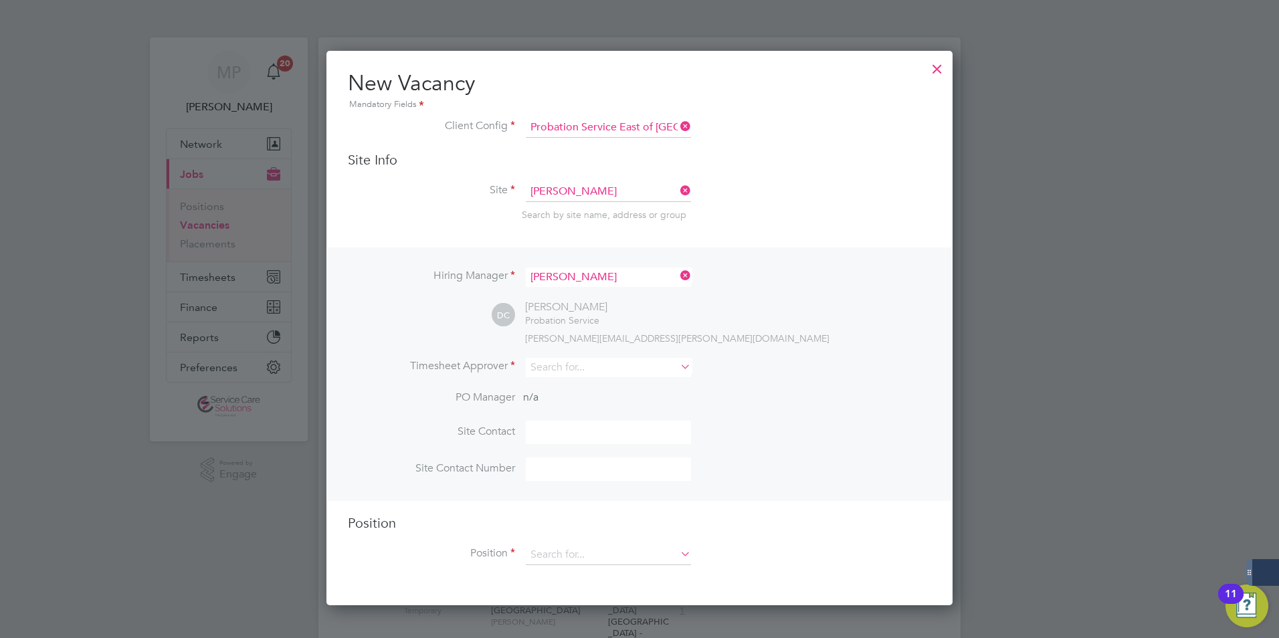
scroll to position [555, 627]
click at [558, 369] on input at bounding box center [608, 367] width 165 height 19
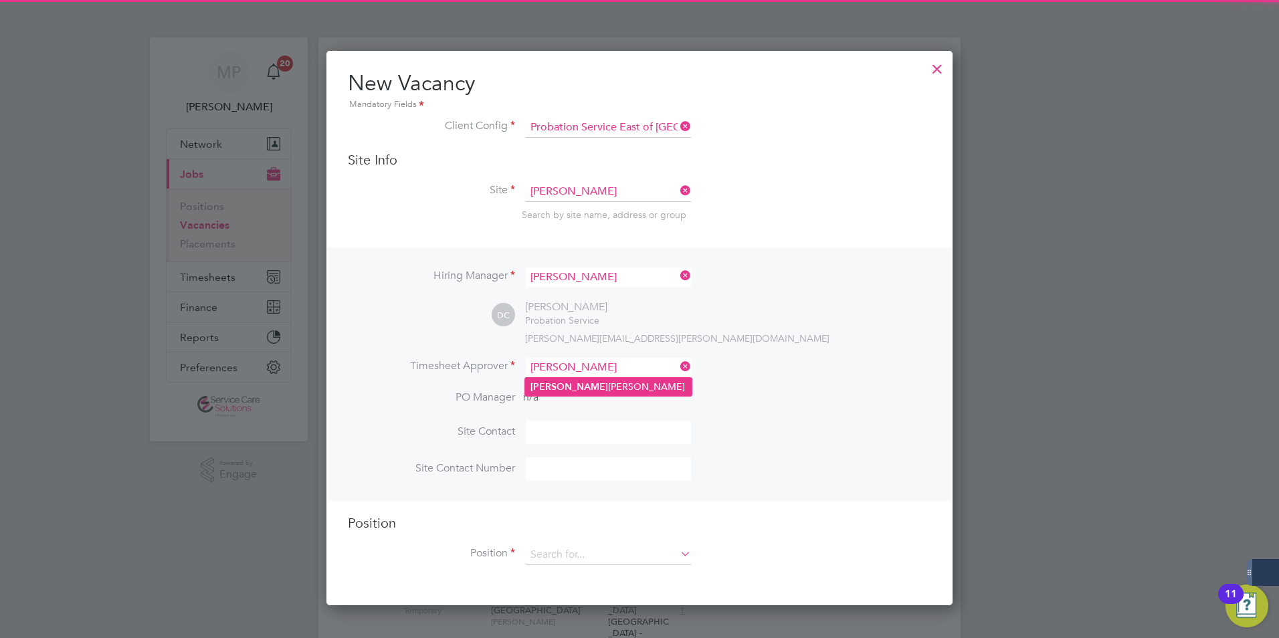
click at [599, 391] on li "Douglas Charlton" at bounding box center [608, 387] width 167 height 18
type input "Douglas Charlton"
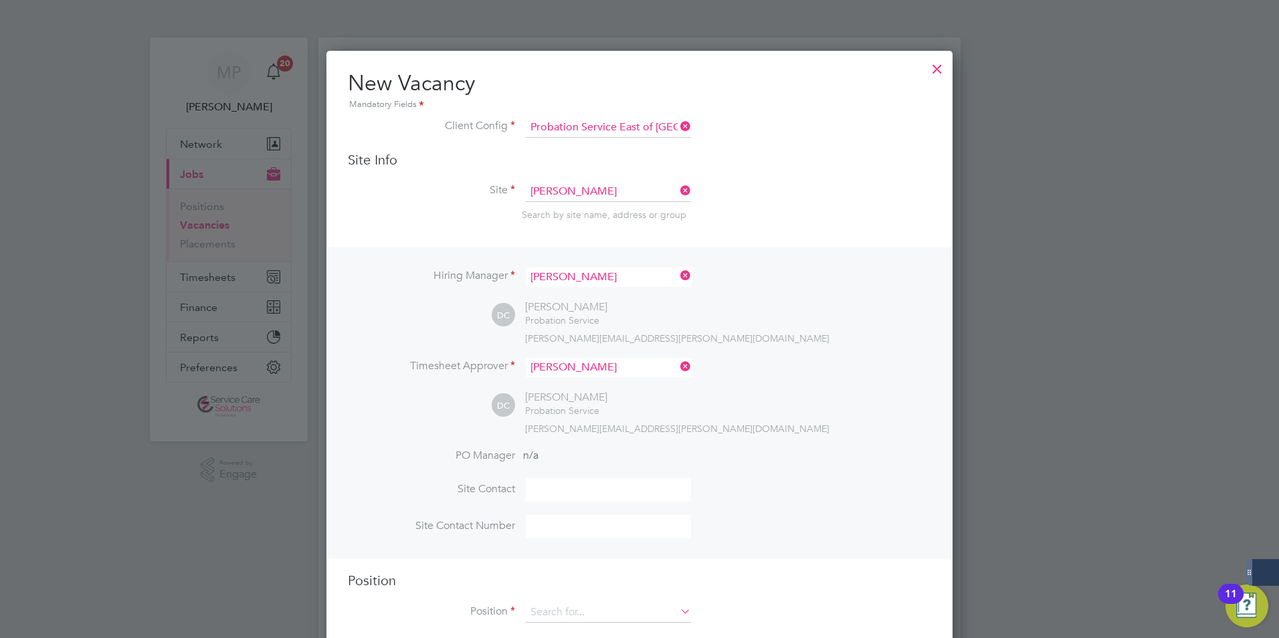
scroll to position [7, 7]
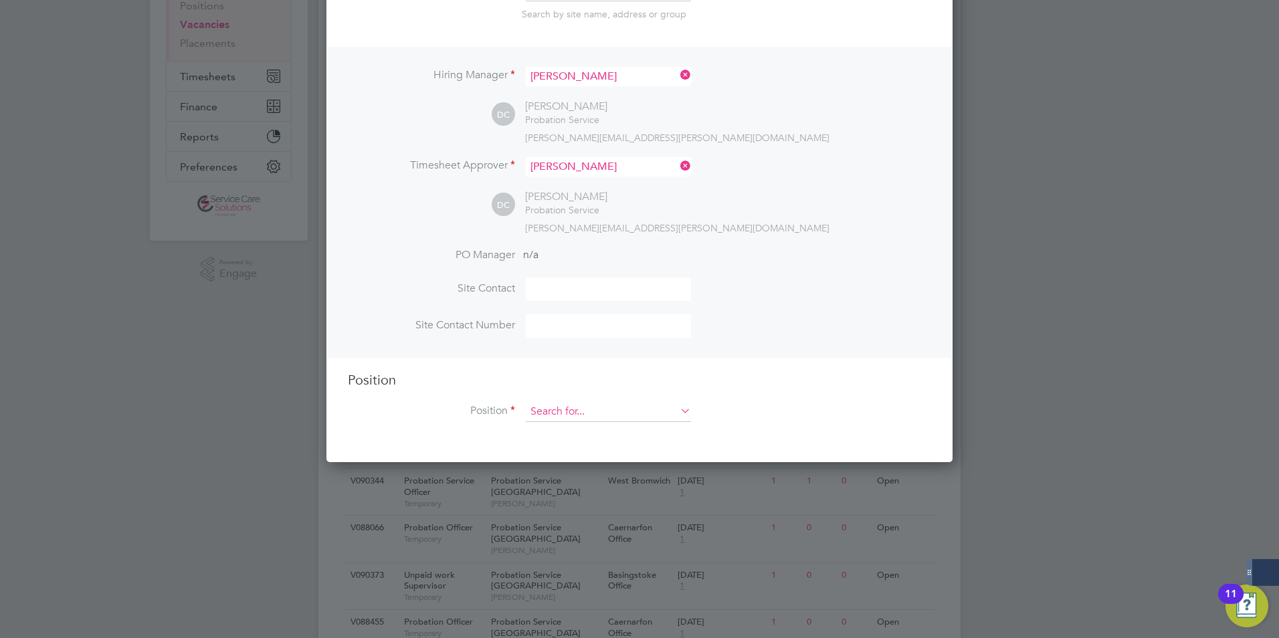
drag, startPoint x: 628, startPoint y: 417, endPoint x: 616, endPoint y: 416, distance: 12.1
click at [627, 417] on input at bounding box center [608, 412] width 165 height 20
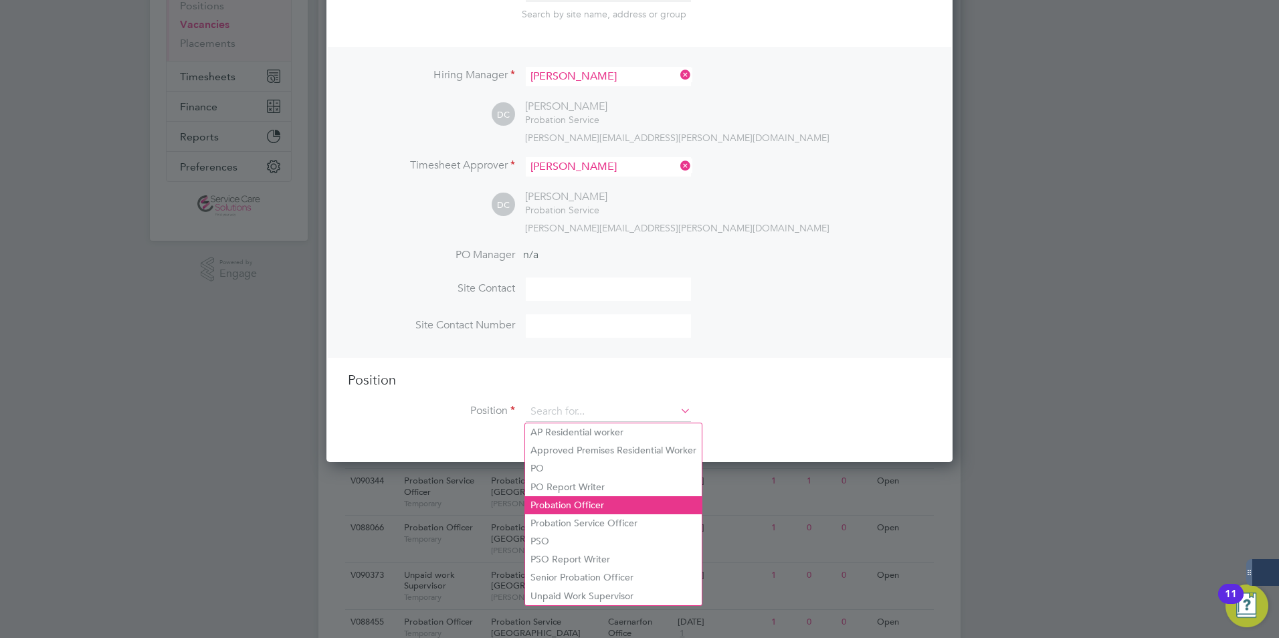
click at [563, 502] on li "Probation Officer" at bounding box center [613, 505] width 177 height 18
type input "Probation Officer"
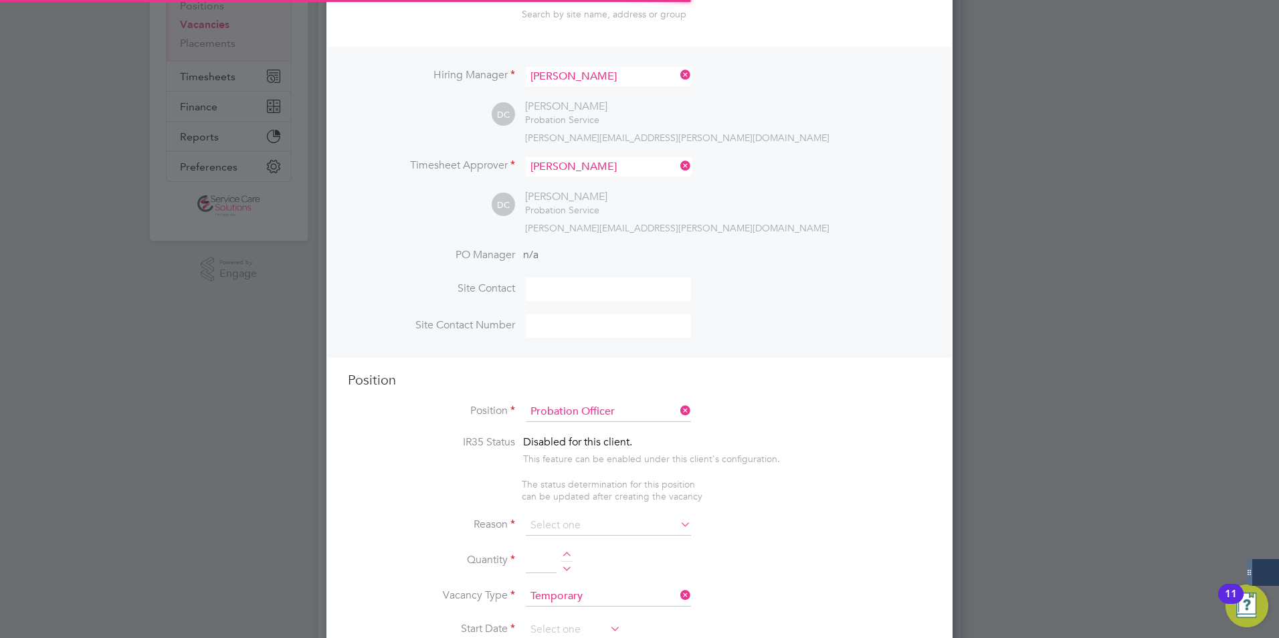
type textarea "Qualified Probation Officer"
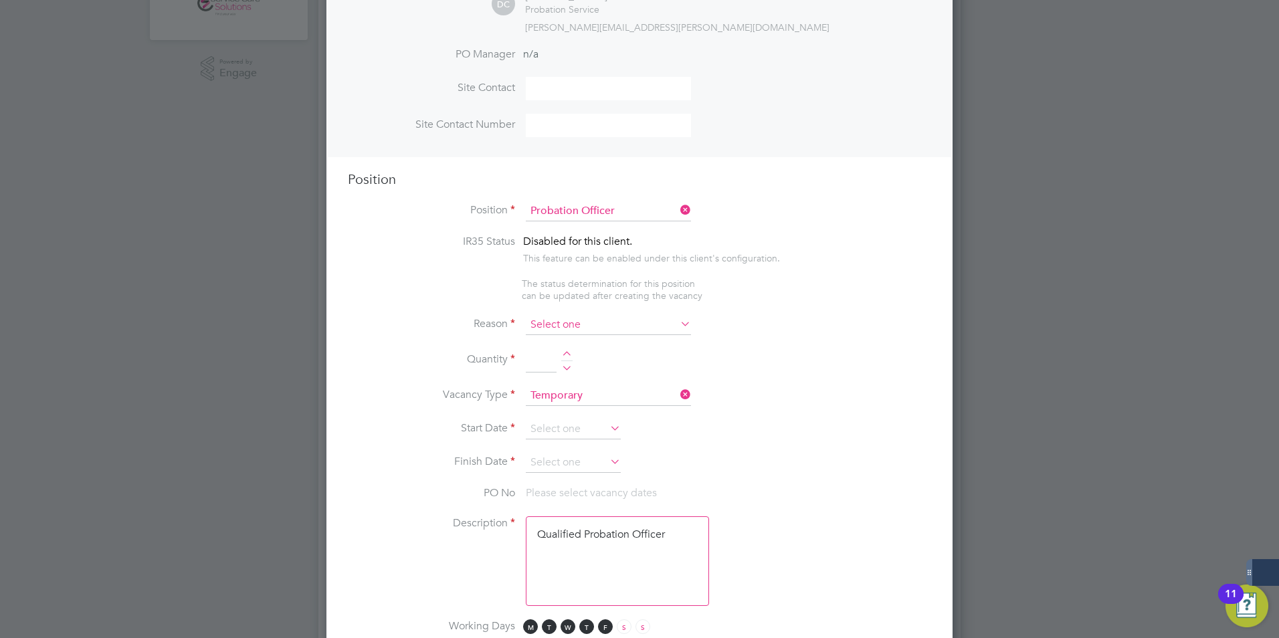
click at [549, 325] on input at bounding box center [608, 325] width 165 height 20
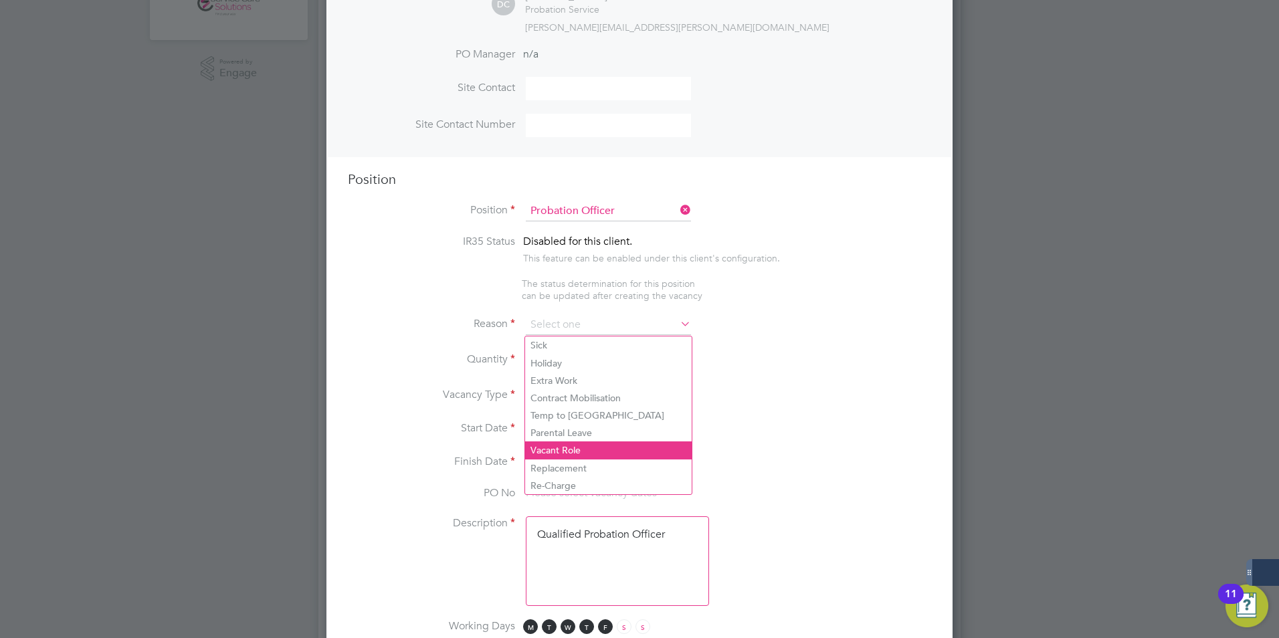
click at [550, 452] on li "Vacant Role" at bounding box center [608, 449] width 167 height 17
type input "Vacant Role"
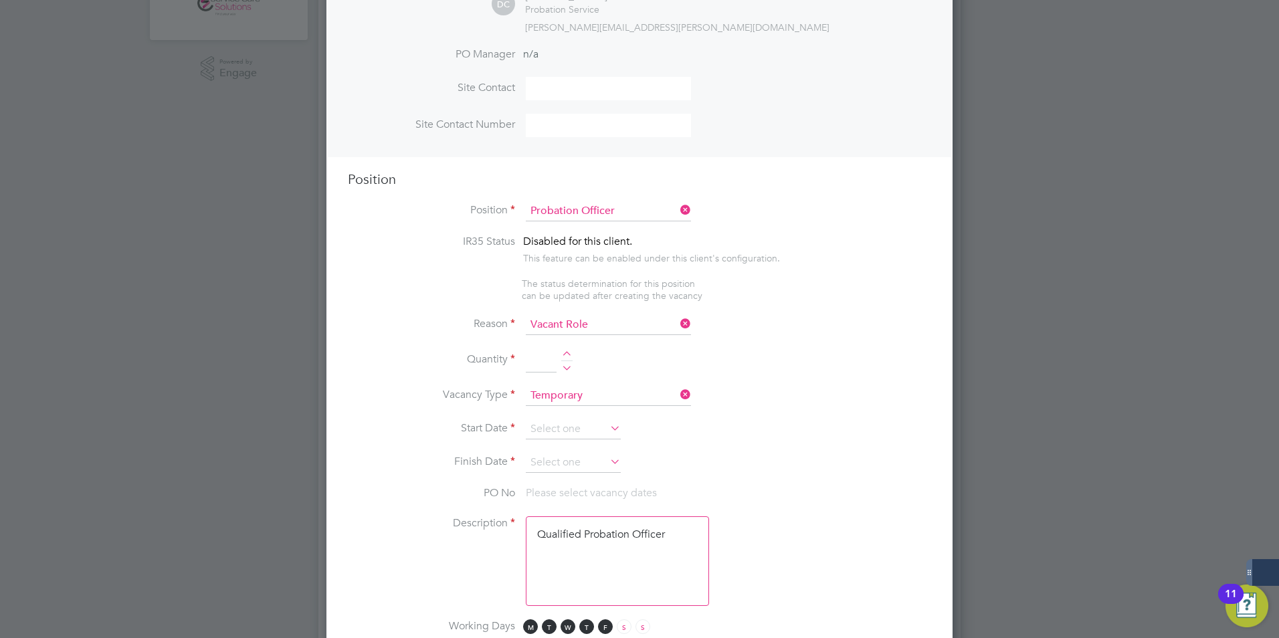
click at [564, 354] on div at bounding box center [566, 355] width 11 height 9
type input "1"
click at [563, 425] on input at bounding box center [573, 429] width 95 height 20
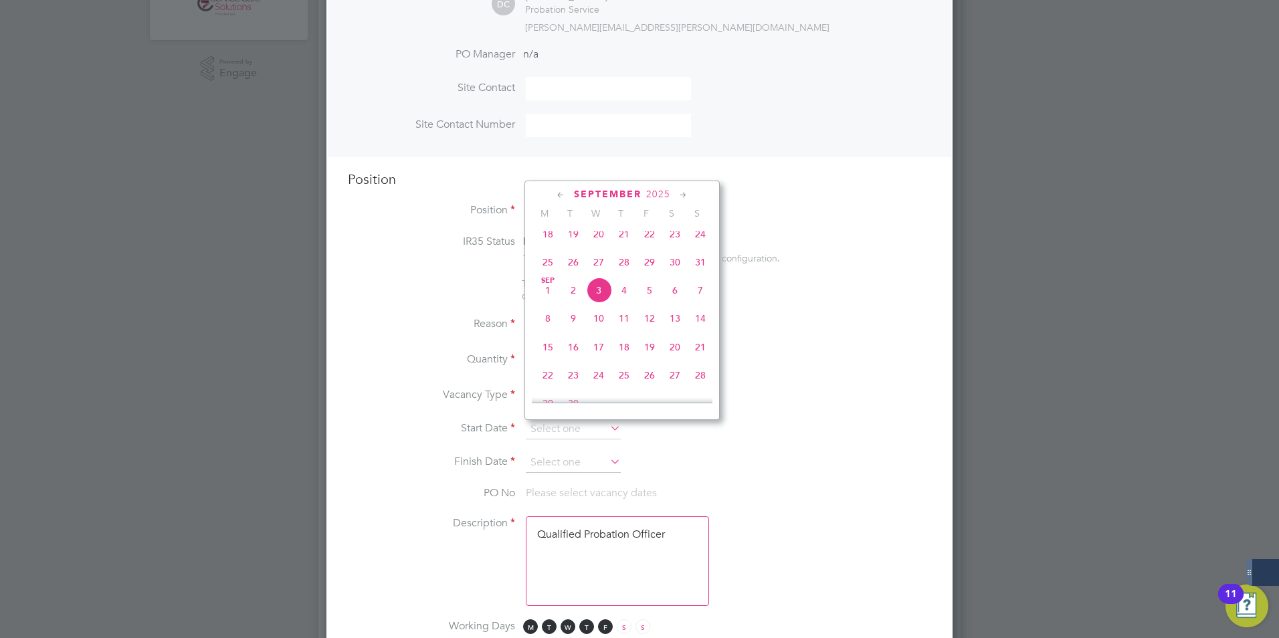
click at [549, 298] on span "Sep 1" at bounding box center [547, 290] width 25 height 25
type input "01 Sep 2025"
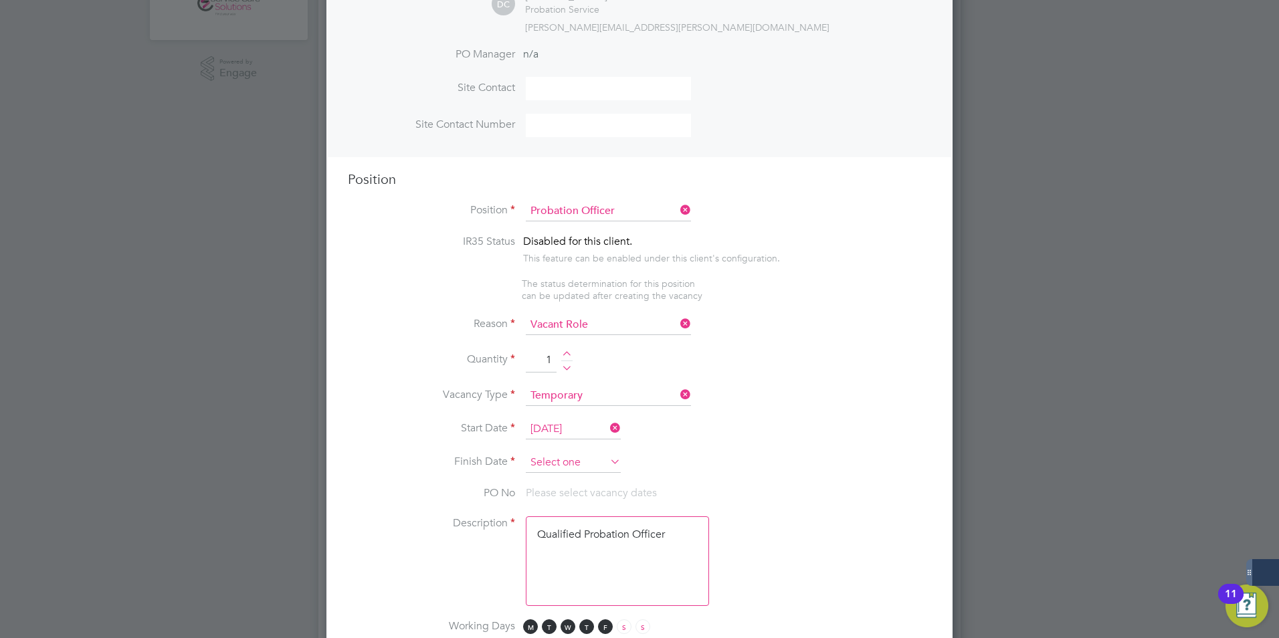
click at [562, 465] on input at bounding box center [573, 463] width 95 height 20
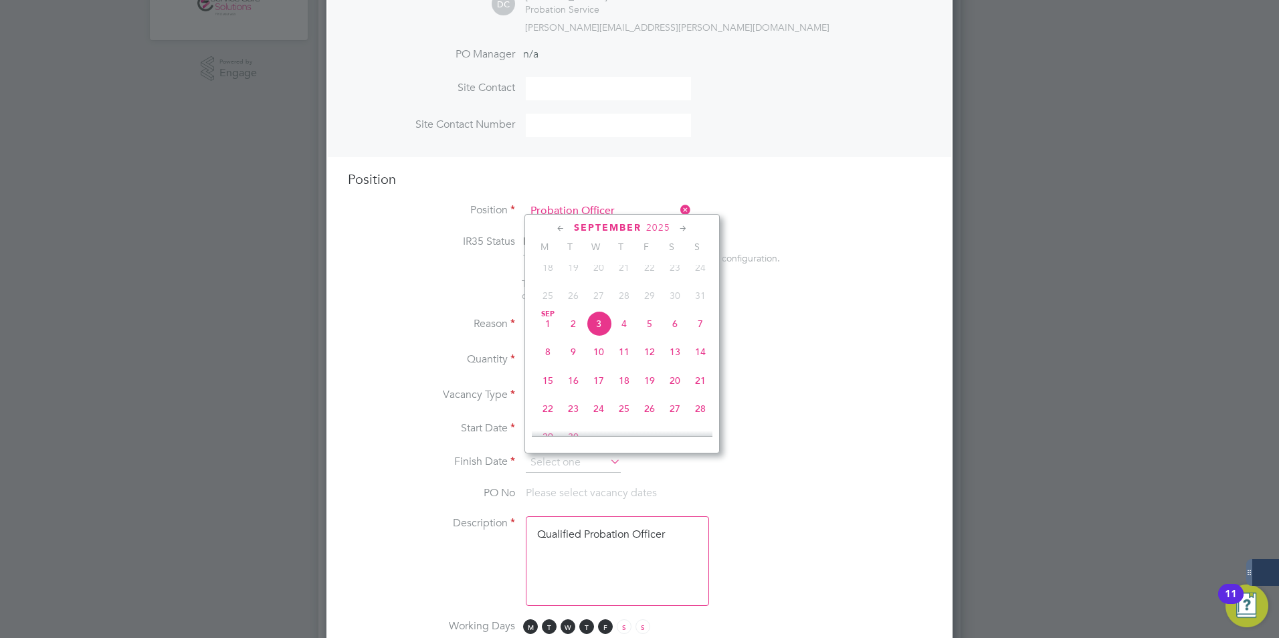
click at [686, 229] on icon at bounding box center [683, 228] width 13 height 15
click at [685, 229] on icon at bounding box center [683, 228] width 13 height 15
click at [696, 354] on span "28" at bounding box center [699, 341] width 25 height 25
type input "28 Dec 2025"
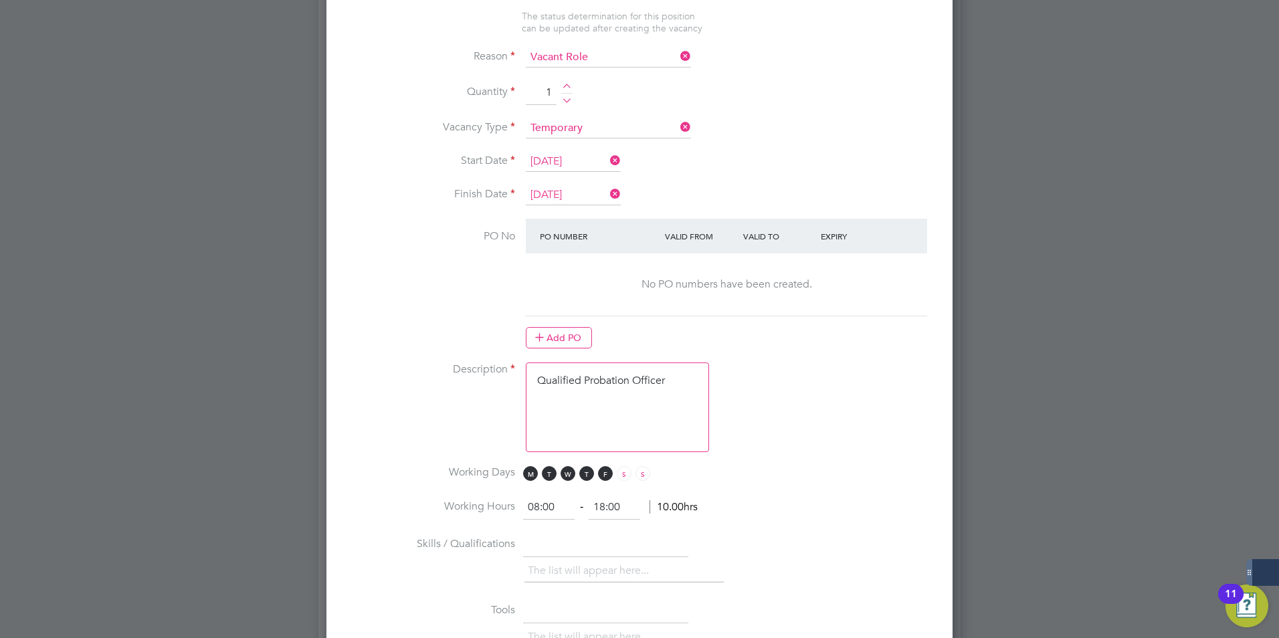
click at [635, 404] on textarea "Qualified Probation Officer" at bounding box center [617, 407] width 183 height 90
drag, startPoint x: 718, startPoint y: 427, endPoint x: 695, endPoint y: 411, distance: 27.3
click at [716, 425] on li "Description Qualified Probation Officer" at bounding box center [639, 413] width 583 height 103
click at [673, 391] on textarea "Qualified Probation Officer" at bounding box center [617, 407] width 183 height 90
drag, startPoint x: 674, startPoint y: 387, endPoint x: 490, endPoint y: 364, distance: 185.3
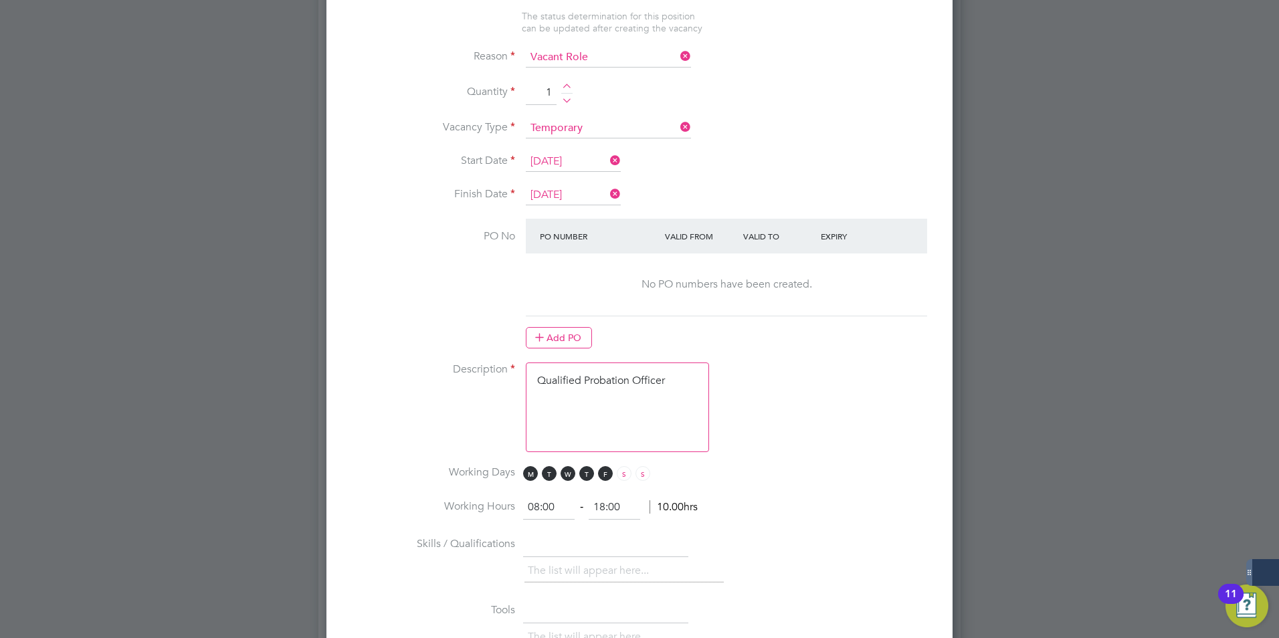
click at [490, 364] on li "Description Qualified Probation Officer" at bounding box center [639, 413] width 583 height 103
paste textarea "The tracking number for this OP1 request is: " 2322B" Yes Question Answer Proba…"
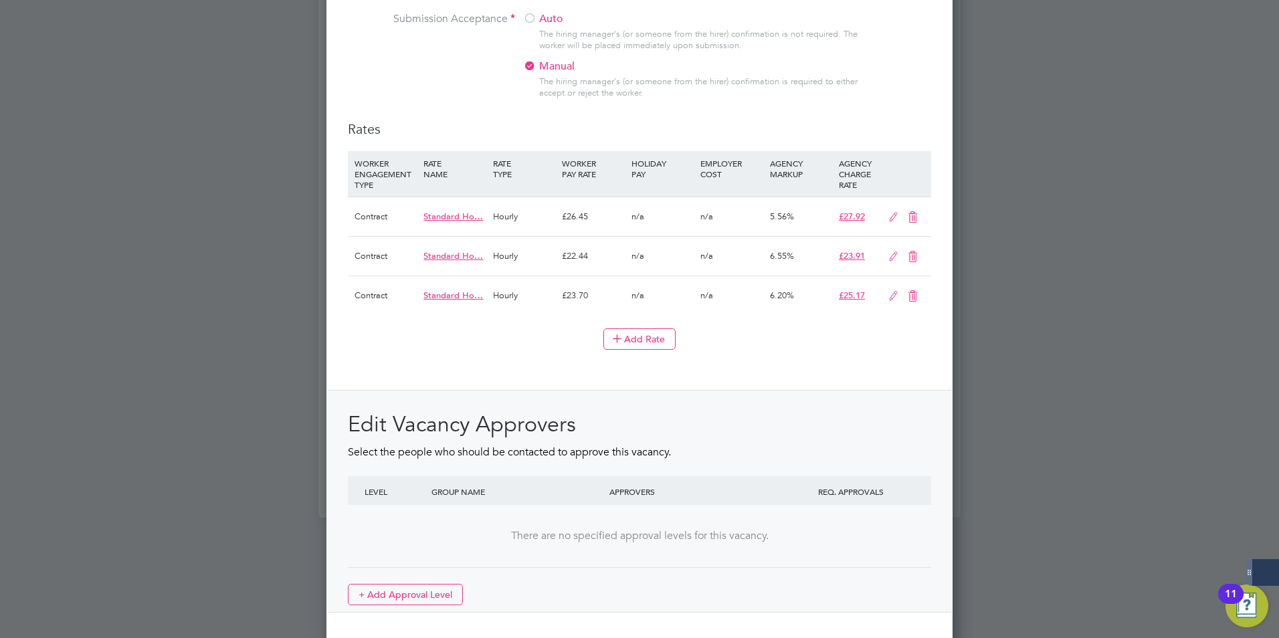
scroll to position [1504, 0]
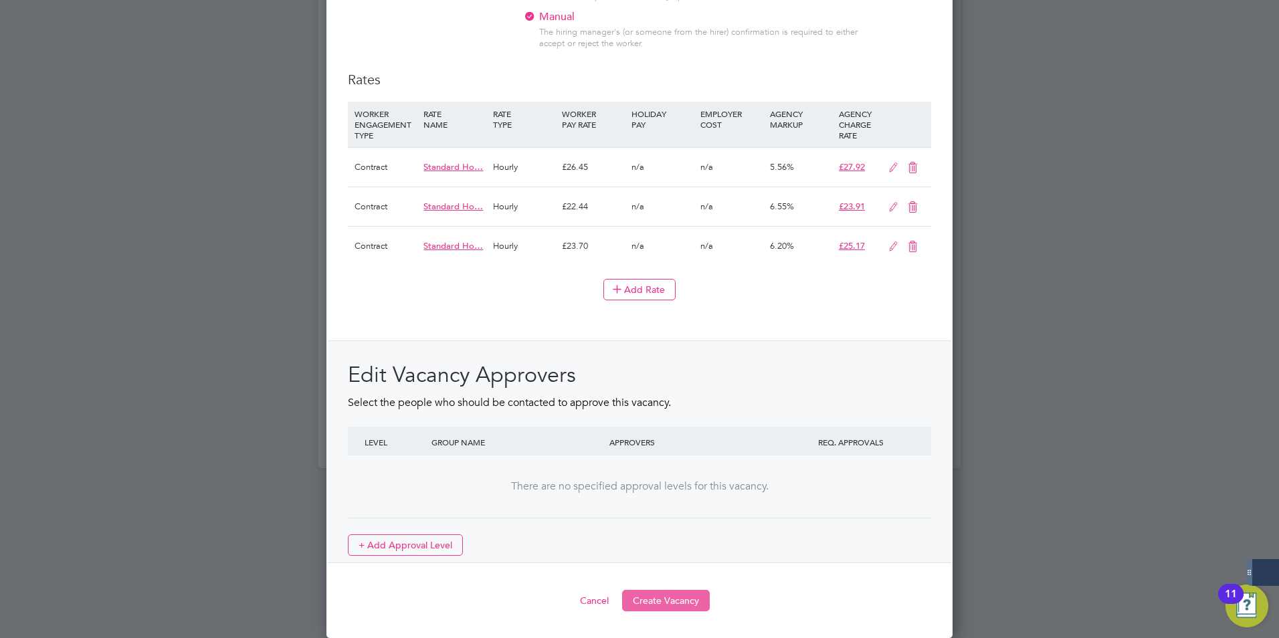
type textarea "The tracking number for this OP1 request is: " 2322B" Yes Question Answer Proba…"
click at [675, 599] on button "Create Vacancy" at bounding box center [666, 600] width 88 height 21
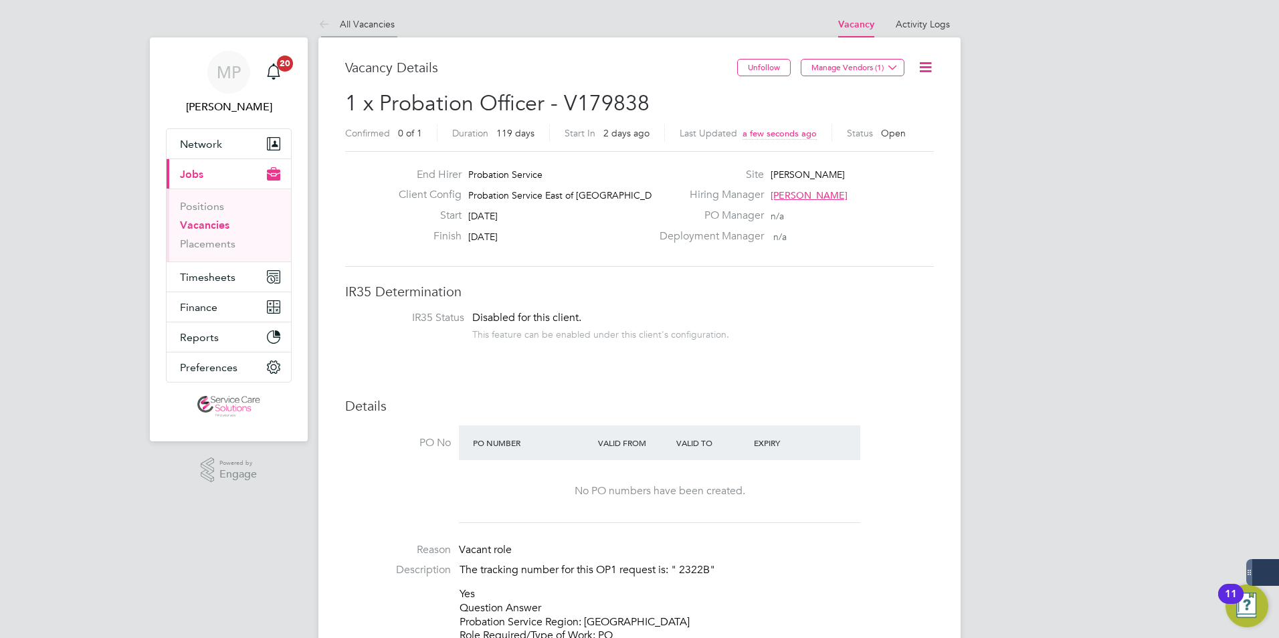
click at [347, 19] on link "All Vacancies" at bounding box center [356, 24] width 76 height 12
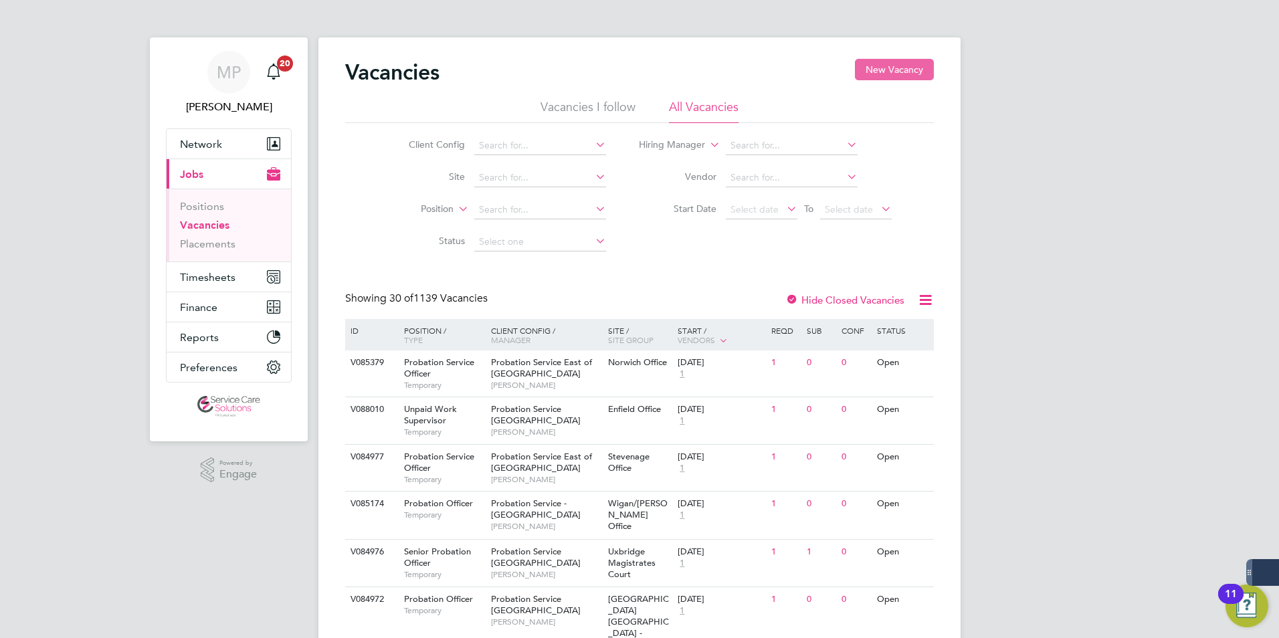
click at [883, 68] on button "New Vacancy" at bounding box center [894, 69] width 79 height 21
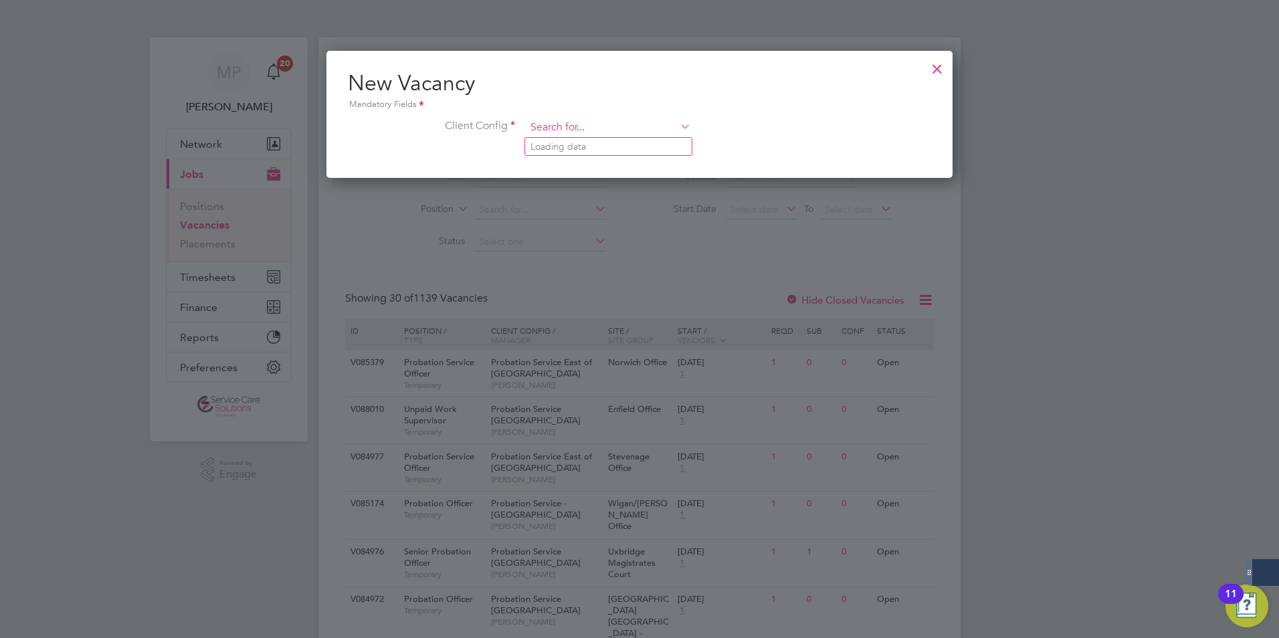
drag, startPoint x: 619, startPoint y: 128, endPoint x: 630, endPoint y: 131, distance: 11.2
click at [619, 128] on input at bounding box center [608, 128] width 165 height 20
click at [631, 169] on b "Londo" at bounding box center [619, 164] width 28 height 11
type input "Probation Service [GEOGRAPHIC_DATA]"
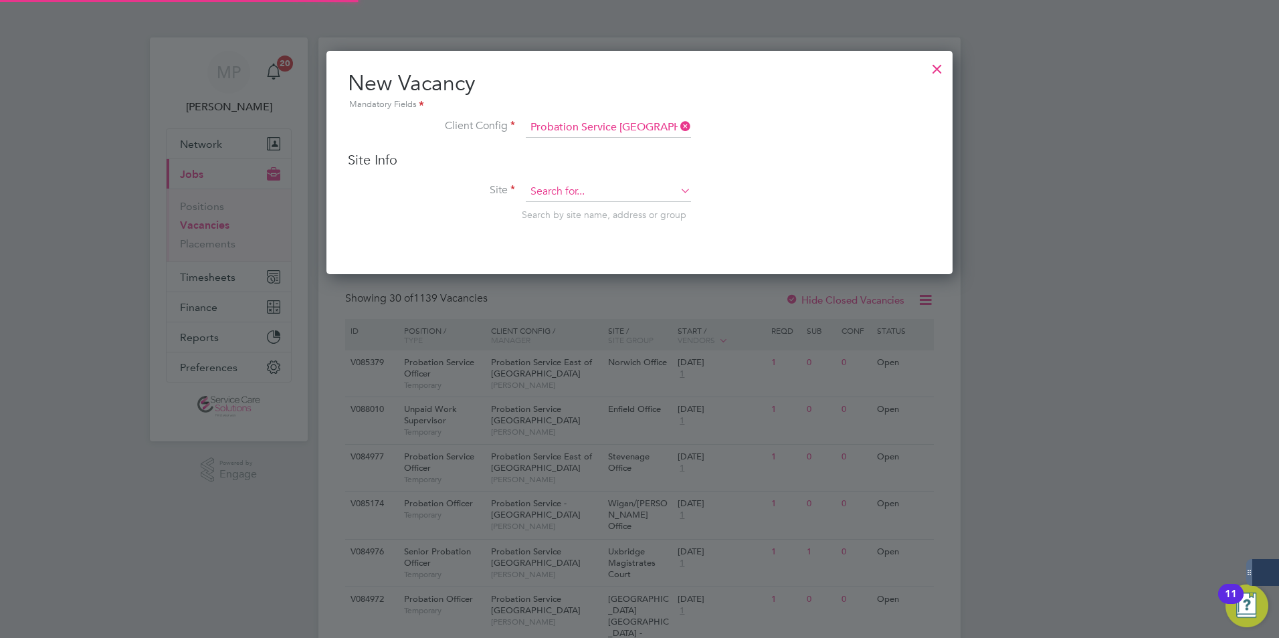
click at [580, 185] on input at bounding box center [608, 192] width 165 height 20
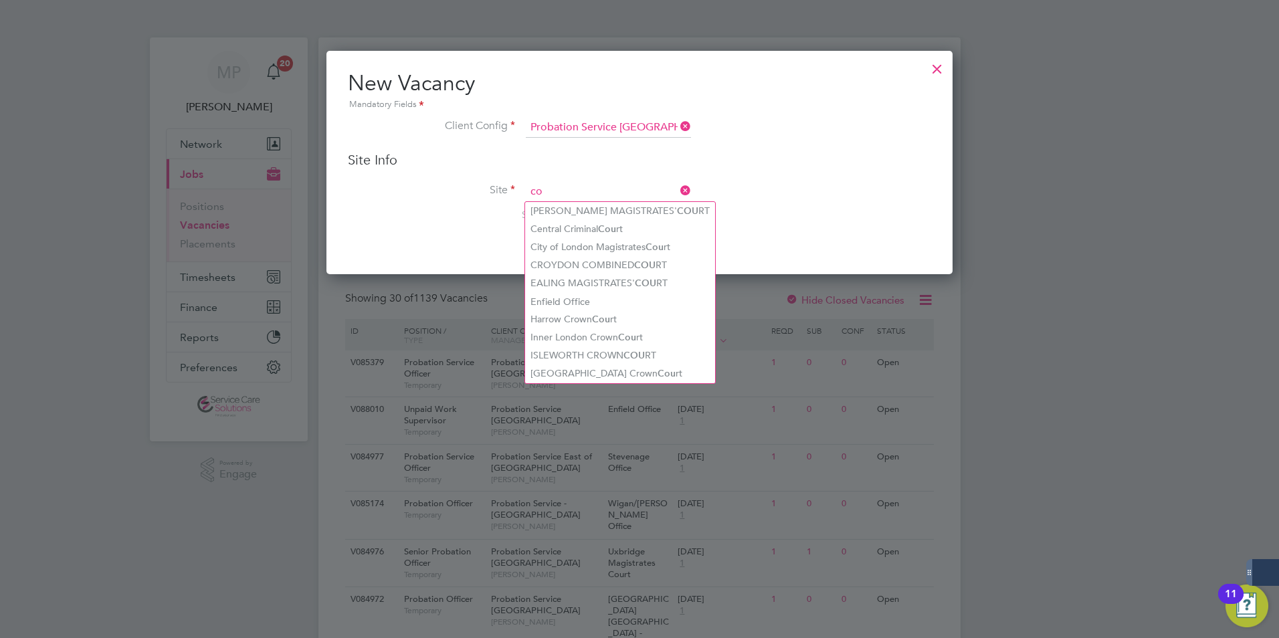
type input "c"
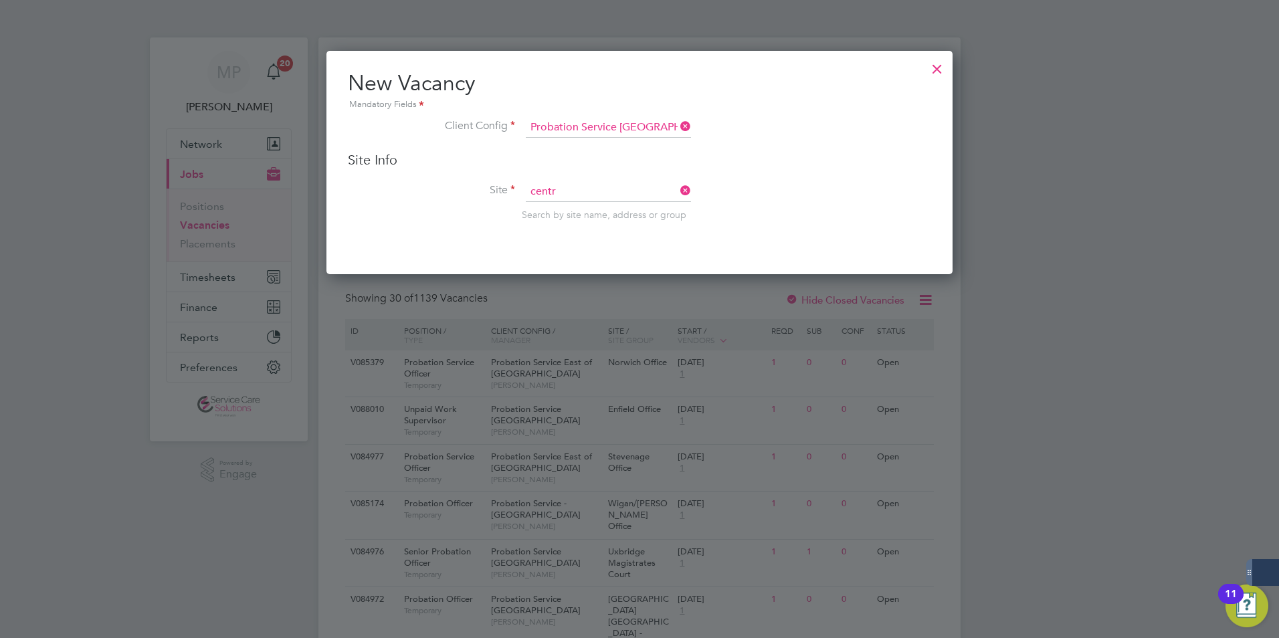
click at [580, 214] on li "Centr al Criminal Court" at bounding box center [608, 211] width 167 height 18
type input "Central Criminal Court"
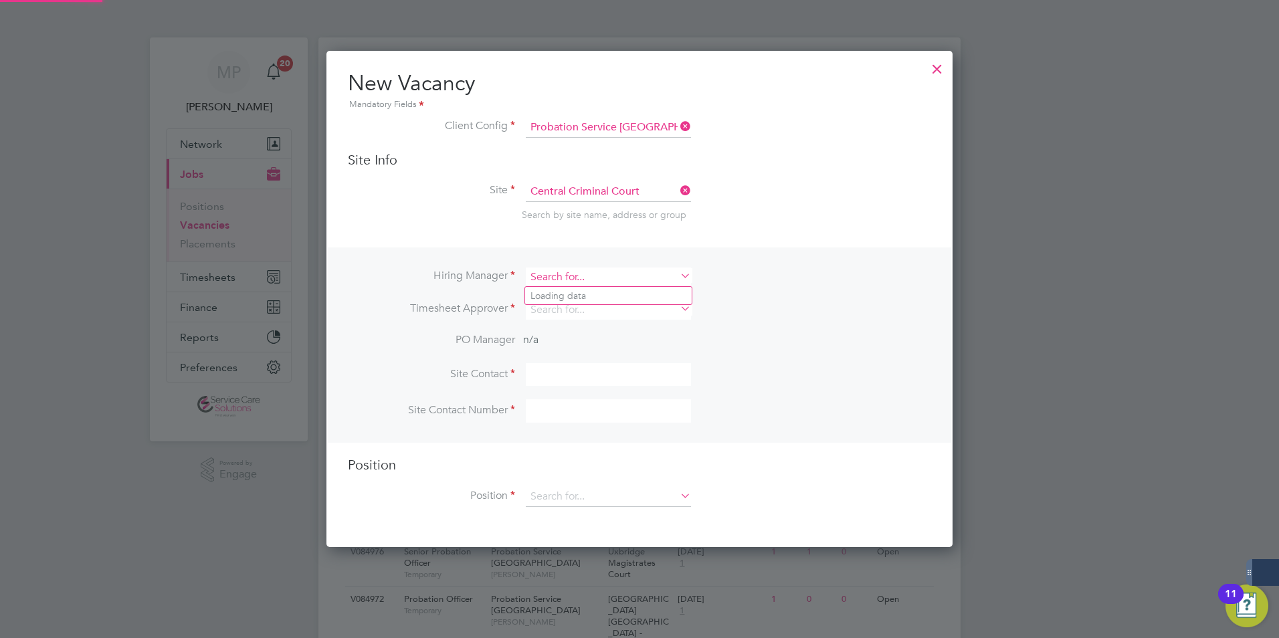
click at [560, 269] on input at bounding box center [608, 276] width 165 height 19
click at [569, 290] on li "Trish Adams" at bounding box center [608, 296] width 167 height 18
type input "Trish Adams"
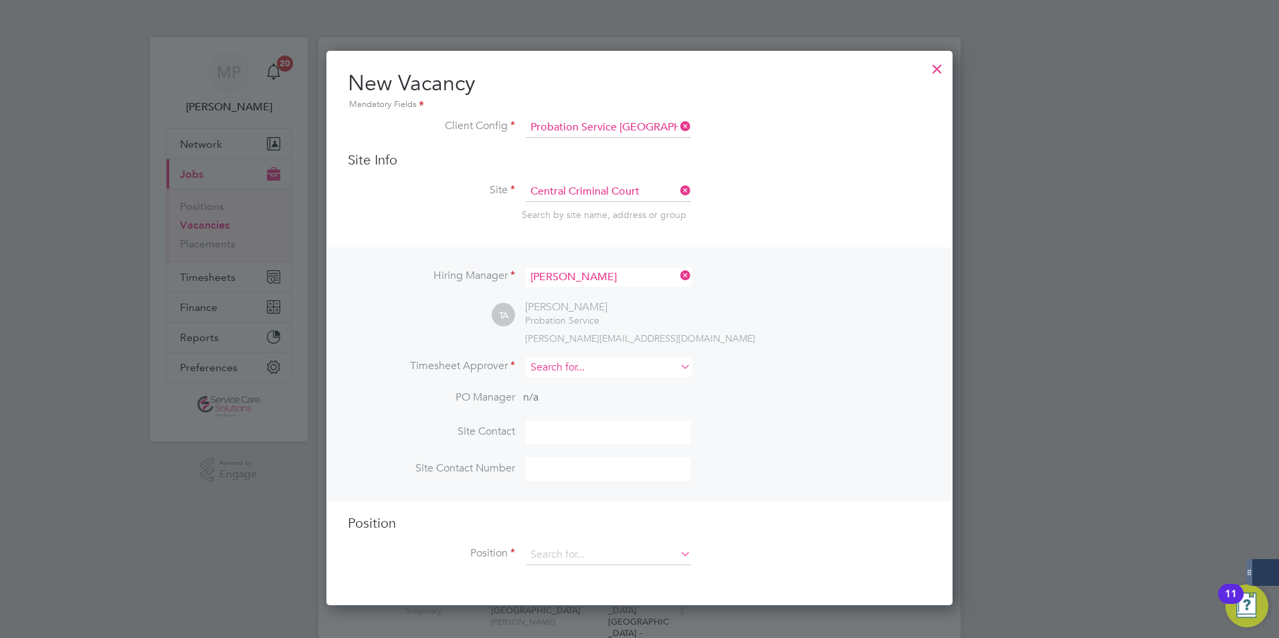
click at [541, 371] on input at bounding box center [608, 367] width 165 height 19
click at [571, 385] on li "Tris h Adams" at bounding box center [608, 387] width 167 height 18
type input "Trish Adams"
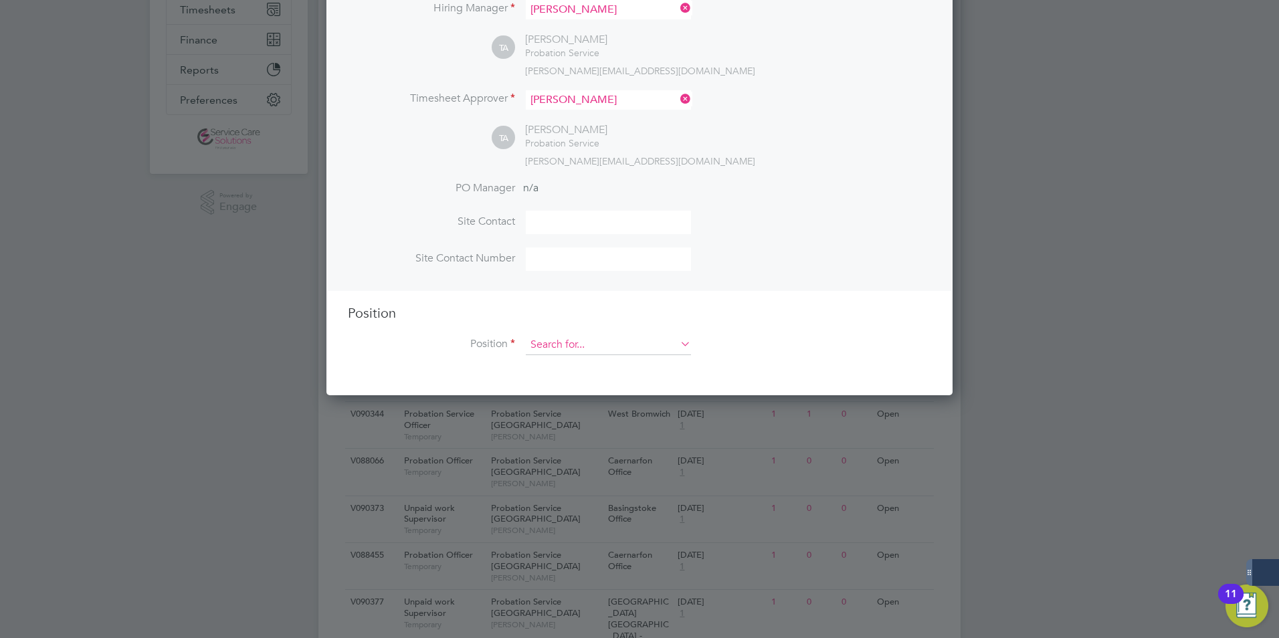
click at [562, 348] on input at bounding box center [608, 345] width 165 height 20
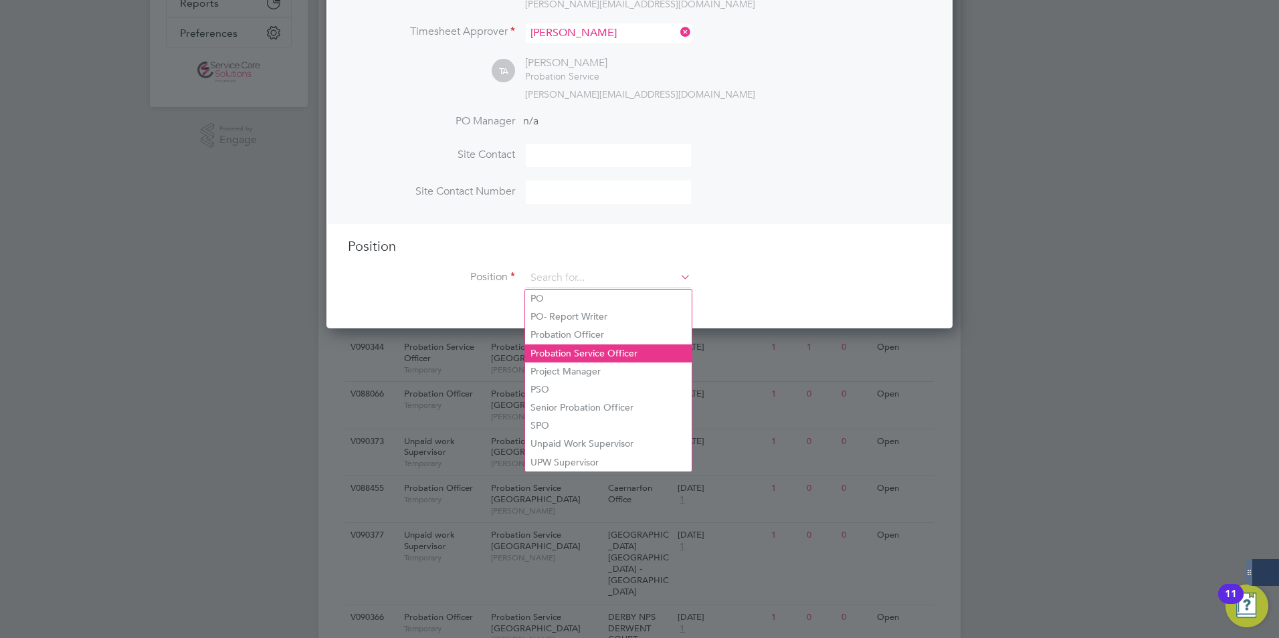
drag, startPoint x: 586, startPoint y: 347, endPoint x: 534, endPoint y: 358, distance: 53.4
click at [587, 347] on li "Probation Service Officer" at bounding box center [608, 353] width 167 height 18
type input "Probation Service Officer"
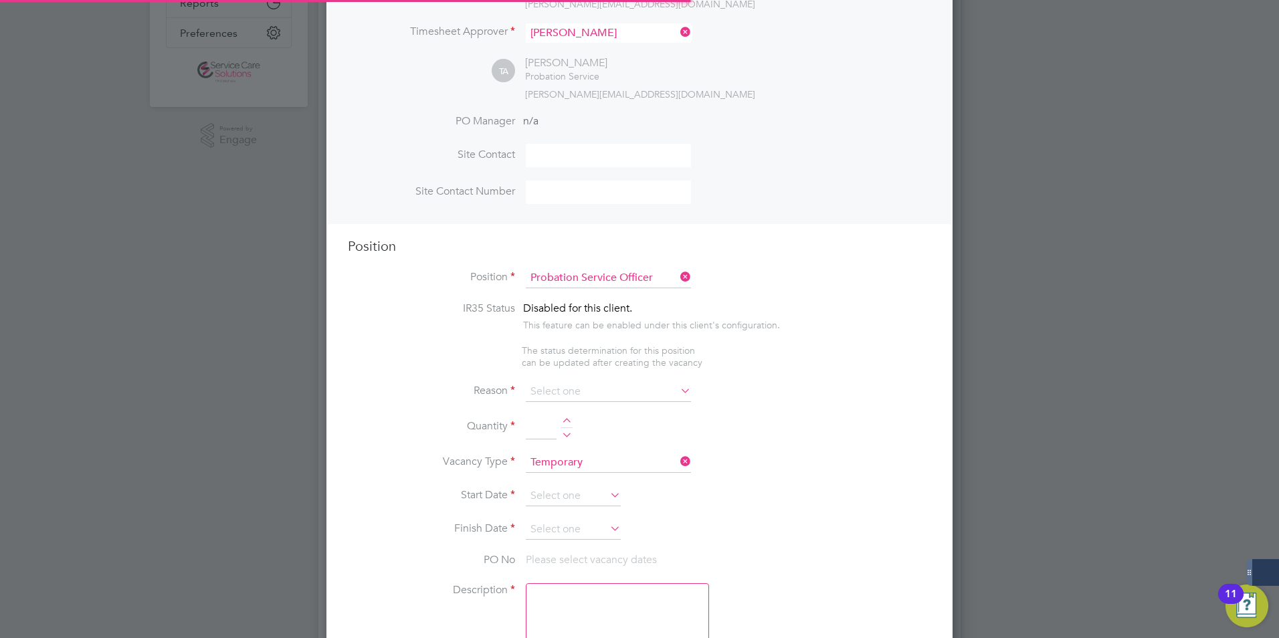
type textarea "PSO Role"
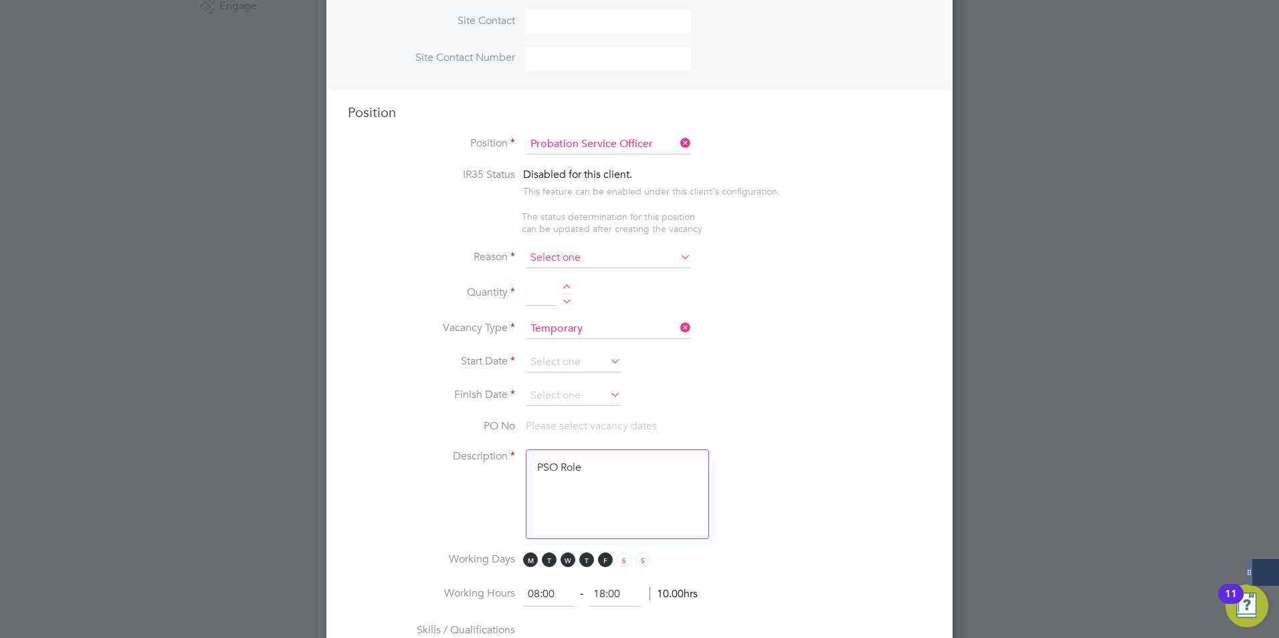
click at [559, 257] on input at bounding box center [608, 258] width 165 height 20
click at [539, 375] on li "Vacant Role" at bounding box center [608, 382] width 167 height 17
type input "Vacant Role"
click at [564, 287] on div at bounding box center [566, 288] width 11 height 9
type input "1"
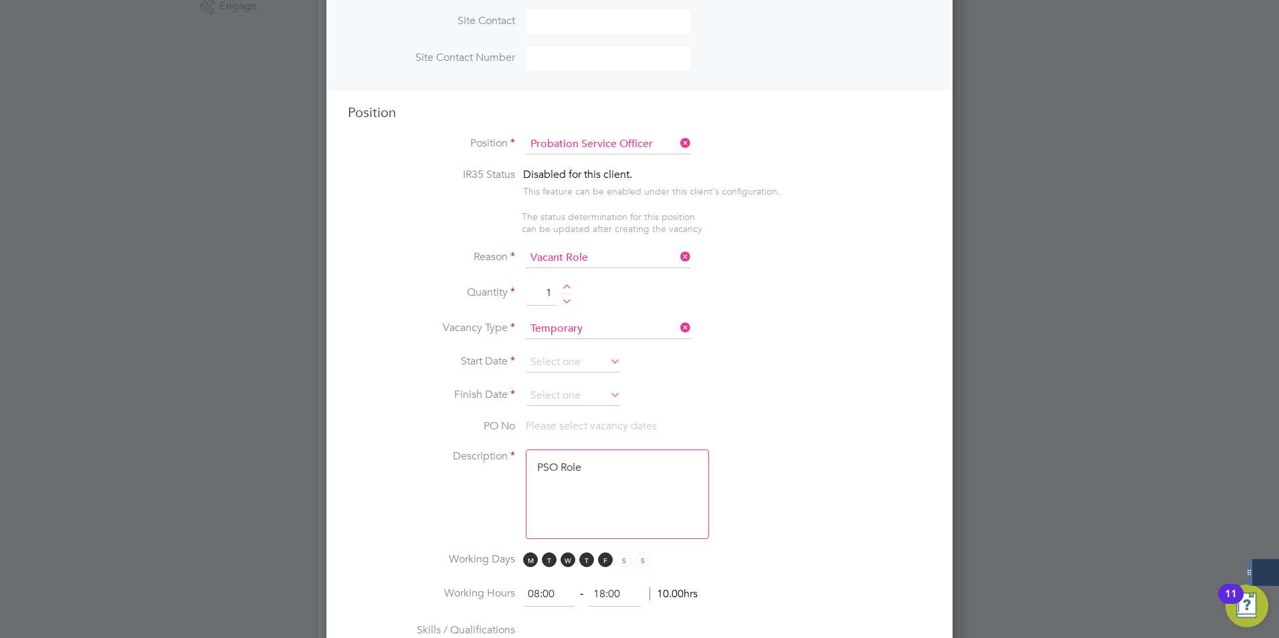
drag, startPoint x: 538, startPoint y: 357, endPoint x: 516, endPoint y: 362, distance: 22.1
click at [538, 358] on input at bounding box center [573, 362] width 95 height 20
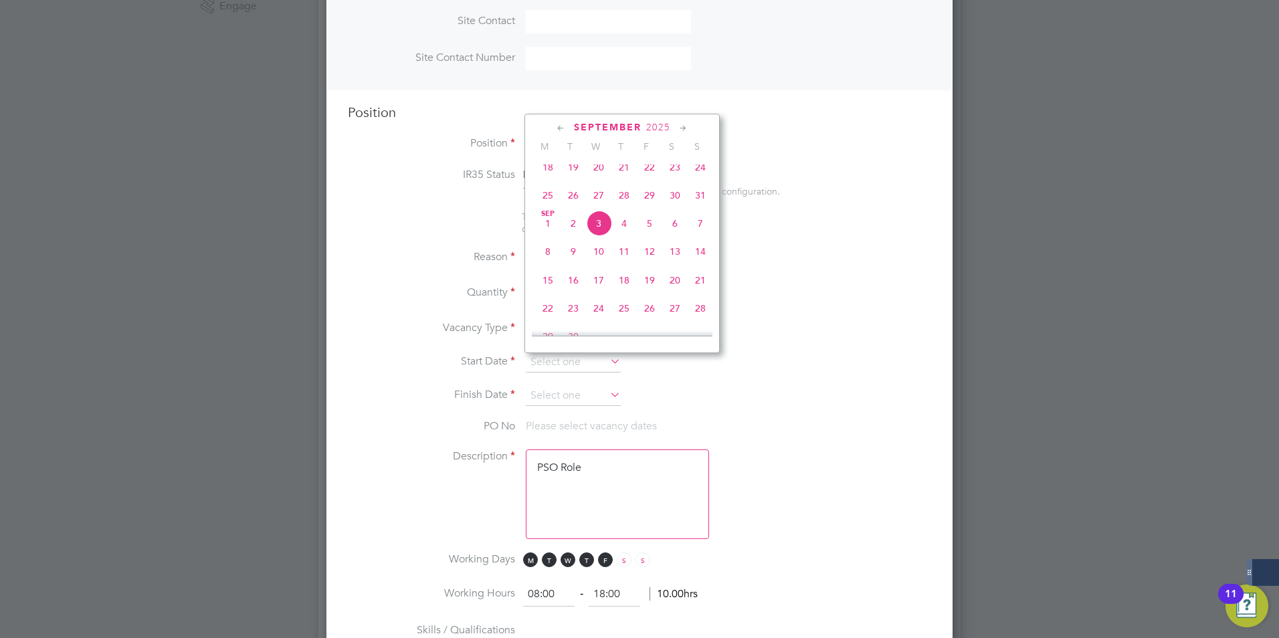
click at [550, 232] on span "Sep 1" at bounding box center [547, 223] width 25 height 25
type input "01 Sep 2025"
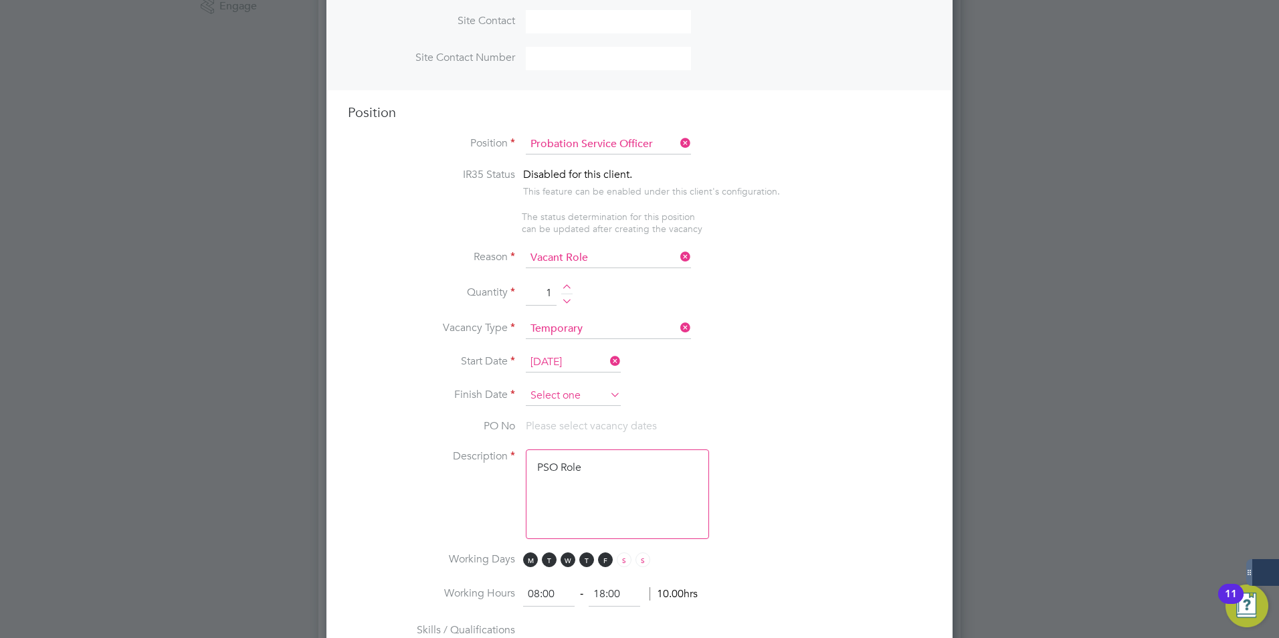
click at [558, 389] on input at bounding box center [573, 396] width 95 height 20
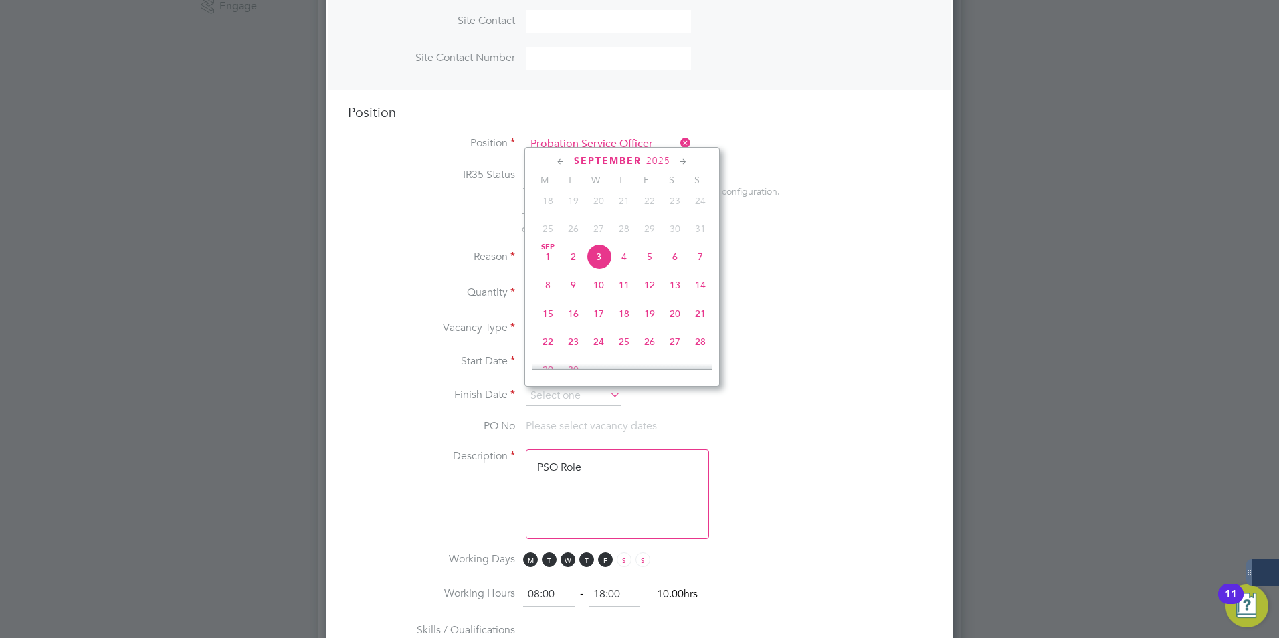
click at [683, 158] on icon at bounding box center [683, 161] width 13 height 15
click at [929, 251] on li "Reason Vacant Role" at bounding box center [639, 264] width 583 height 33
click at [582, 389] on input at bounding box center [573, 396] width 95 height 20
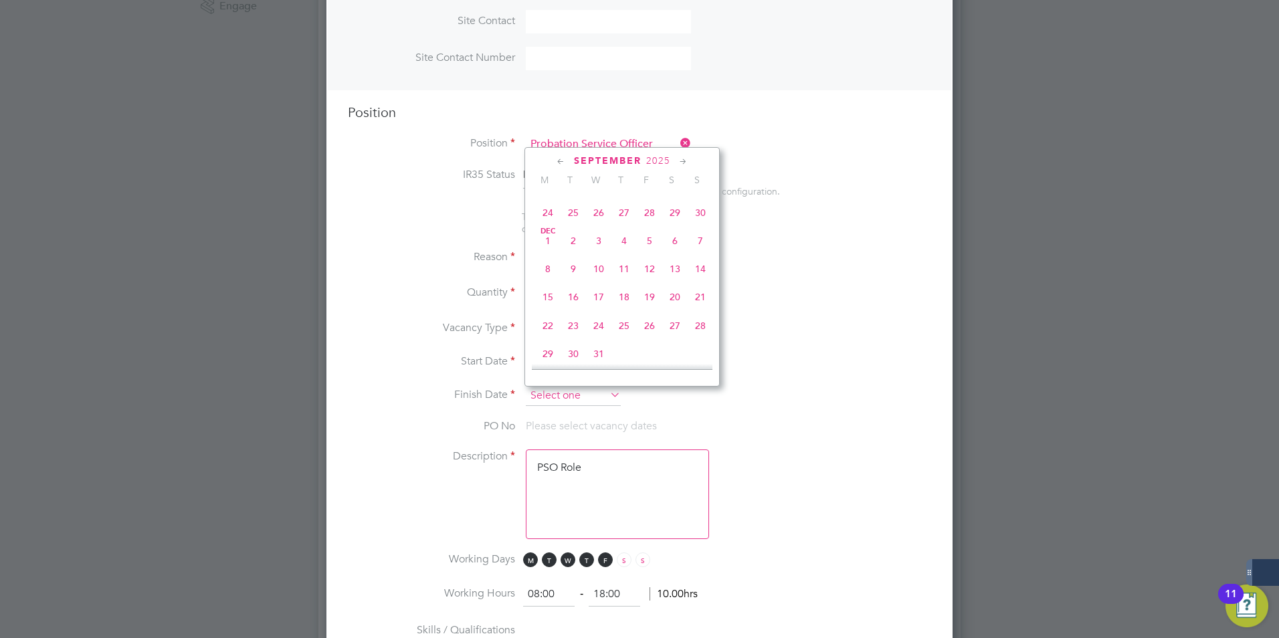
scroll to position [405, 0]
click at [683, 161] on icon at bounding box center [683, 161] width 13 height 15
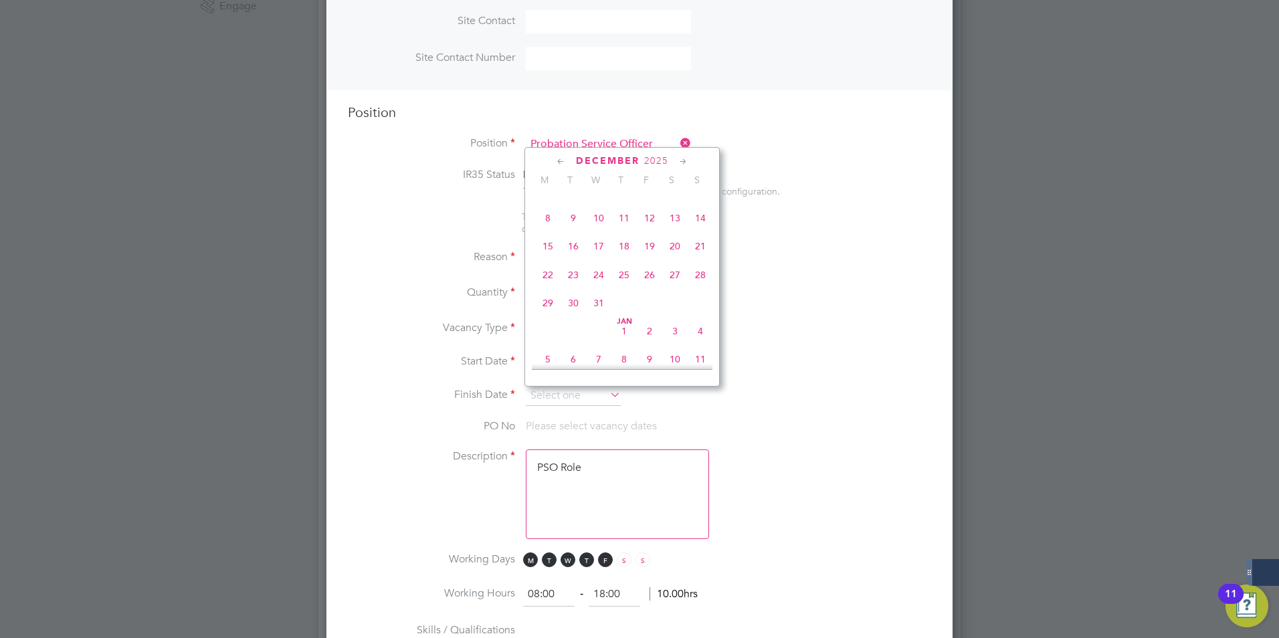
click at [695, 288] on span "28" at bounding box center [699, 274] width 25 height 25
type input "28 Dec 2025"
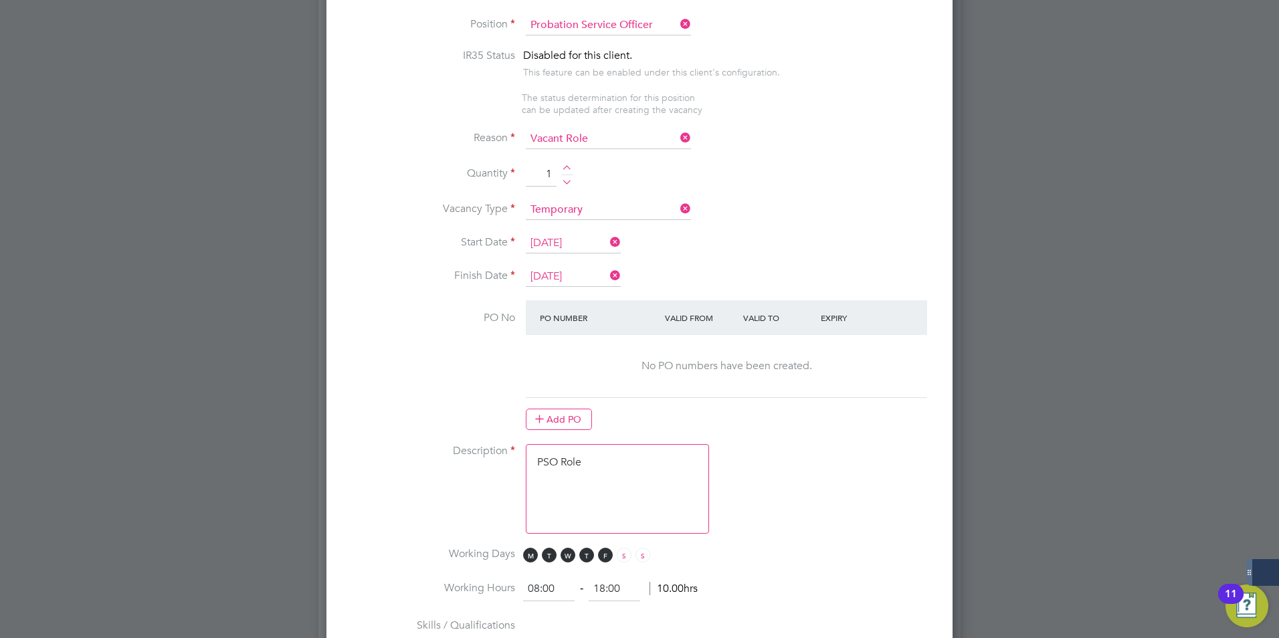
scroll to position [736, 0]
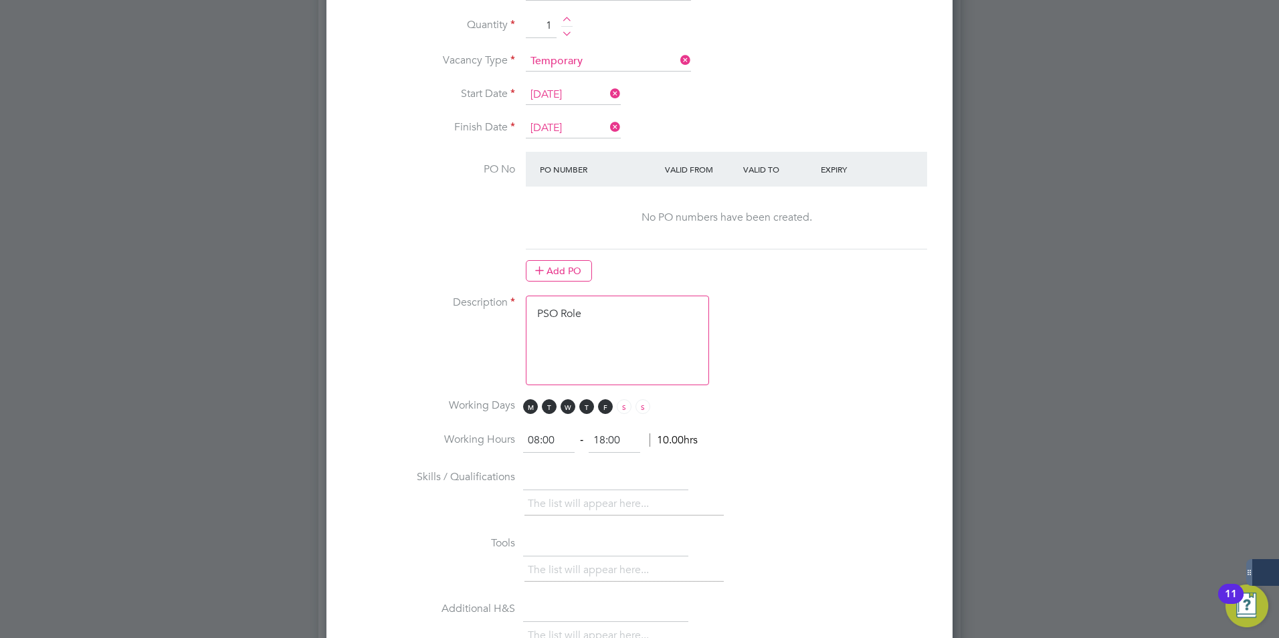
click at [571, 343] on textarea "PSO Role" at bounding box center [617, 341] width 183 height 90
click at [586, 312] on textarea "PSO Role" at bounding box center [617, 341] width 183 height 90
drag, startPoint x: 598, startPoint y: 318, endPoint x: 450, endPoint y: 309, distance: 148.1
click at [450, 309] on li "Description PSO Role" at bounding box center [639, 347] width 583 height 103
paste textarea "The tracking number for this OP1 request is: " 2323B" Yes Question Answer Proba…"
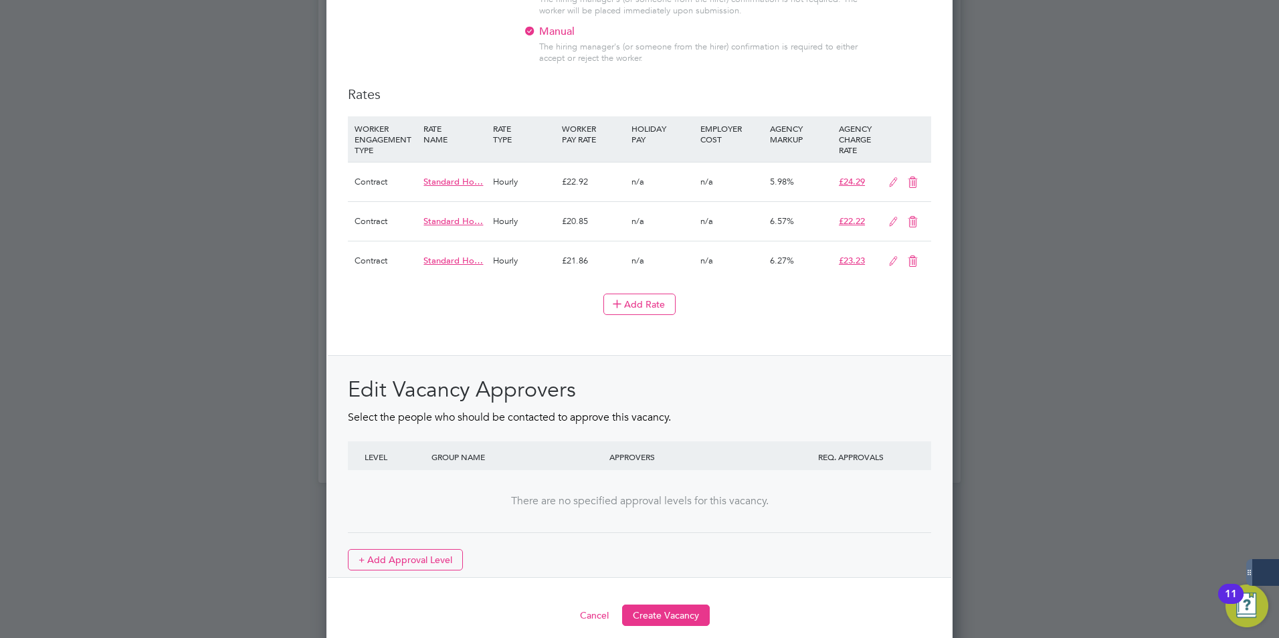
scroll to position [1504, 0]
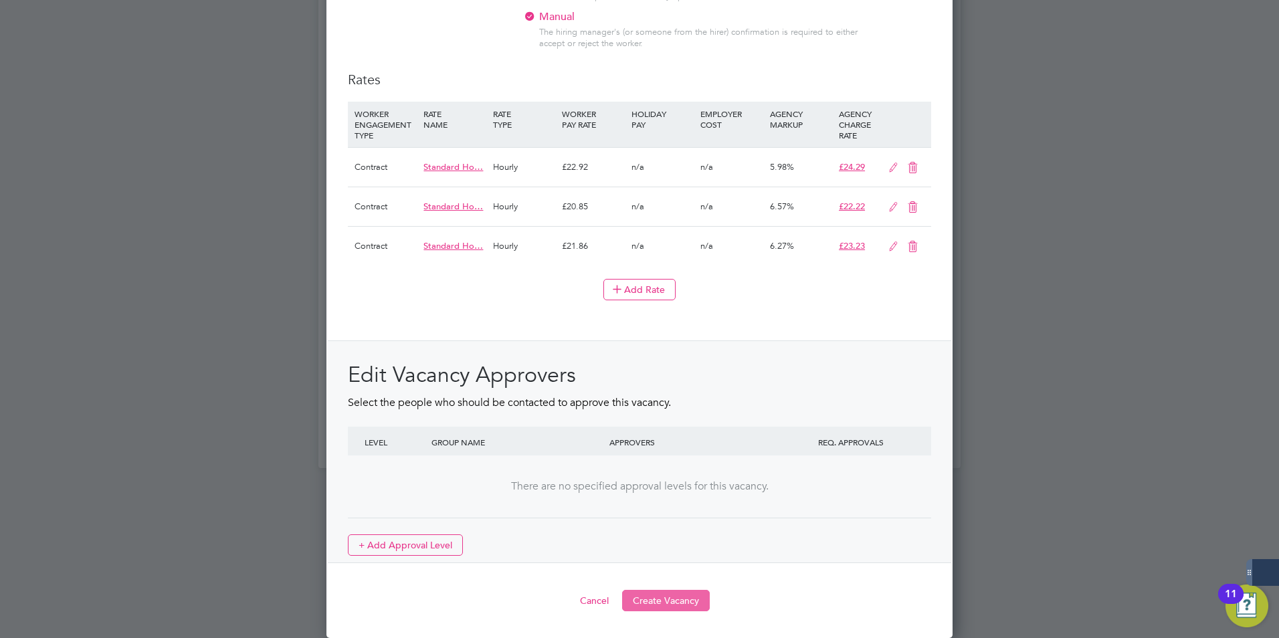
type textarea "The tracking number for this OP1 request is: " 2323B" Yes Question Answer Proba…"
click at [669, 599] on button "Create Vacancy" at bounding box center [666, 600] width 88 height 21
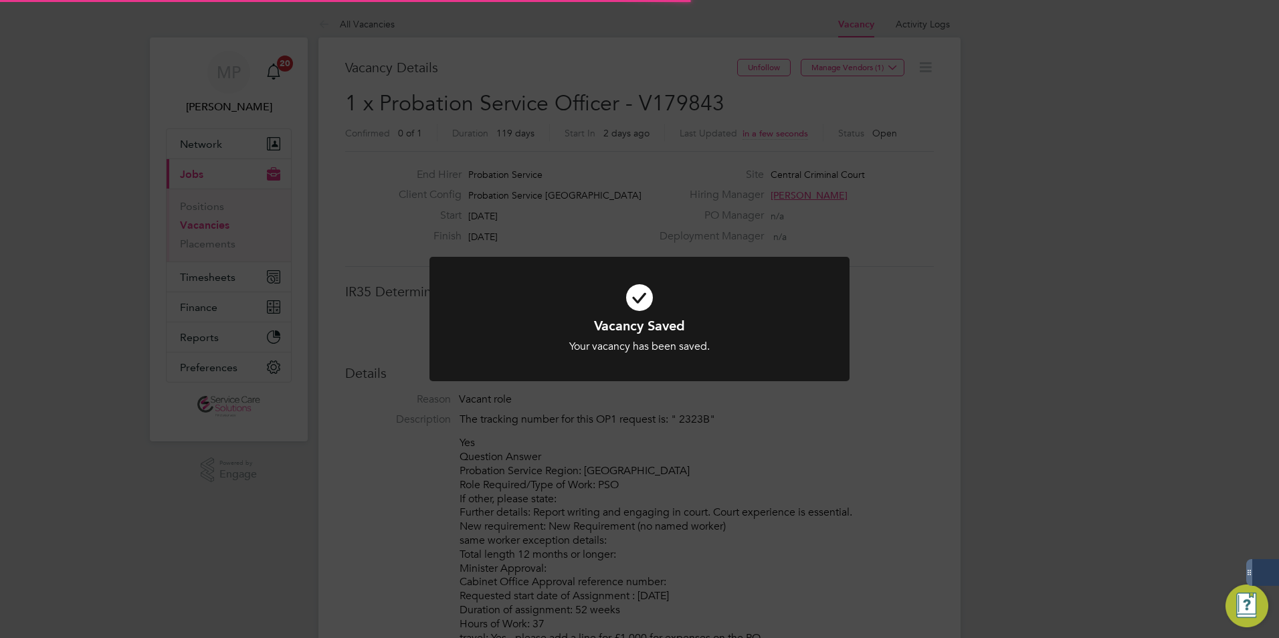
scroll to position [7, 7]
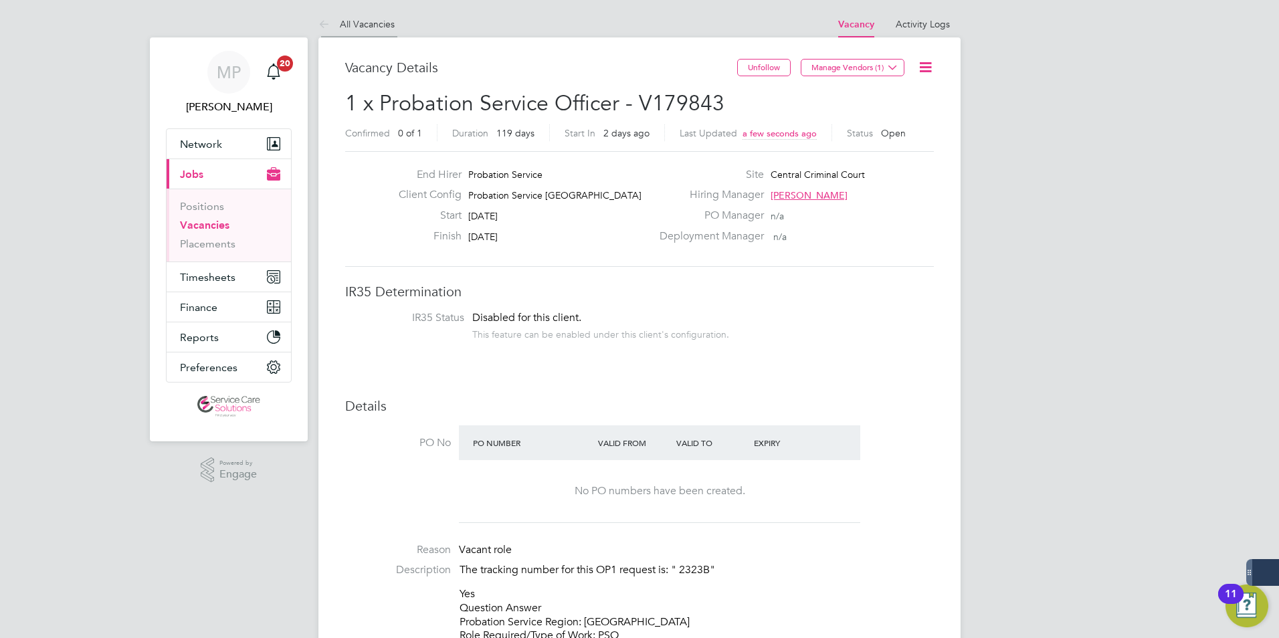
click at [327, 21] on icon at bounding box center [326, 25] width 17 height 17
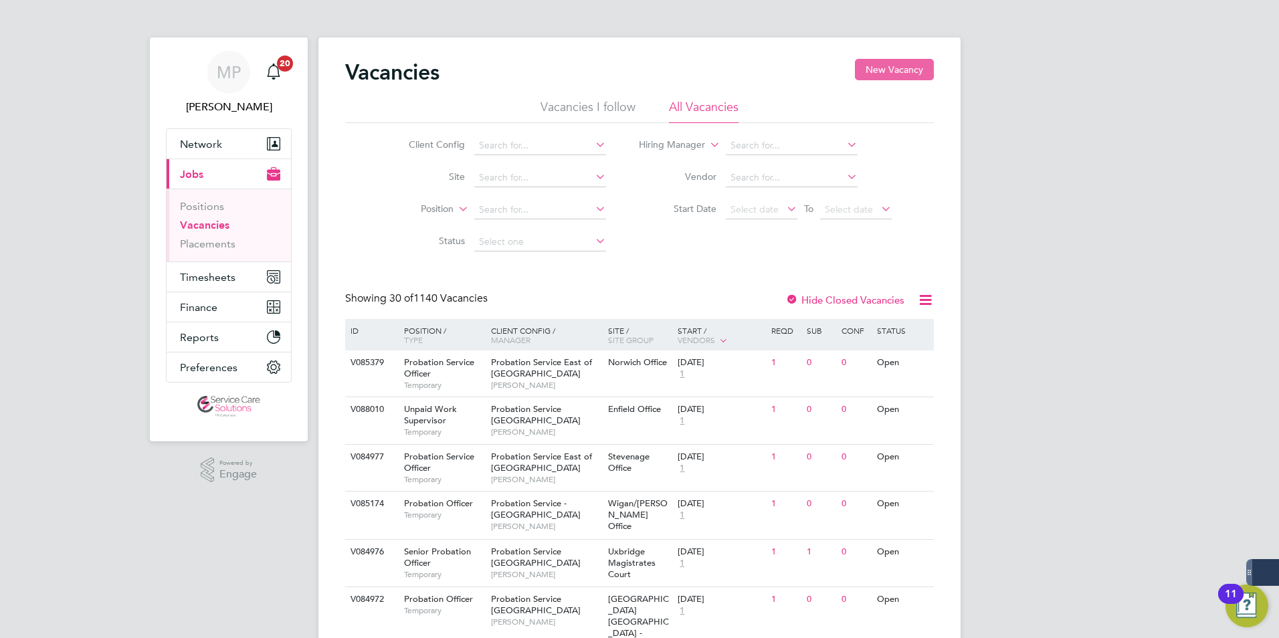
click at [901, 63] on button "New Vacancy" at bounding box center [894, 69] width 79 height 21
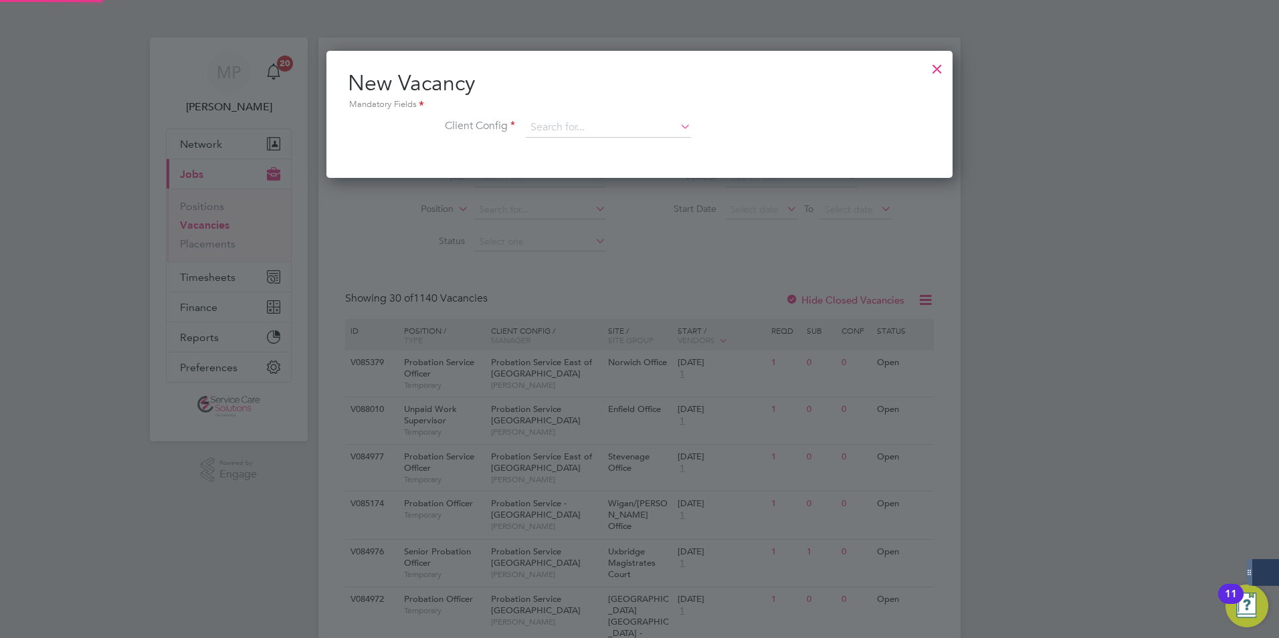
scroll to position [127, 627]
click at [574, 124] on input at bounding box center [608, 128] width 165 height 20
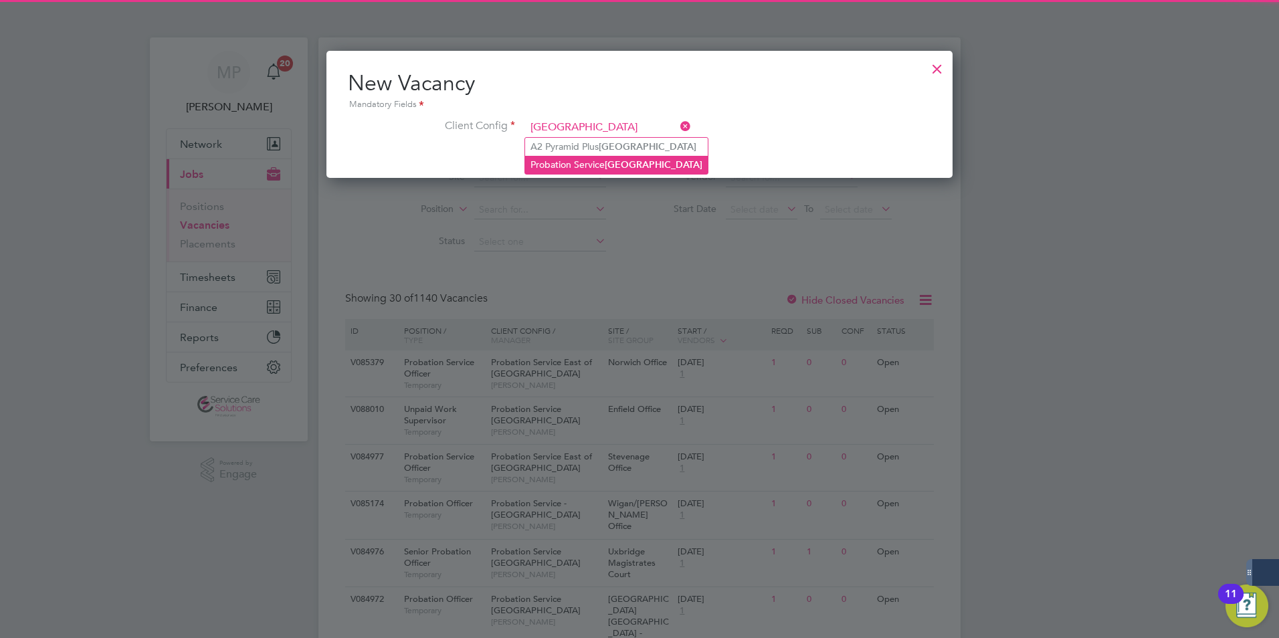
click at [613, 156] on li "Probation Service London" at bounding box center [616, 165] width 183 height 18
type input "Probation Service [GEOGRAPHIC_DATA]"
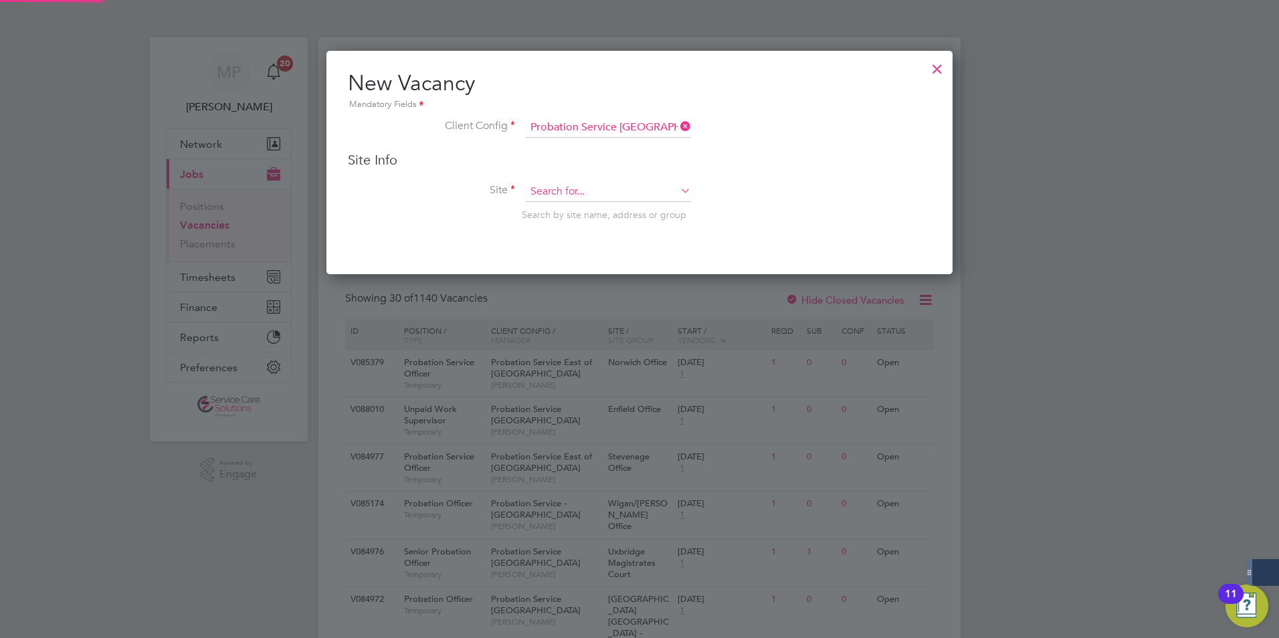
click at [546, 191] on input at bounding box center [608, 192] width 165 height 20
click at [557, 205] on b "Newham" at bounding box center [549, 210] width 39 height 11
type input "Newham"
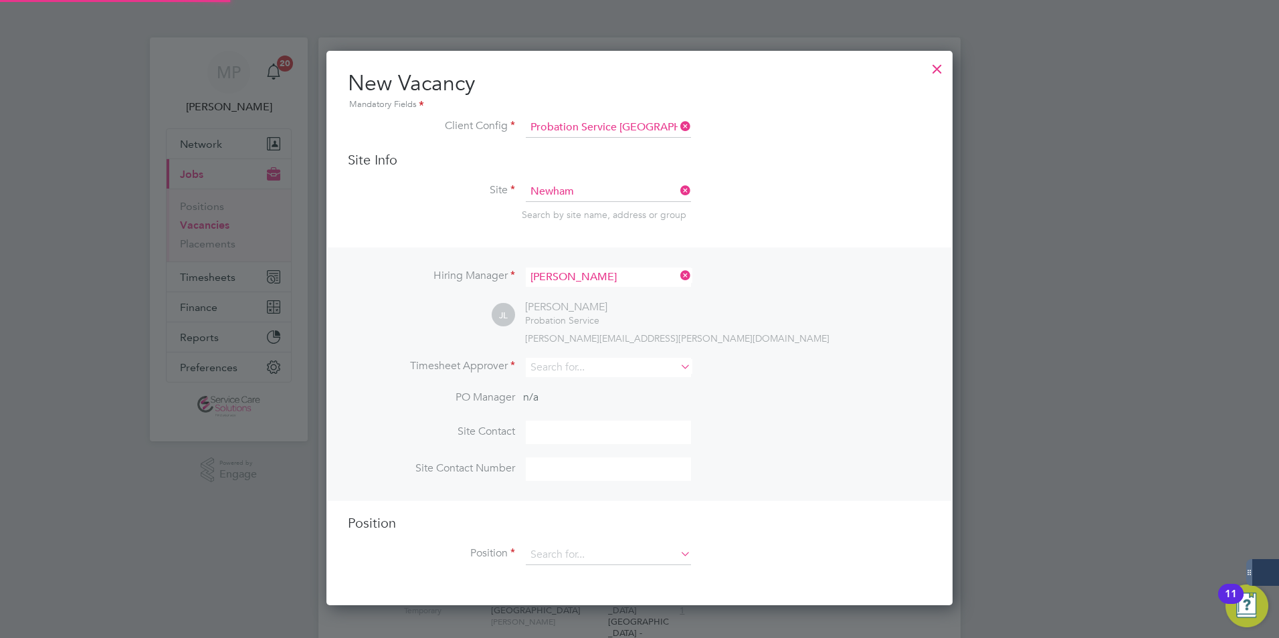
scroll to position [555, 627]
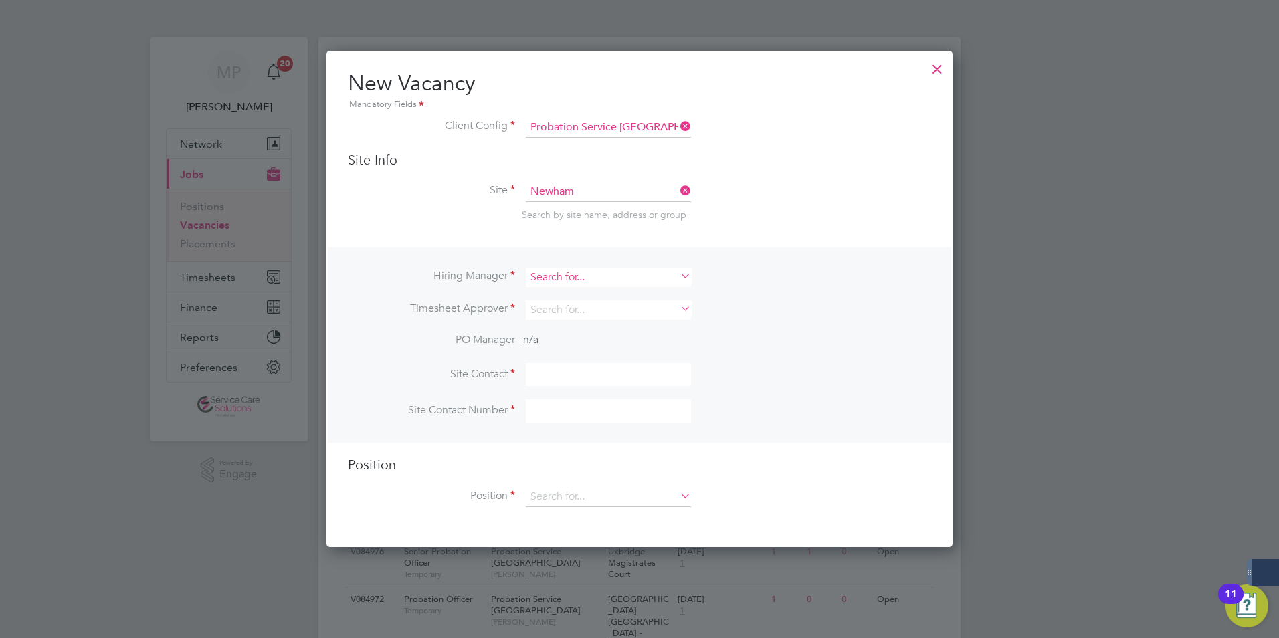
click at [607, 277] on input at bounding box center [608, 276] width 165 height 19
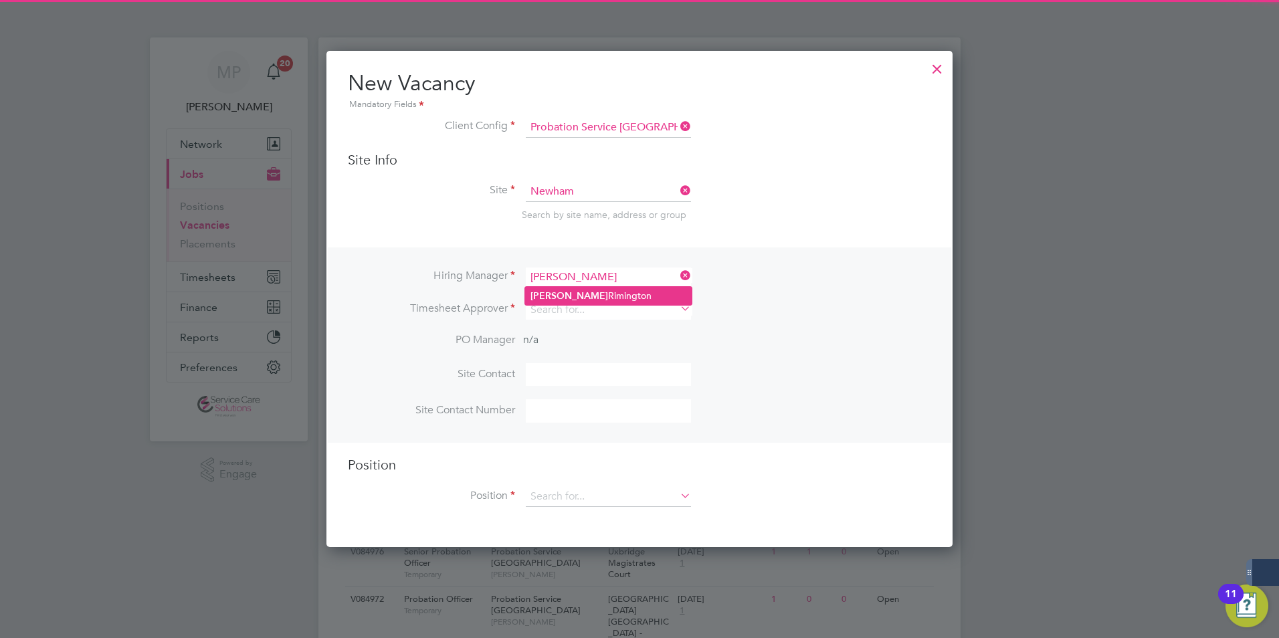
click at [581, 292] on li "Jojo Rimington" at bounding box center [608, 296] width 167 height 18
type input "Jojo Rimington"
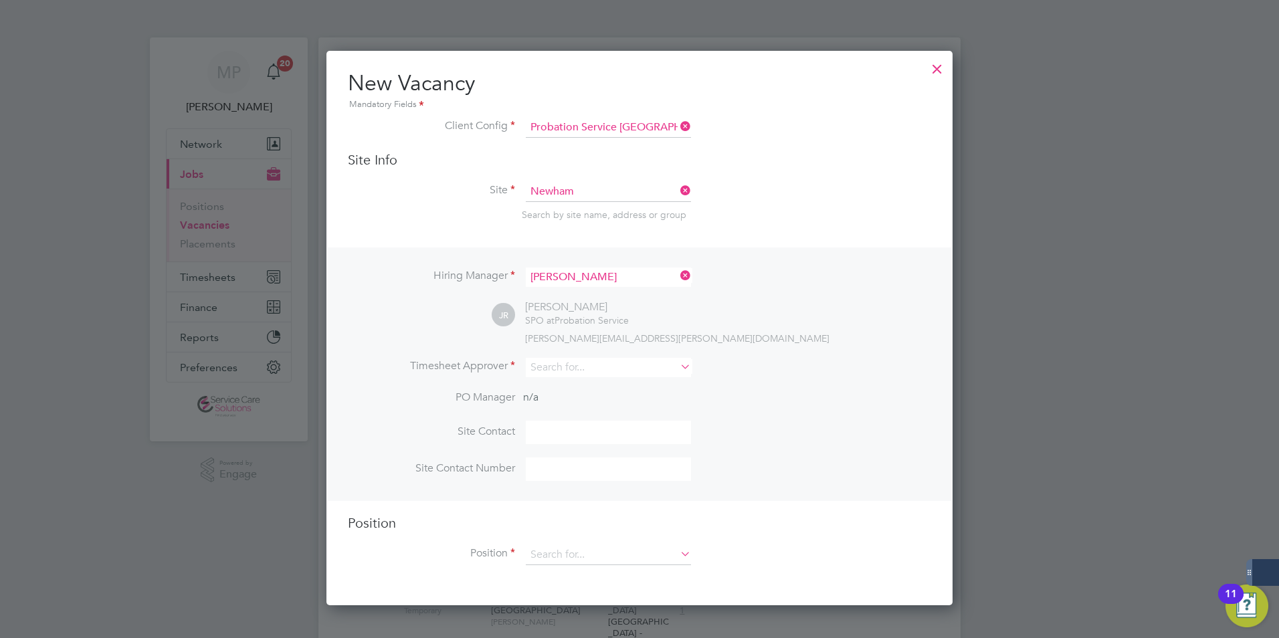
scroll to position [555, 627]
click at [564, 359] on input at bounding box center [608, 367] width 165 height 19
click at [583, 389] on li "Jojo Rimington" at bounding box center [608, 387] width 167 height 18
type input "Jojo Rimington"
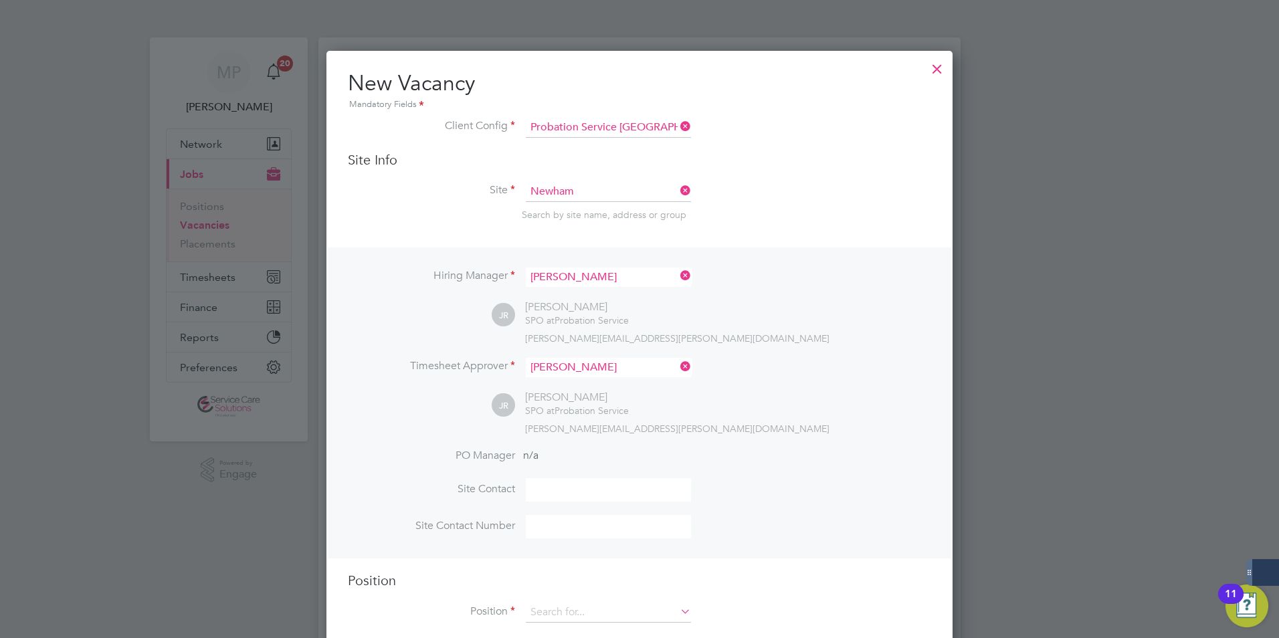
scroll to position [7, 7]
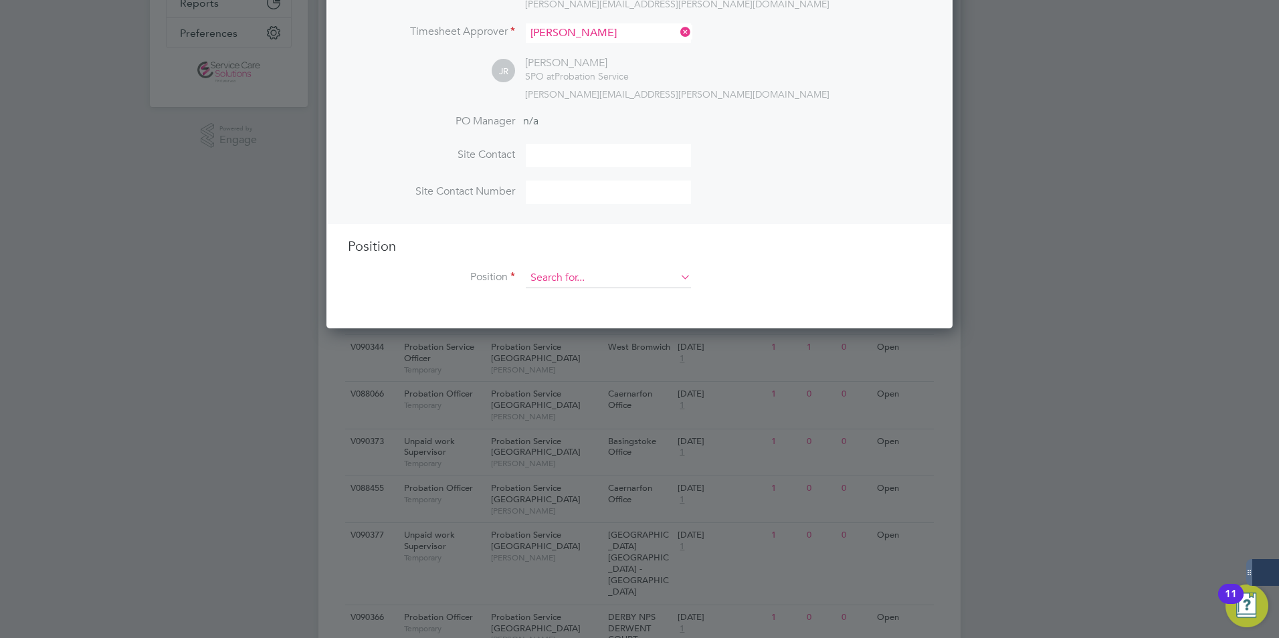
click at [587, 282] on input at bounding box center [608, 278] width 165 height 20
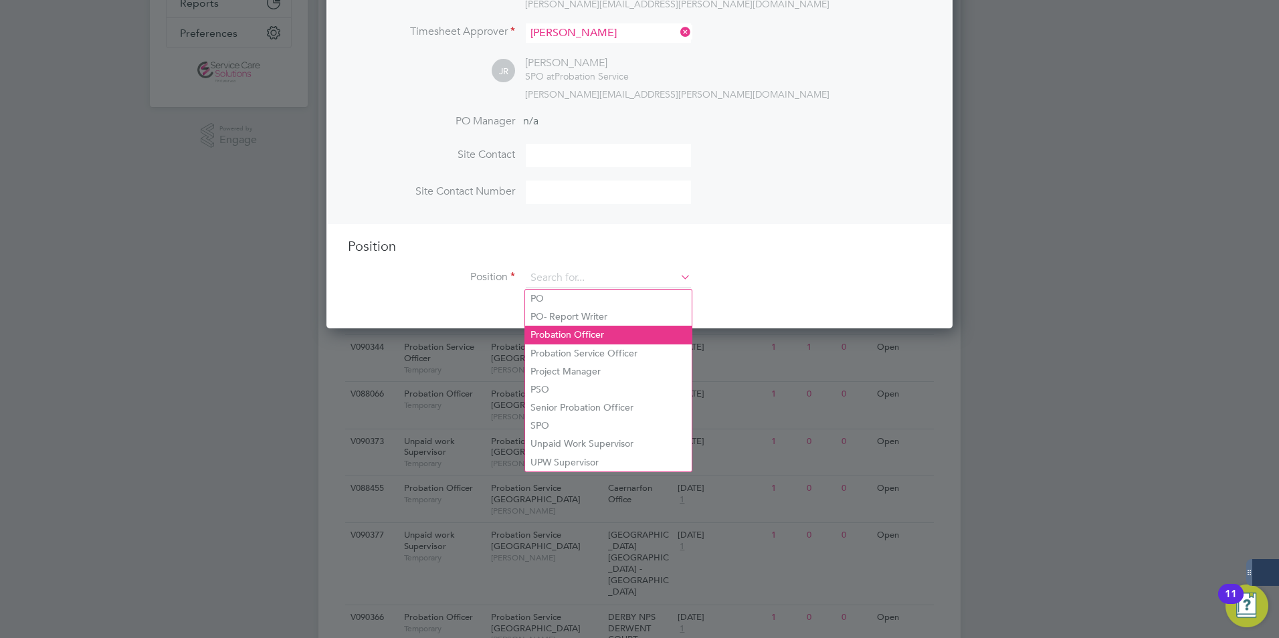
click at [562, 336] on li "Probation Officer" at bounding box center [608, 335] width 167 height 18
type input "Probation Officer"
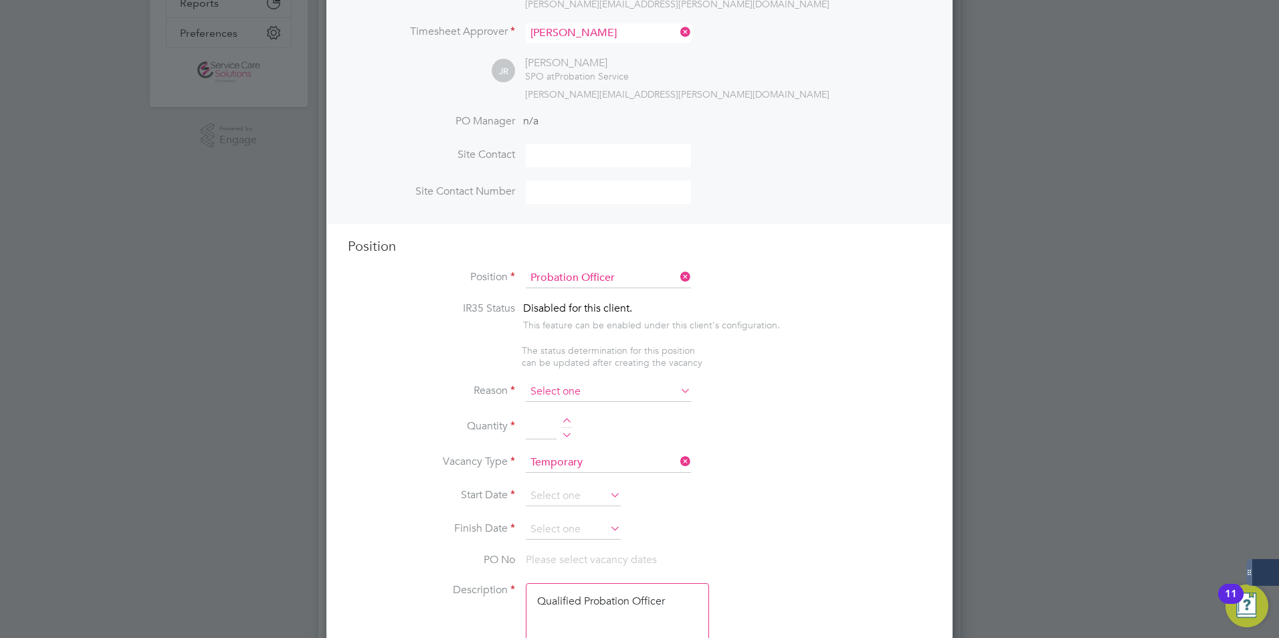
click at [575, 388] on input at bounding box center [608, 392] width 165 height 20
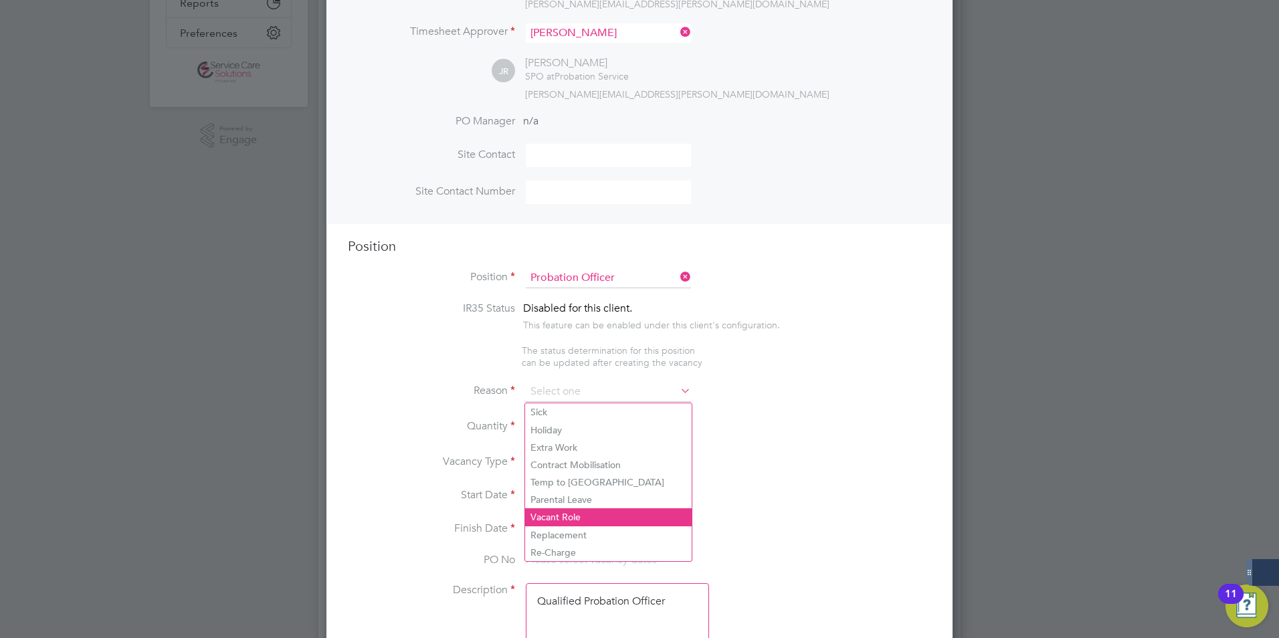
click at [555, 515] on li "Vacant Role" at bounding box center [608, 516] width 167 height 17
type input "Vacant Role"
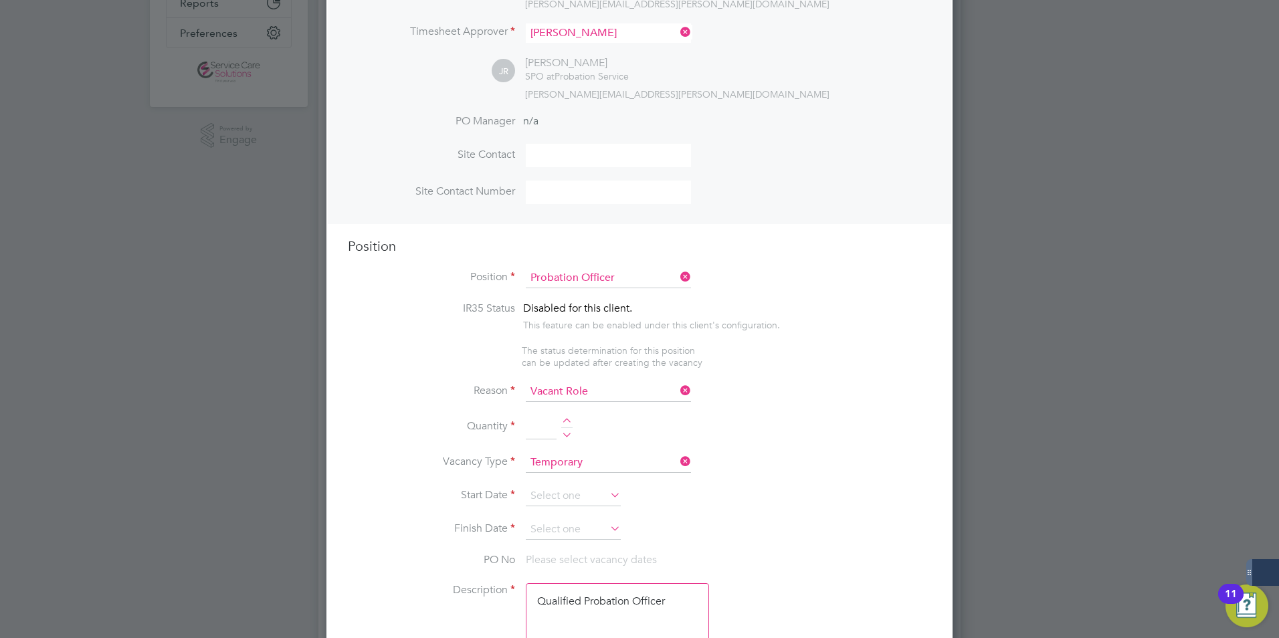
click at [566, 421] on div at bounding box center [566, 422] width 11 height 9
type input "1"
click at [540, 493] on input at bounding box center [573, 496] width 95 height 20
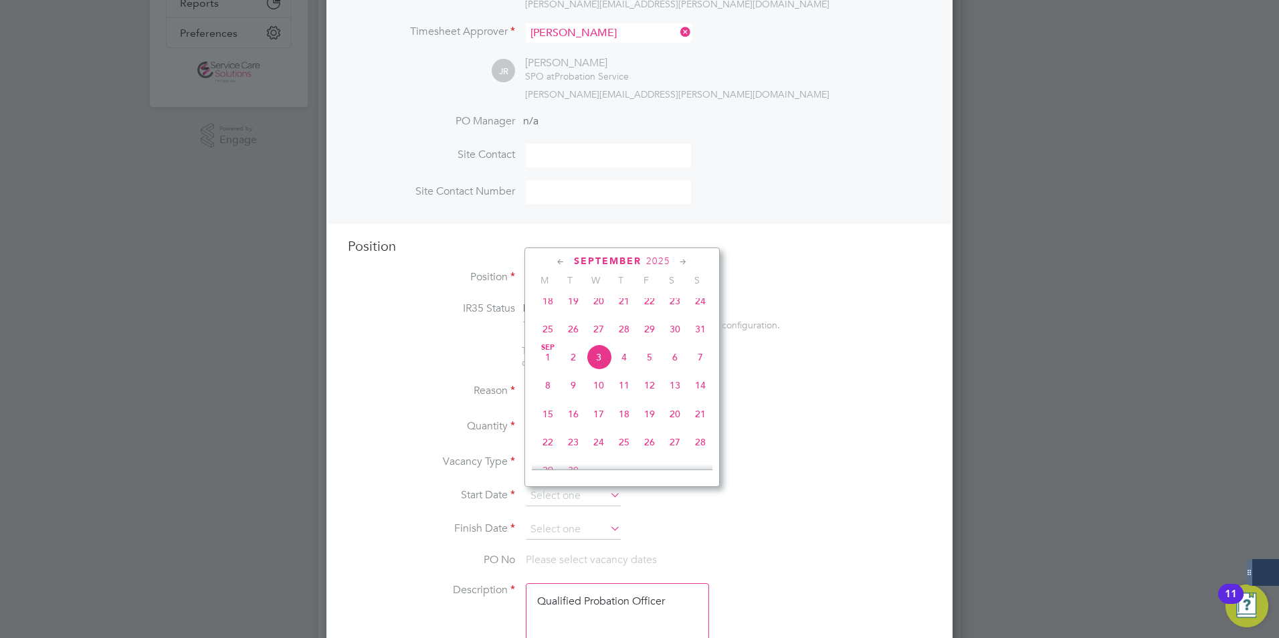
click at [552, 397] on span "8" at bounding box center [547, 384] width 25 height 25
type input "08 Sep 2025"
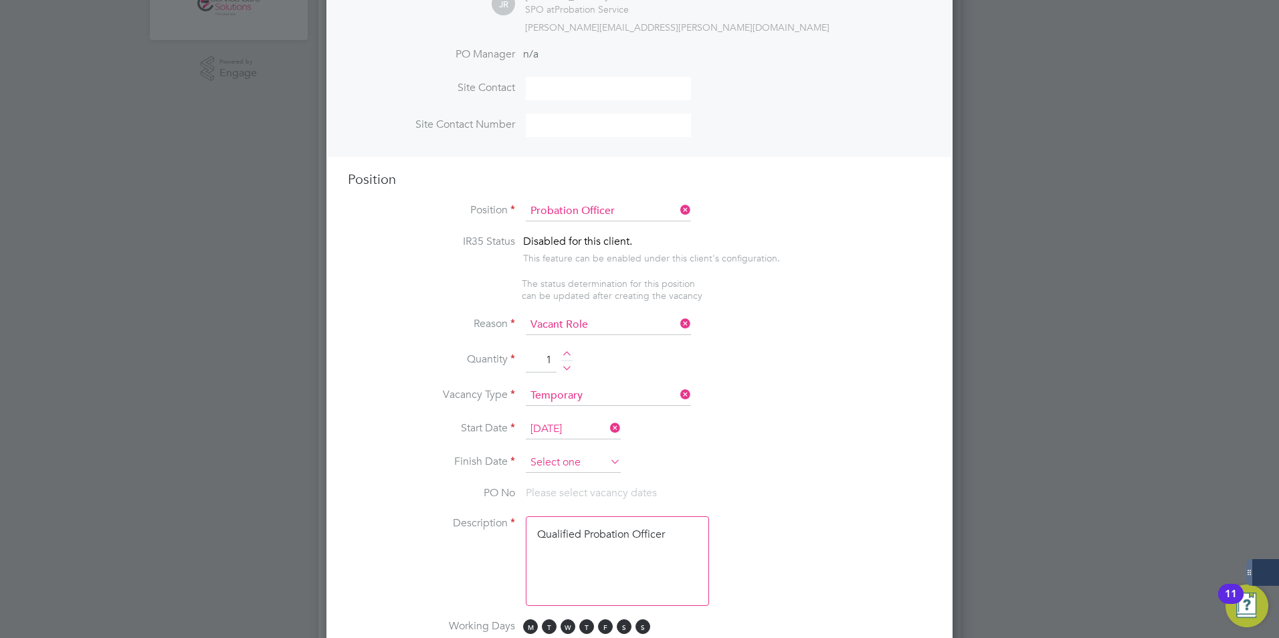
click at [560, 463] on input at bounding box center [573, 463] width 95 height 20
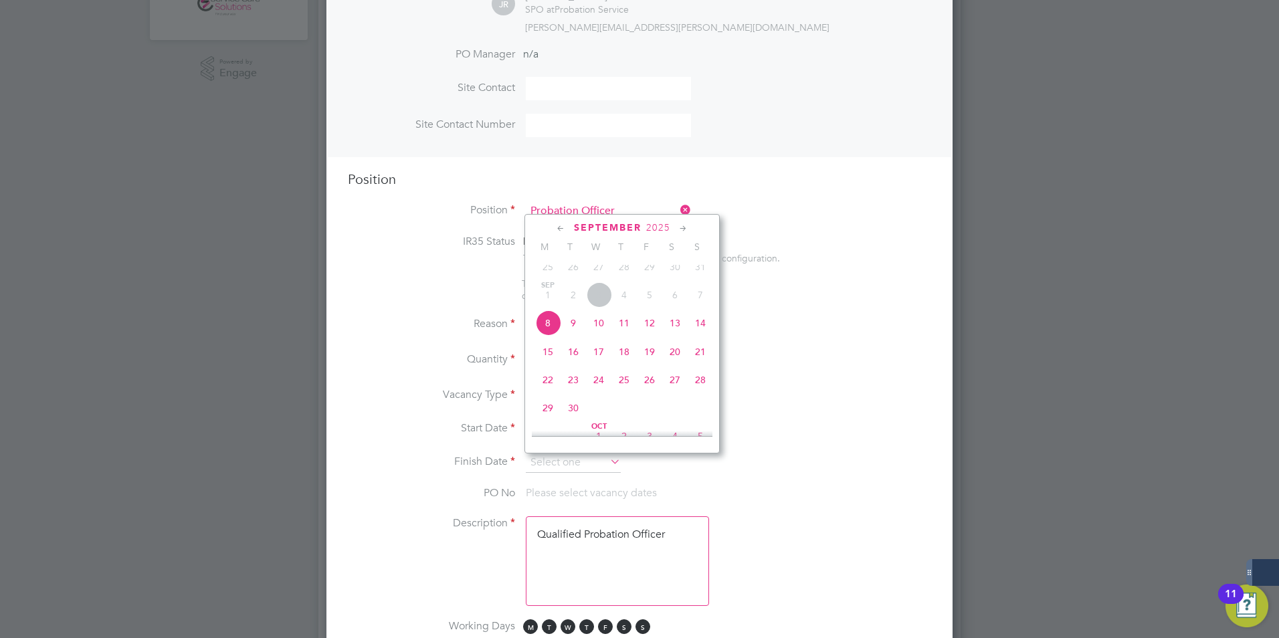
click at [682, 228] on icon at bounding box center [683, 228] width 13 height 15
click at [700, 354] on span "28" at bounding box center [699, 341] width 25 height 25
type input "28 Dec 2025"
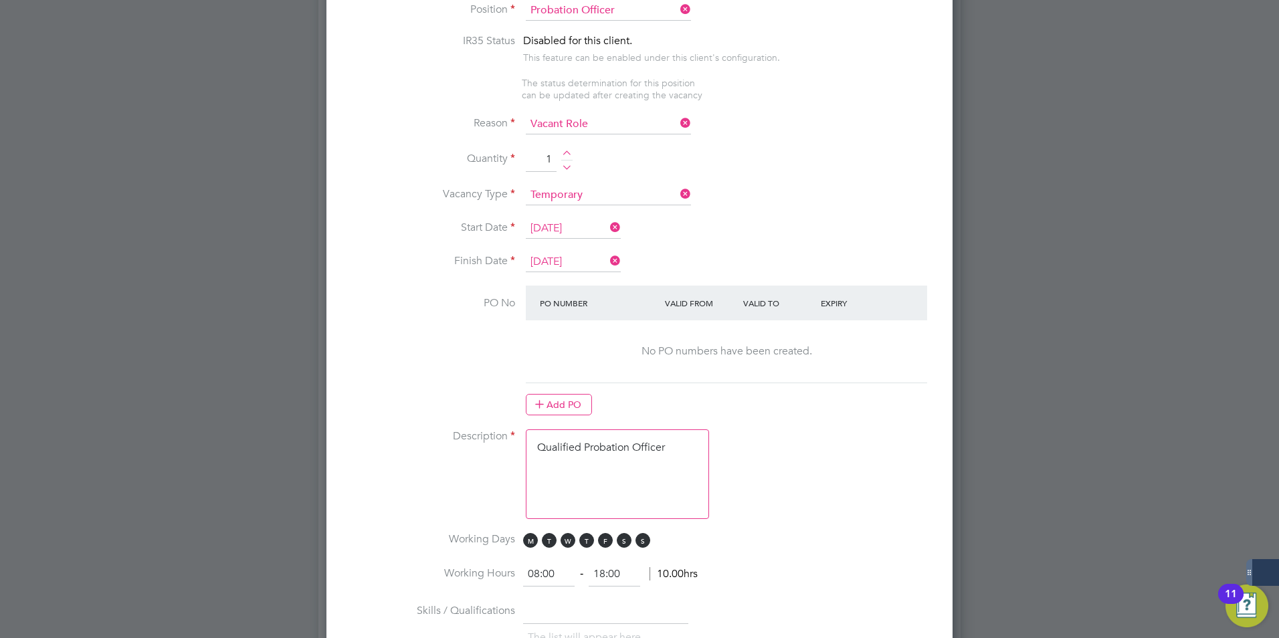
drag, startPoint x: 611, startPoint y: 483, endPoint x: 644, endPoint y: 468, distance: 35.9
click at [613, 483] on textarea "Qualified Probation Officer" at bounding box center [617, 474] width 183 height 90
drag, startPoint x: 681, startPoint y: 447, endPoint x: 508, endPoint y: 428, distance: 173.6
click at [508, 428] on ng-container "IR35 Status Disabled for this client. This feature can be enabled under this cl…" at bounding box center [639, 503] width 583 height 938
paste textarea "The tracking number for this OP1 request is: " 2324B" Yes Question Answer Proba…"
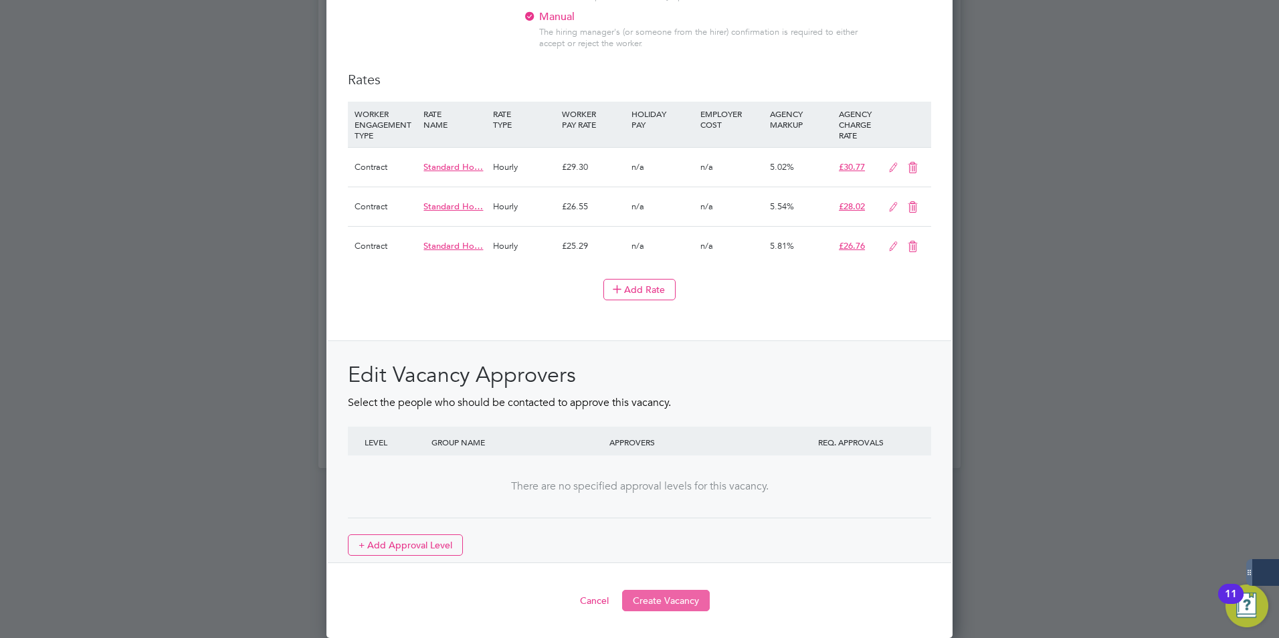
type textarea "The tracking number for this OP1 request is: " 2324B" Yes Question Answer Proba…"
drag, startPoint x: 679, startPoint y: 595, endPoint x: 670, endPoint y: 583, distance: 15.2
click at [679, 596] on button "Create Vacancy" at bounding box center [666, 600] width 88 height 21
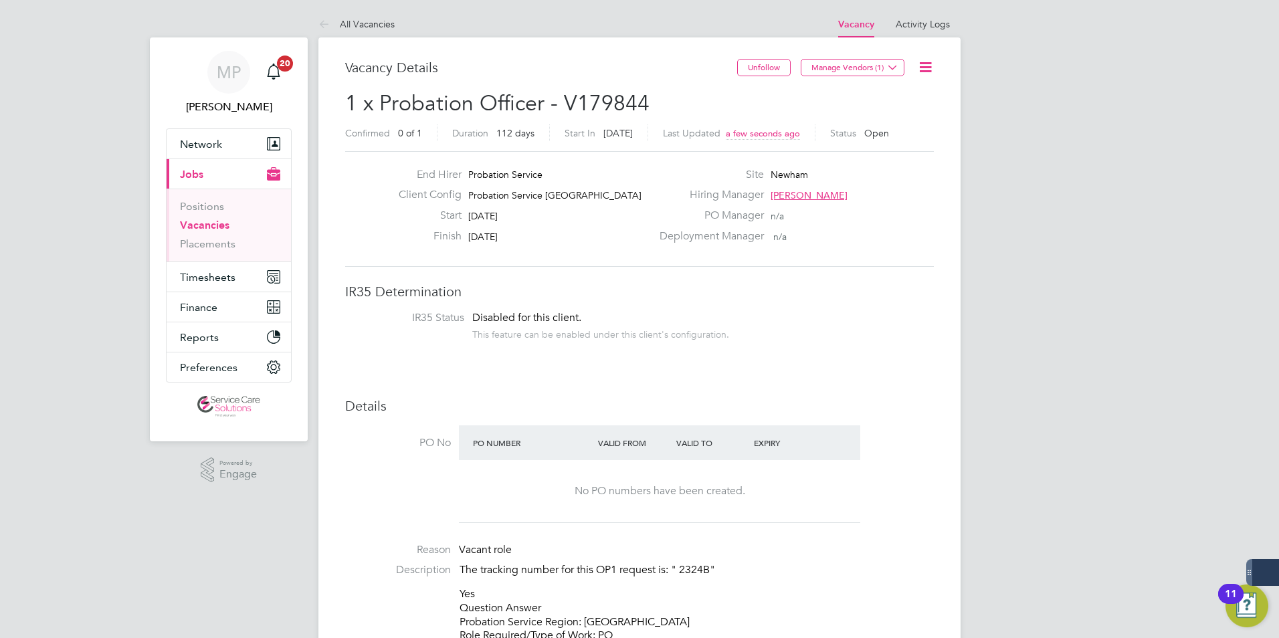
click at [359, 23] on link "All Vacancies" at bounding box center [356, 24] width 76 height 12
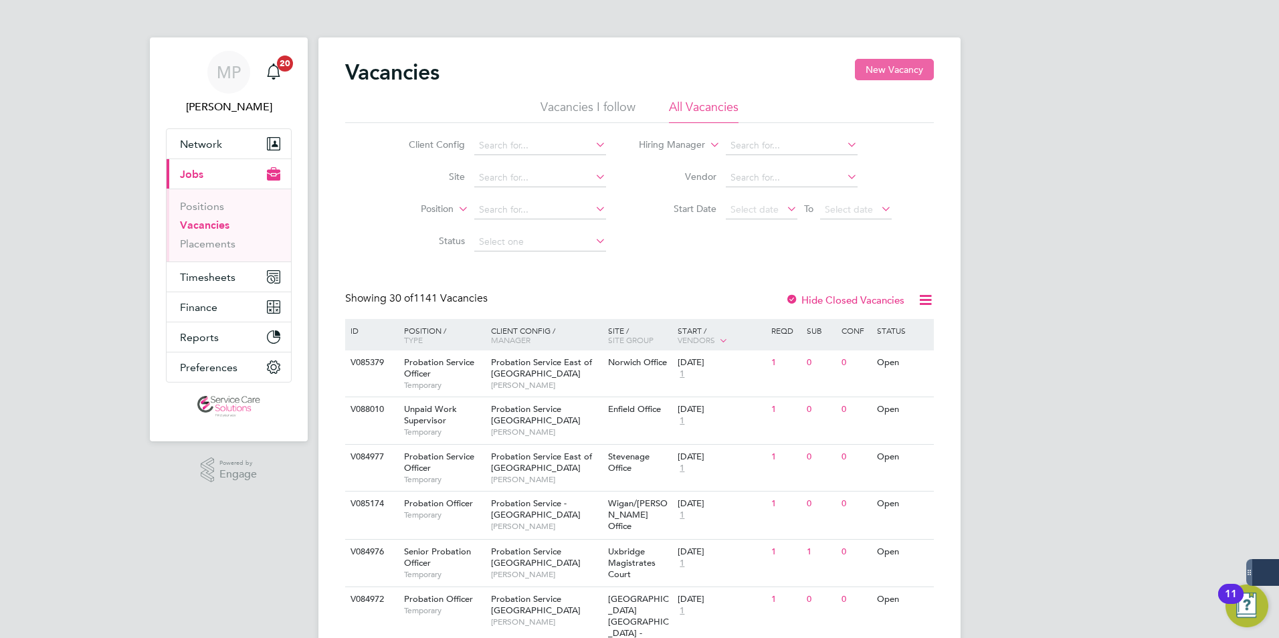
click at [883, 69] on button "New Vacancy" at bounding box center [894, 69] width 79 height 21
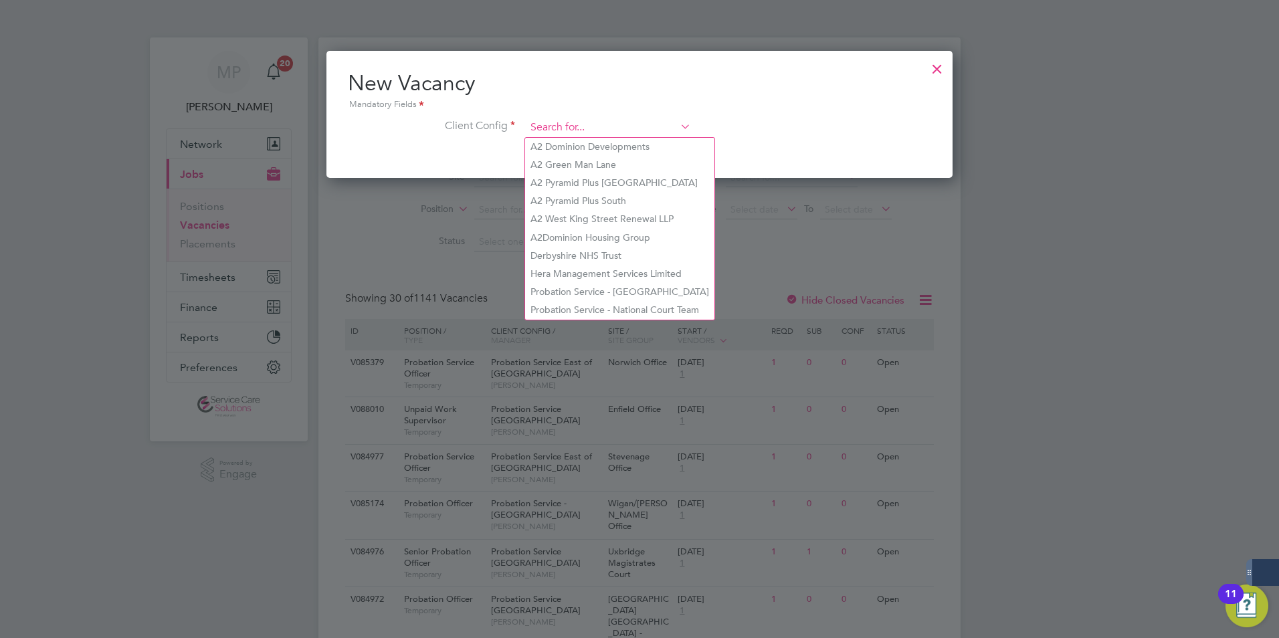
click at [603, 130] on input at bounding box center [608, 128] width 165 height 20
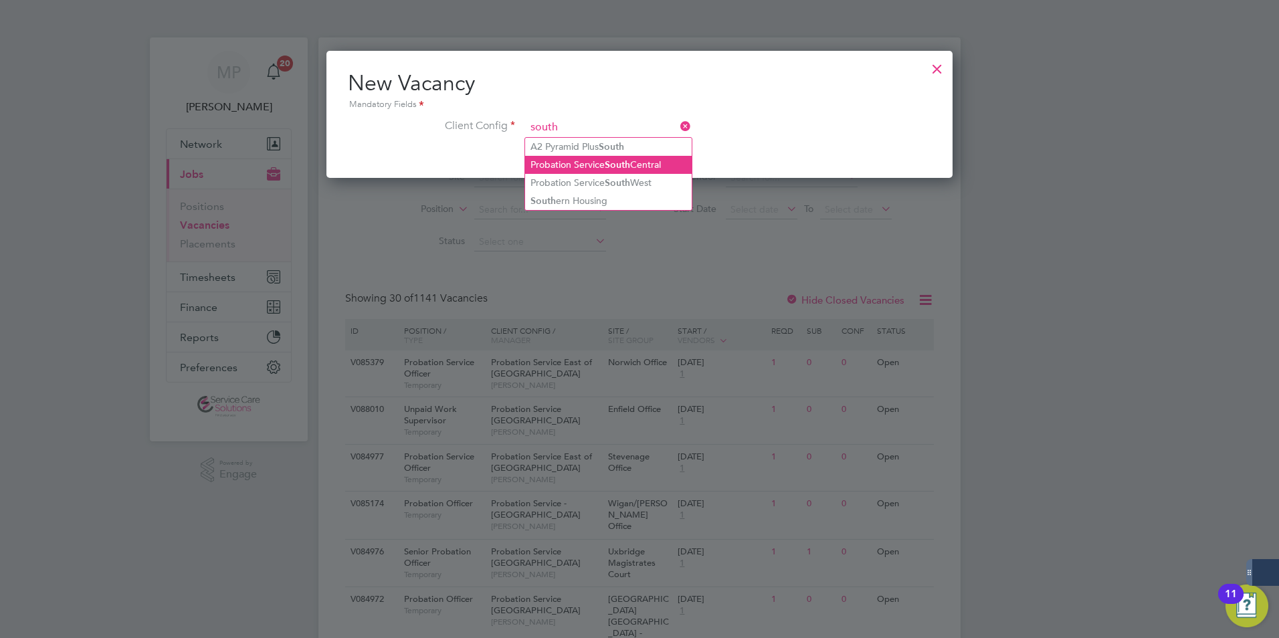
click at [619, 167] on b "South" at bounding box center [617, 164] width 25 height 11
type input "Probation Service South Central"
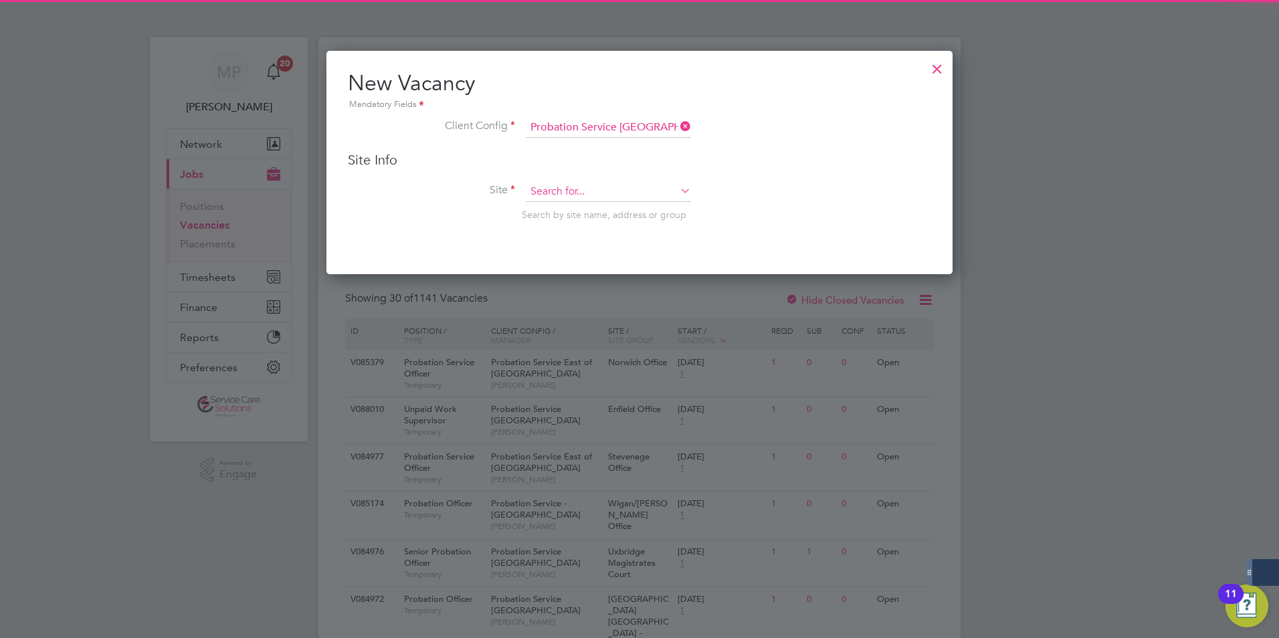
click at [581, 193] on input at bounding box center [608, 192] width 165 height 20
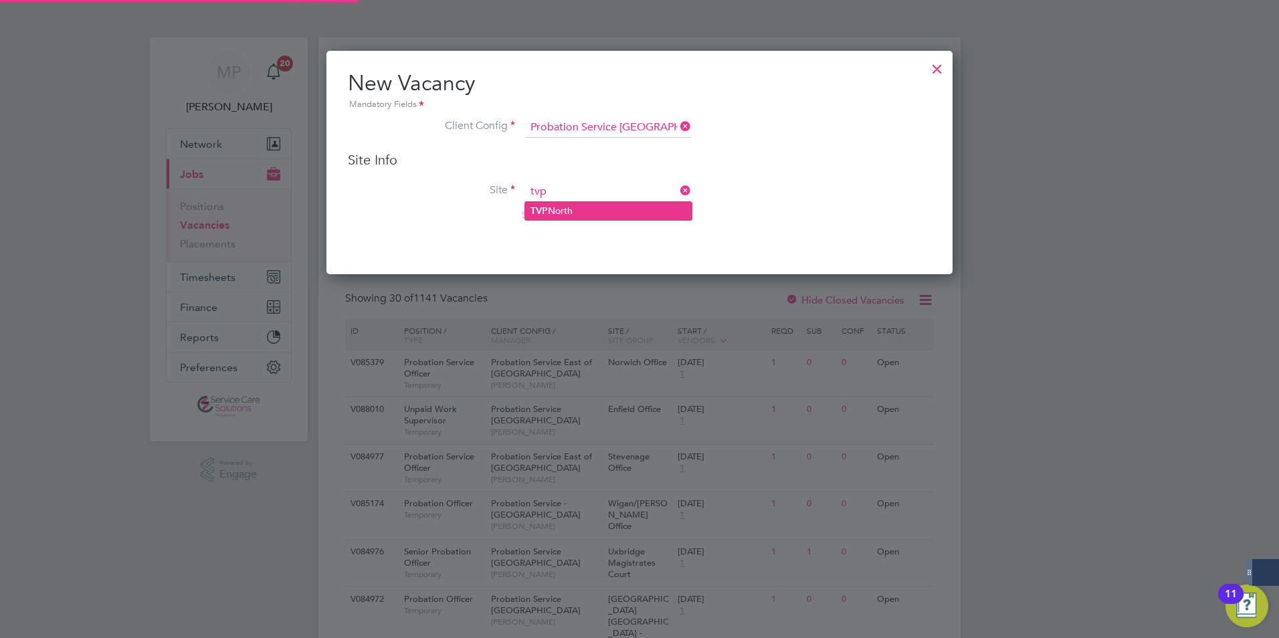
click at [572, 210] on li "TVP North" at bounding box center [608, 211] width 167 height 18
type input "TVP North"
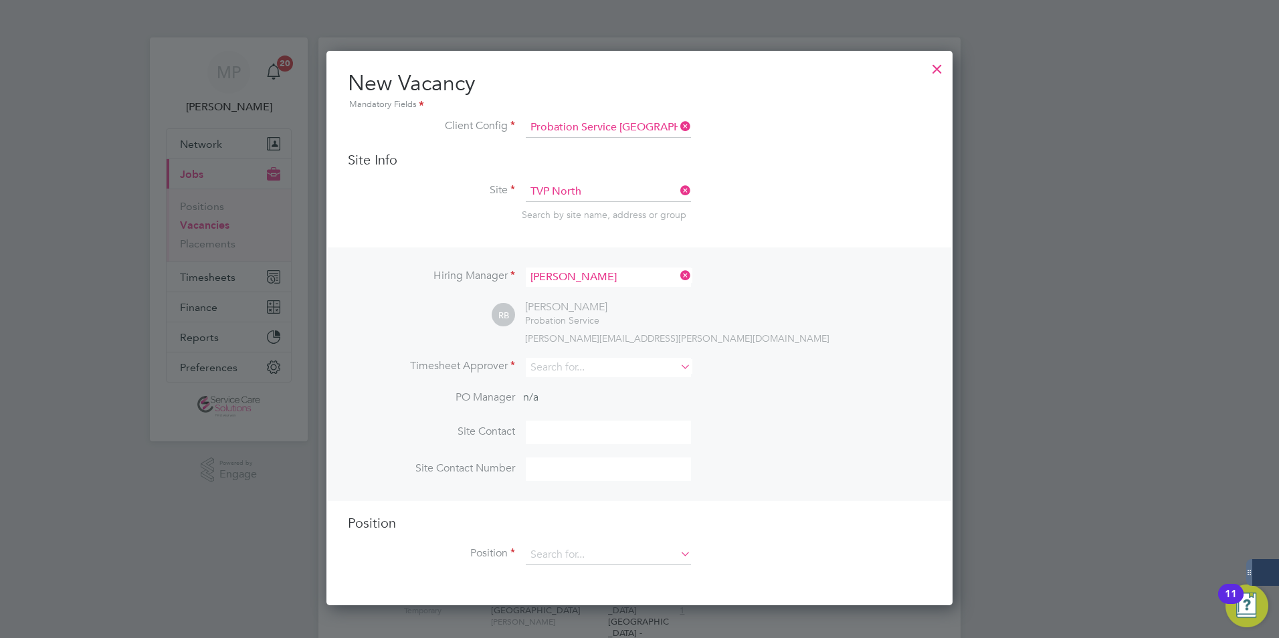
click at [677, 278] on icon at bounding box center [677, 275] width 0 height 19
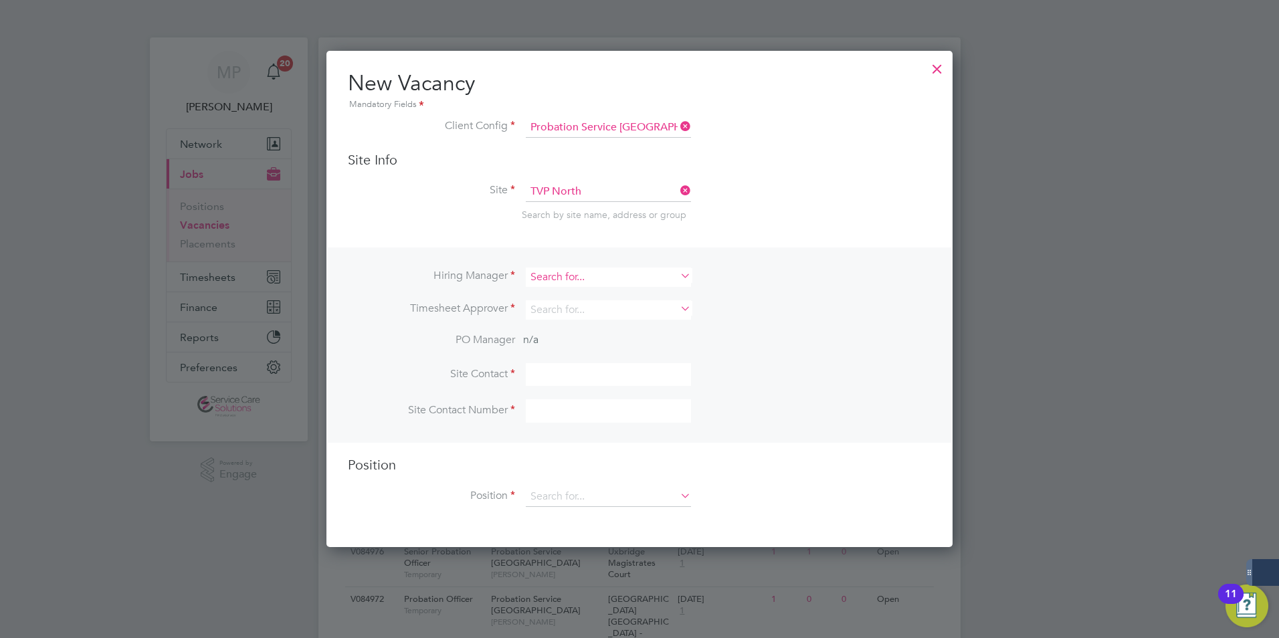
scroll to position [498, 627]
click at [569, 284] on input at bounding box center [608, 276] width 165 height 19
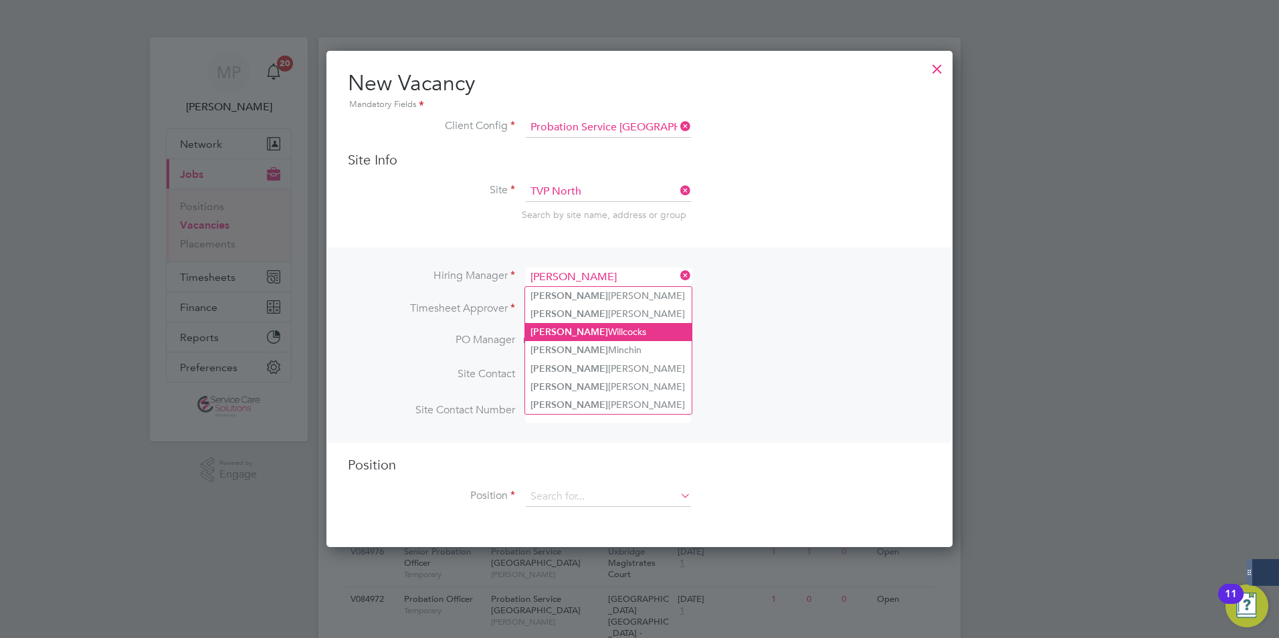
click at [574, 334] on li "Alison Willcocks" at bounding box center [608, 332] width 167 height 18
type input "Alison Willcocks"
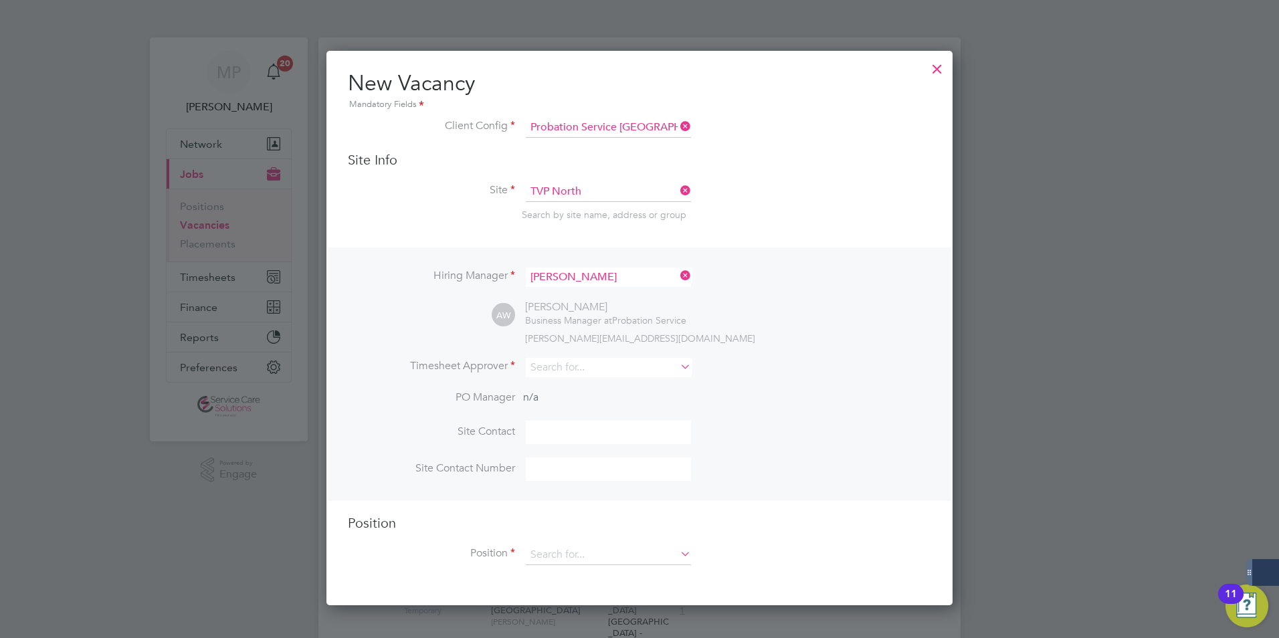
scroll to position [555, 627]
click at [555, 373] on input at bounding box center [608, 367] width 165 height 19
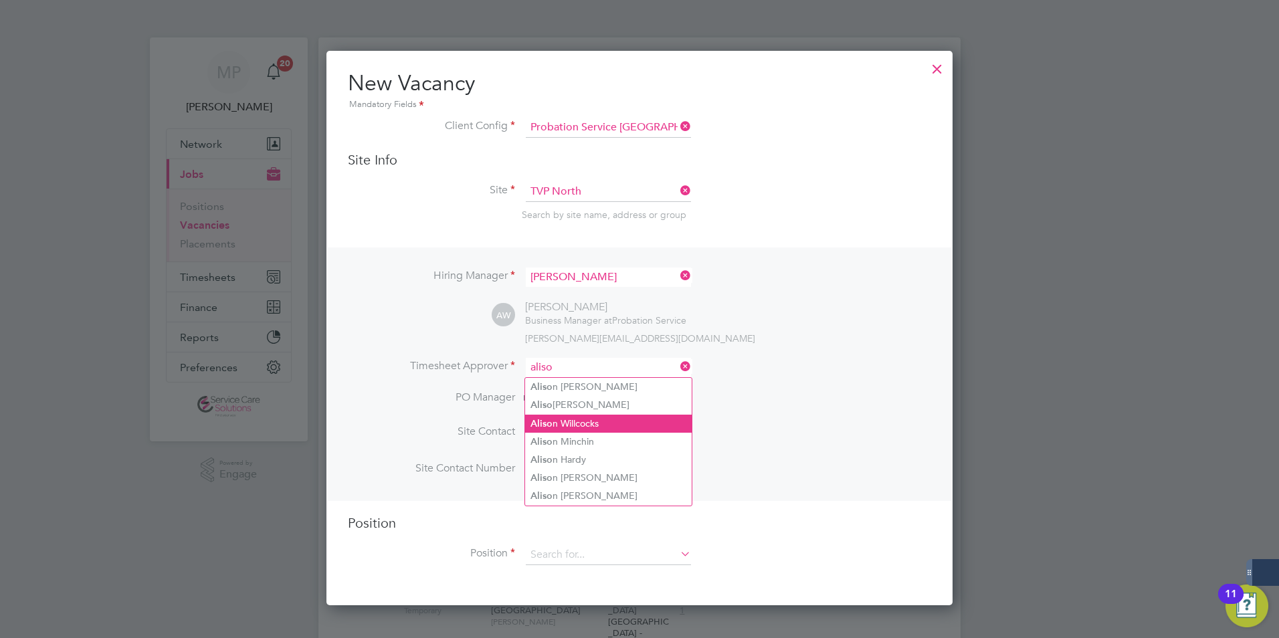
click at [584, 417] on li "Aliso n Willcocks" at bounding box center [608, 424] width 167 height 18
type input "Alison Willcocks"
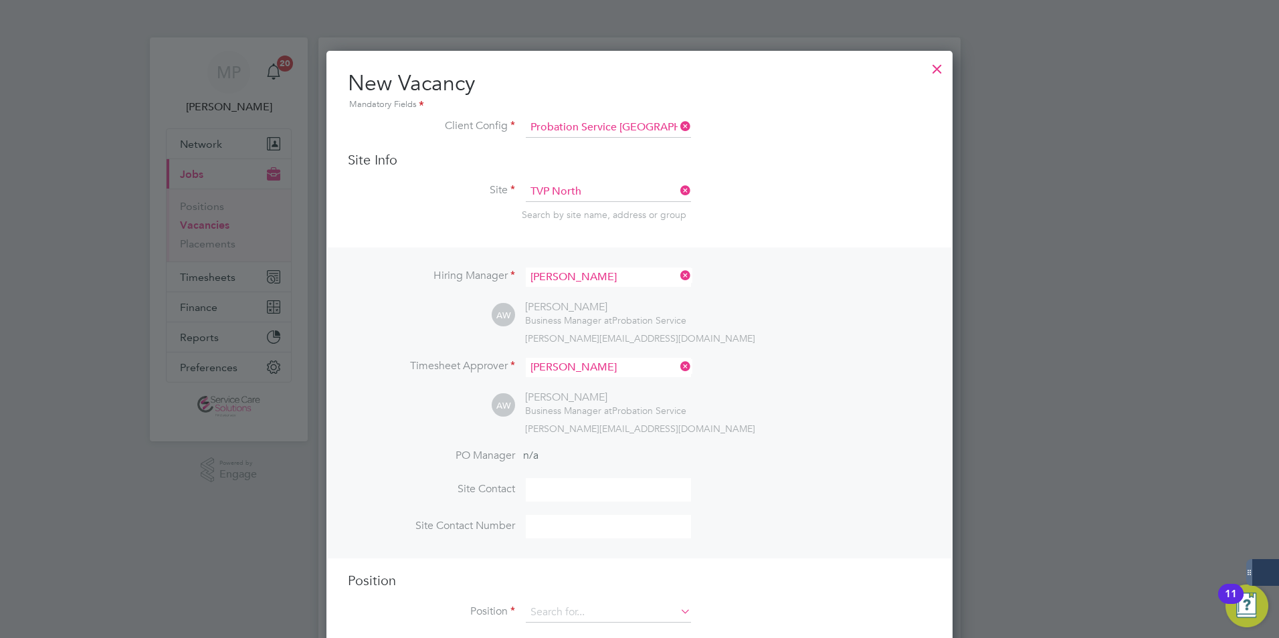
scroll to position [614, 627]
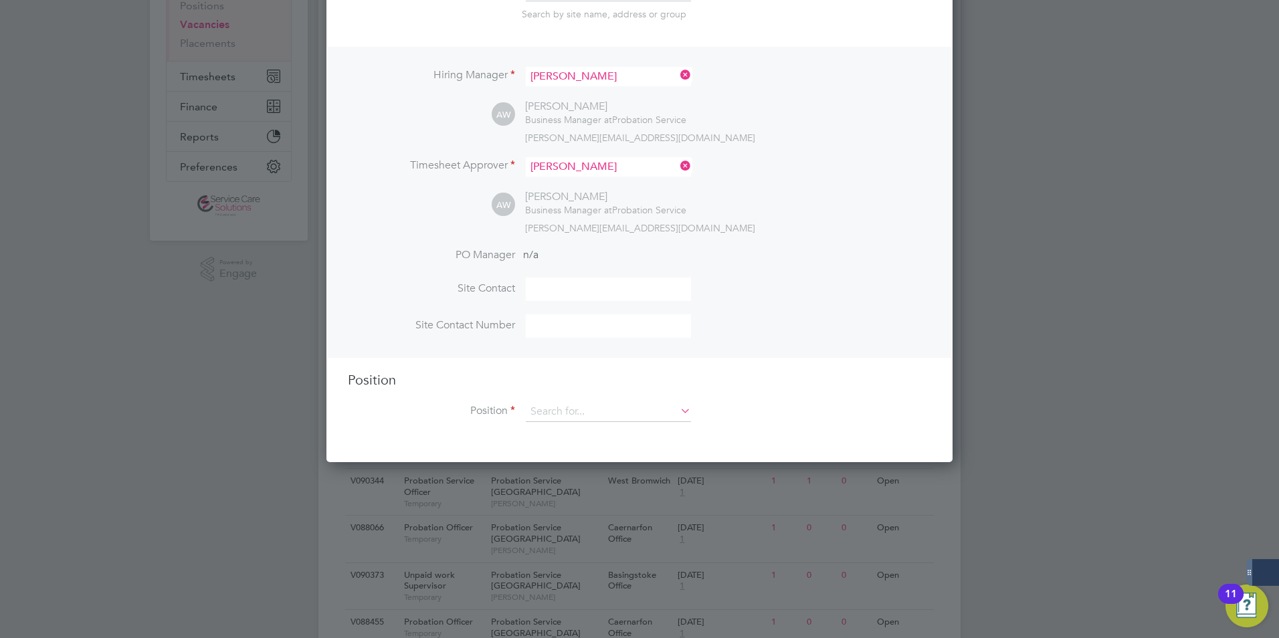
click at [588, 402] on div "Position Position" at bounding box center [639, 403] width 583 height 64
click at [546, 411] on input at bounding box center [608, 412] width 165 height 20
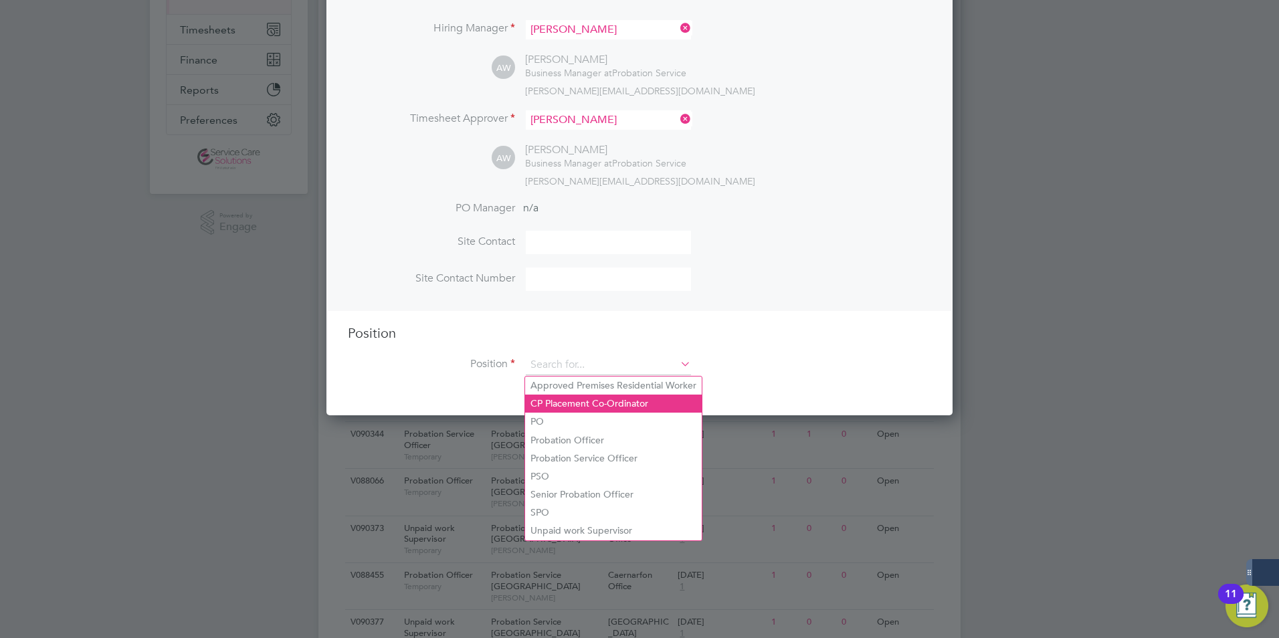
scroll to position [334, 0]
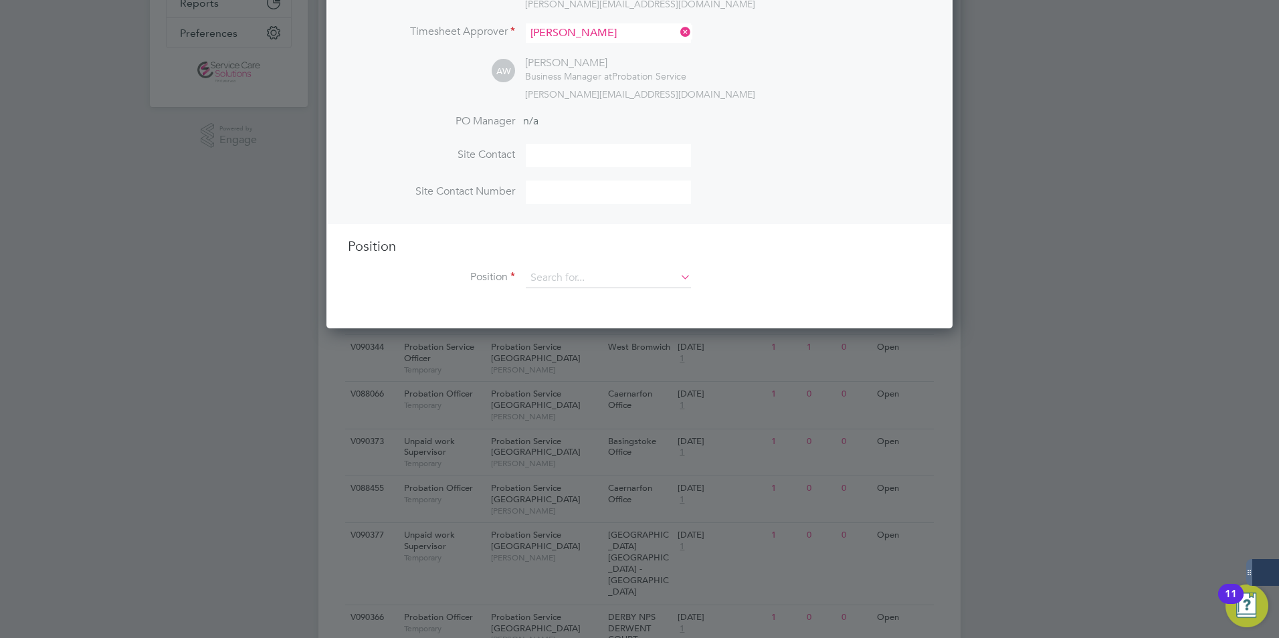
click at [580, 365] on li "Probation Service Officer" at bounding box center [613, 371] width 177 height 18
type input "Probation Service Officer"
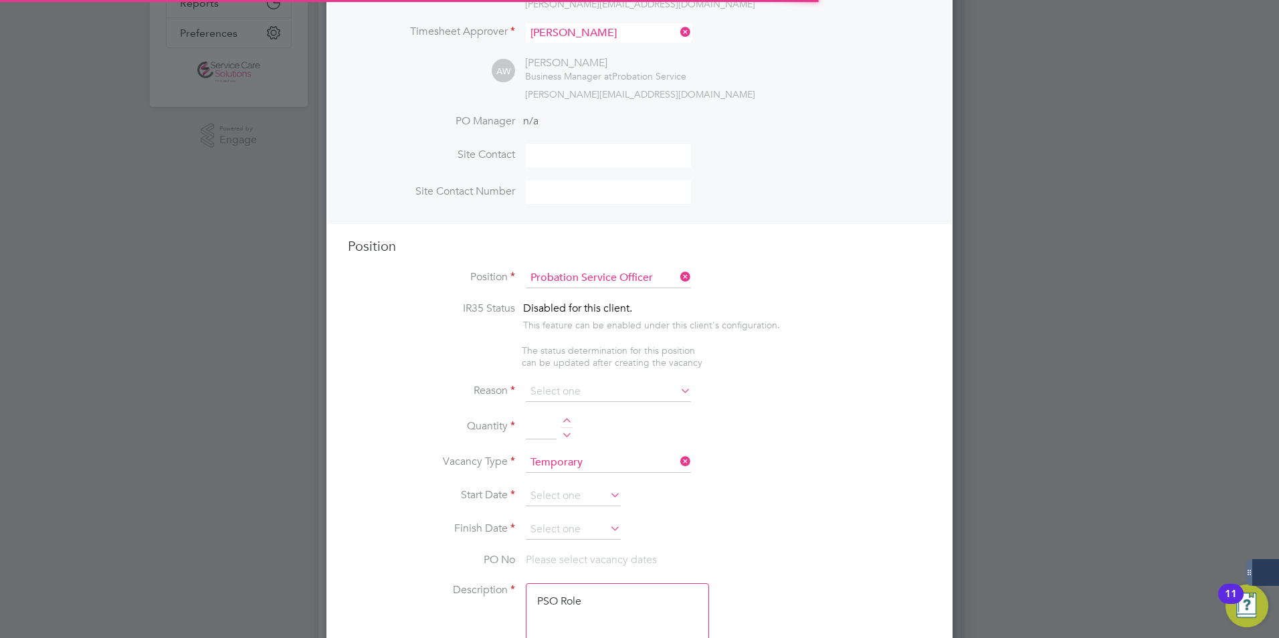
scroll to position [7, 7]
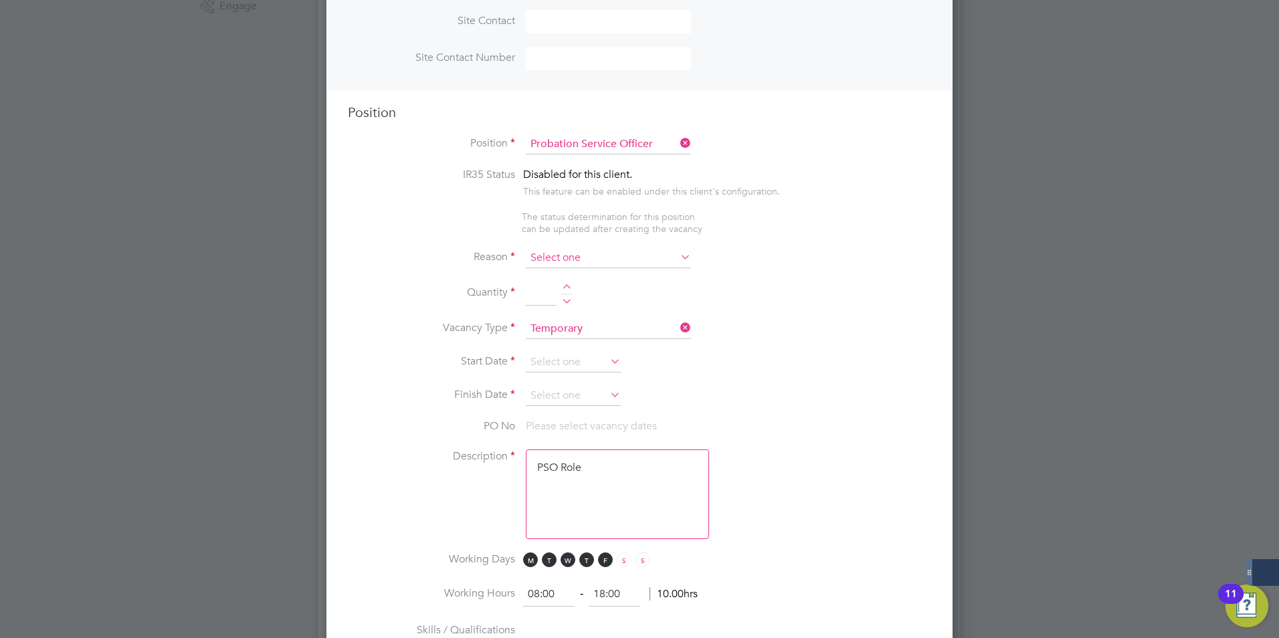
click at [552, 263] on input at bounding box center [608, 258] width 165 height 20
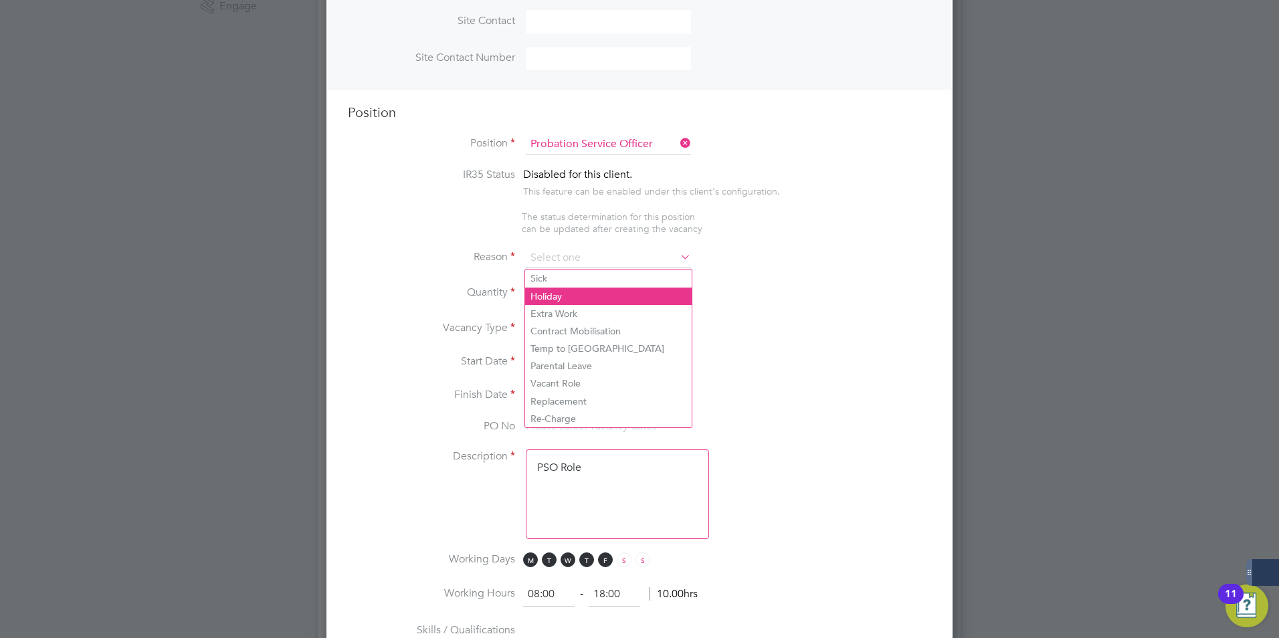
drag, startPoint x: 545, startPoint y: 378, endPoint x: 547, endPoint y: 301, distance: 76.9
click at [545, 377] on li "Vacant Role" at bounding box center [608, 382] width 167 height 17
type input "Vacant Role"
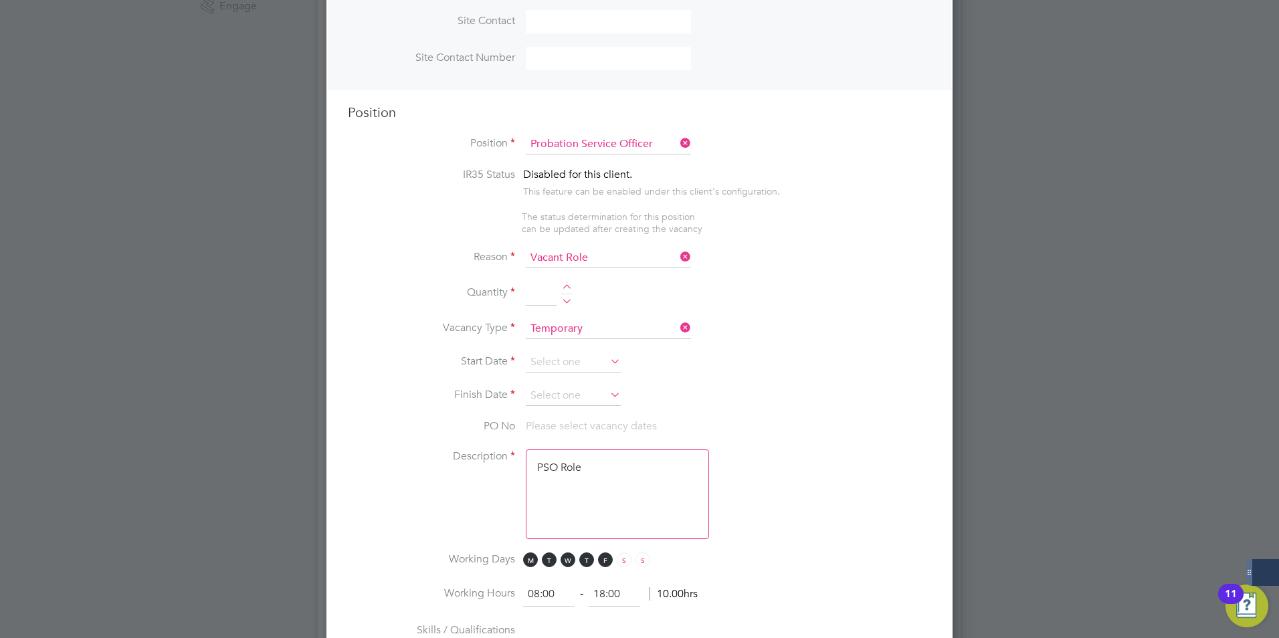
click at [567, 284] on li "Quantity" at bounding box center [639, 300] width 583 height 37
click at [568, 284] on li "Quantity" at bounding box center [639, 300] width 583 height 37
click at [566, 288] on div at bounding box center [566, 288] width 11 height 9
type input "1"
click at [537, 361] on input at bounding box center [573, 362] width 95 height 20
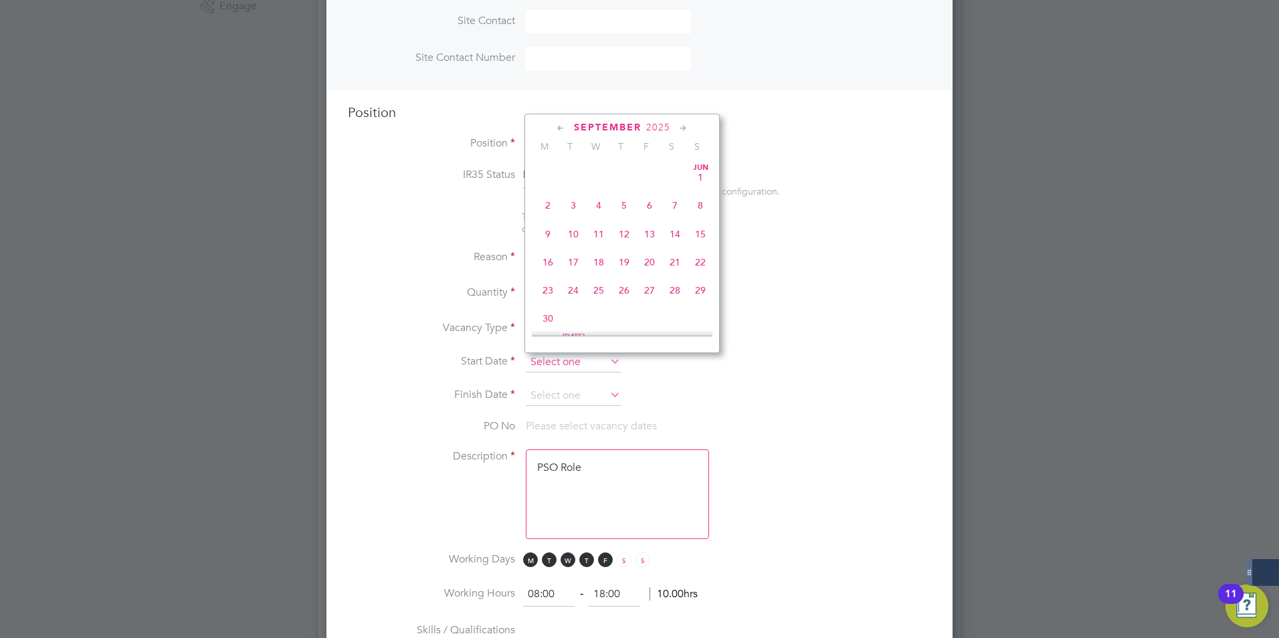
scroll to position [405, 0]
click at [550, 293] on span "15" at bounding box center [547, 279] width 25 height 25
type input "15 Sep 2025"
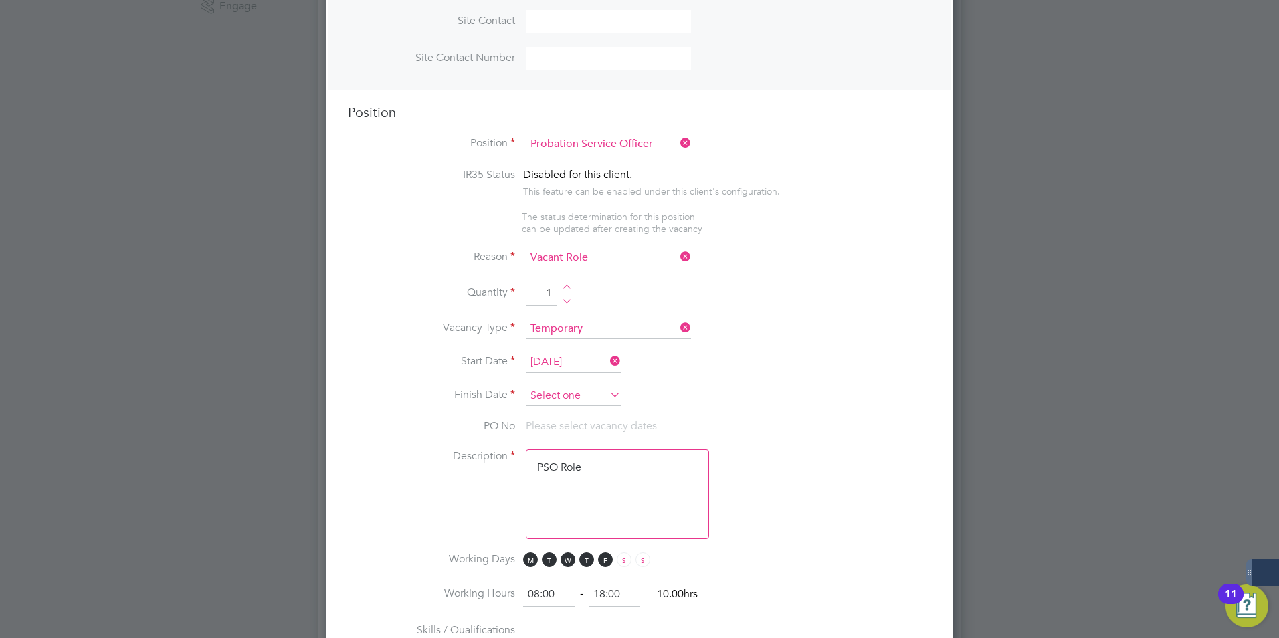
click at [566, 397] on input at bounding box center [573, 396] width 95 height 20
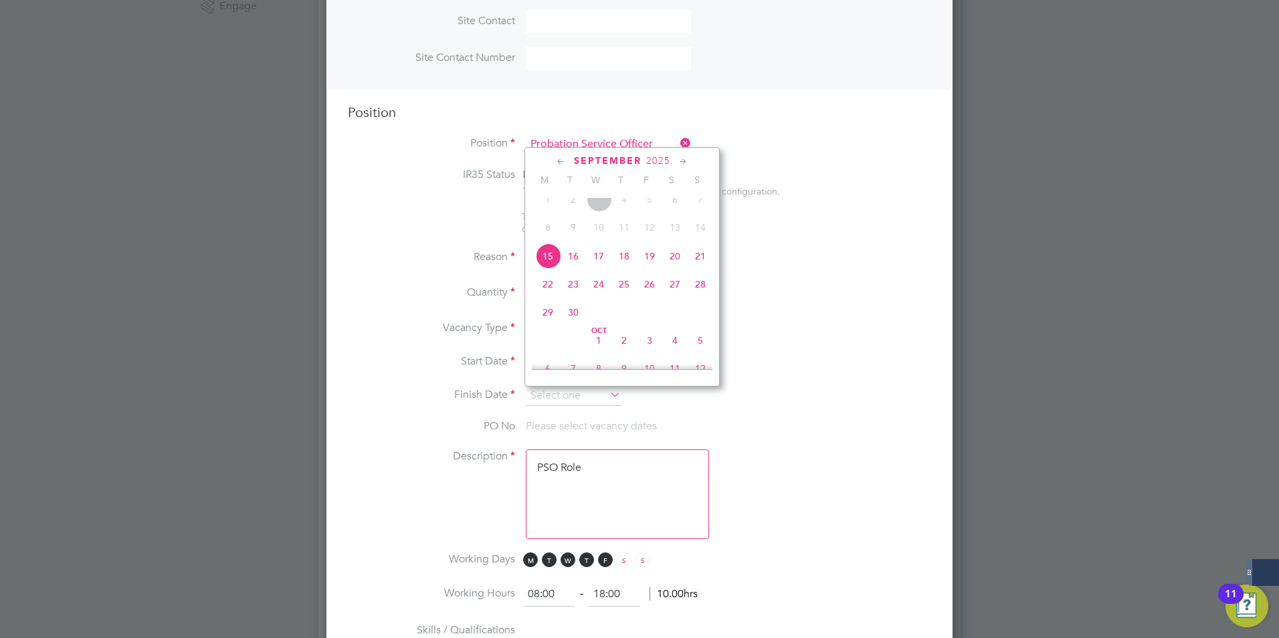
click at [685, 162] on icon at bounding box center [683, 161] width 13 height 15
click at [694, 288] on span "28" at bounding box center [699, 274] width 25 height 25
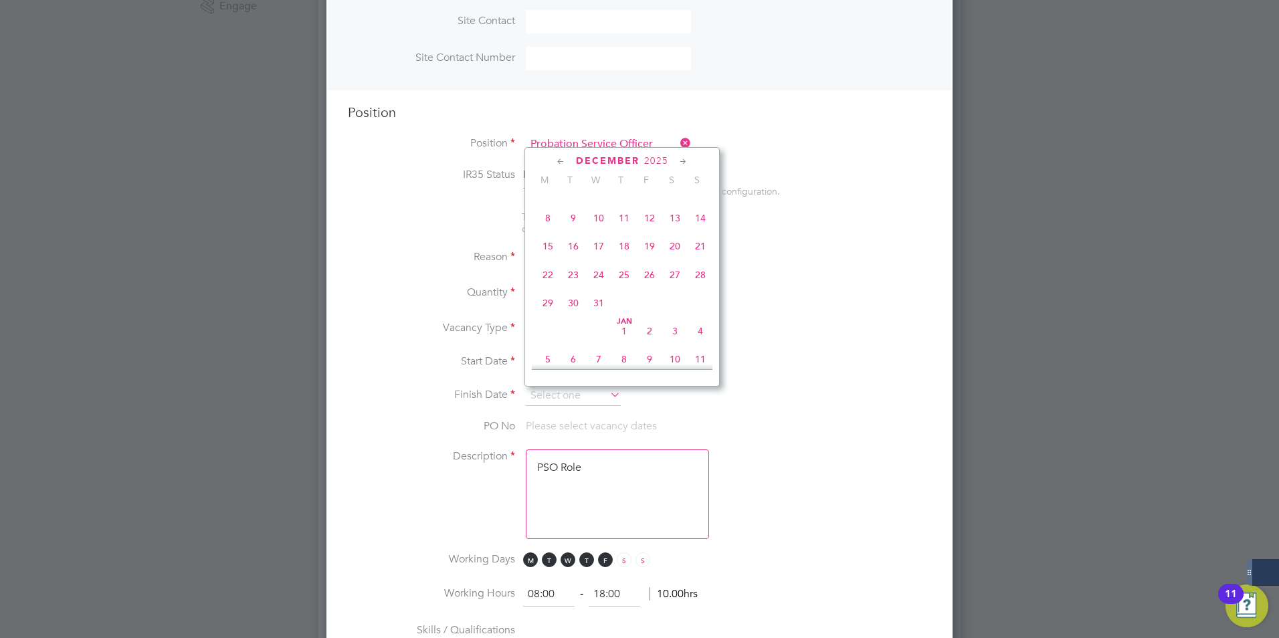
type input "28 Dec 2025"
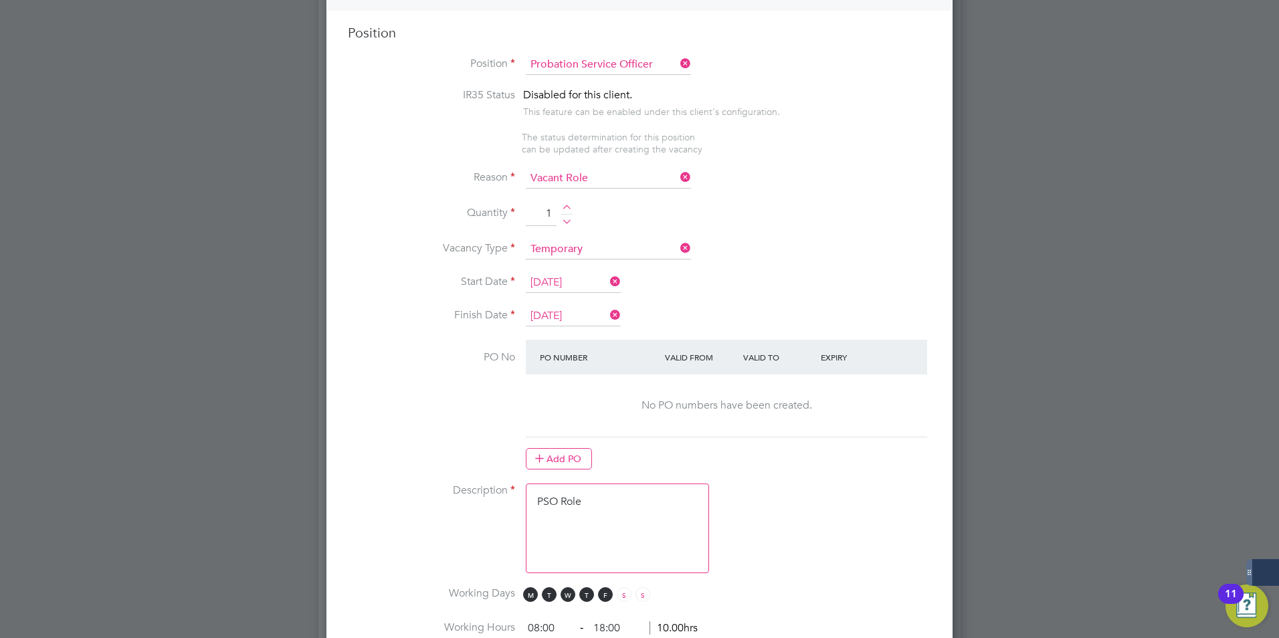
scroll to position [736, 0]
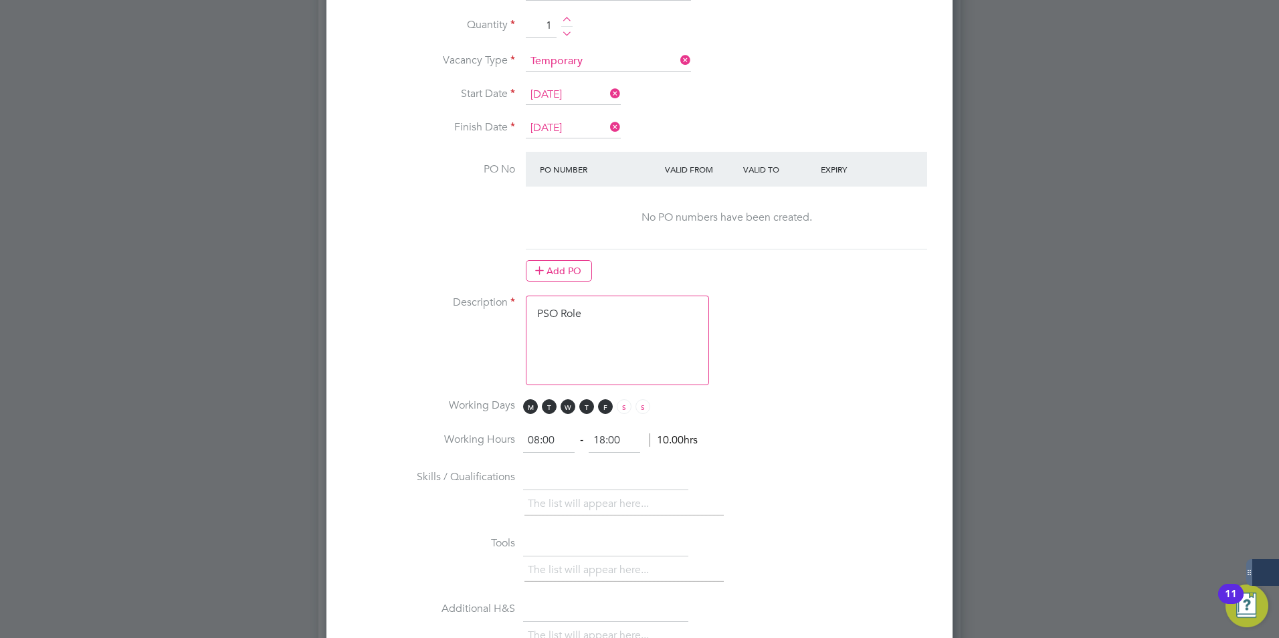
drag, startPoint x: 596, startPoint y: 299, endPoint x: 587, endPoint y: 316, distance: 18.8
click at [596, 303] on textarea "PSO Role" at bounding box center [617, 341] width 183 height 90
drag, startPoint x: 590, startPoint y: 310, endPoint x: 469, endPoint y: 306, distance: 121.8
click at [470, 306] on li "Description PSO Role" at bounding box center [639, 347] width 583 height 103
paste textarea "The tracking number for this OP1 request is: " 2325B" Yes Question Answer Proba…"
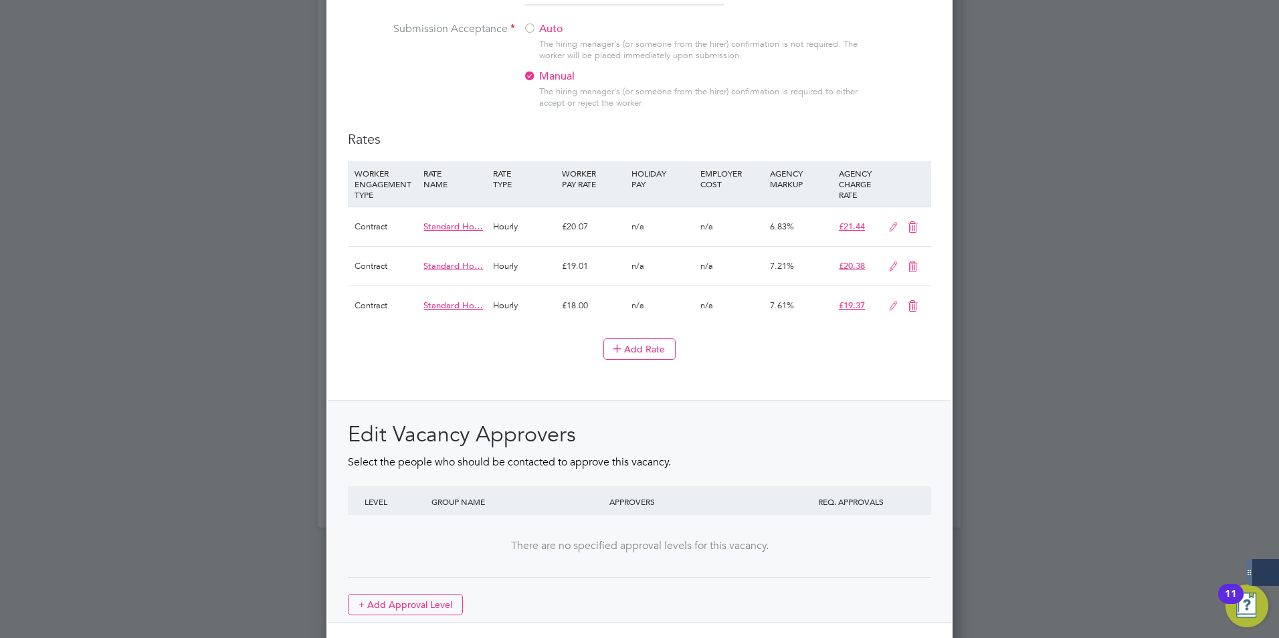
scroll to position [1504, 0]
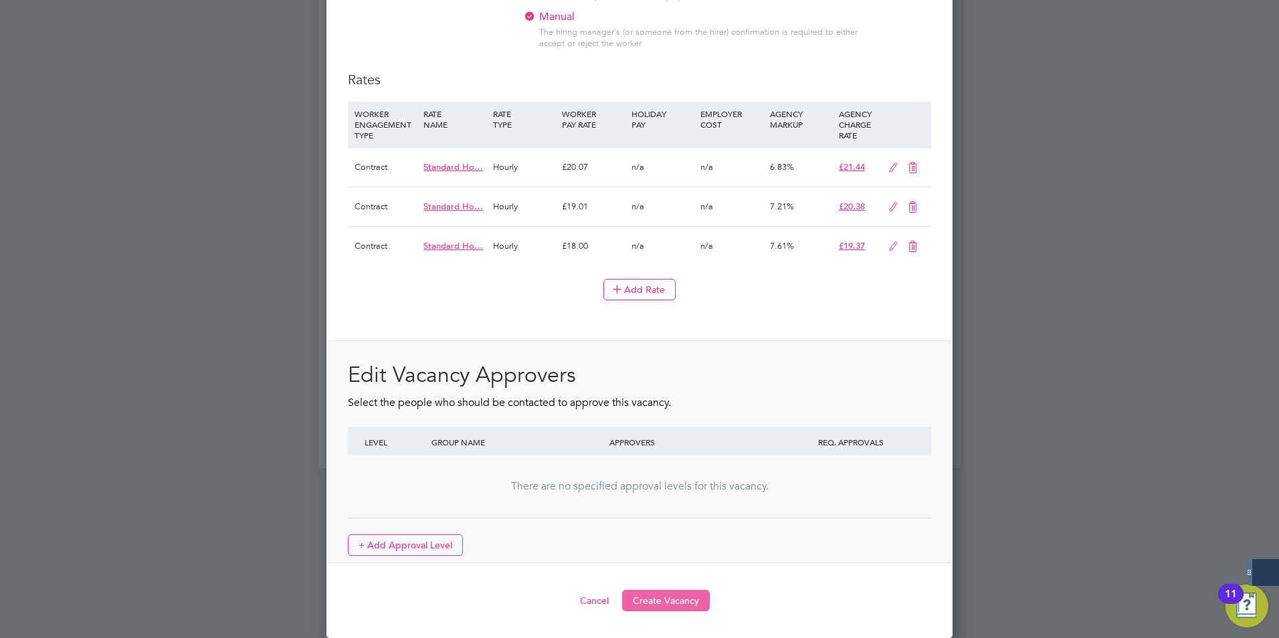
type textarea "The tracking number for this OP1 request is: " 2325B" Yes Question Answer Proba…"
click at [655, 597] on button "Create Vacancy" at bounding box center [666, 600] width 88 height 21
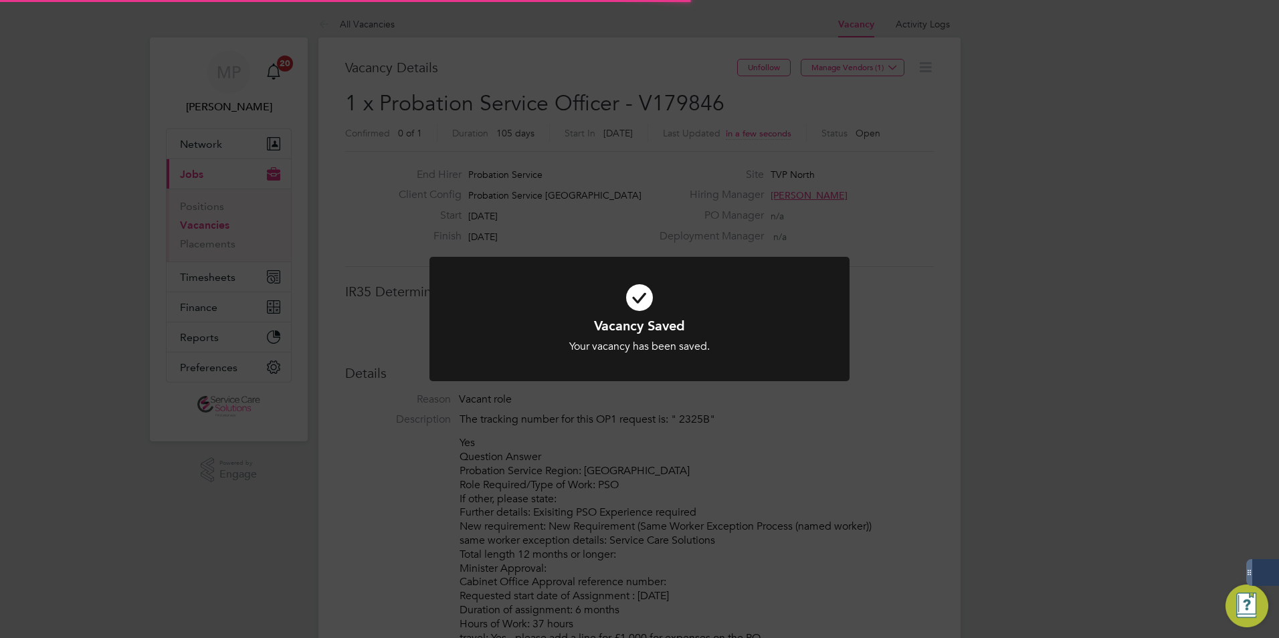
scroll to position [7, 7]
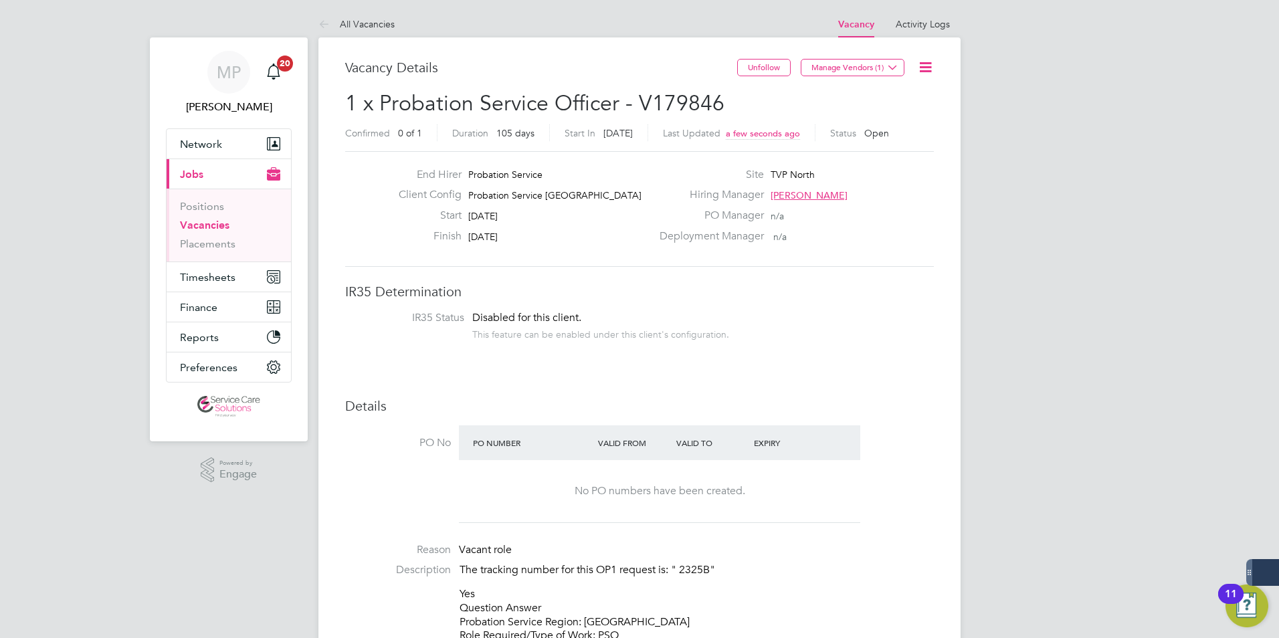
click at [369, 26] on link "All Vacancies" at bounding box center [356, 24] width 76 height 12
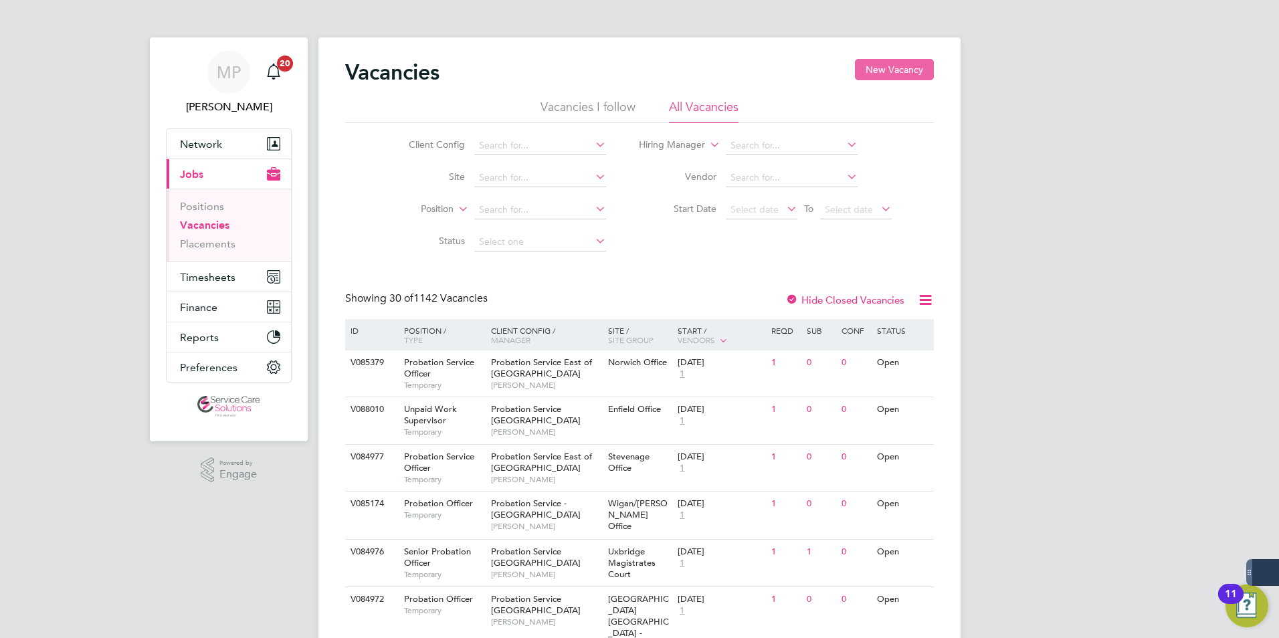
click at [901, 62] on button "New Vacancy" at bounding box center [894, 69] width 79 height 21
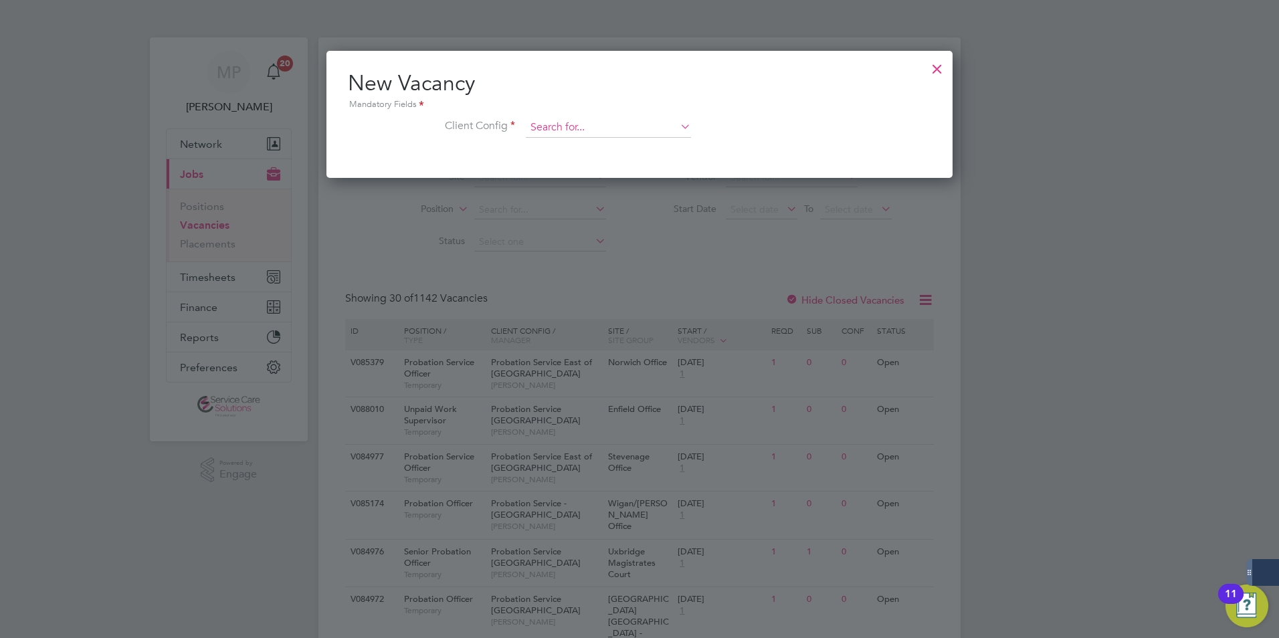
click at [607, 127] on input at bounding box center [608, 128] width 165 height 20
click at [611, 165] on b "North" at bounding box center [617, 164] width 25 height 11
type input "Probation Service North West"
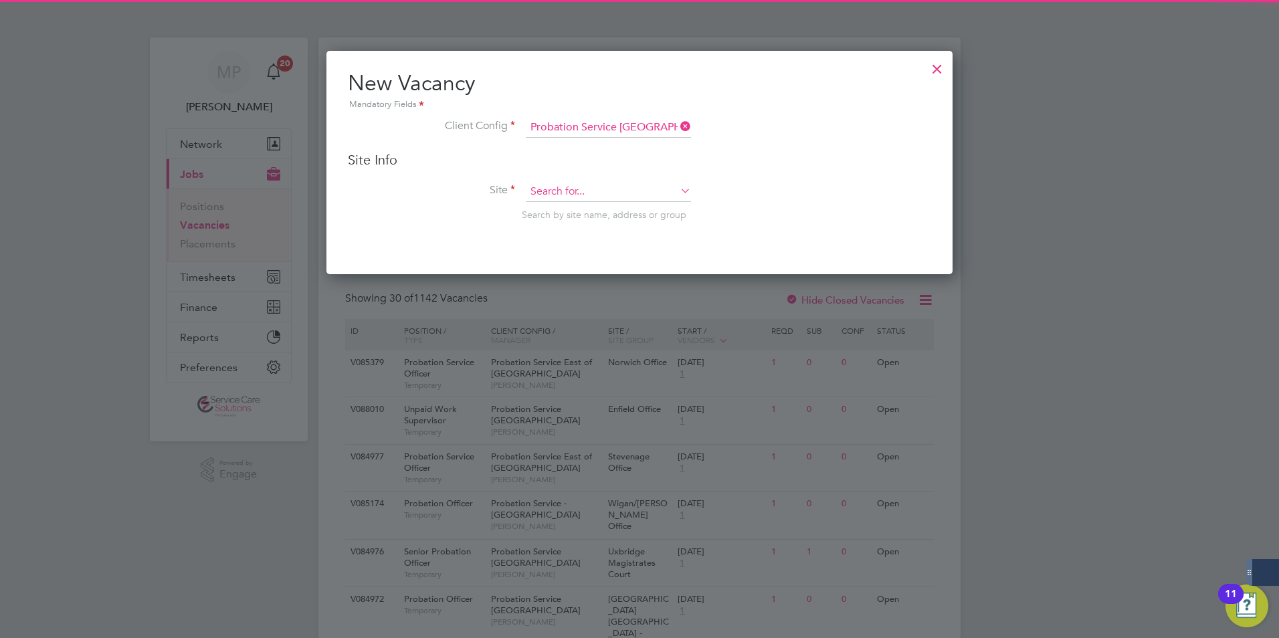
click at [550, 194] on input at bounding box center [608, 192] width 165 height 20
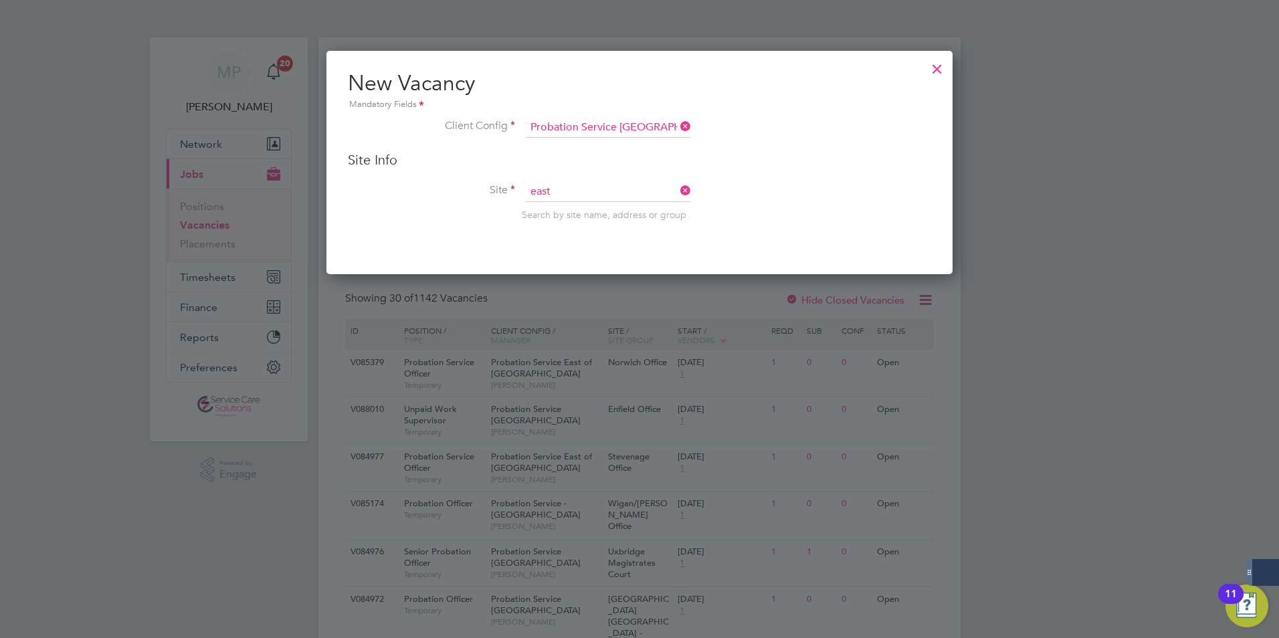
click at [576, 207] on li "East Lancashire" at bounding box center [608, 211] width 167 height 18
type input "East Lancashire"
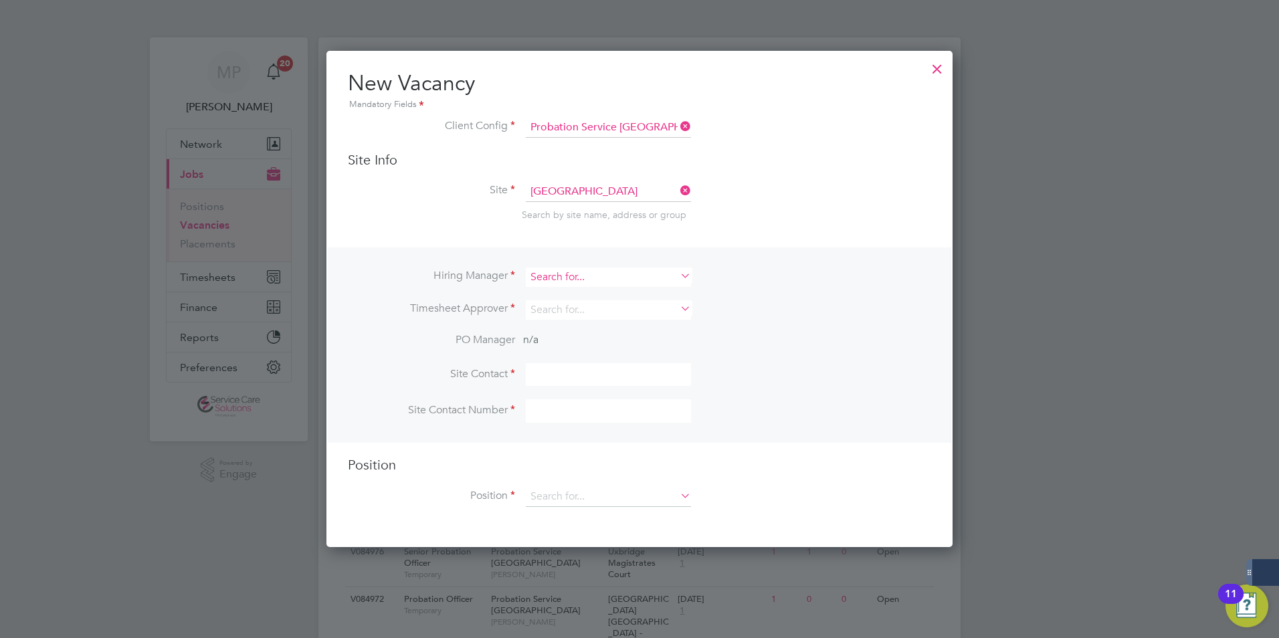
click at [566, 278] on input at bounding box center [608, 276] width 165 height 19
type input "r"
type input "t"
click at [590, 293] on li "Lisa Wh ittaker" at bounding box center [608, 296] width 167 height 18
type input "Lisa Whittaker"
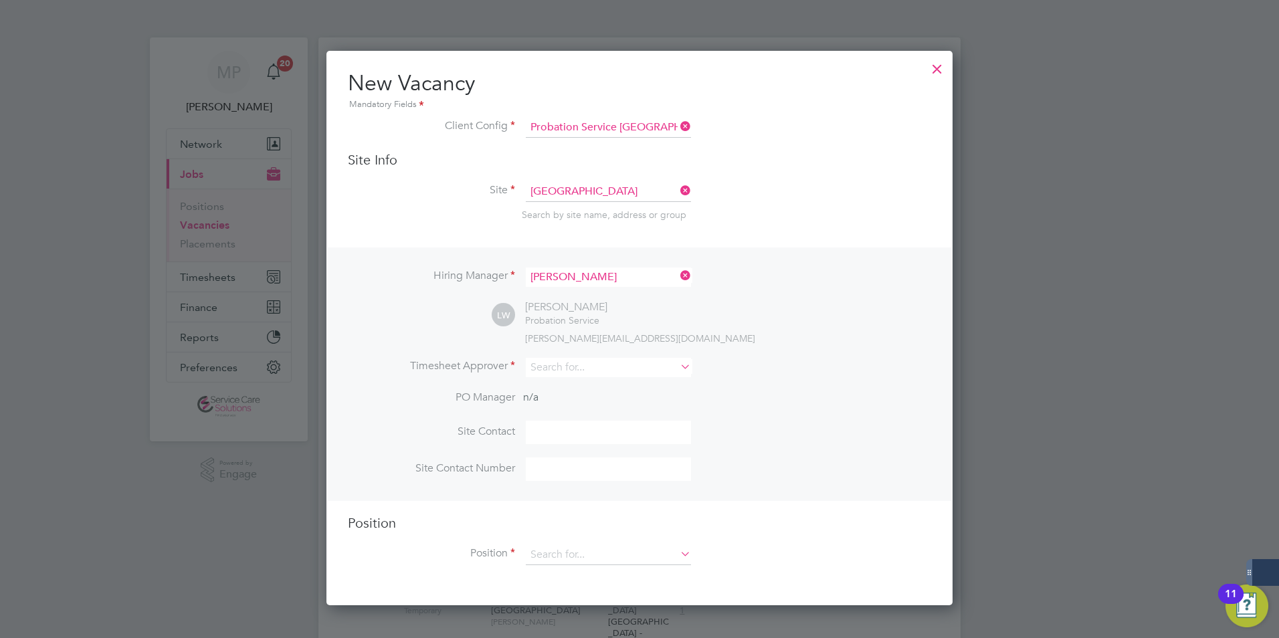
scroll to position [555, 627]
click at [578, 374] on input at bounding box center [608, 367] width 165 height 19
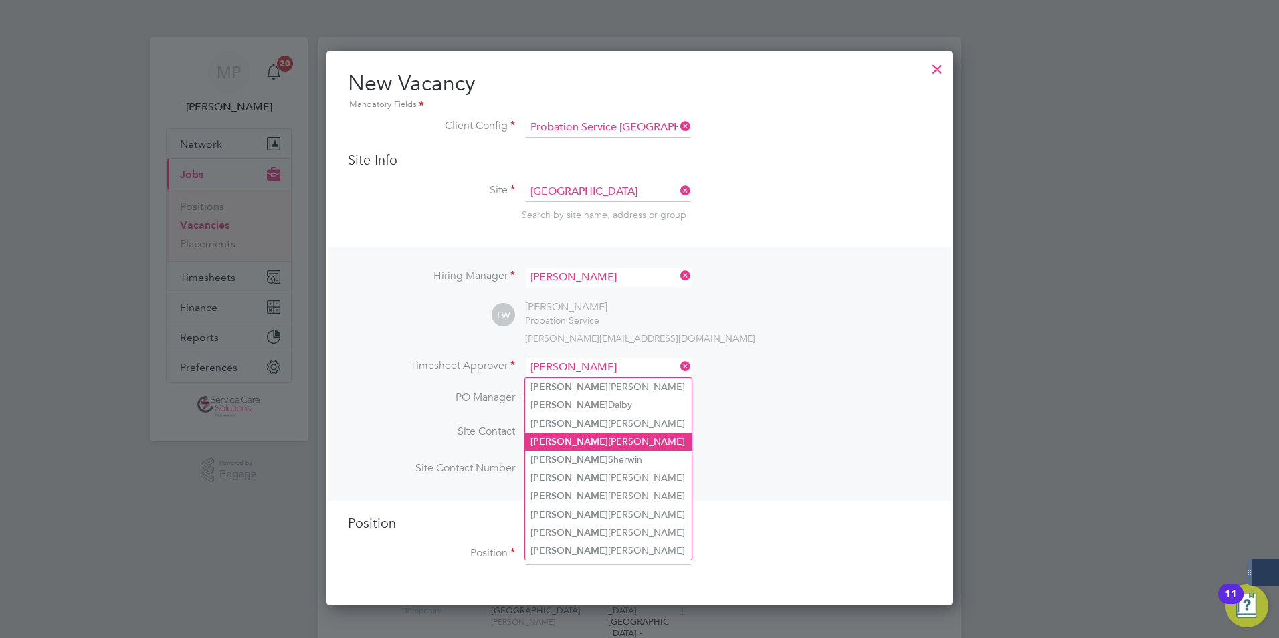
click at [579, 439] on li "Lisa Whittaker" at bounding box center [608, 442] width 167 height 18
type input "Lisa Whittaker"
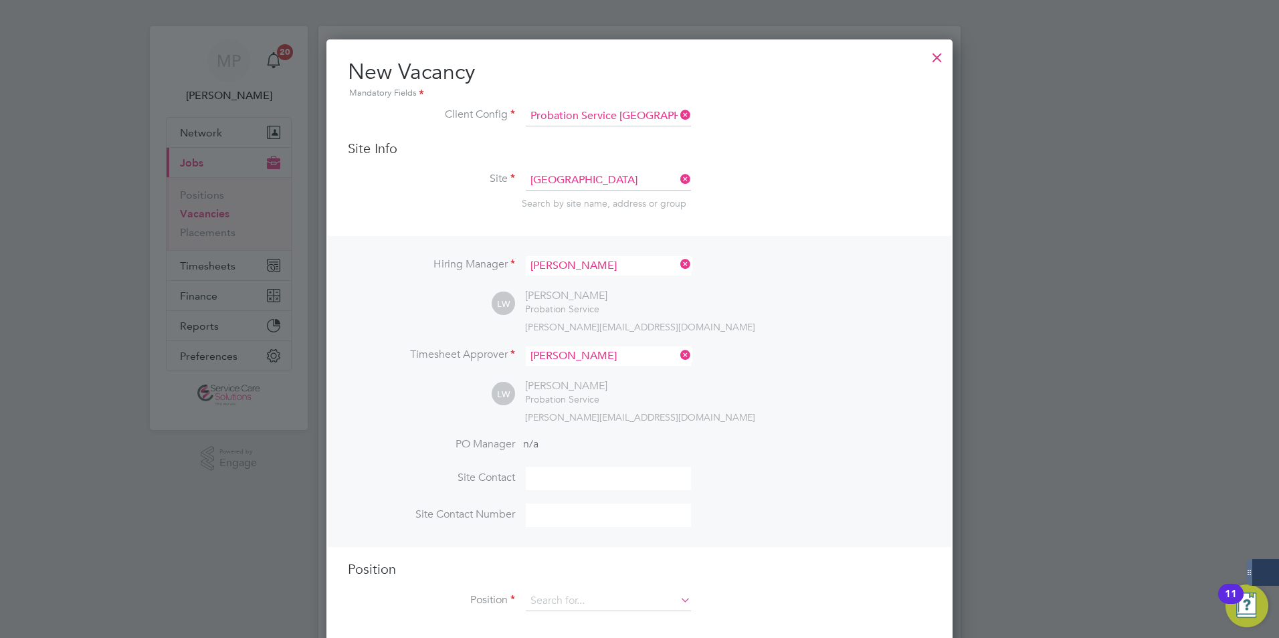
scroll to position [201, 0]
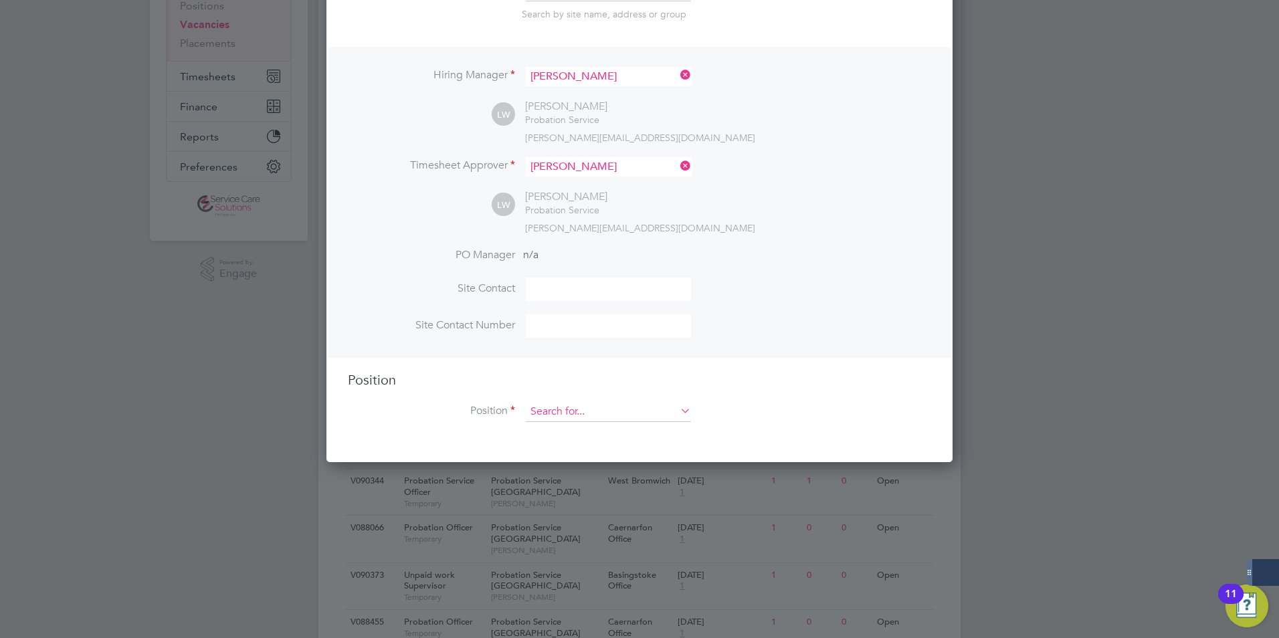
click at [560, 411] on input at bounding box center [608, 412] width 165 height 20
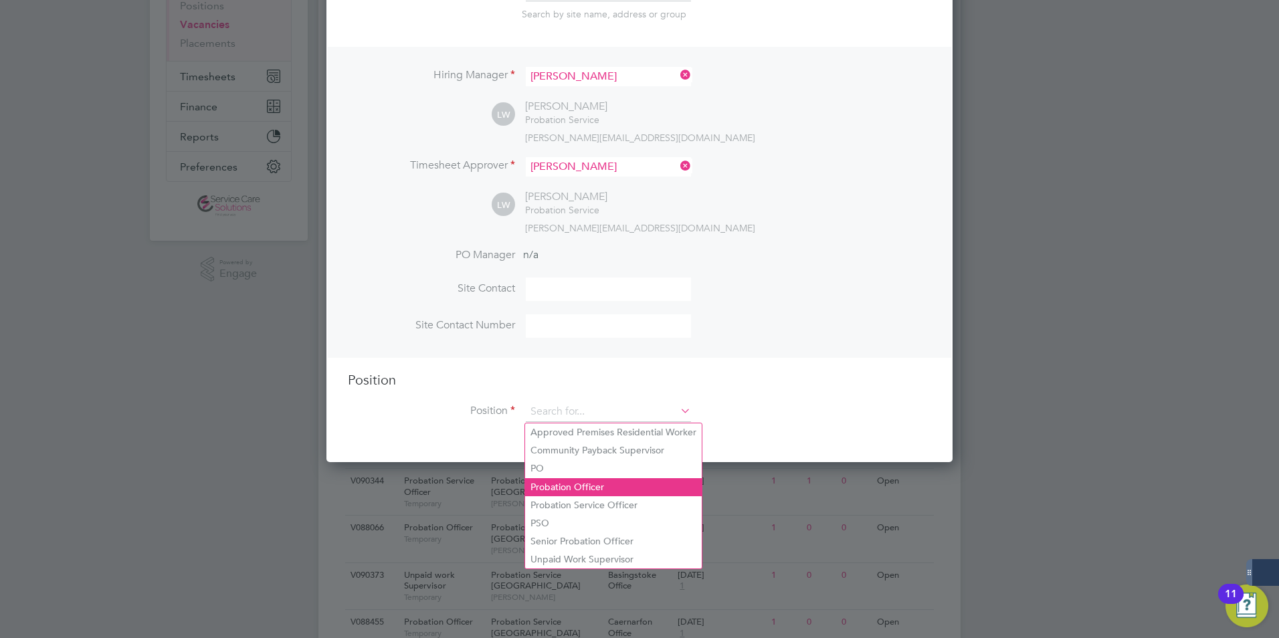
click at [564, 486] on li "Probation Officer" at bounding box center [613, 487] width 177 height 18
type input "Probation Officer"
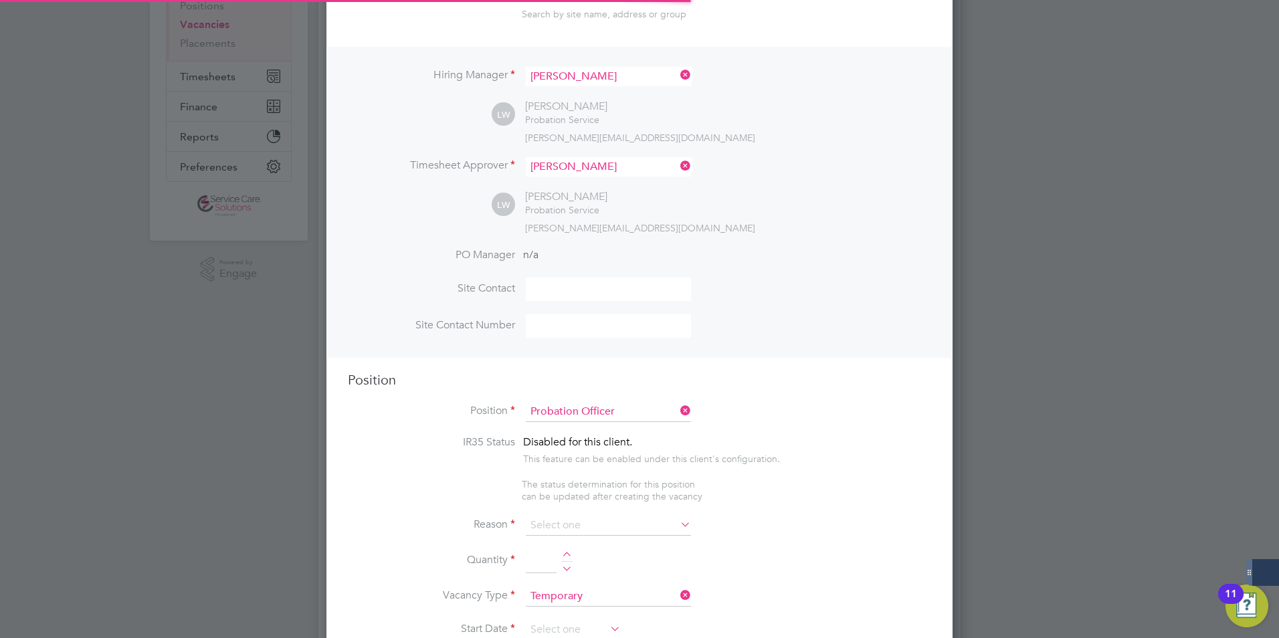
type textarea "Qualified Probation Officer"
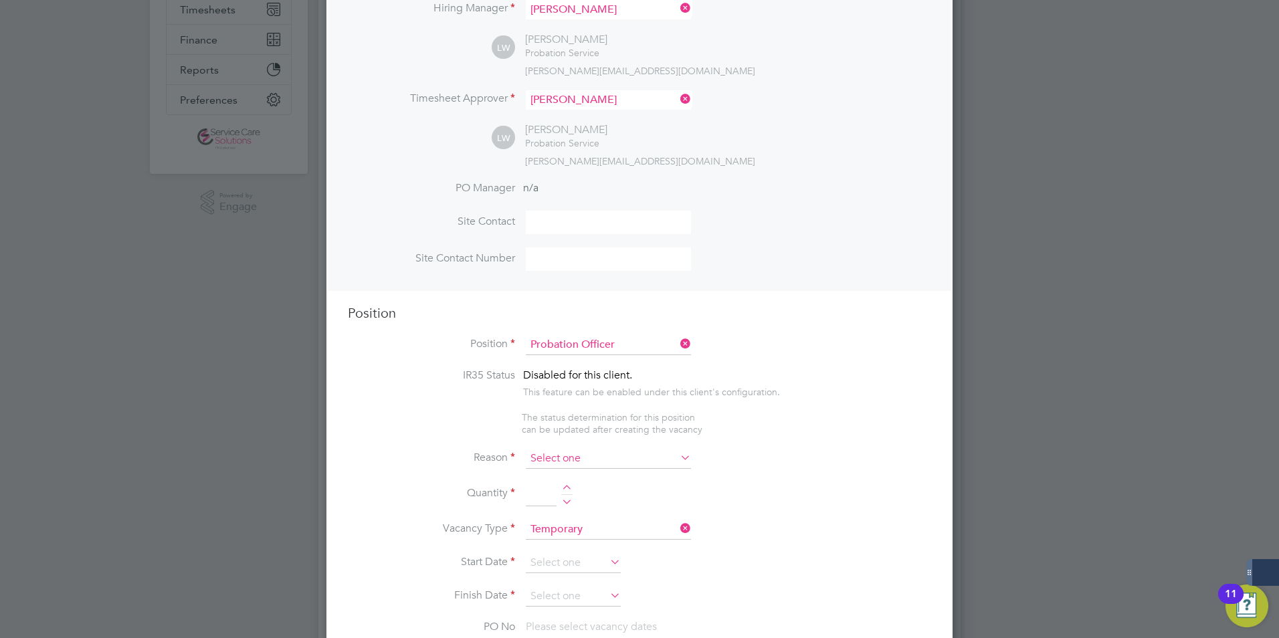
click at [559, 455] on input at bounding box center [608, 459] width 165 height 20
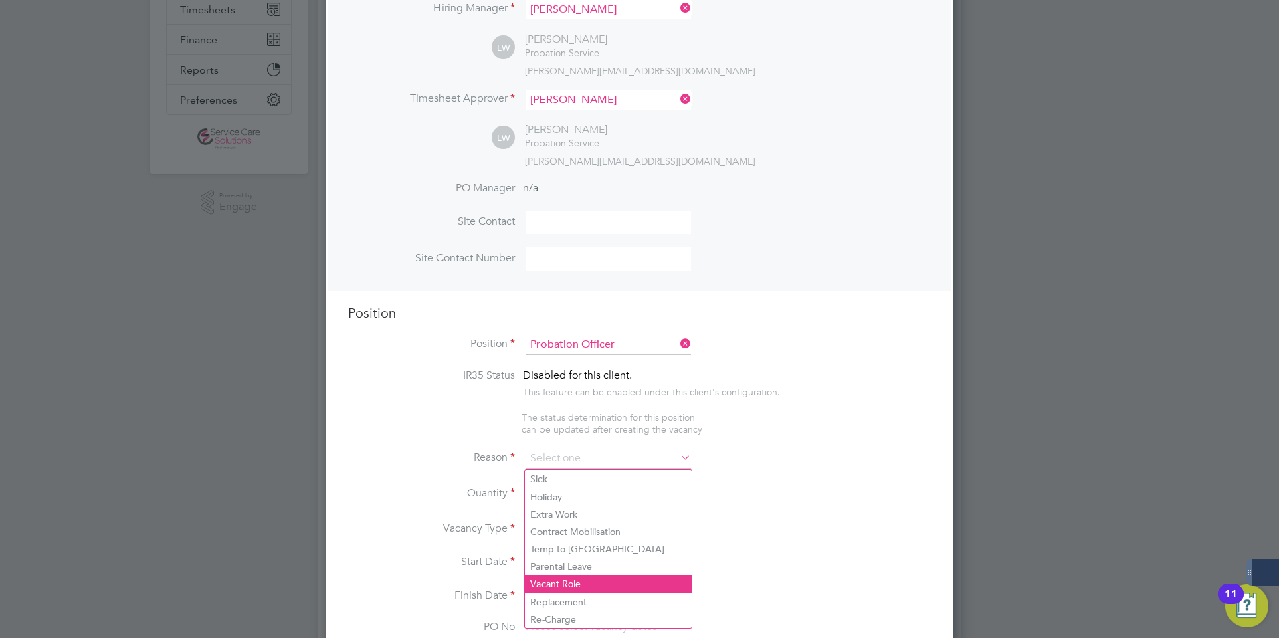
click at [567, 580] on li "Vacant Role" at bounding box center [608, 583] width 167 height 17
type input "Vacant Role"
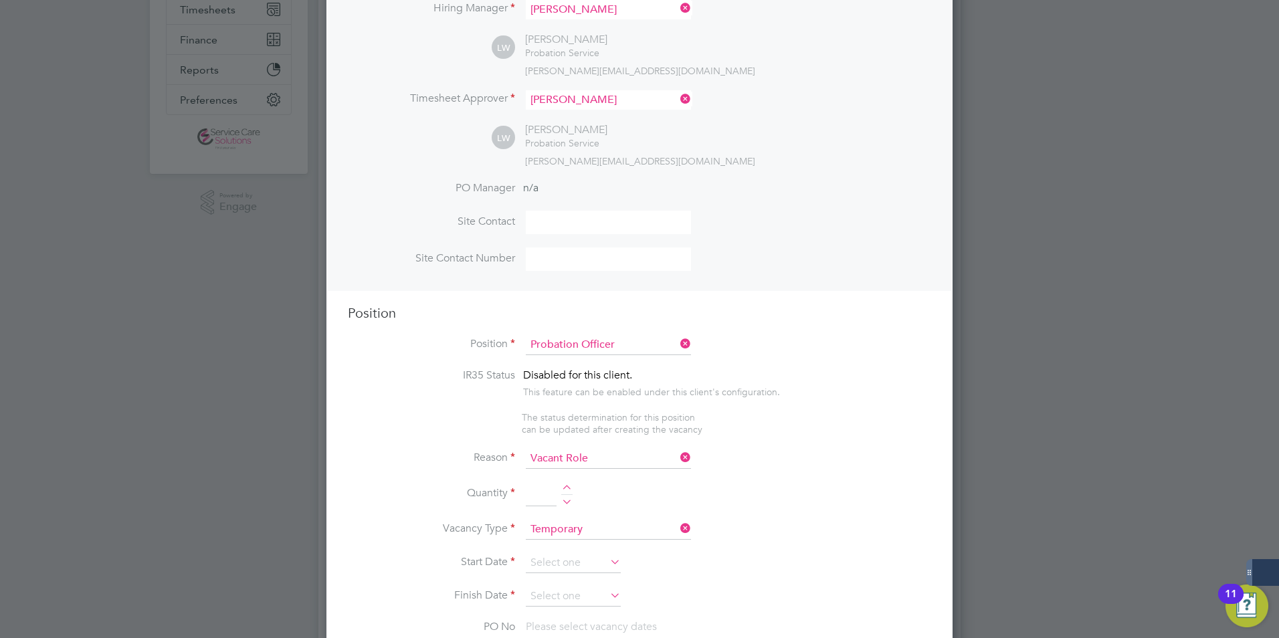
click at [567, 490] on div at bounding box center [566, 489] width 11 height 9
type input "1"
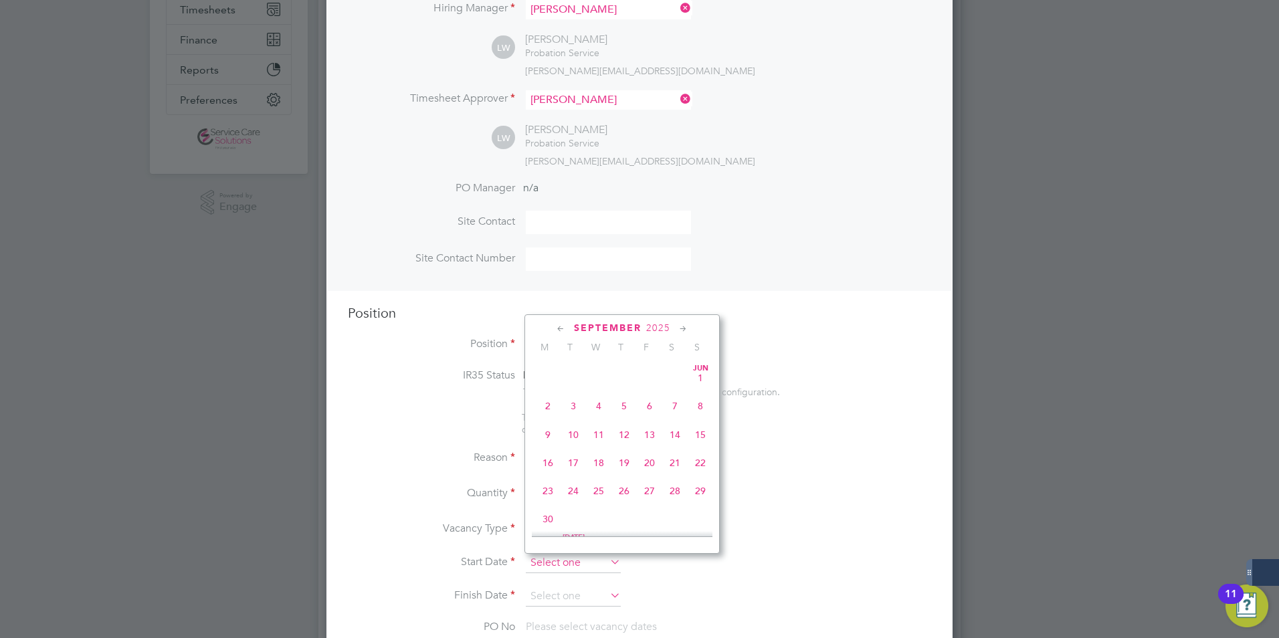
click at [553, 560] on input at bounding box center [573, 563] width 95 height 20
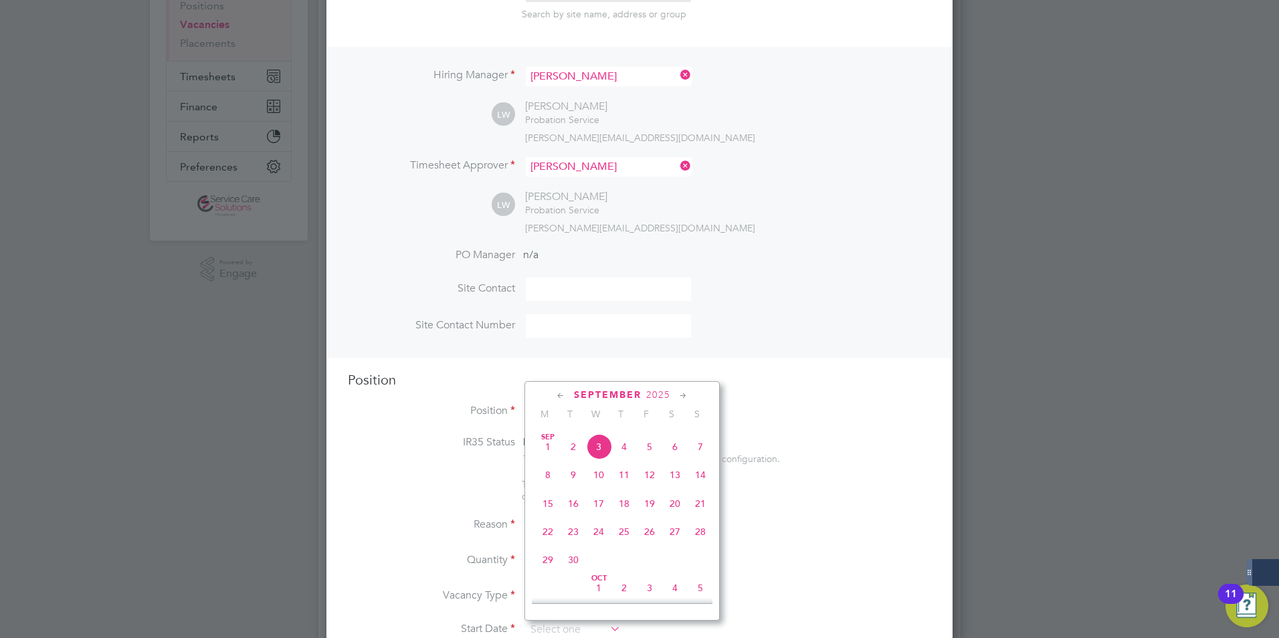
scroll to position [472, 0]
click at [548, 518] on span "22" at bounding box center [547, 508] width 25 height 25
type input "22 Sep 2025"
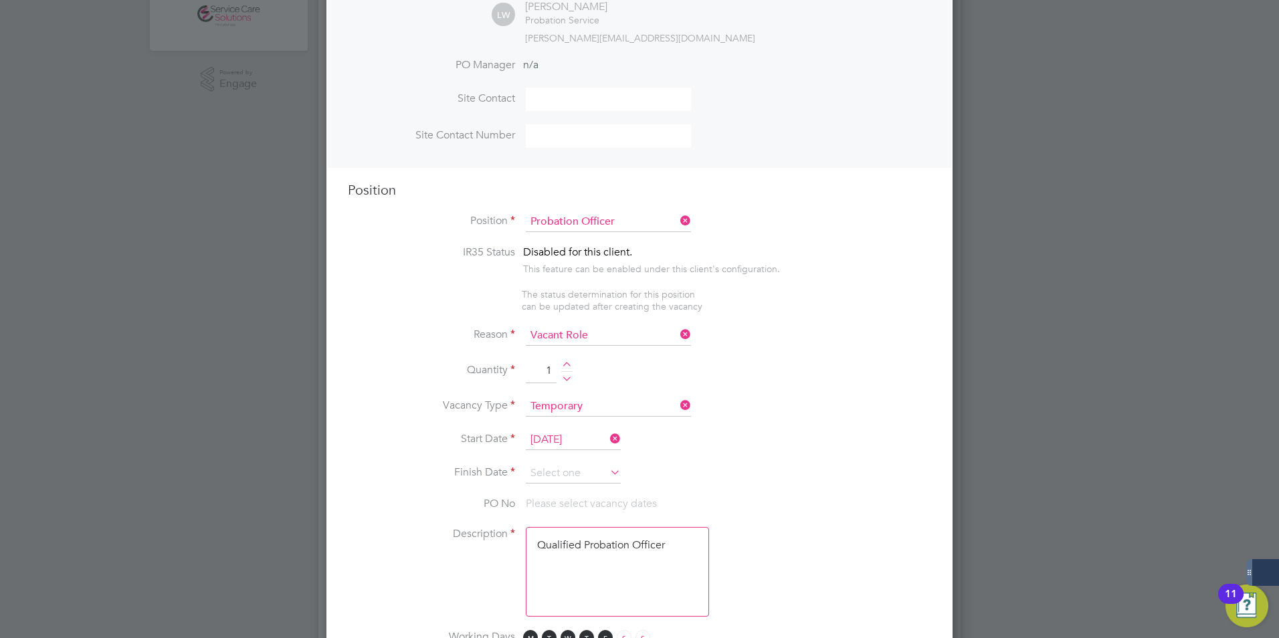
scroll to position [468, 0]
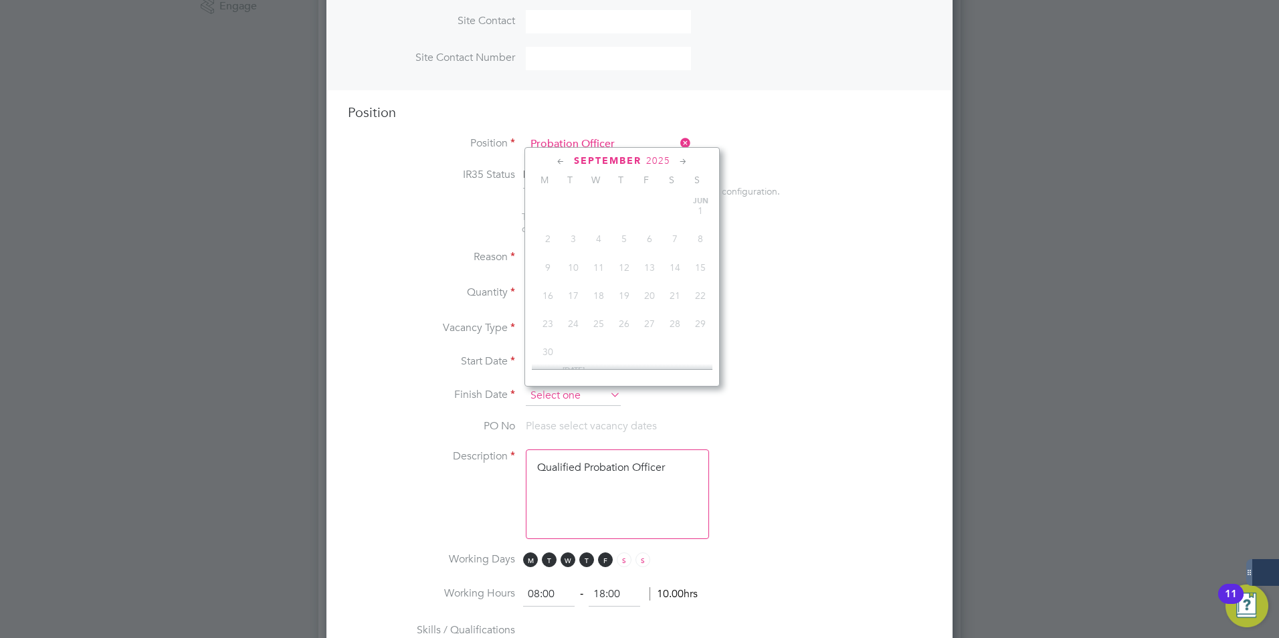
click at [553, 394] on input at bounding box center [573, 396] width 95 height 20
click at [685, 158] on icon at bounding box center [683, 161] width 13 height 15
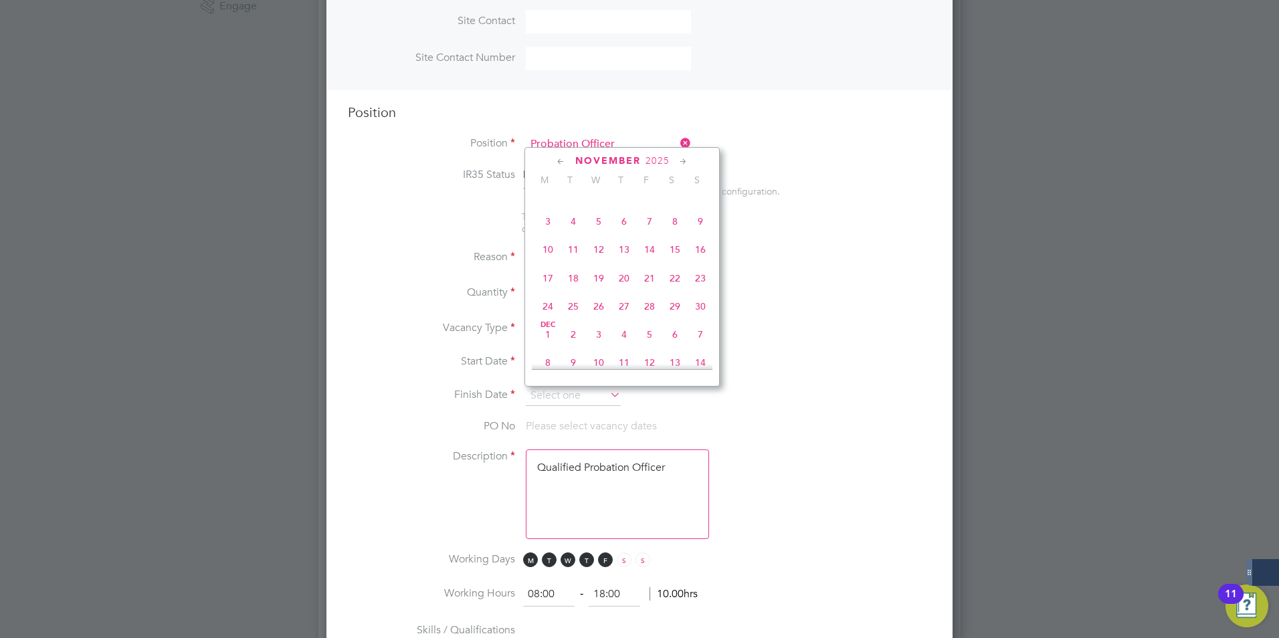
scroll to position [895, 0]
drag, startPoint x: 698, startPoint y: 295, endPoint x: 625, endPoint y: 396, distance: 124.9
click at [698, 288] on span "28" at bounding box center [699, 274] width 25 height 25
type input "28 Dec 2025"
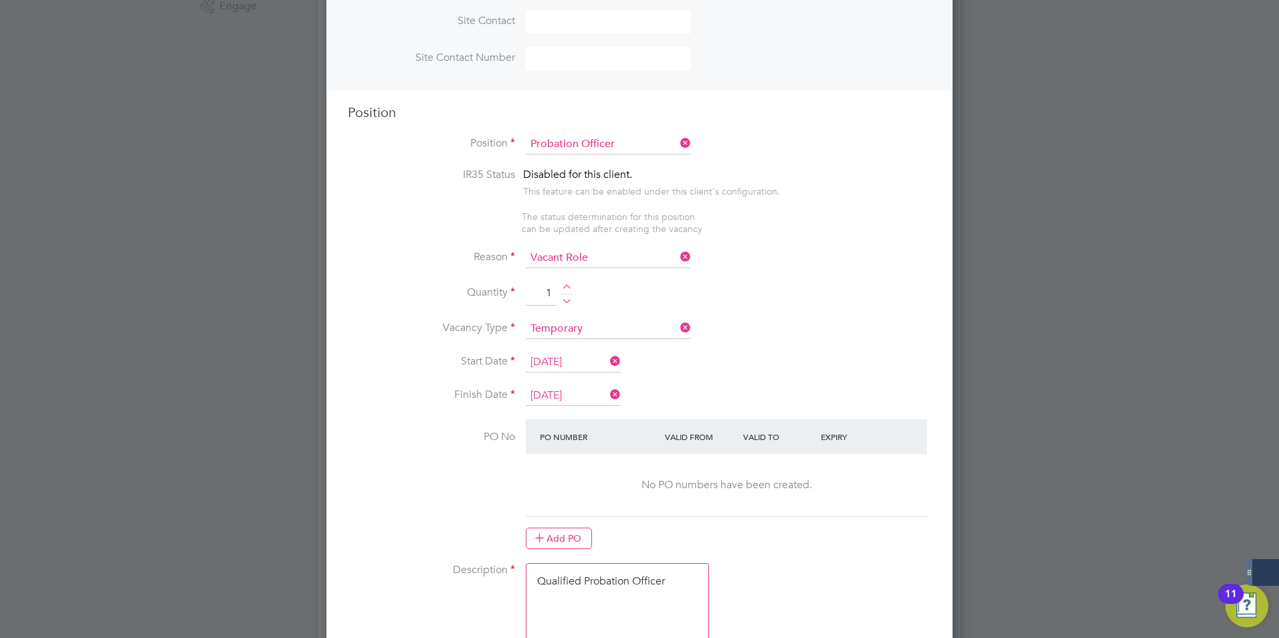
click at [583, 609] on textarea "Qualified Probation Officer" at bounding box center [617, 608] width 183 height 90
drag, startPoint x: 677, startPoint y: 582, endPoint x: 487, endPoint y: 569, distance: 190.3
click at [487, 569] on li "Description Qualified Probation Officer" at bounding box center [639, 614] width 583 height 103
paste textarea "The tracking number for this OP1 request is: " 2326B" Yes Question Answer Proba…"
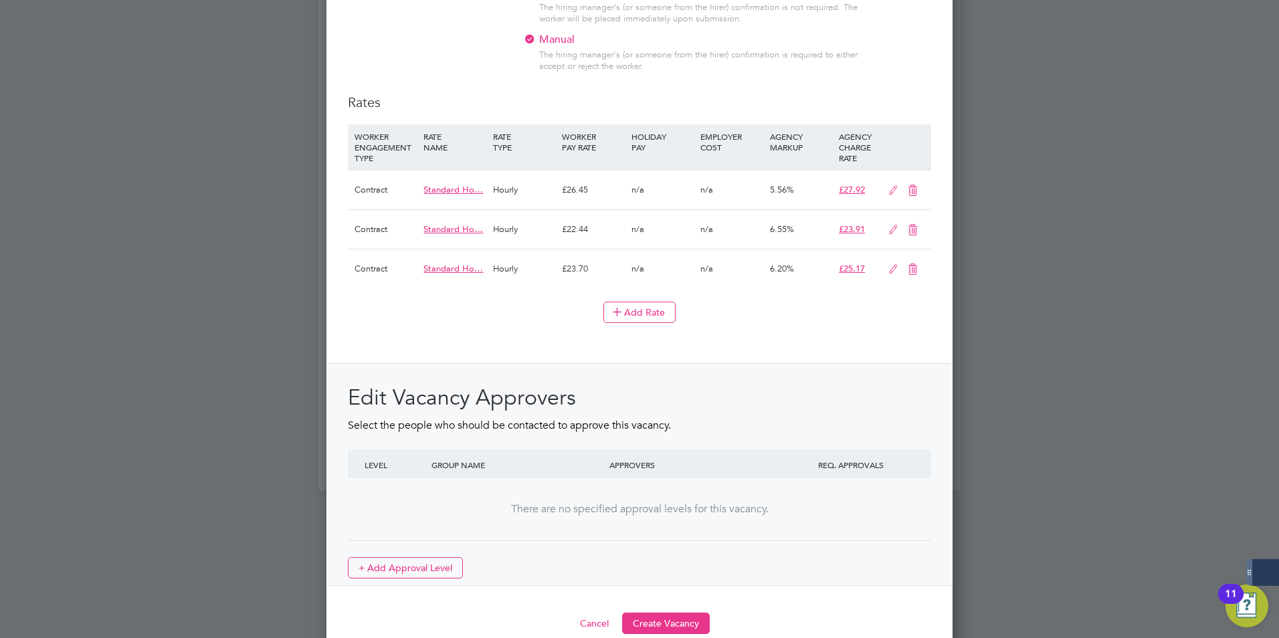
scroll to position [1504, 0]
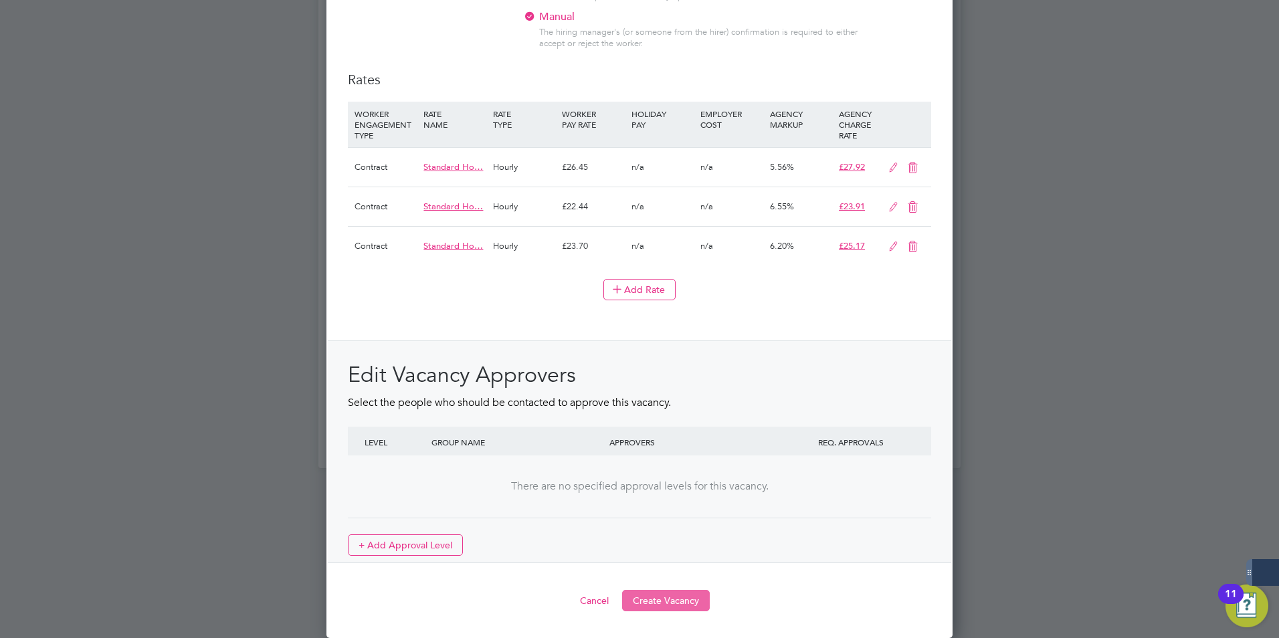
type textarea "The tracking number for this OP1 request is: " 2326B" Yes Question Answer Proba…"
click at [666, 597] on button "Create Vacancy" at bounding box center [666, 600] width 88 height 21
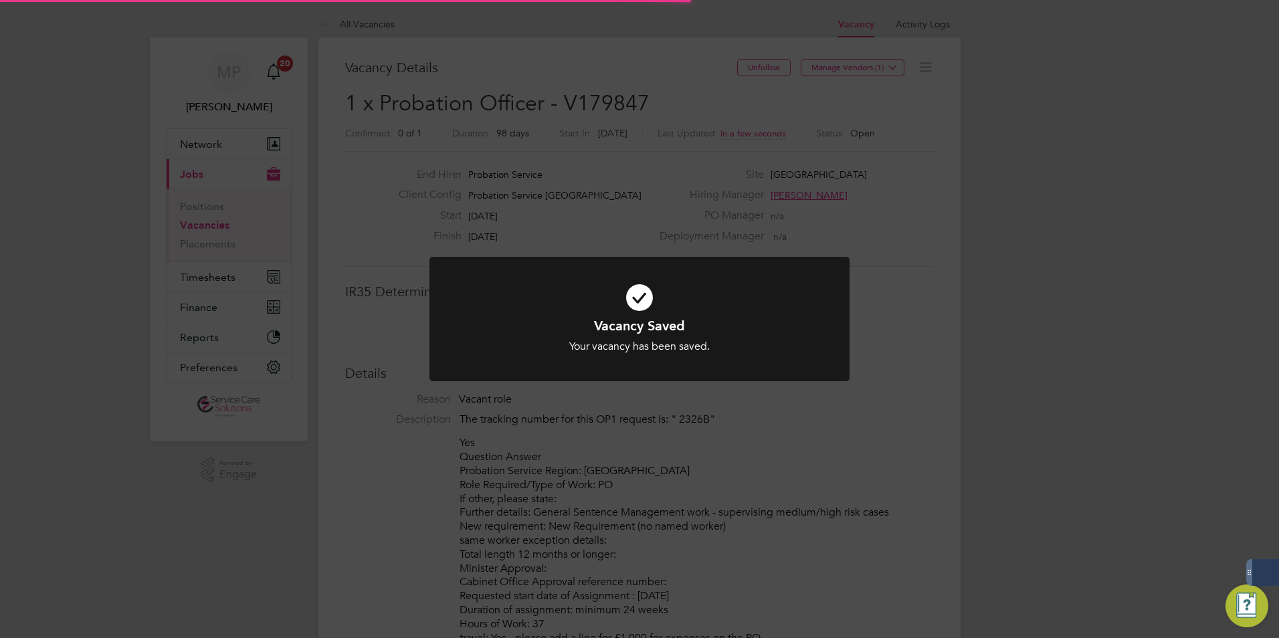
scroll to position [39, 94]
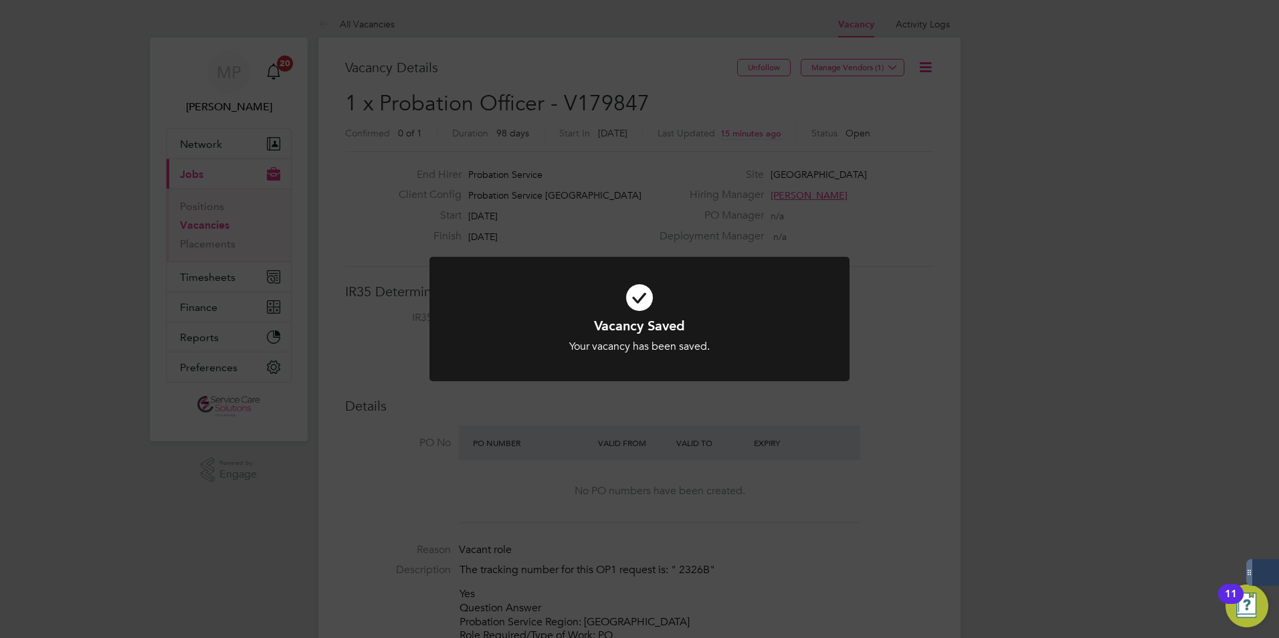
drag, startPoint x: 809, startPoint y: 99, endPoint x: 567, endPoint y: 88, distance: 242.3
click at [808, 99] on div "Vacancy Saved Your vacancy has been saved. Cancel Okay" at bounding box center [639, 319] width 1279 height 638
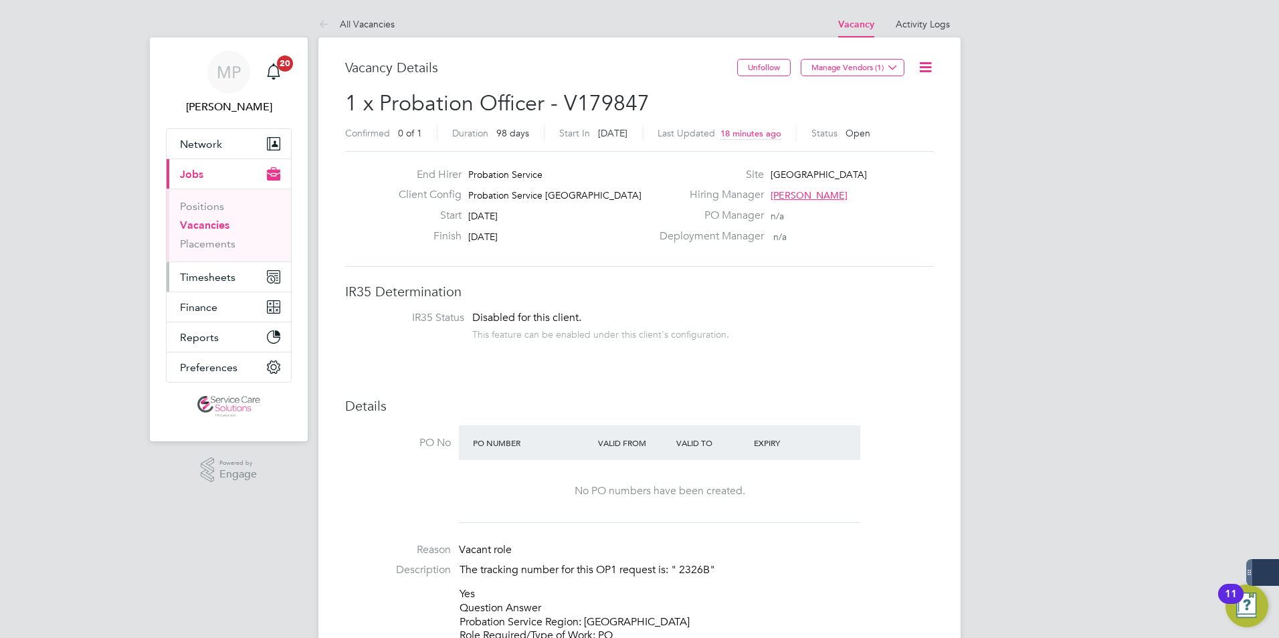
click at [211, 279] on span "Timesheets" at bounding box center [208, 277] width 56 height 13
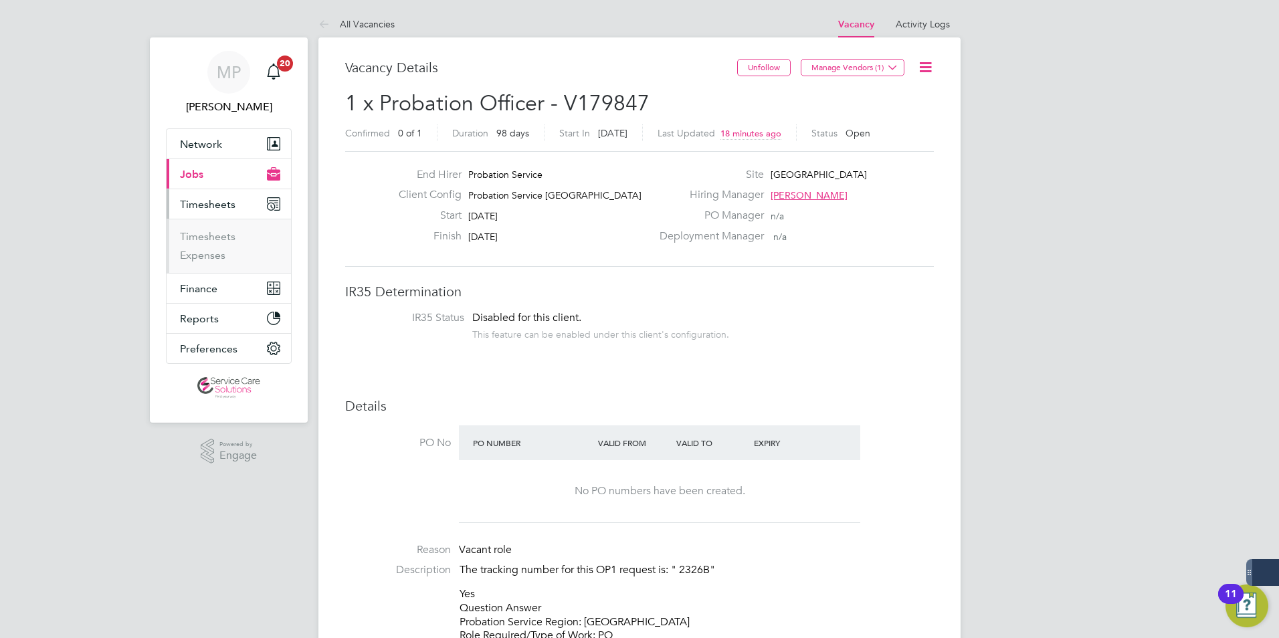
click at [216, 202] on span "Timesheets" at bounding box center [208, 204] width 56 height 13
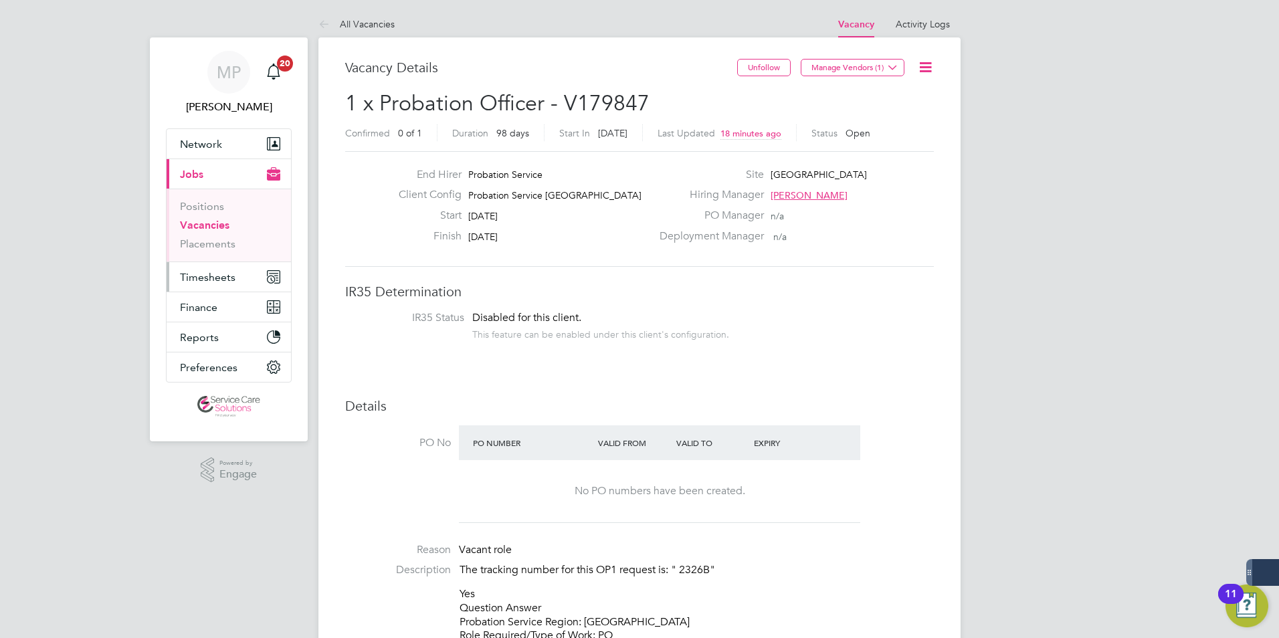
click at [217, 275] on span "Timesheets" at bounding box center [208, 277] width 56 height 13
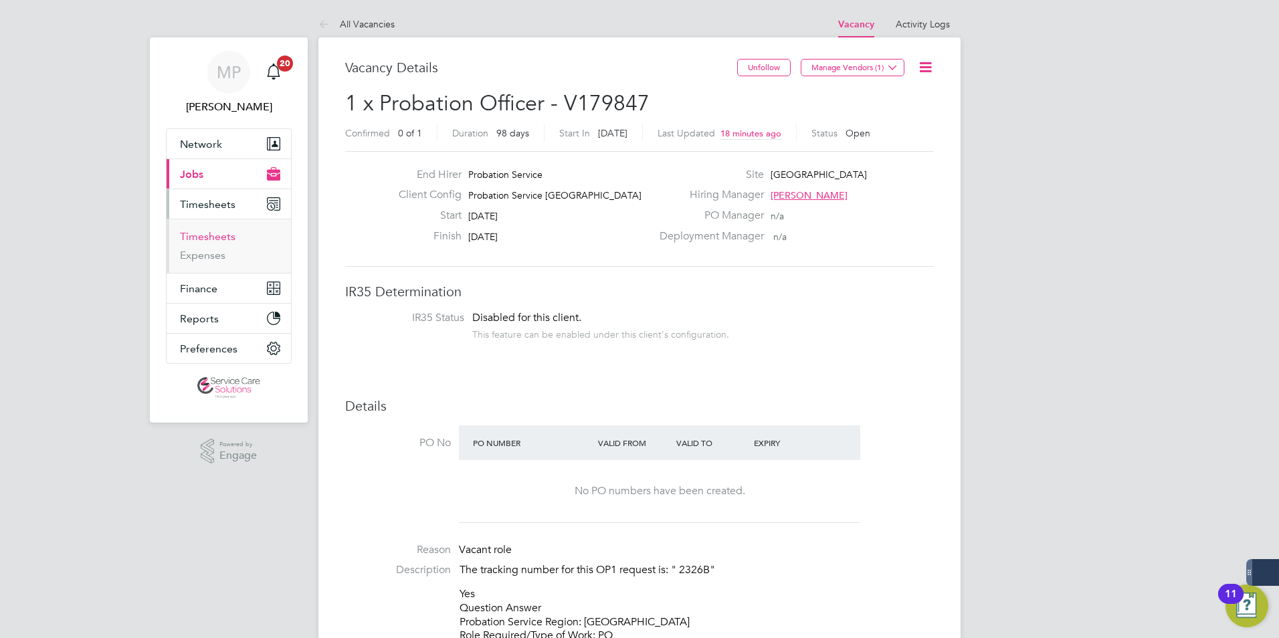
click at [223, 237] on link "Timesheets" at bounding box center [208, 236] width 56 height 13
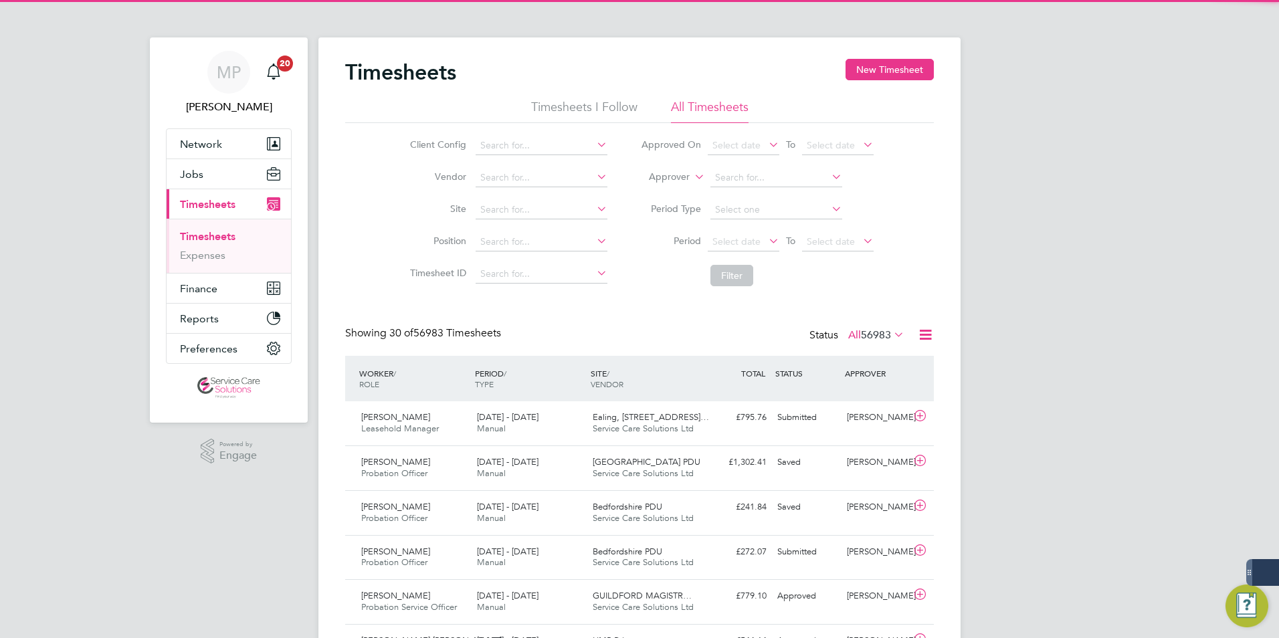
click at [691, 175] on icon at bounding box center [691, 173] width 0 height 12
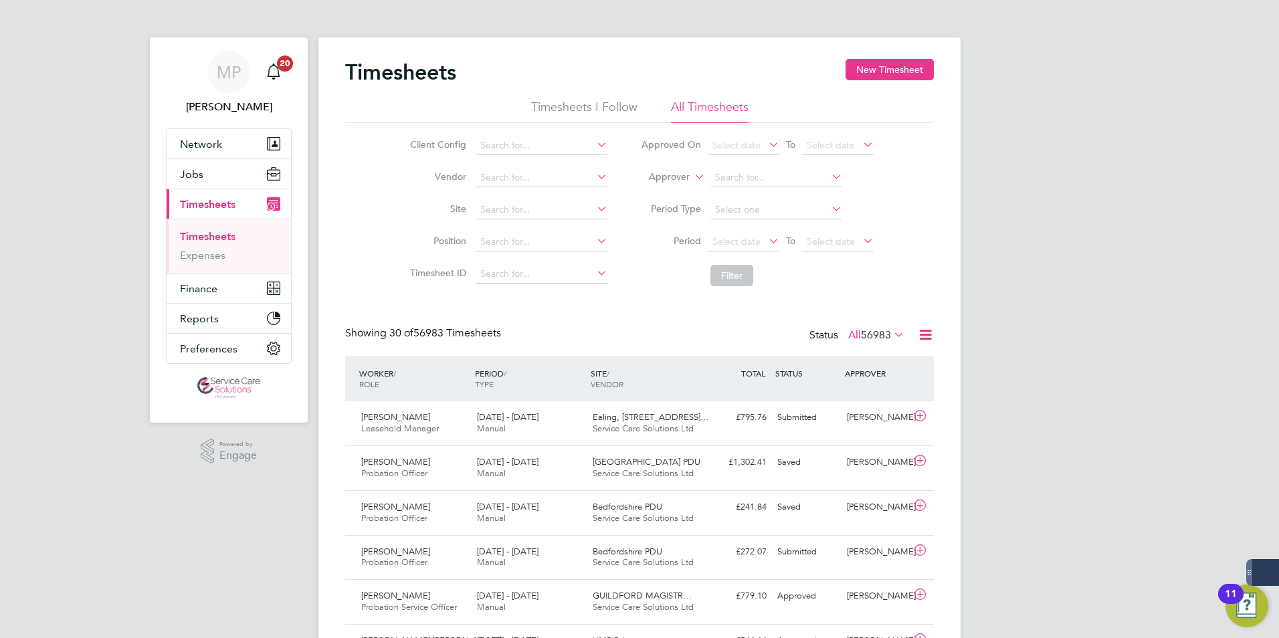
click at [662, 193] on li "Worker" at bounding box center [656, 192] width 66 height 17
click at [732, 178] on input at bounding box center [776, 178] width 132 height 19
click at [780, 194] on li "Gary Jackson" at bounding box center [793, 196] width 169 height 18
type input "[PERSON_NAME]"
click at [725, 259] on li "Filter" at bounding box center [757, 275] width 266 height 35
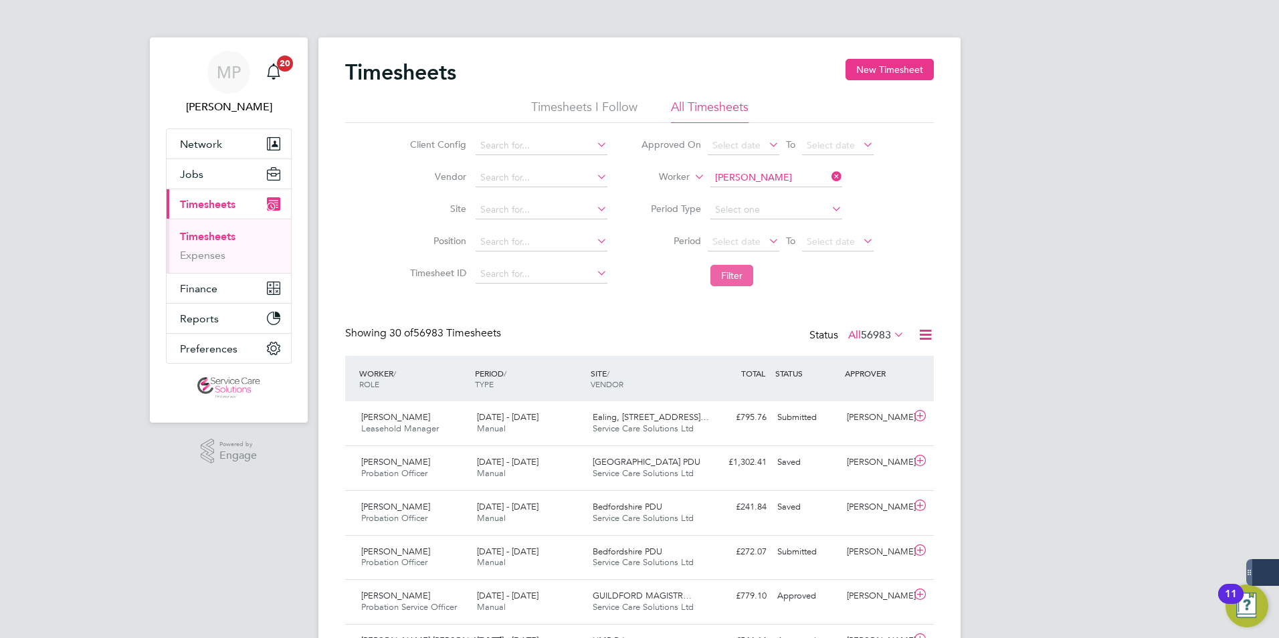
click at [731, 285] on button "Filter" at bounding box center [731, 275] width 43 height 21
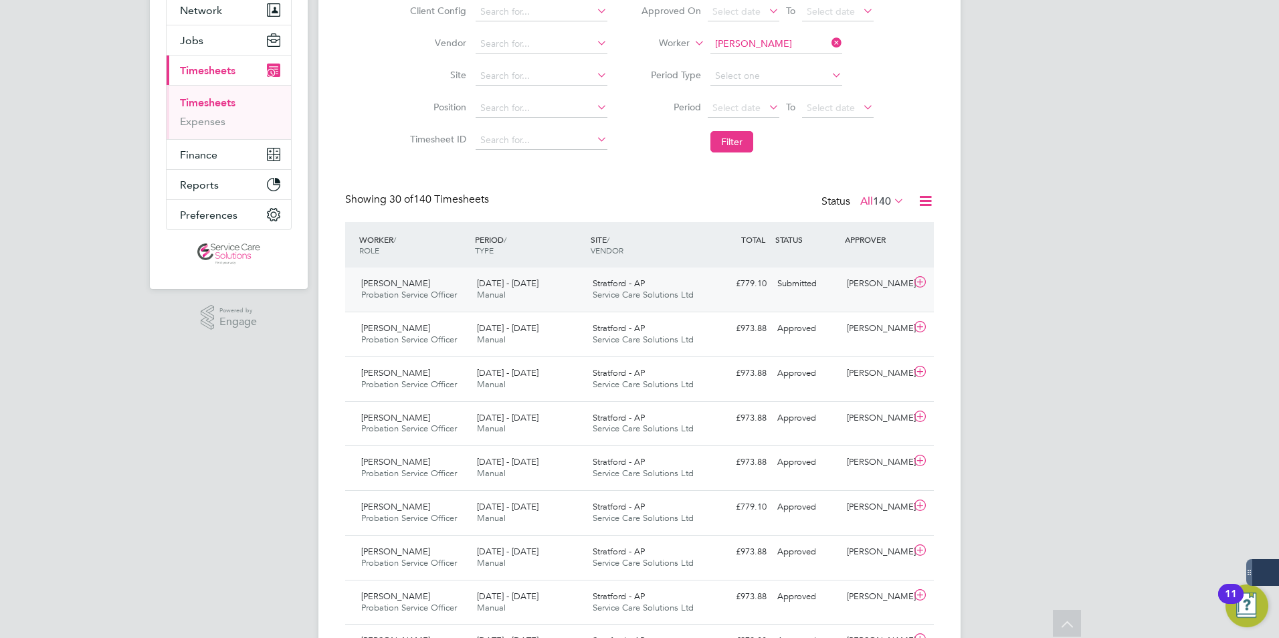
click at [800, 303] on div "Gary Jackson Probation Service Officer 25 - 31 Aug 2025 25 - 31 Aug 2025 Manual…" at bounding box center [639, 289] width 588 height 44
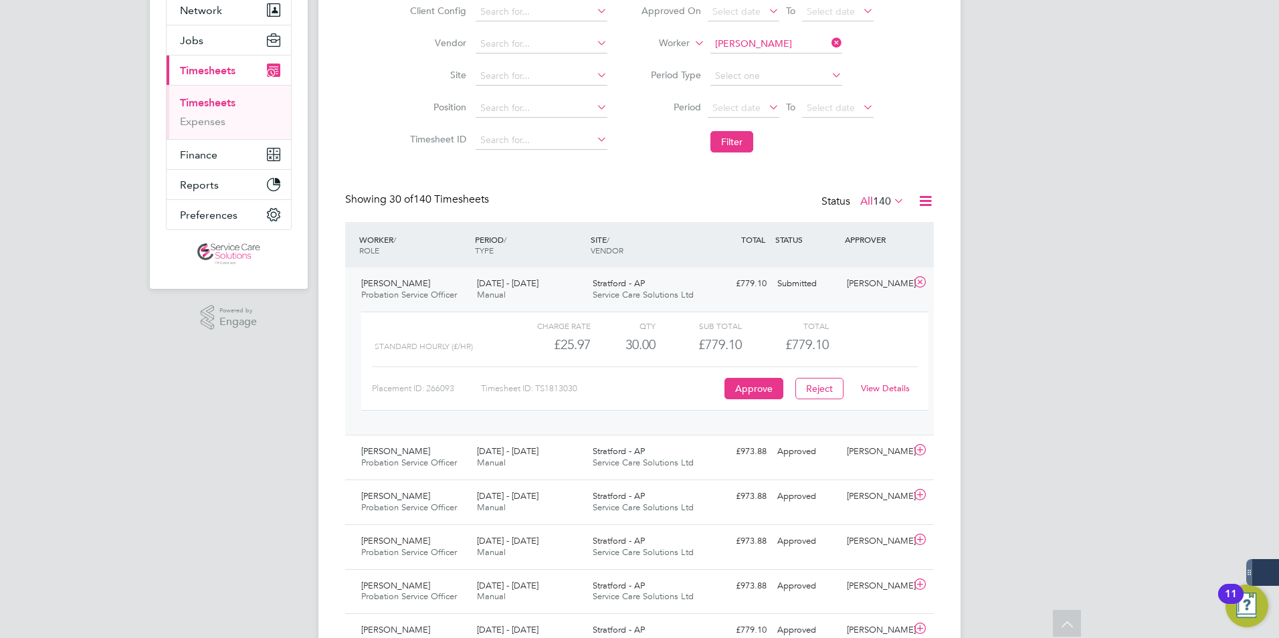
click at [885, 384] on link "View Details" at bounding box center [885, 388] width 49 height 11
click at [736, 136] on button "Filter" at bounding box center [731, 141] width 43 height 21
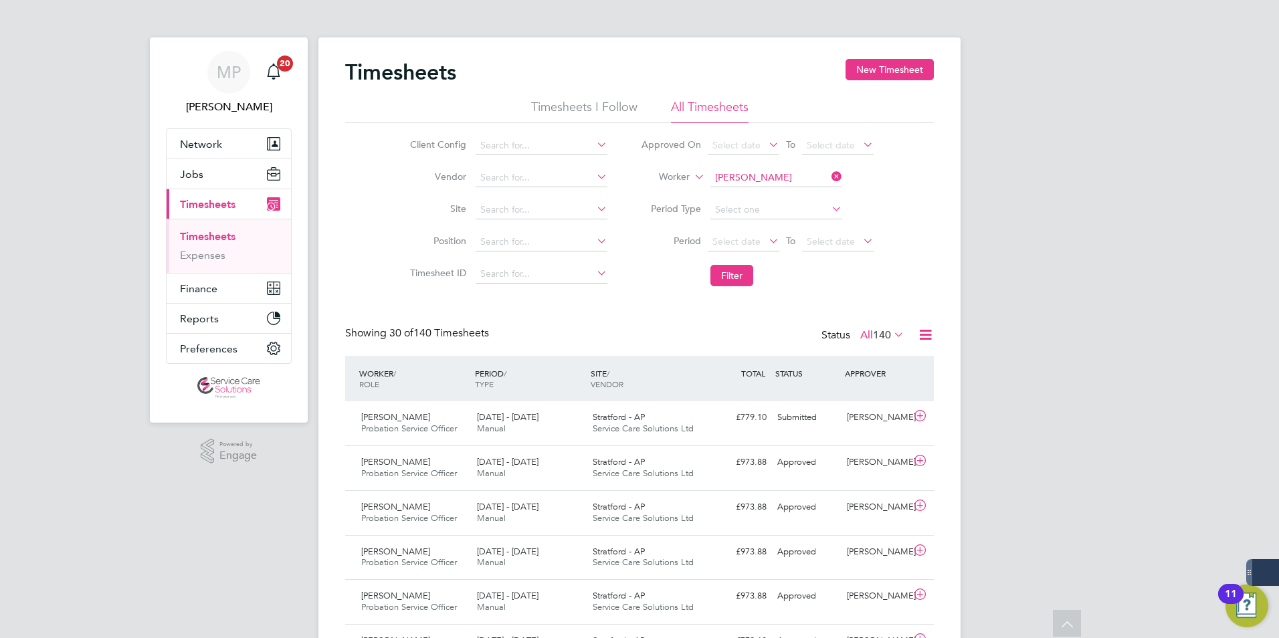
scroll to position [7, 7]
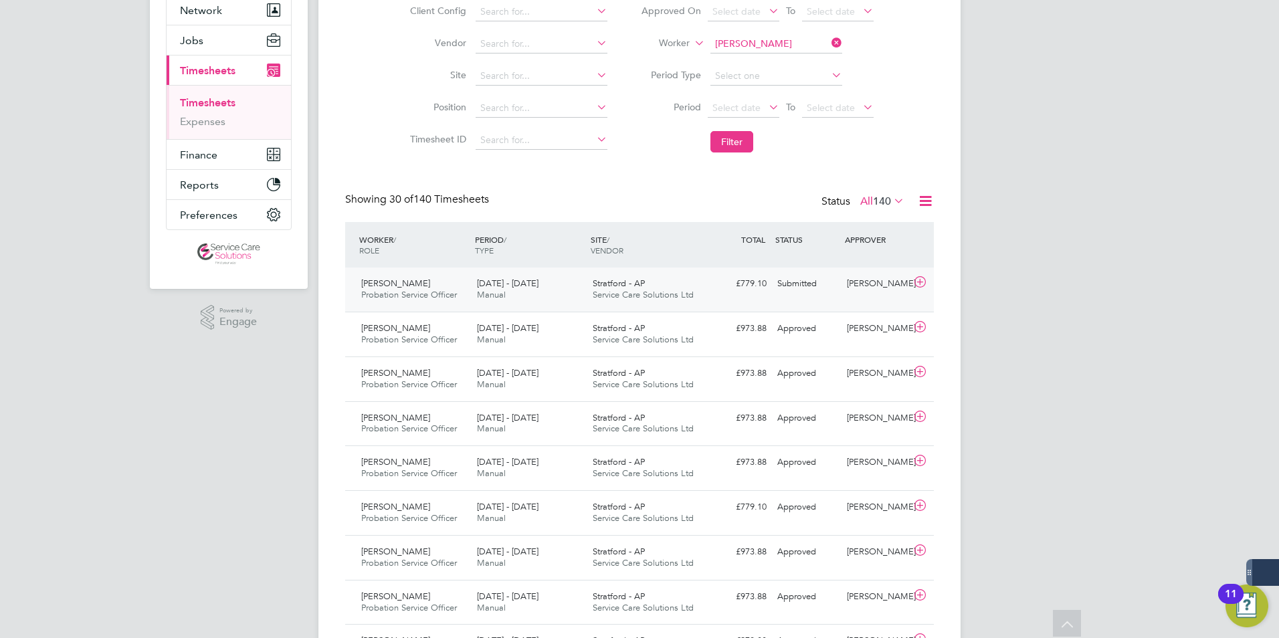
click at [737, 285] on div "£779.10 Submitted" at bounding box center [737, 284] width 70 height 22
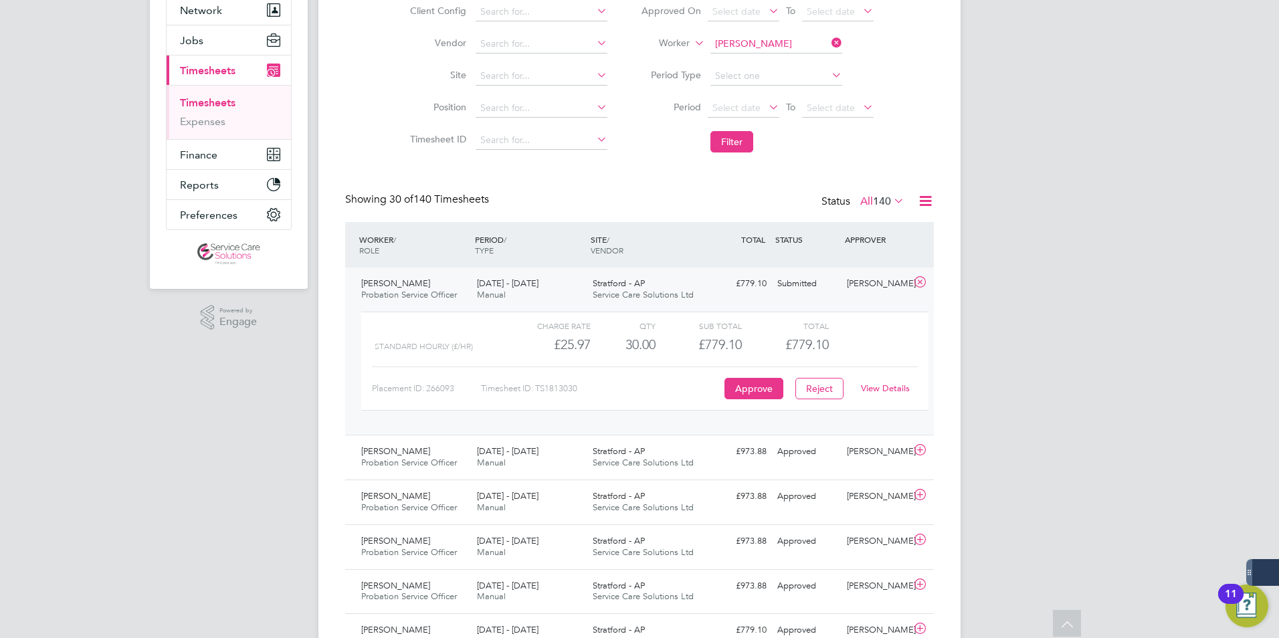
click at [900, 386] on link "View Details" at bounding box center [885, 388] width 49 height 11
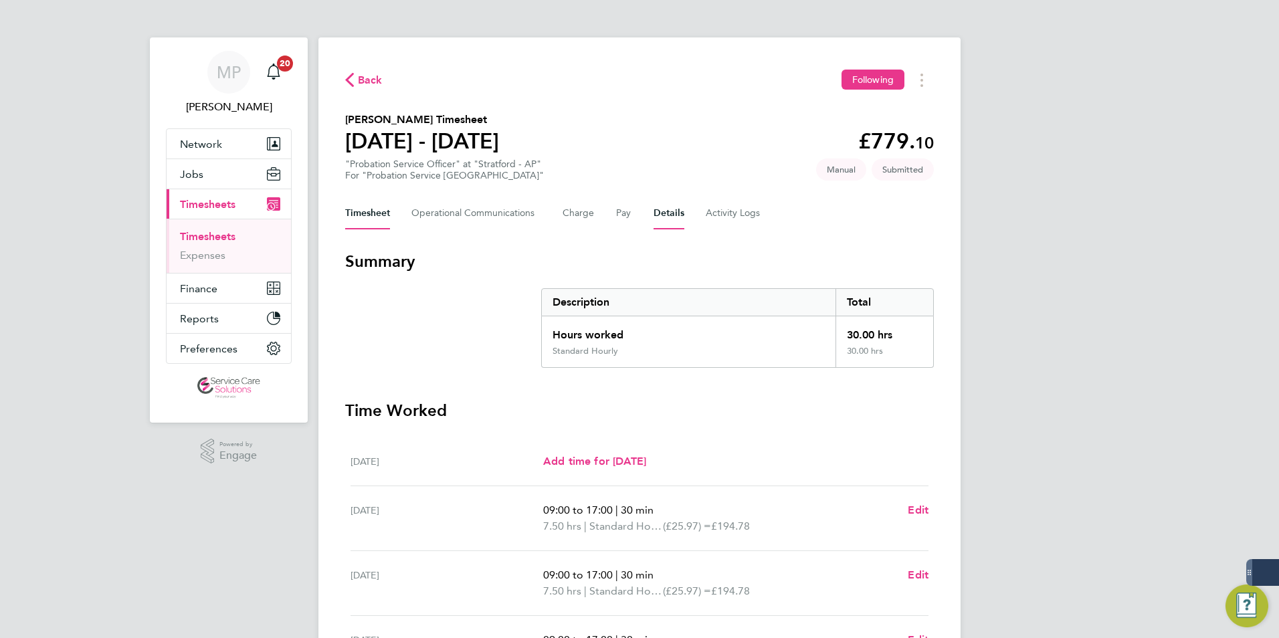
click at [664, 212] on button "Details" at bounding box center [668, 213] width 31 height 32
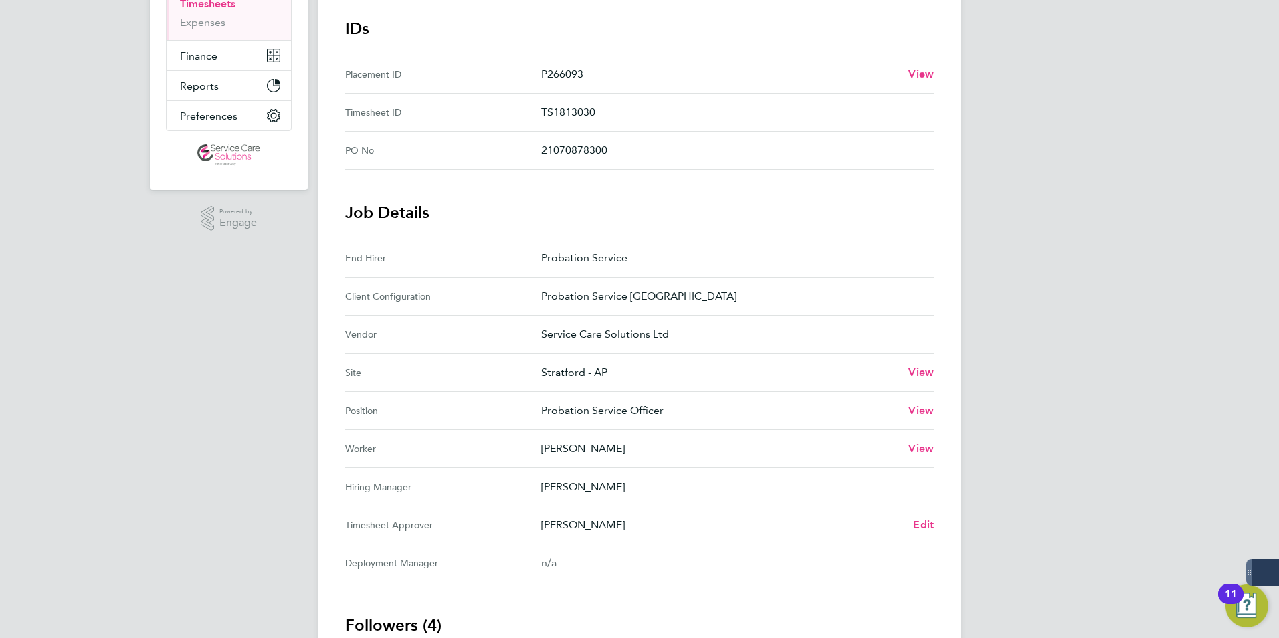
scroll to position [401, 0]
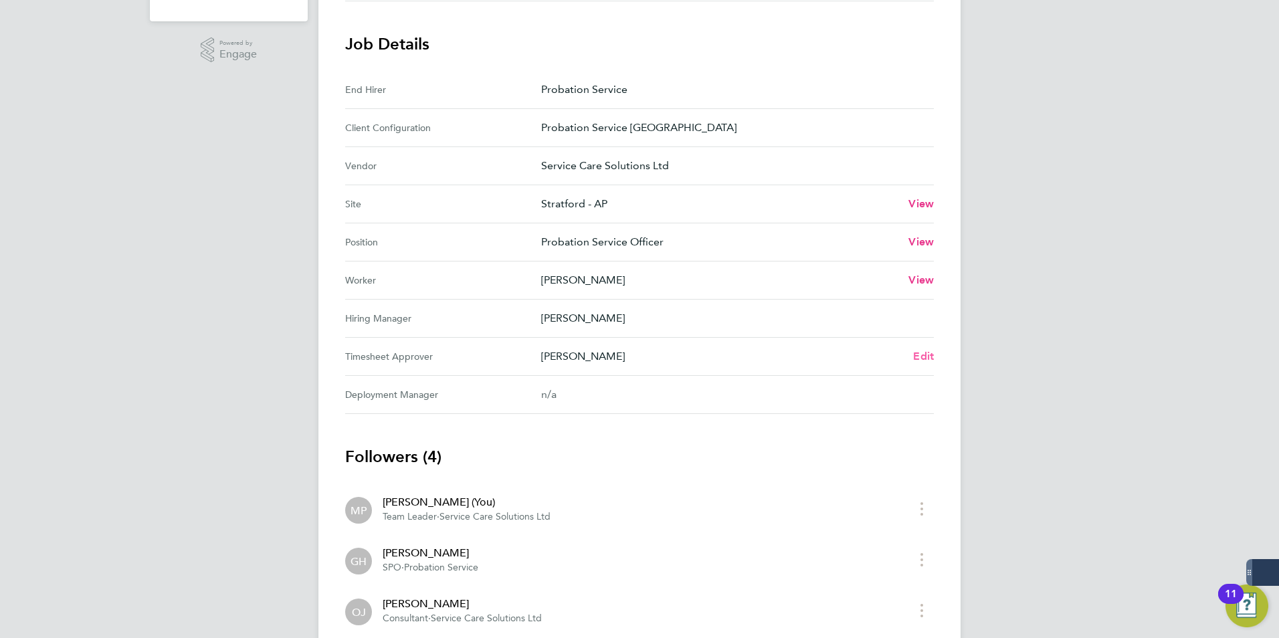
click at [922, 356] on span "Edit" at bounding box center [923, 356] width 21 height 13
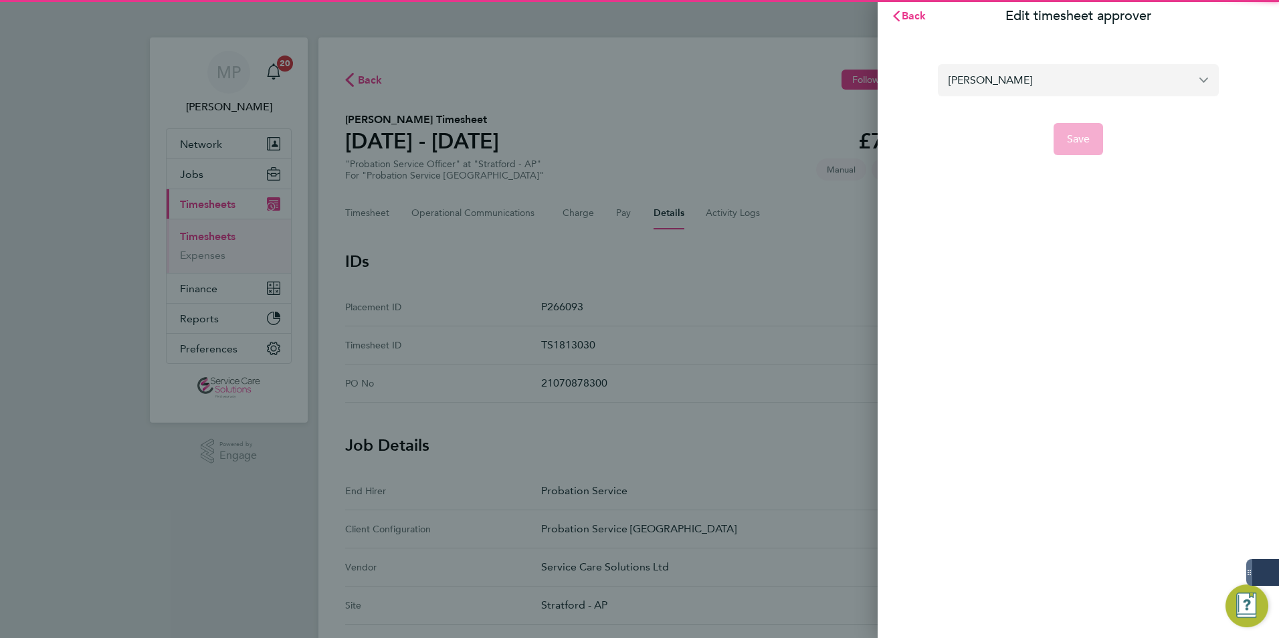
click at [1022, 76] on input "[PERSON_NAME]" at bounding box center [1078, 79] width 281 height 31
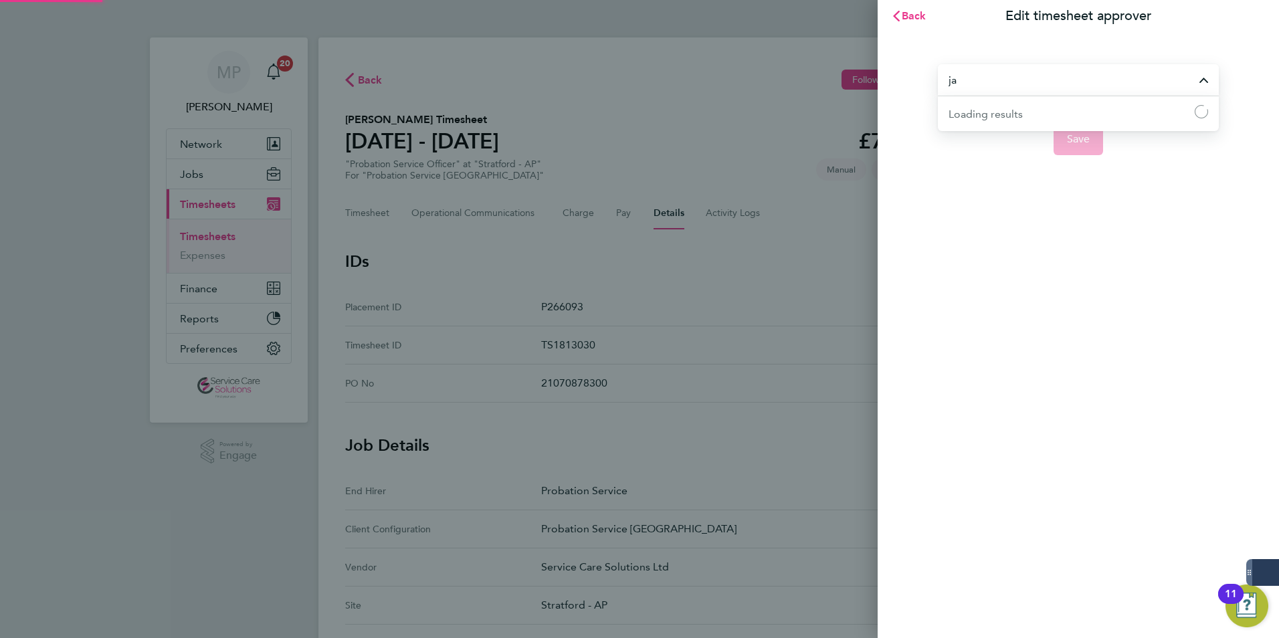
type input "j"
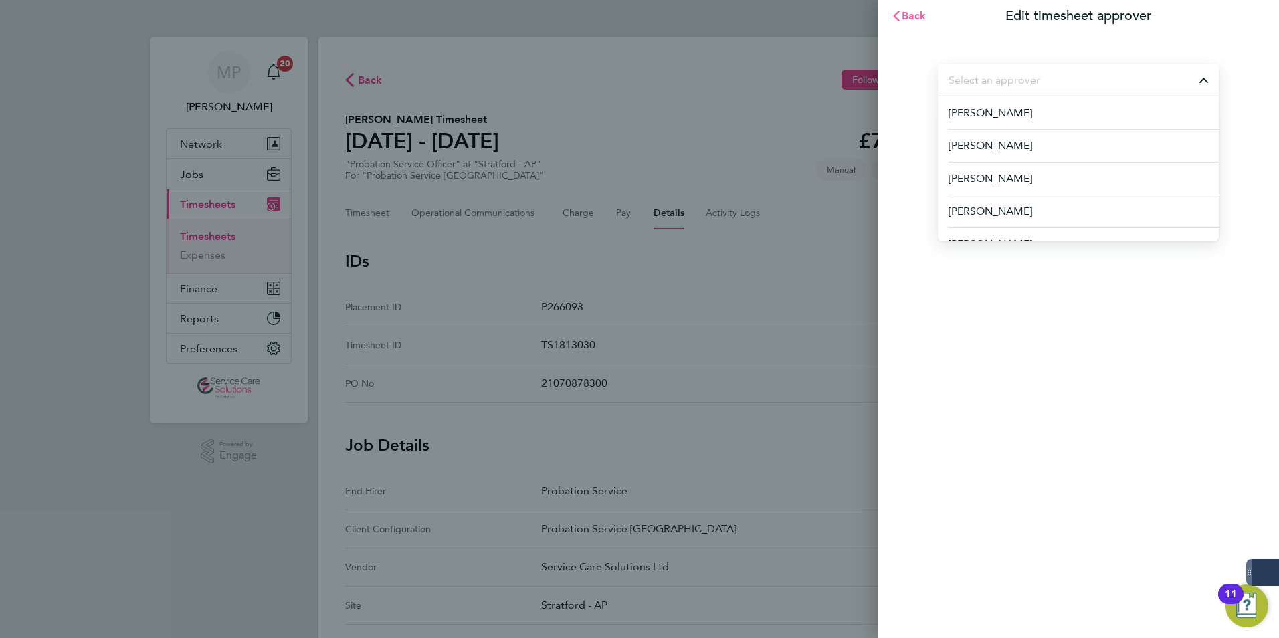
click at [910, 12] on span "Back" at bounding box center [913, 15] width 25 height 13
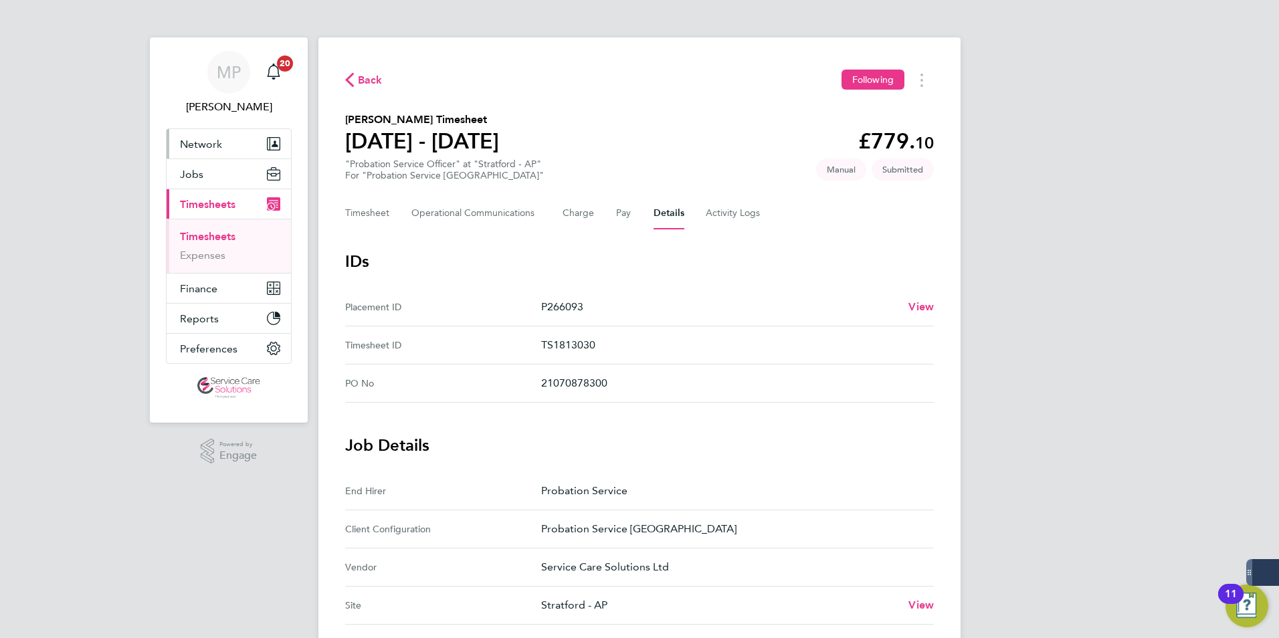
click at [203, 143] on span "Network" at bounding box center [201, 144] width 42 height 13
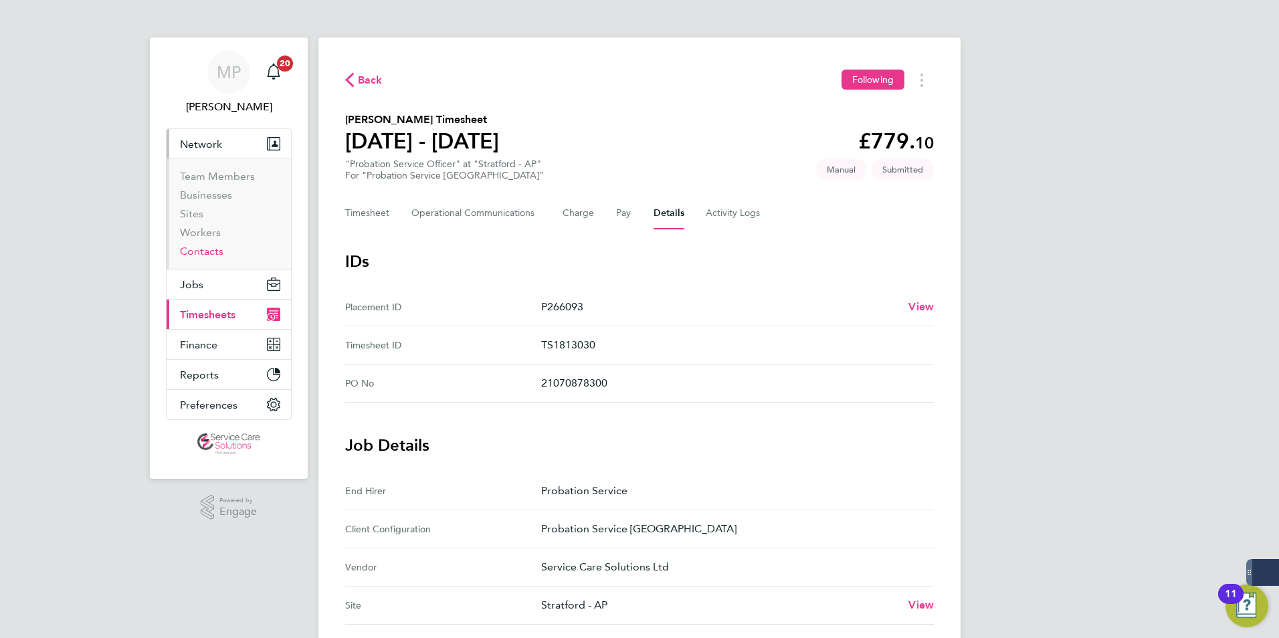
click at [200, 247] on link "Contacts" at bounding box center [201, 251] width 43 height 13
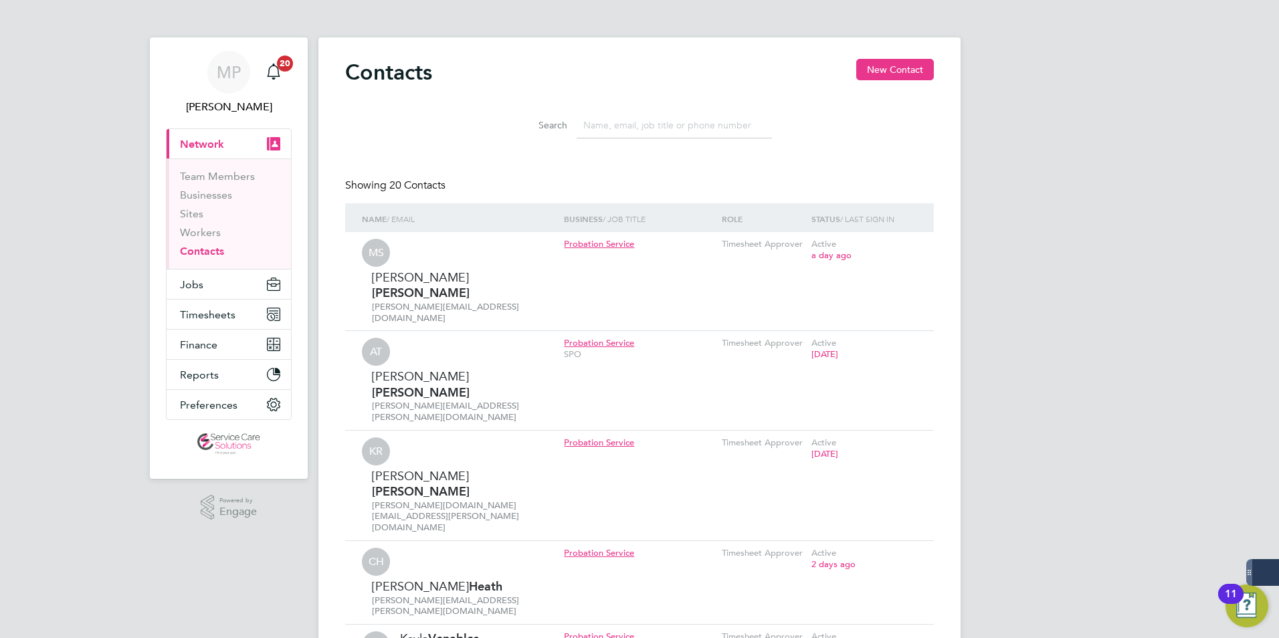
click at [647, 135] on input at bounding box center [673, 125] width 195 height 26
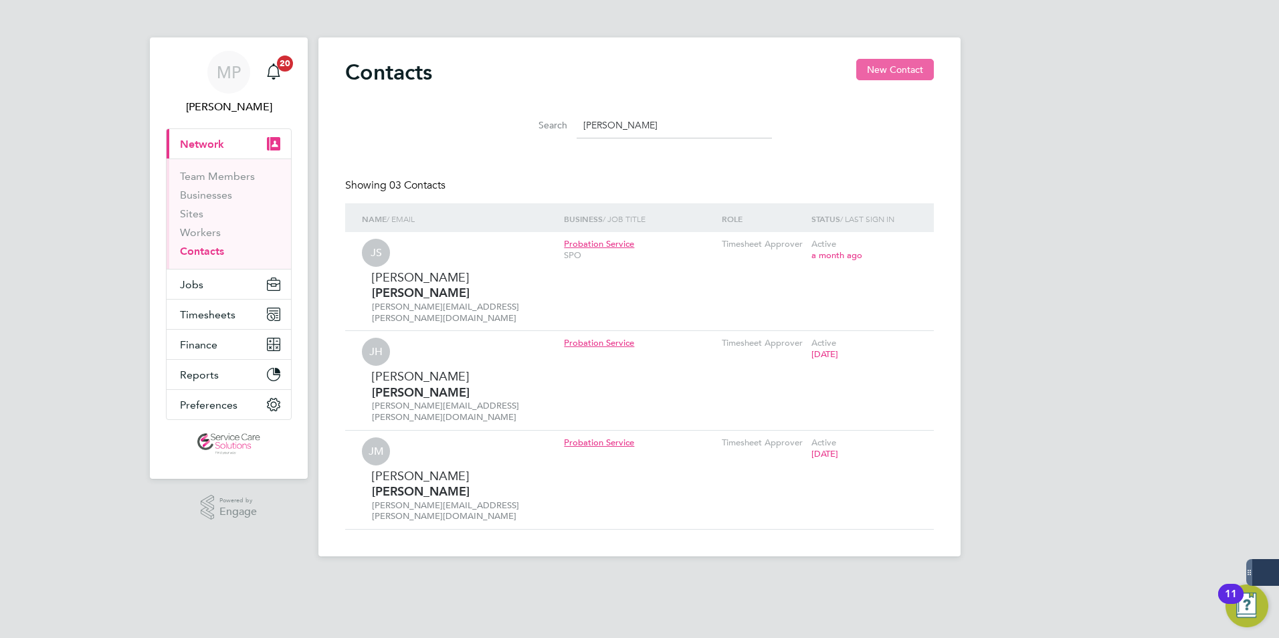
type input "[PERSON_NAME]"
click at [878, 78] on button "New Contact" at bounding box center [895, 69] width 78 height 21
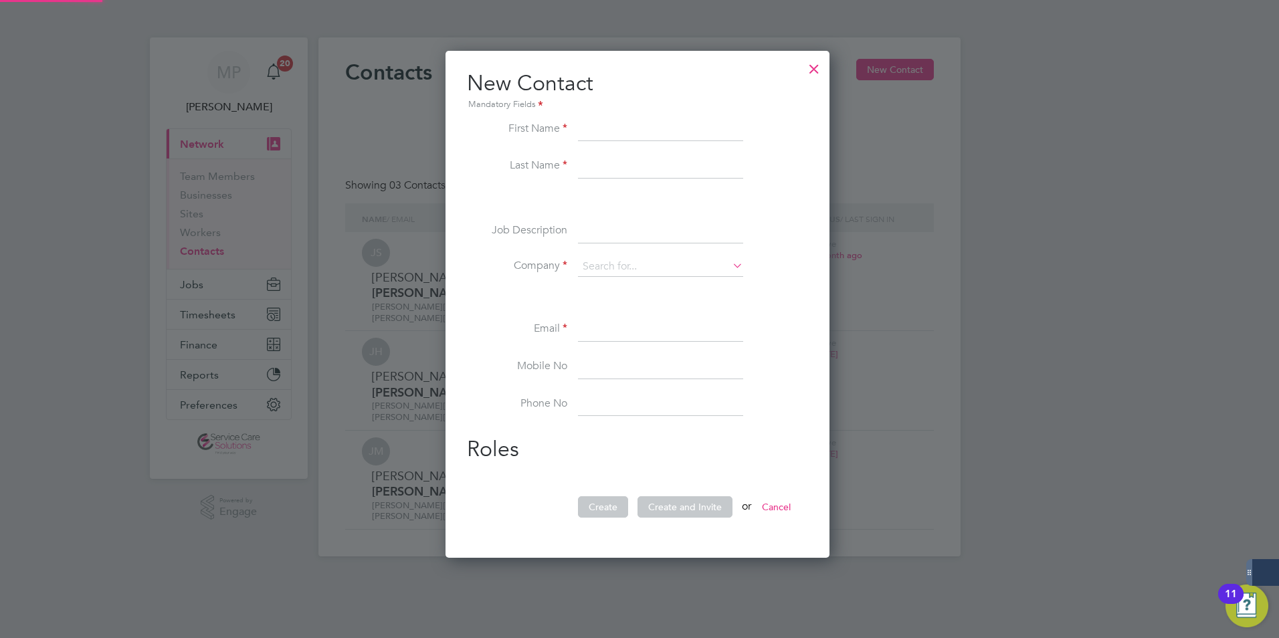
scroll to position [508, 389]
click at [619, 134] on input at bounding box center [660, 130] width 165 height 24
type input "Janet"
type input "Irish"
click at [610, 262] on input at bounding box center [660, 267] width 165 height 20
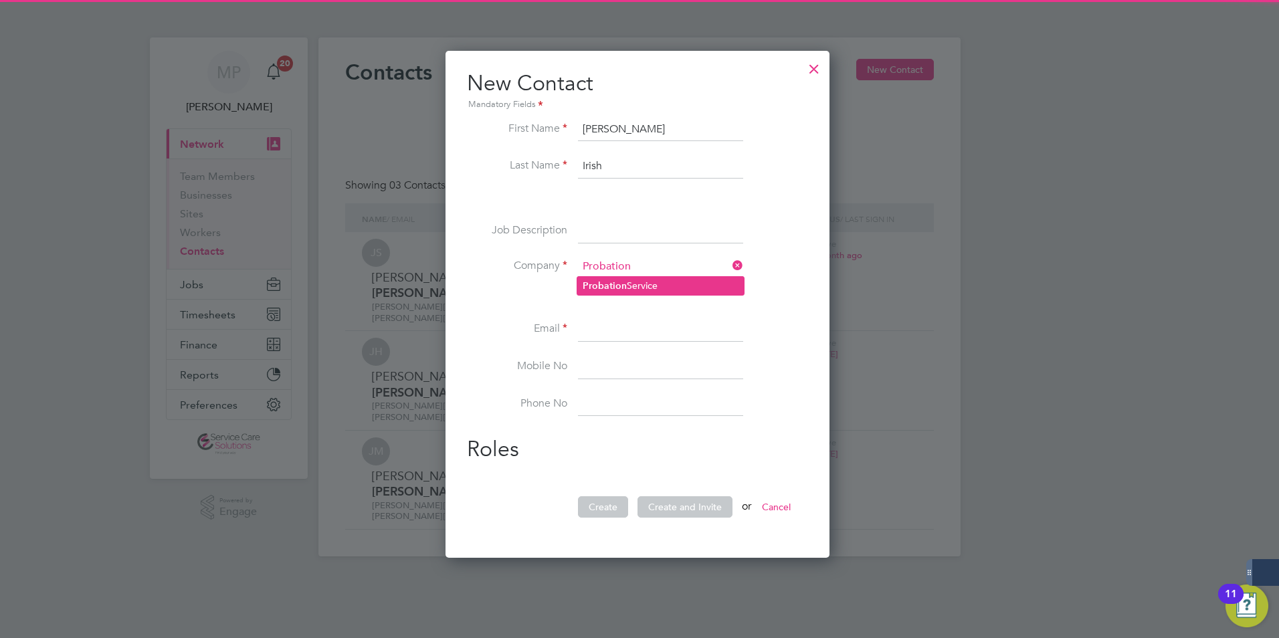
click at [638, 284] on li "Probation Service" at bounding box center [660, 286] width 167 height 18
type input "Probation Service"
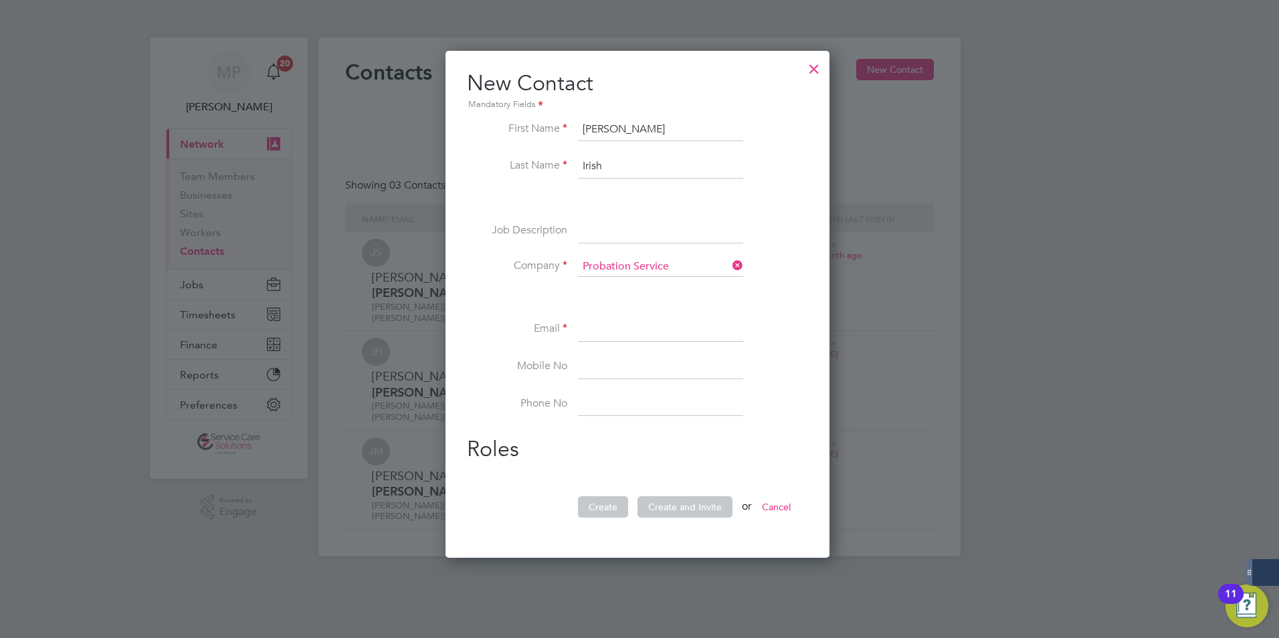
scroll to position [536, 389]
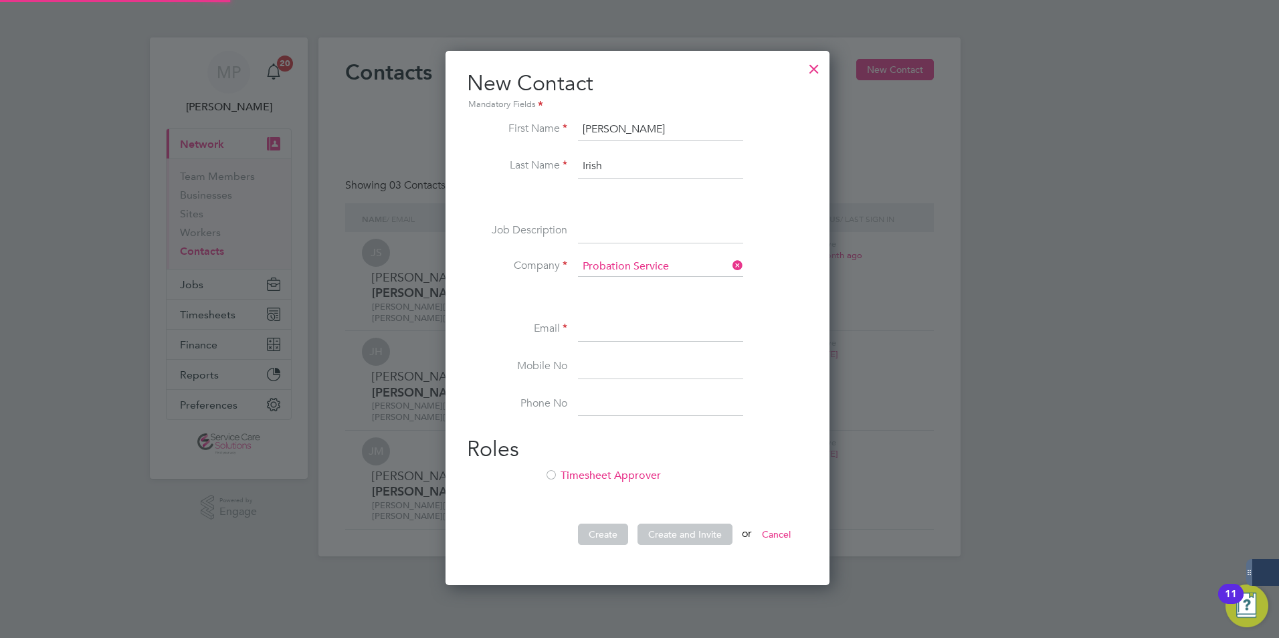
click at [603, 316] on ul "First Name Janet Last Name Irish Job Description Company Probation Service Emai…" at bounding box center [637, 274] width 341 height 312
click at [603, 330] on input at bounding box center [660, 330] width 165 height 24
type input "janet.irish@justice.gov.uk"
click at [613, 473] on li "Timesheet Approver" at bounding box center [637, 482] width 341 height 27
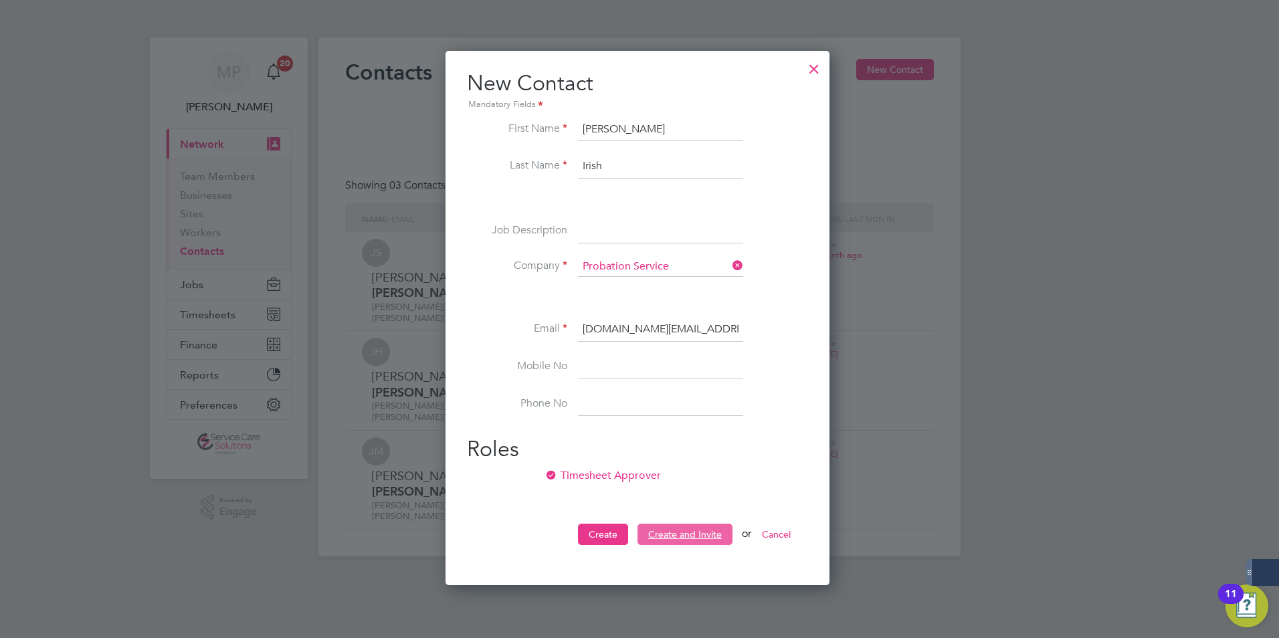
click at [675, 532] on button "Create and Invite" at bounding box center [684, 534] width 95 height 21
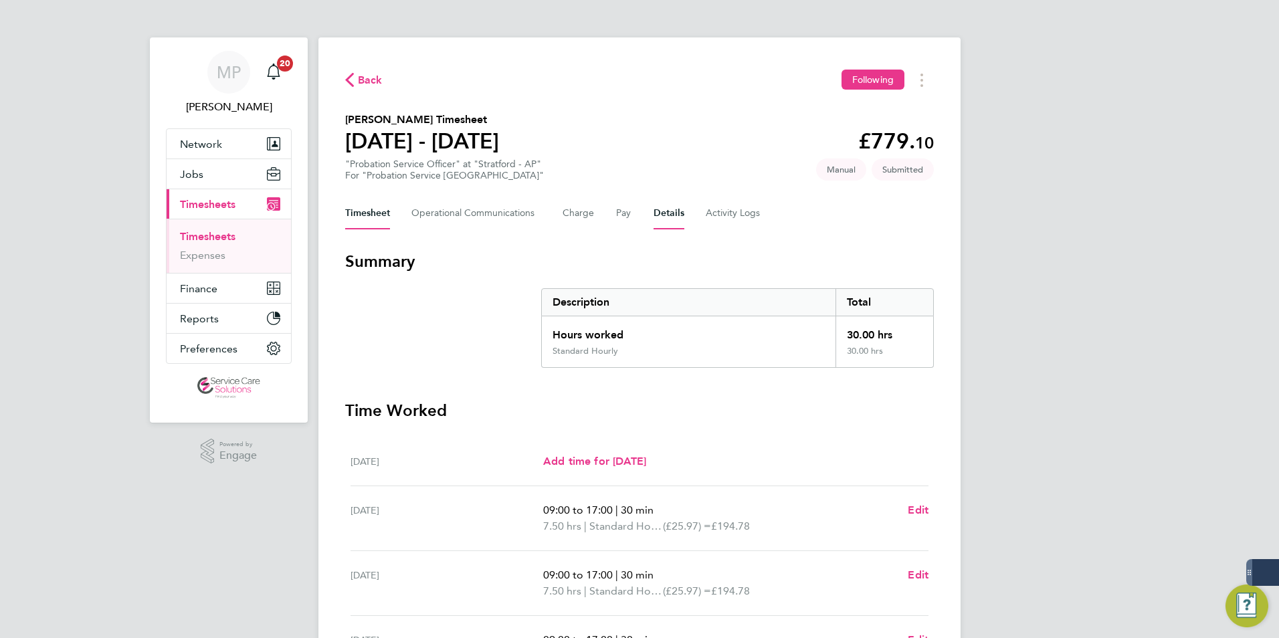
click at [669, 213] on button "Details" at bounding box center [668, 213] width 31 height 32
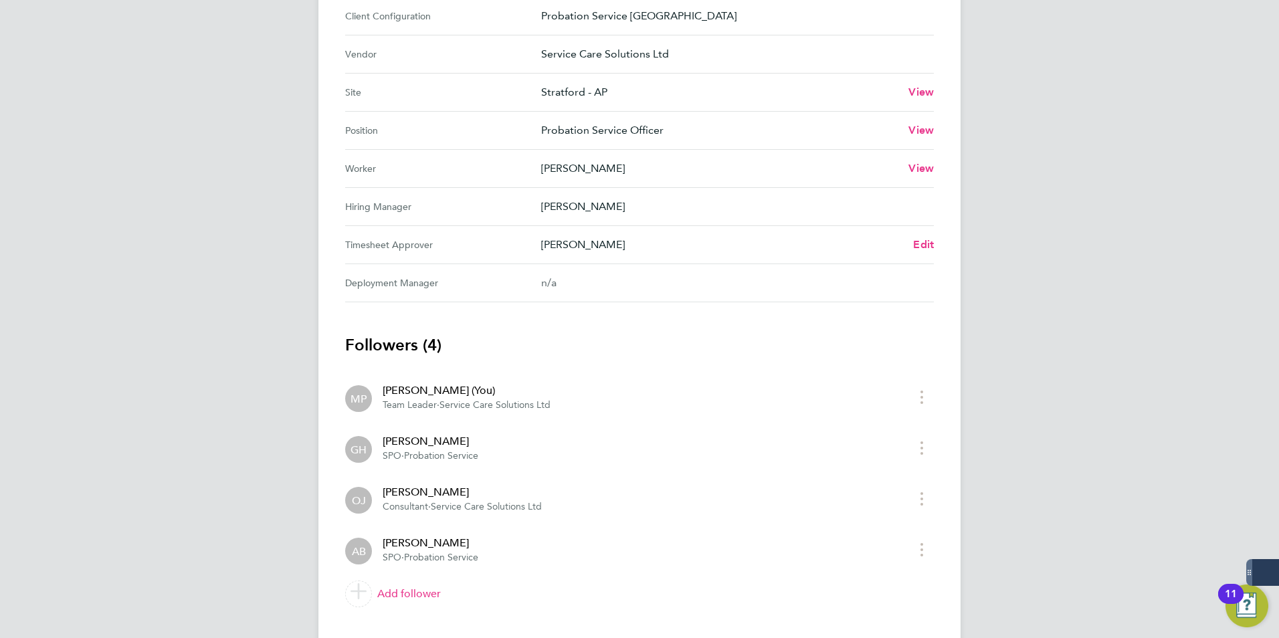
scroll to position [541, 0]
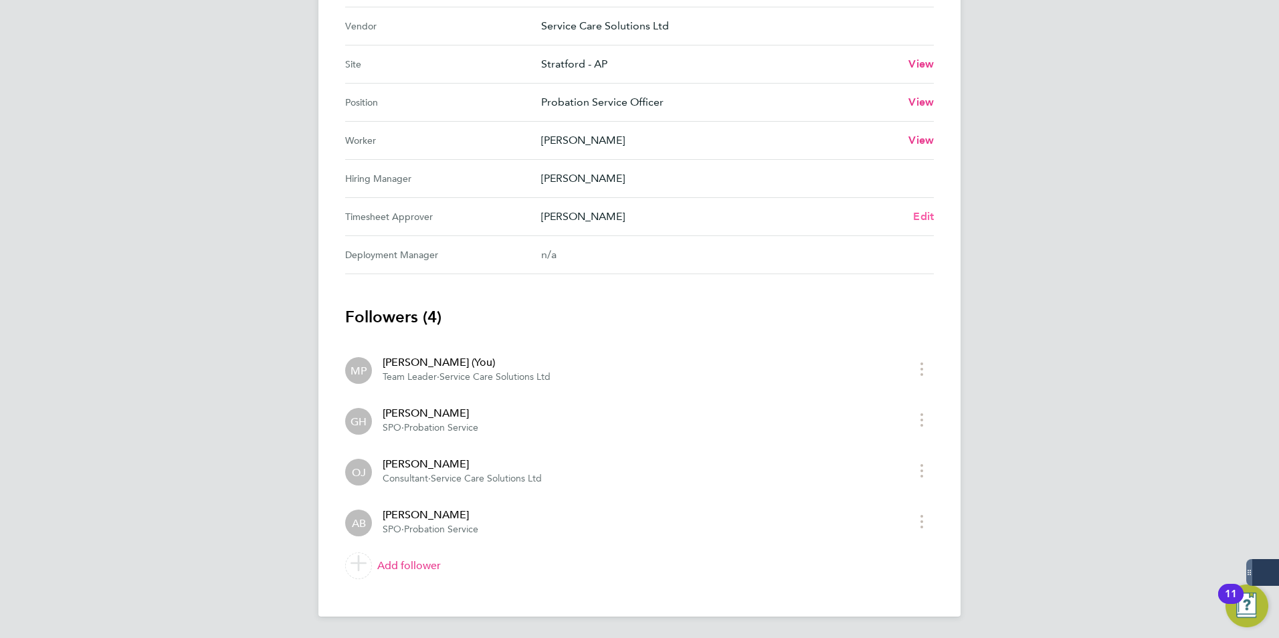
click at [924, 212] on span "Edit" at bounding box center [923, 216] width 21 height 13
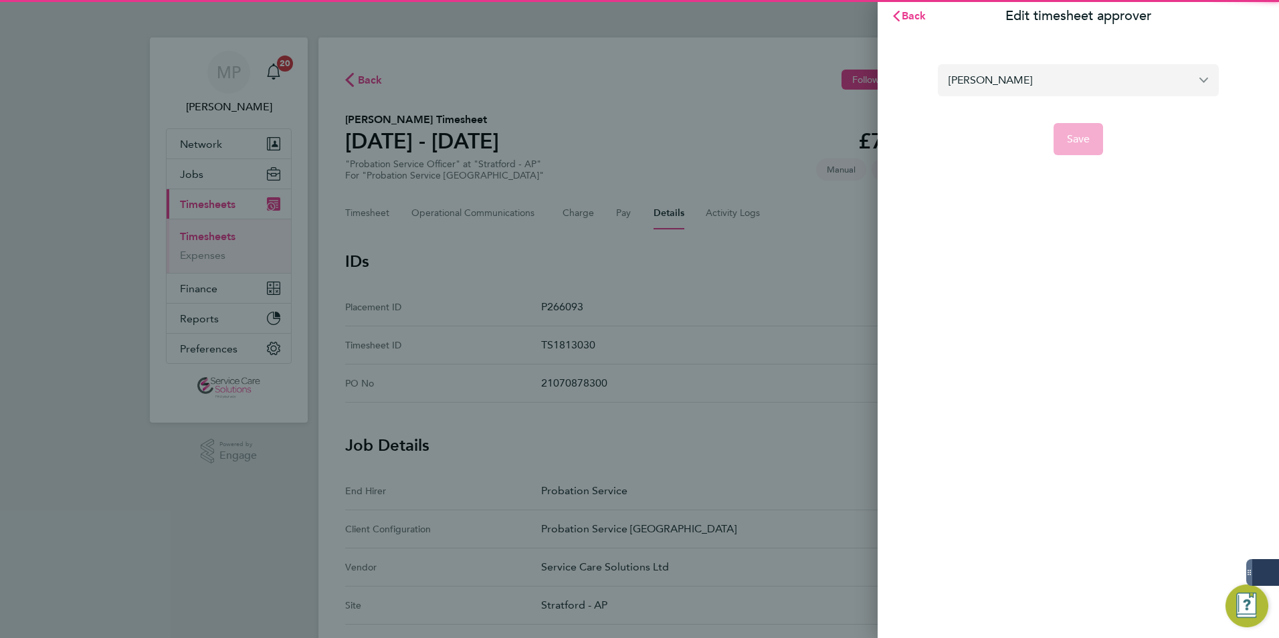
drag, startPoint x: 1005, startPoint y: 87, endPoint x: 1027, endPoint y: 86, distance: 21.4
click at [1006, 87] on input "[PERSON_NAME]" at bounding box center [1078, 79] width 281 height 31
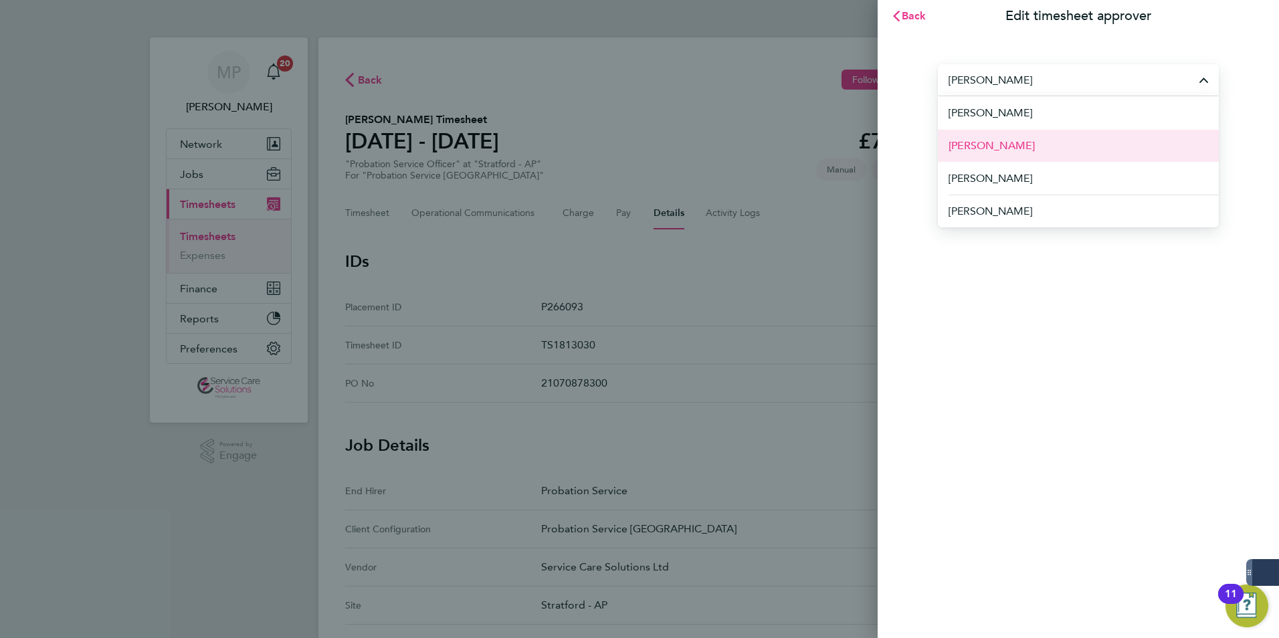
click at [1002, 139] on li "[PERSON_NAME]" at bounding box center [1078, 145] width 281 height 33
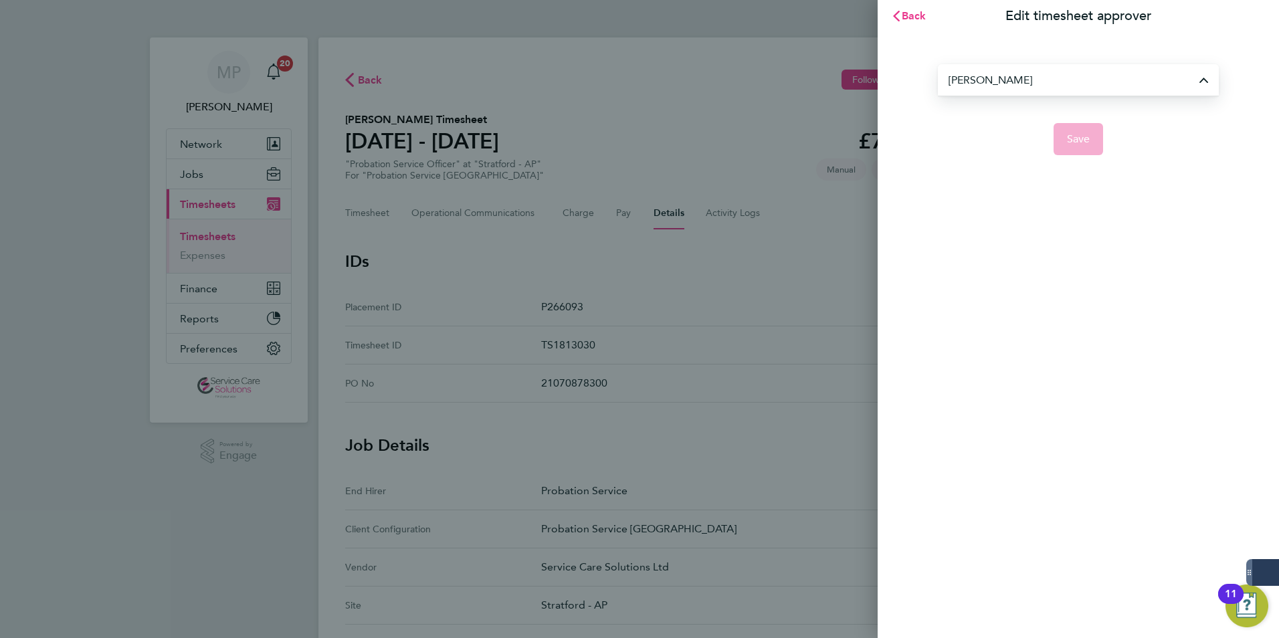
type input "[PERSON_NAME]"
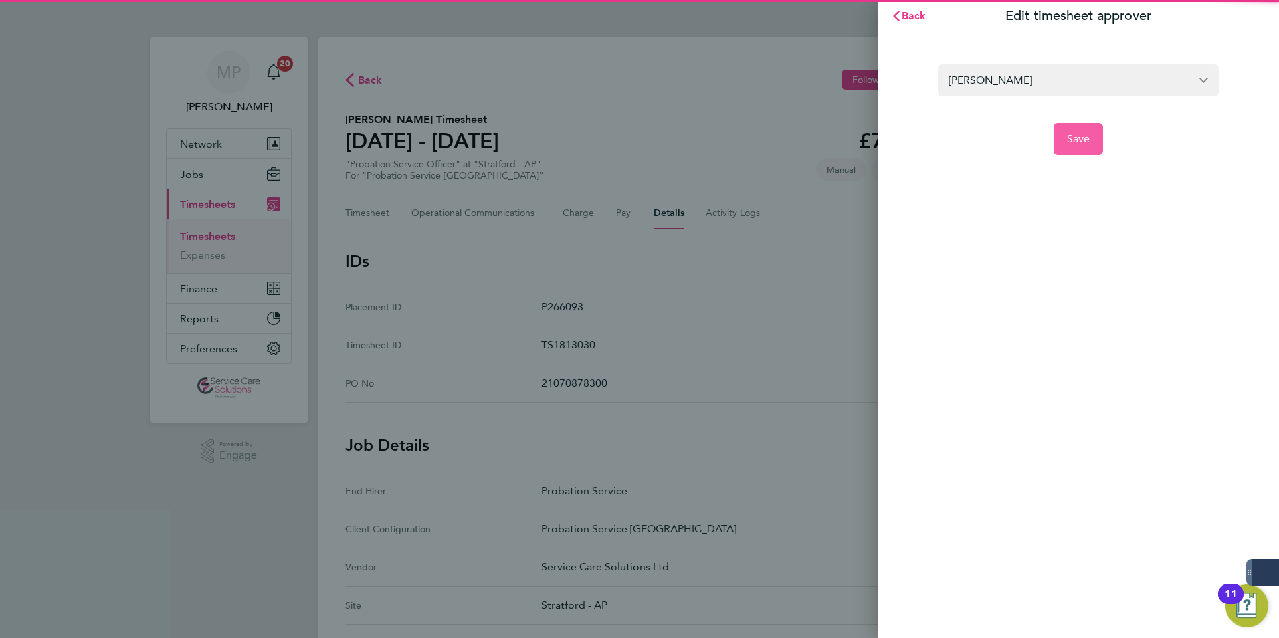
click at [1059, 143] on button "Save" at bounding box center [1078, 139] width 50 height 32
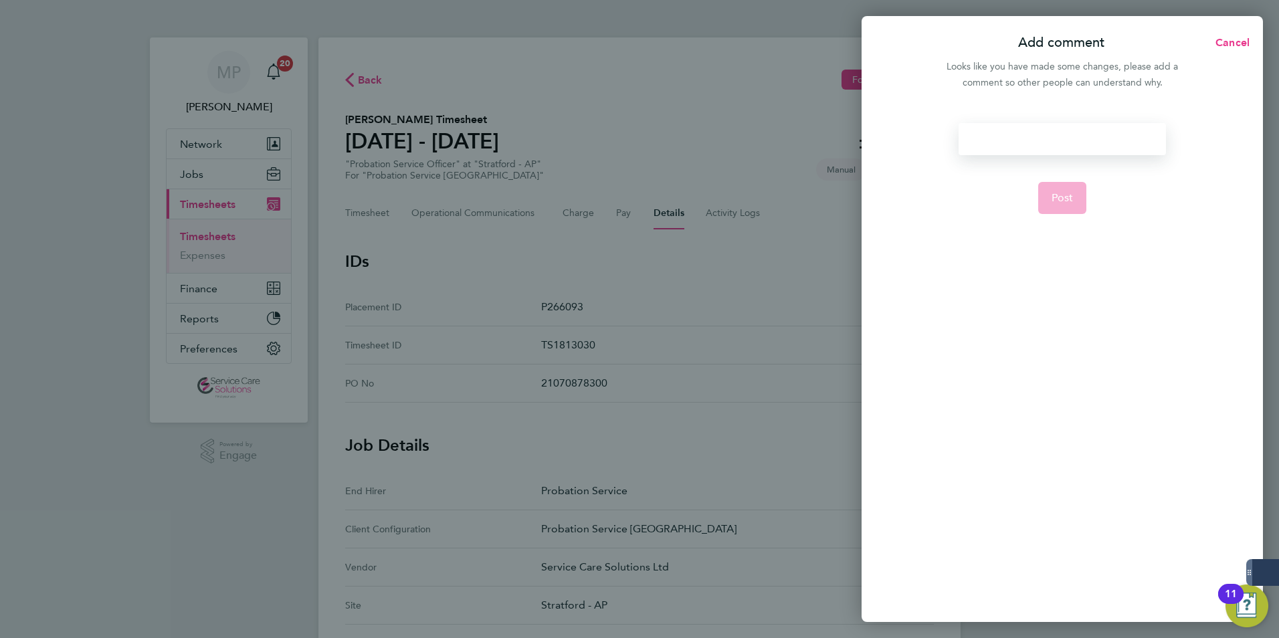
click at [1028, 148] on div at bounding box center [1061, 139] width 207 height 32
click at [1023, 146] on div at bounding box center [1061, 139] width 207 height 32
click at [1064, 201] on span "Post" at bounding box center [1062, 197] width 22 height 13
